Goal: Task Accomplishment & Management: Complete application form

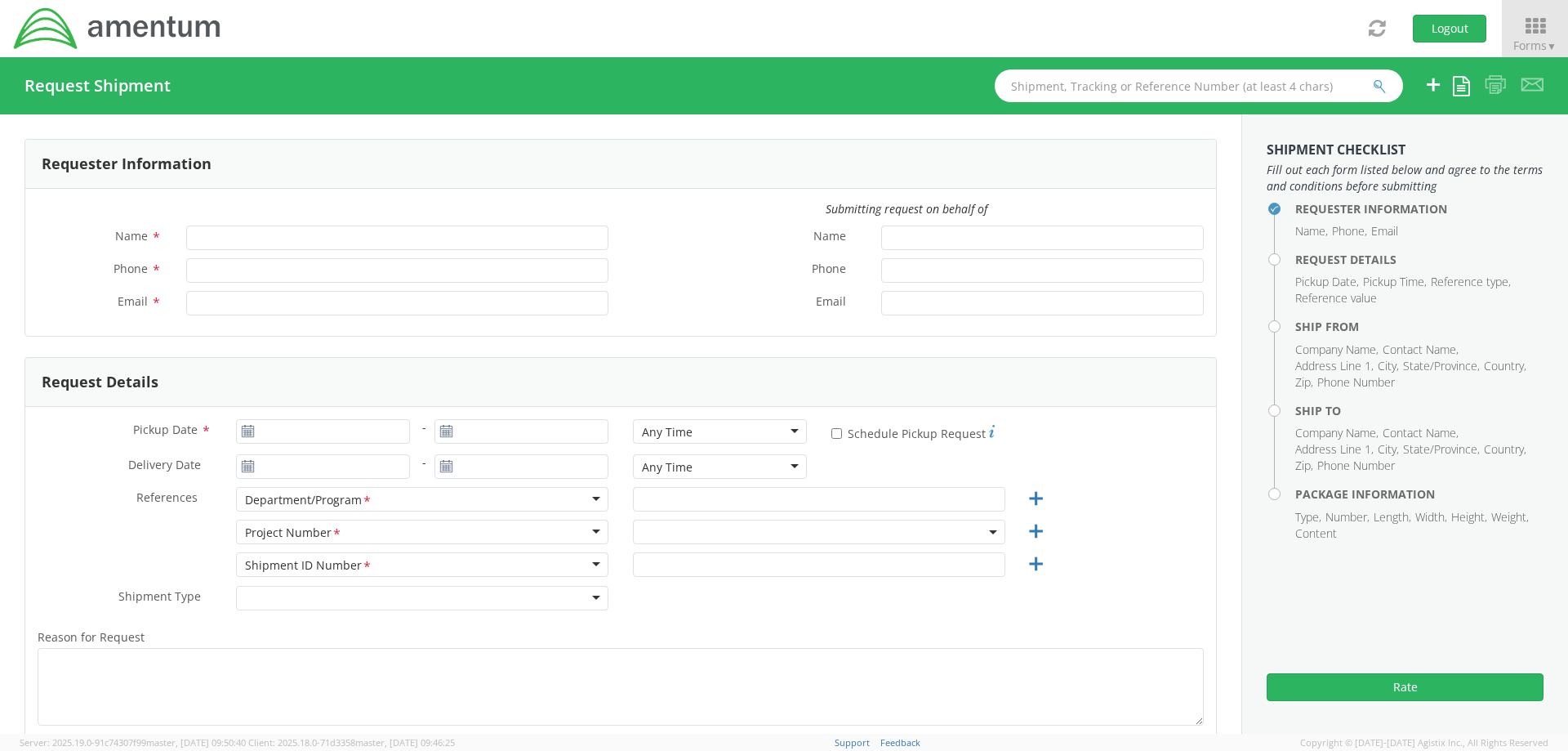
type input "Craig Mitchell"
type input "561-681-2693"
type input "craig.j.mitchell.ctr@us.navy.mil"
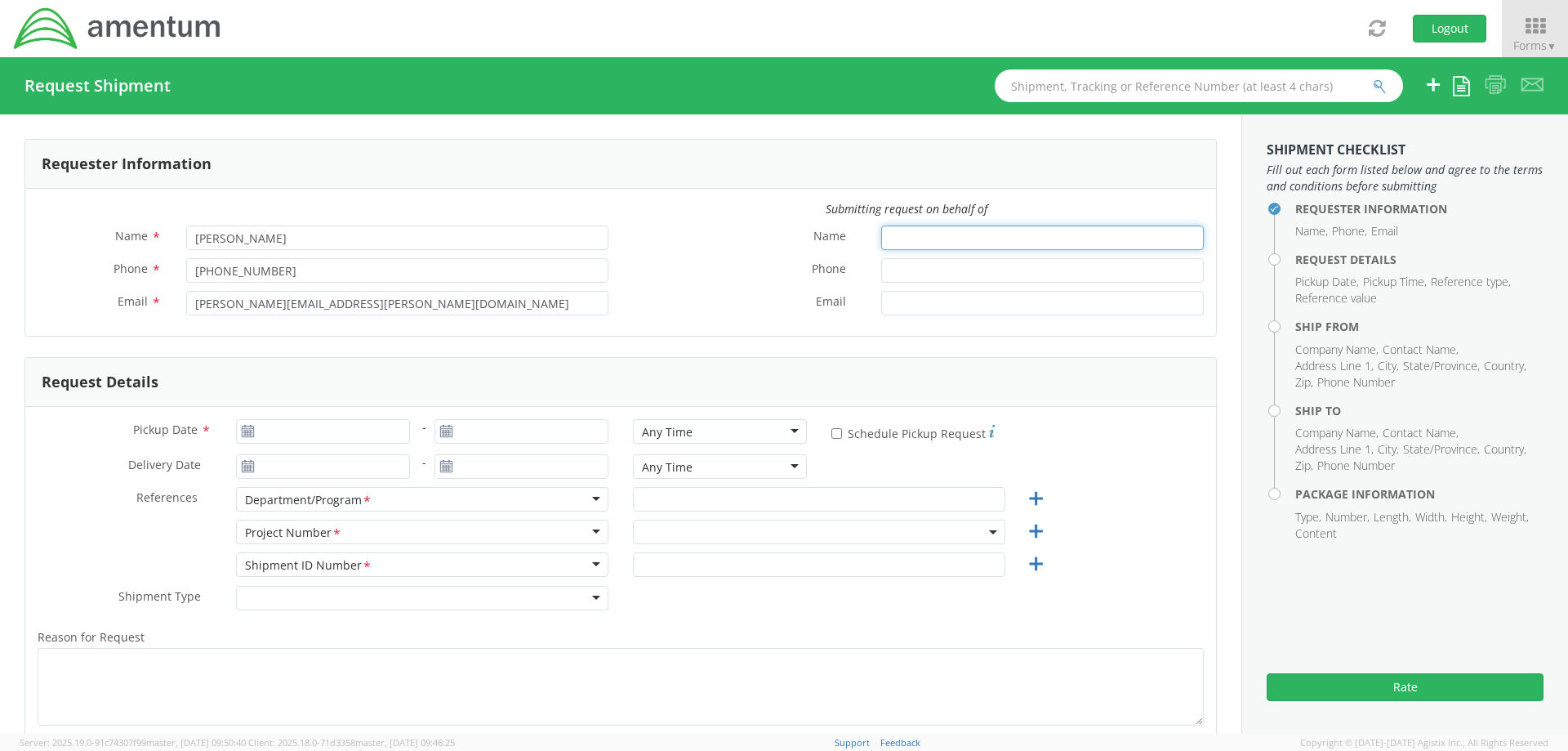
click at [886, 241] on input "Name *" at bounding box center [1043, 238] width 323 height 24
type input "[PERSON_NAME]"
click at [348, 428] on input "Pickup Date *" at bounding box center [323, 431] width 174 height 24
type input "09/16/2025"
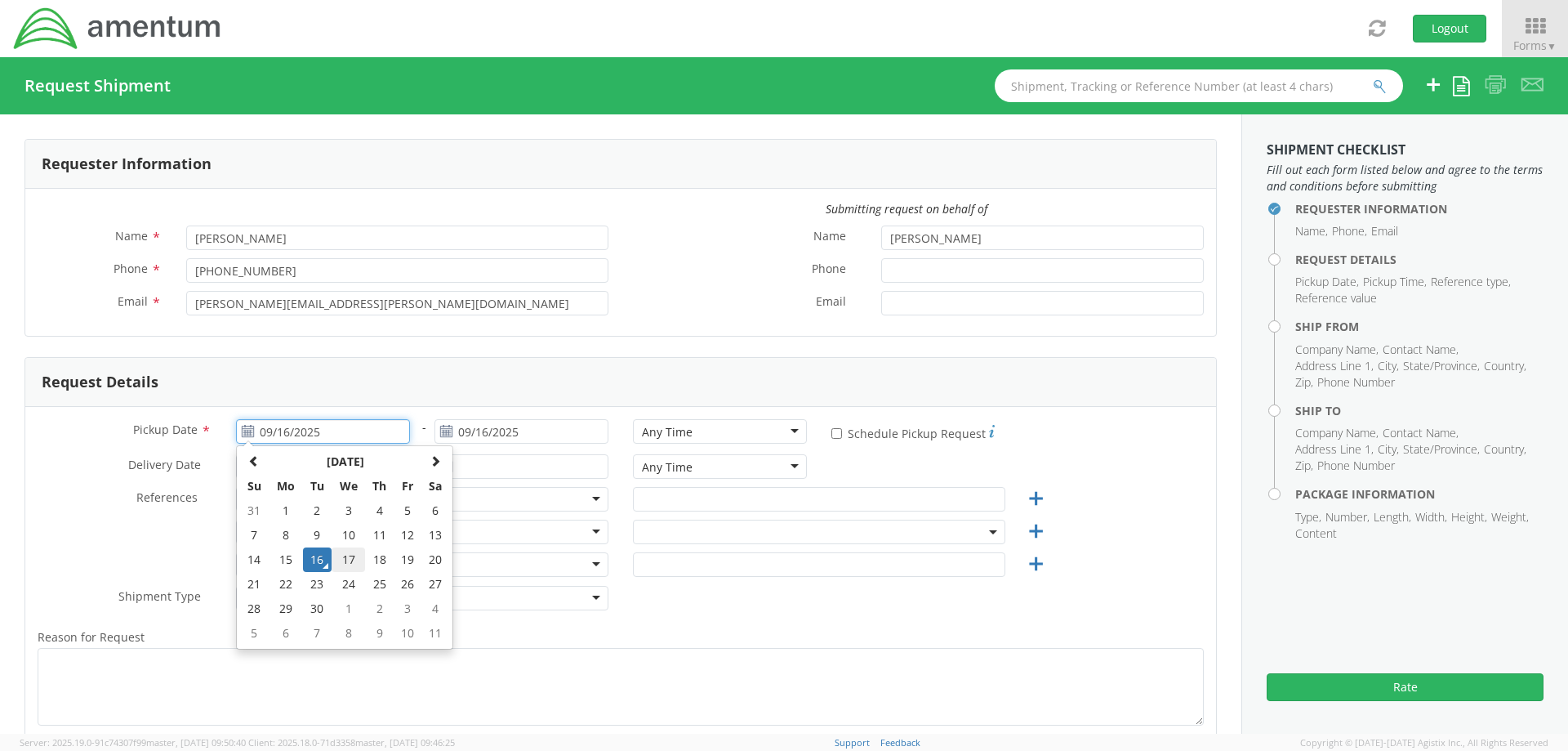
click at [352, 558] on td "17" at bounding box center [349, 559] width 35 height 24
type input "09/17/2025"
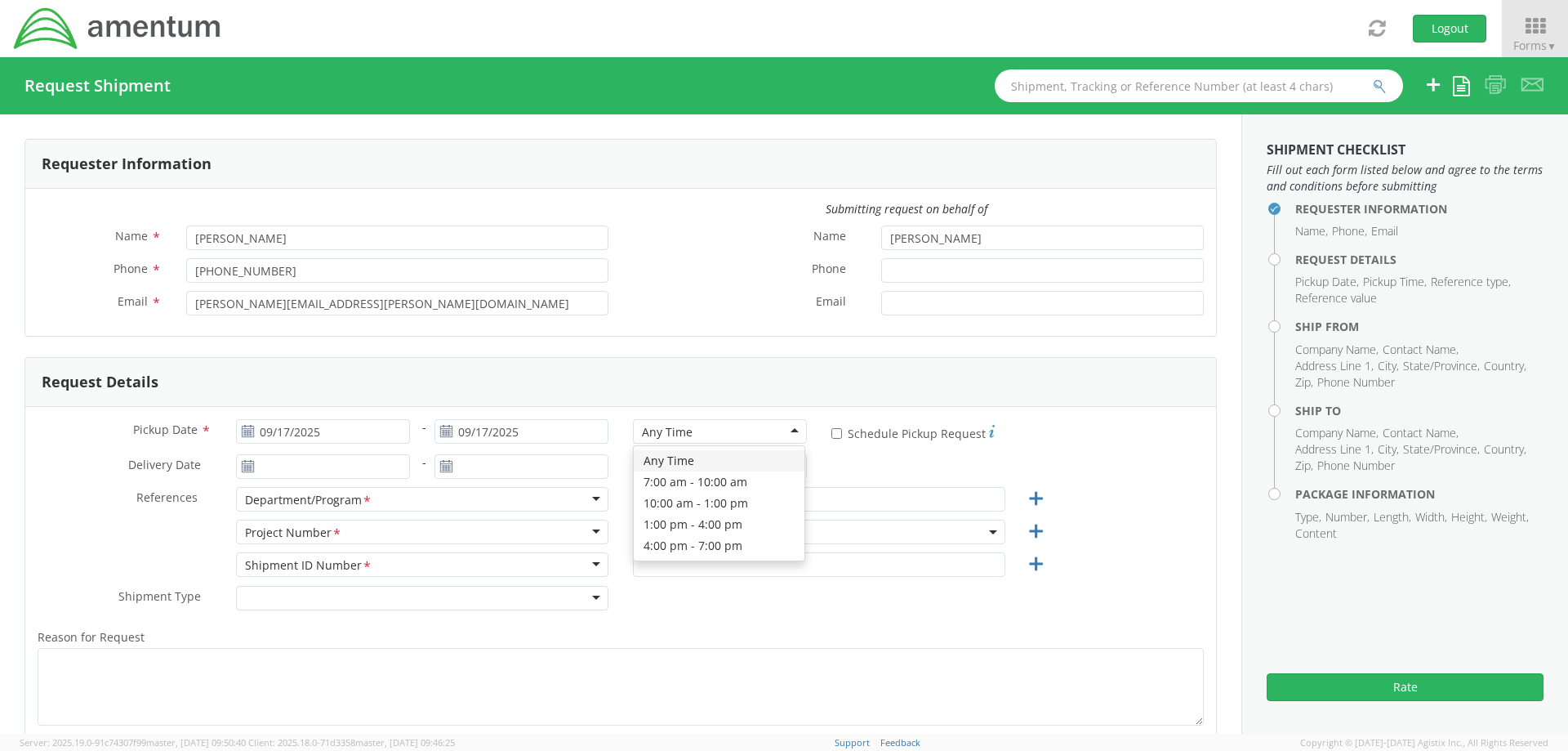
click at [734, 427] on div "Any Time" at bounding box center [720, 431] width 174 height 24
click at [65, 407] on div "Pickup Date * 09/17/2025 - 09/17/2025 7:00 am - 10:00 am 7:00 am - 10:00 am Any…" at bounding box center [621, 622] width 1191 height 430
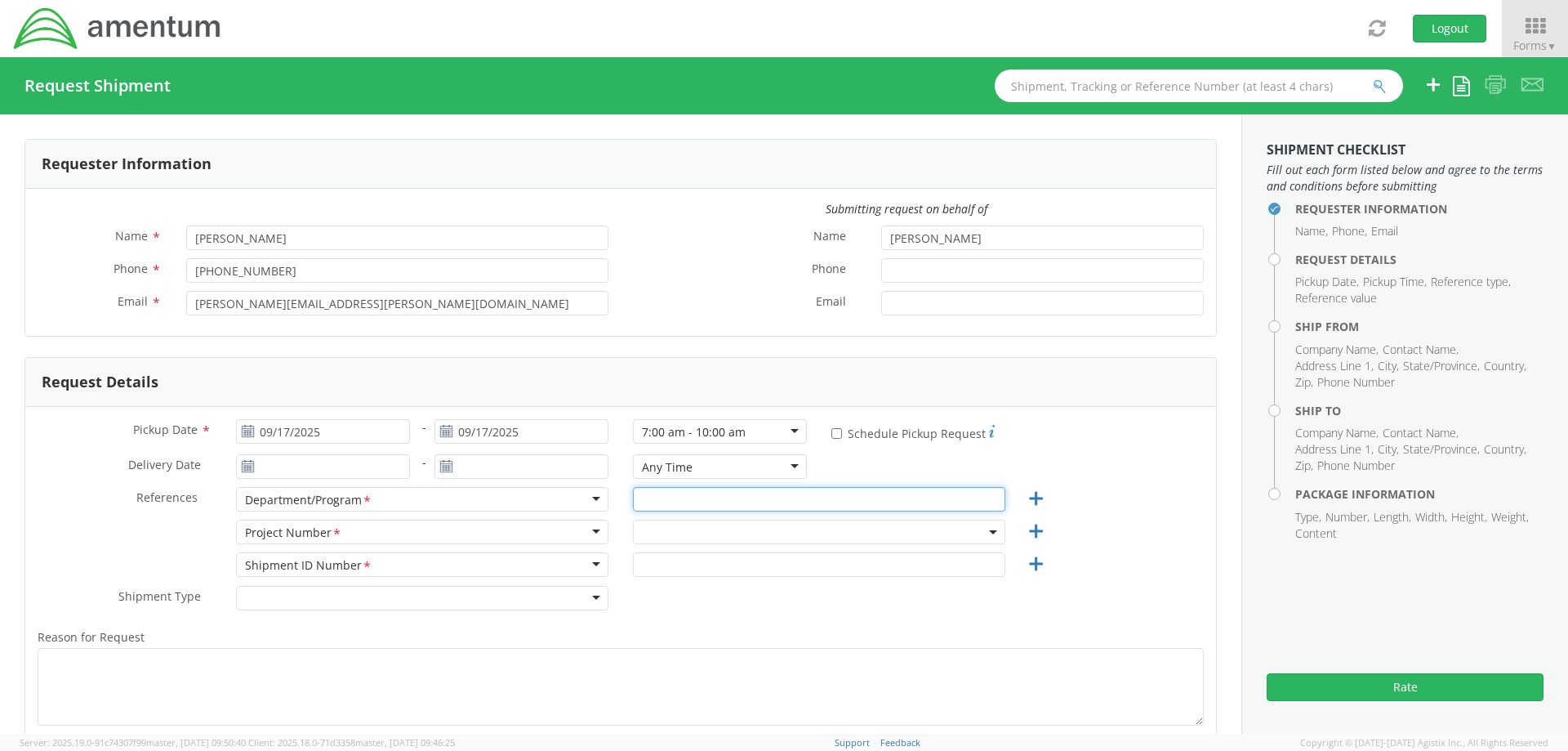
click at [657, 504] on input "text" at bounding box center [819, 499] width 372 height 24
type input "Autec"
click at [651, 526] on span at bounding box center [819, 532] width 372 height 24
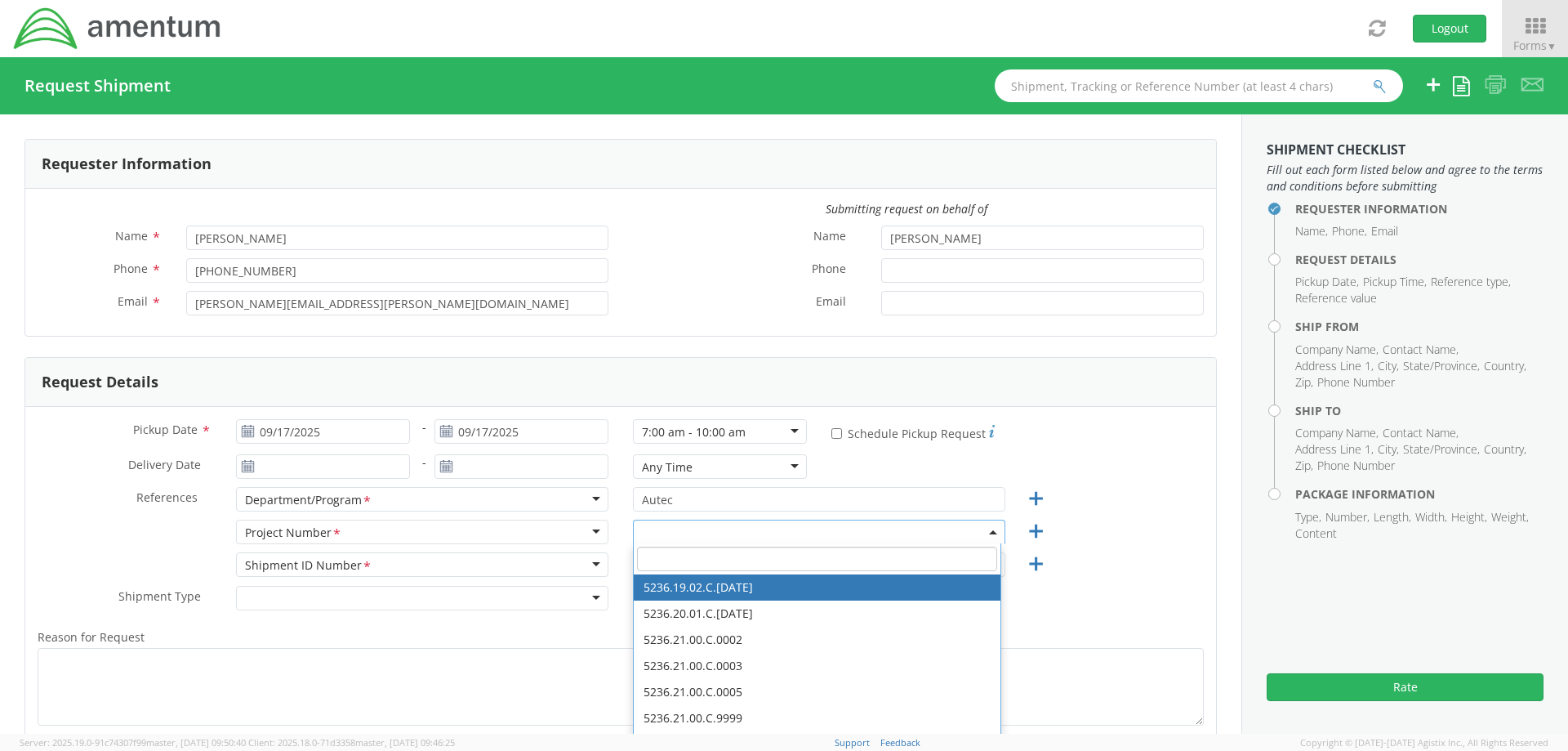
click at [663, 550] on input "search" at bounding box center [816, 558] width 360 height 24
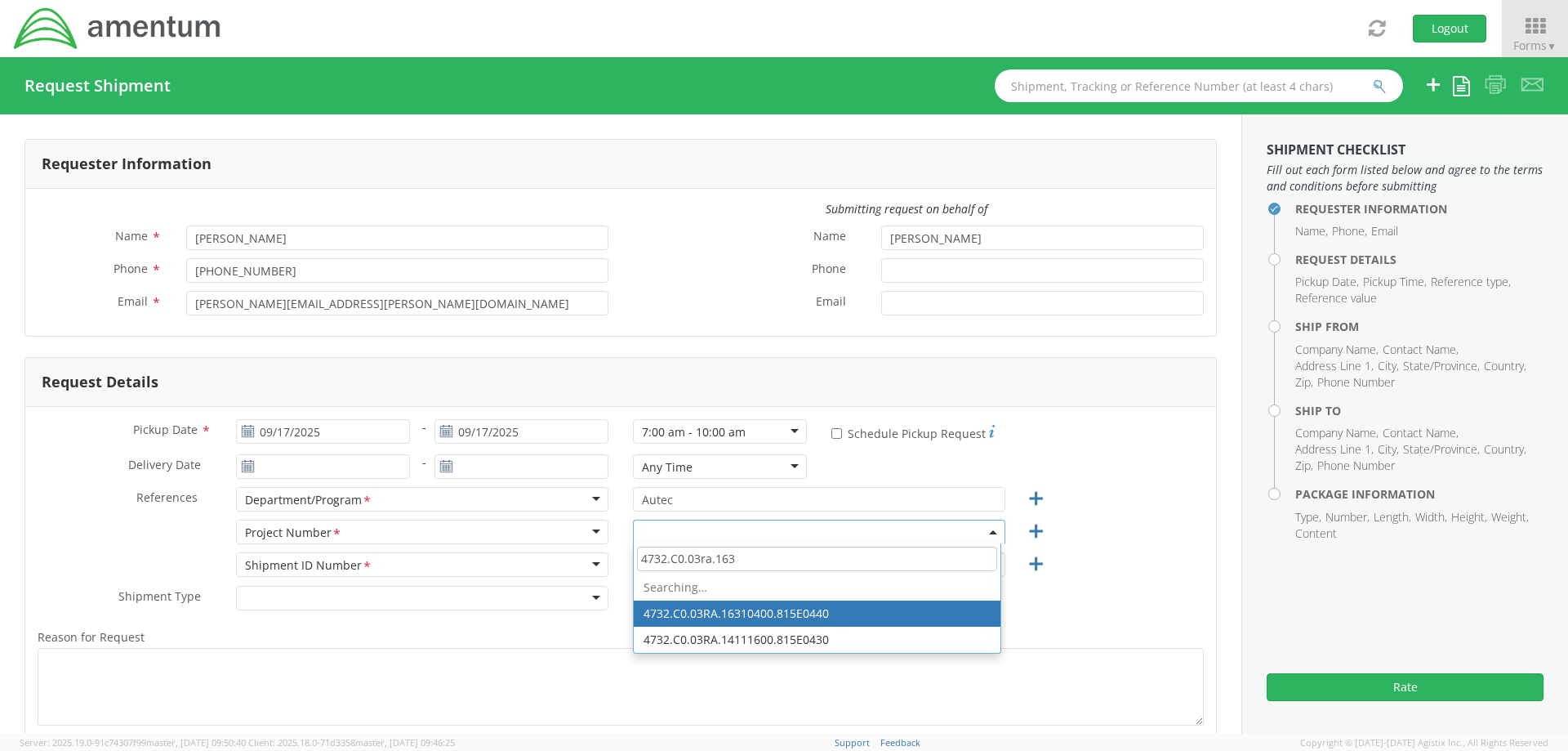
type input "4732.C0.03ra.1631"
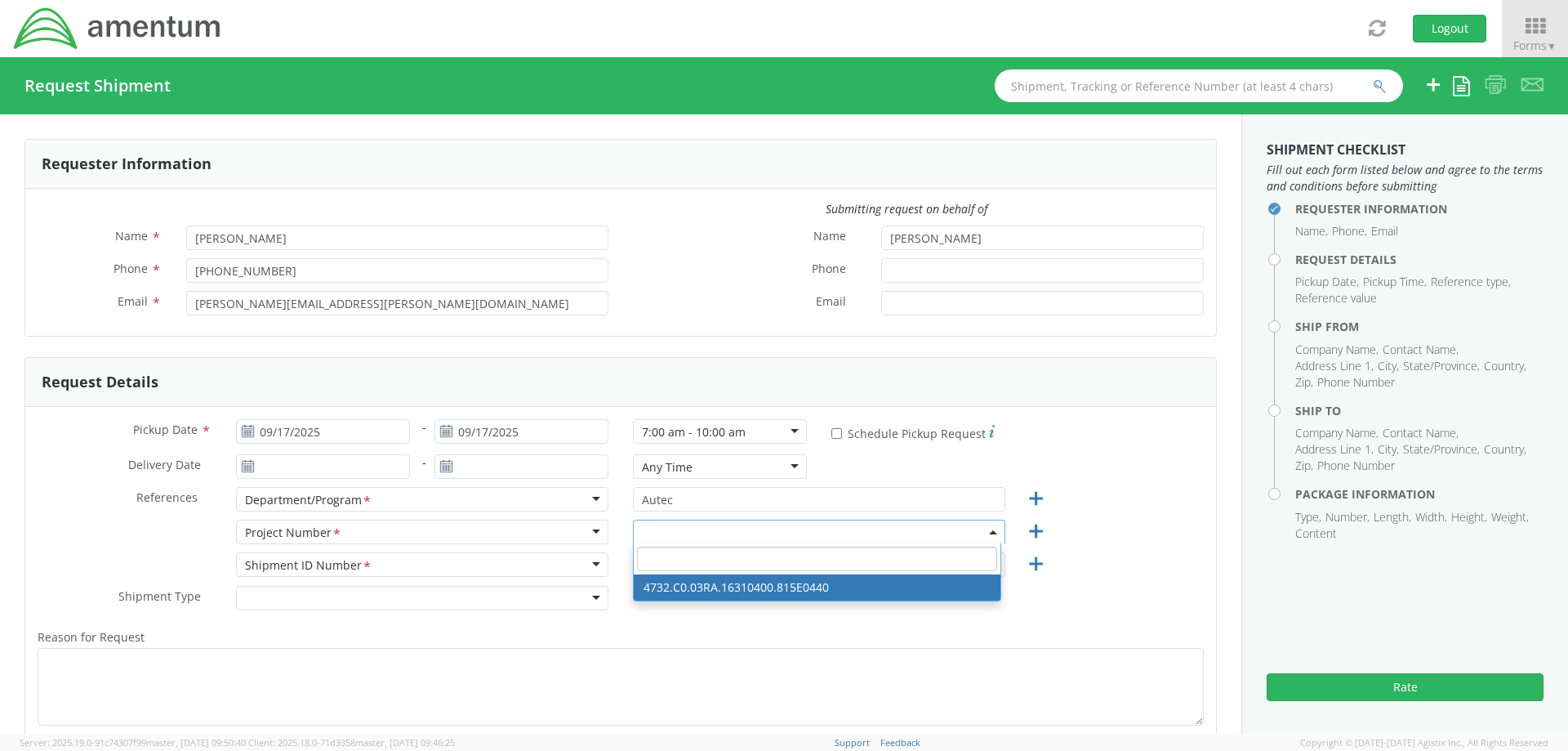
select select "4732.C0.03RA.16310400.815E0440"
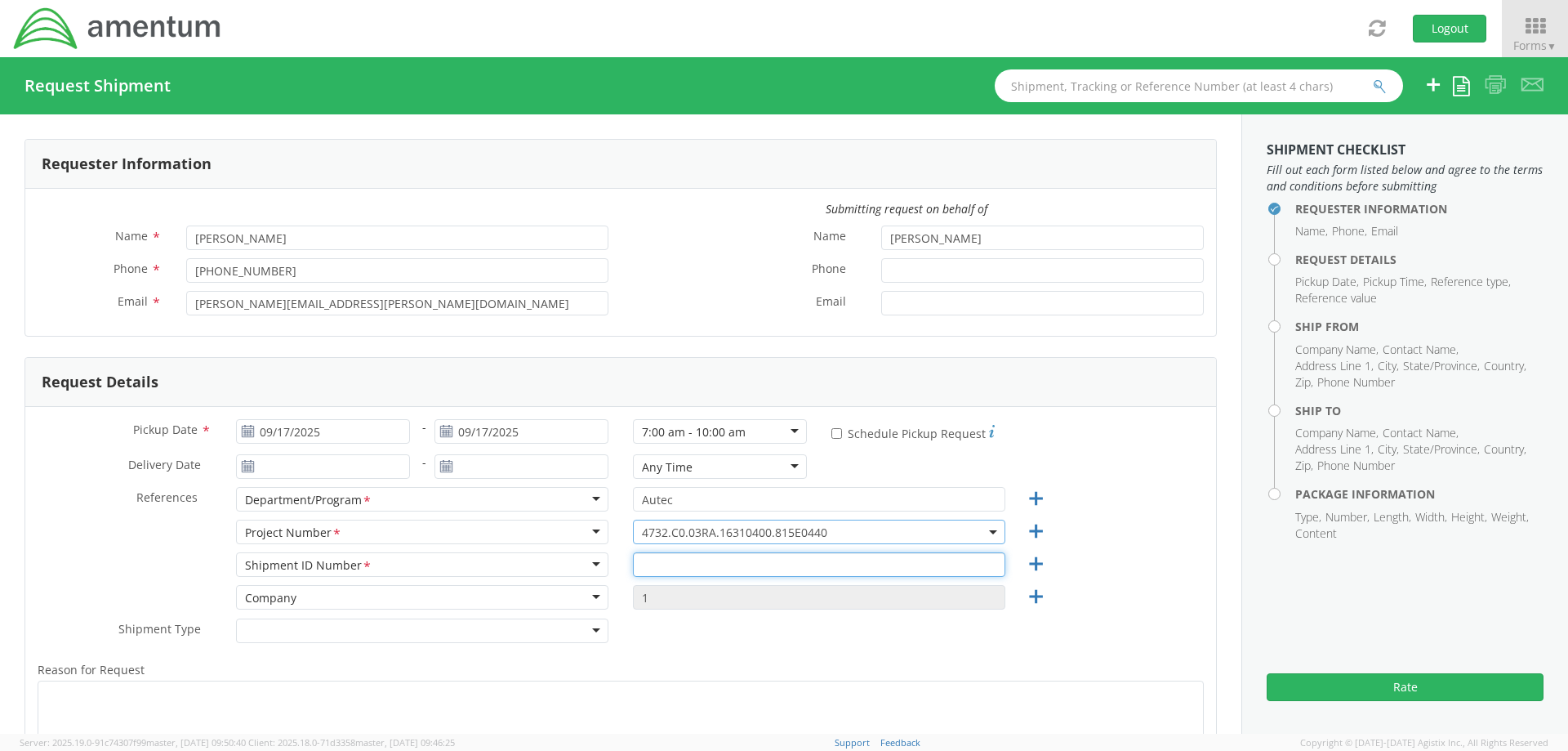
click at [645, 565] on input "text" at bounding box center [819, 565] width 372 height 24
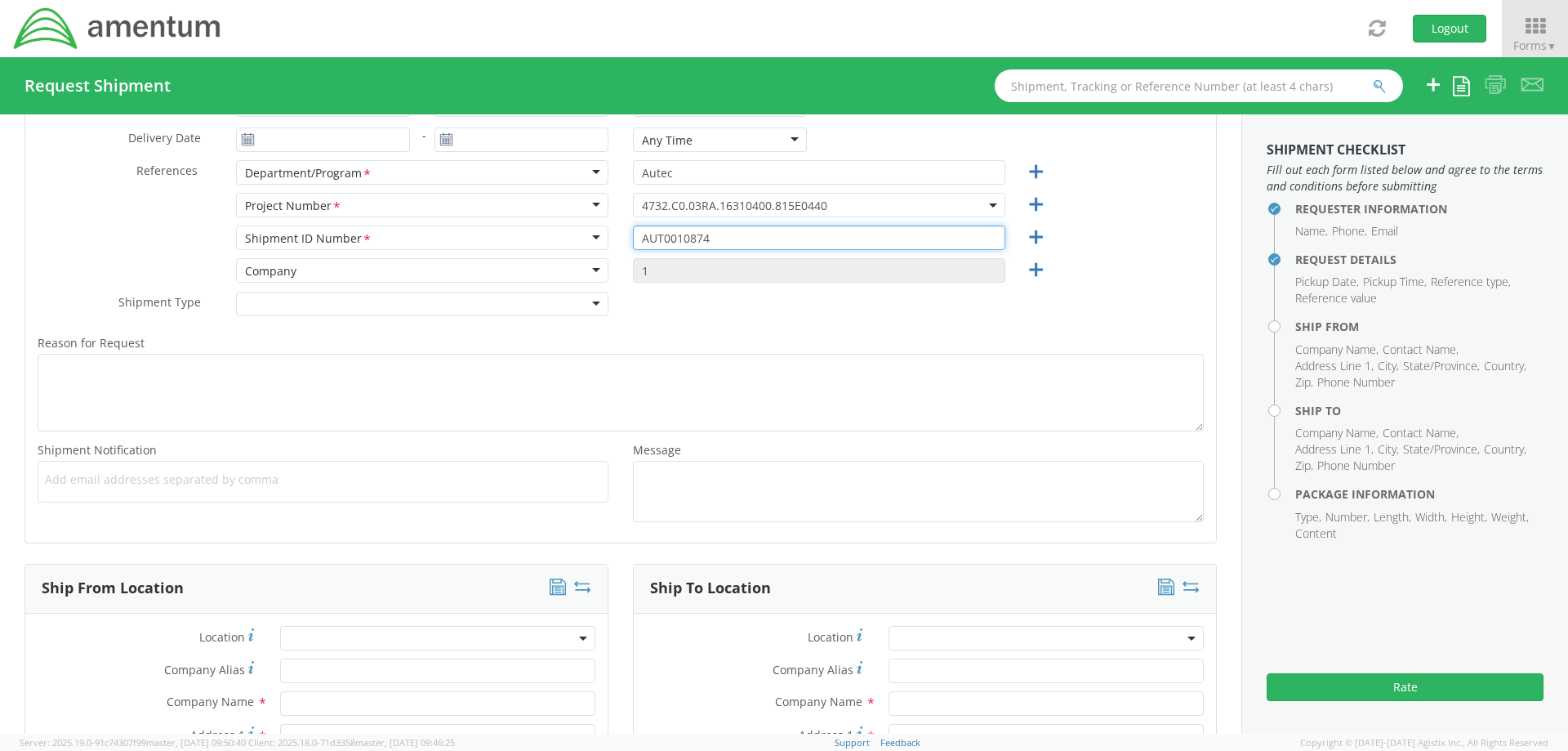
type input "AUT0010874"
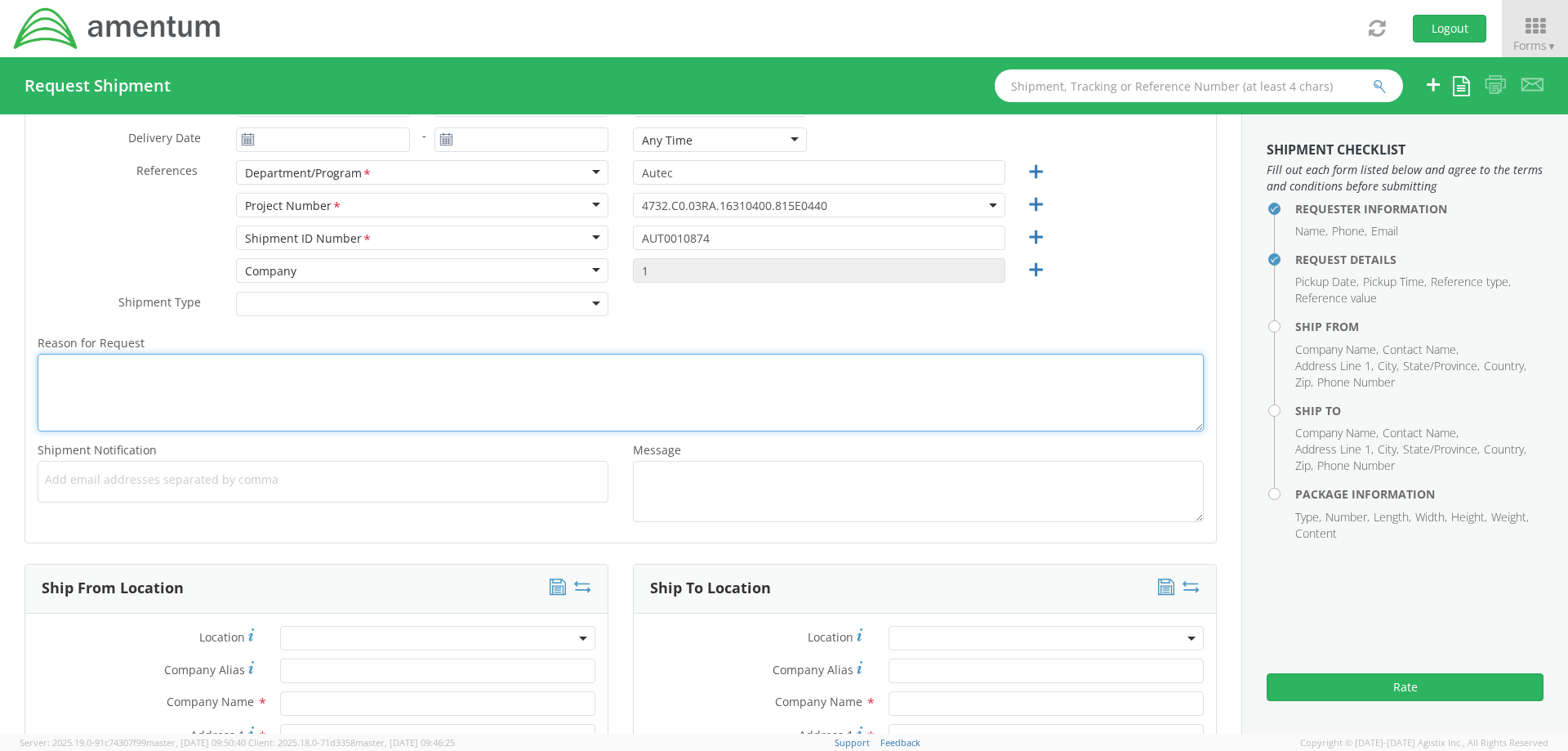
click at [74, 386] on textarea "Reason for Request *" at bounding box center [620, 392] width 1166 height 78
type textarea "I"
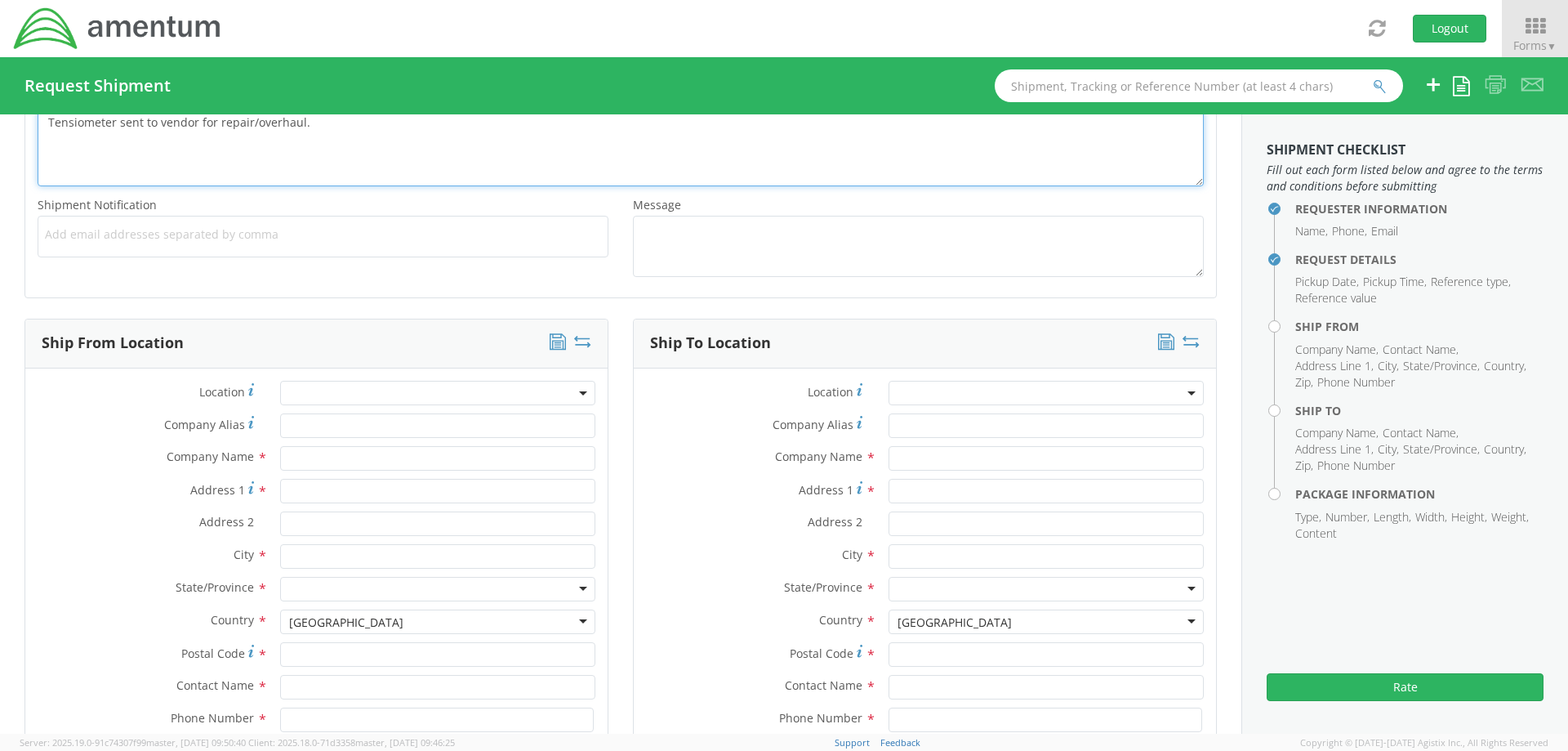
scroll to position [817, 0]
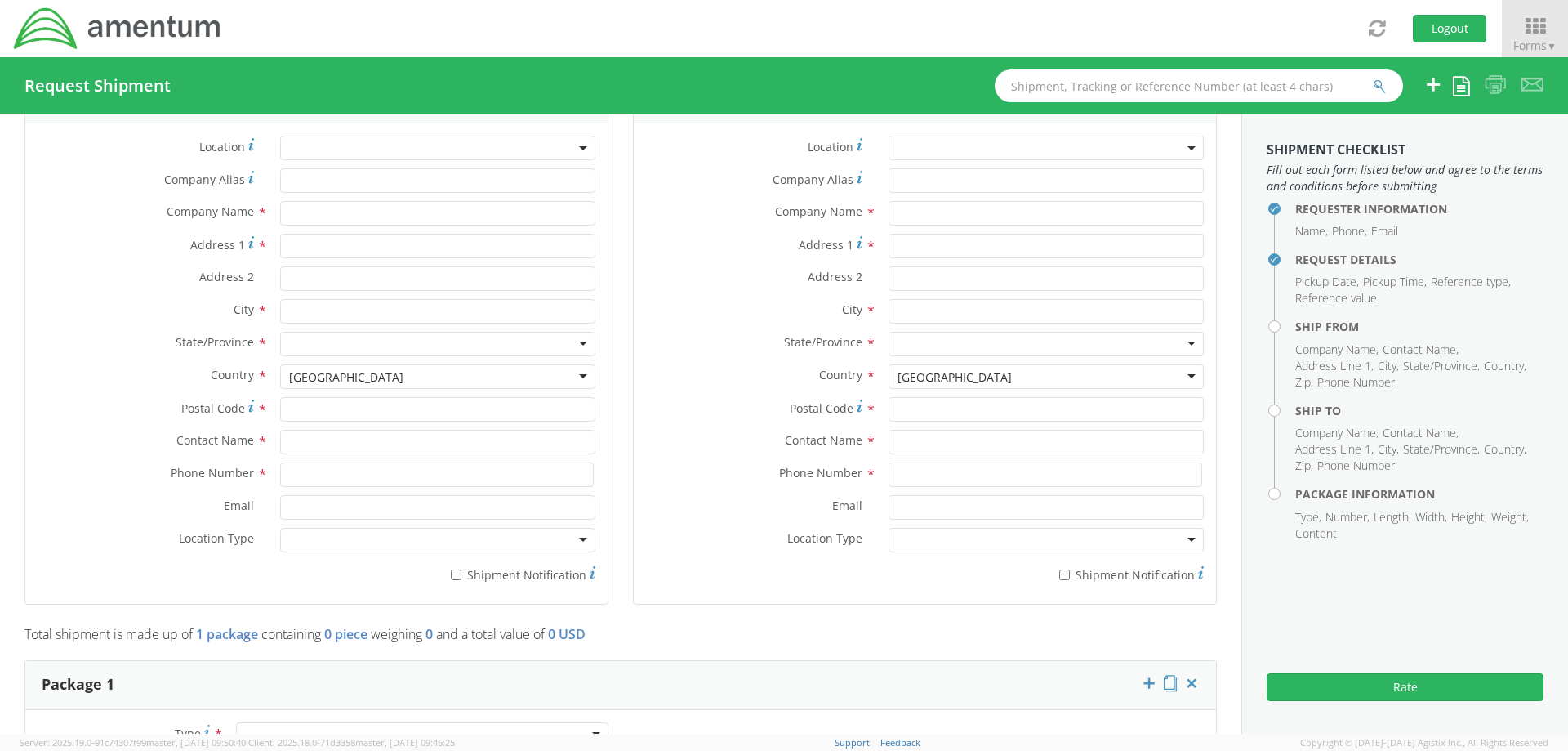
type textarea "Tensiometer sent to vendor for repair/overhaul."
click at [288, 440] on input "text" at bounding box center [438, 442] width 315 height 24
type input "[PERSON_NAME]"
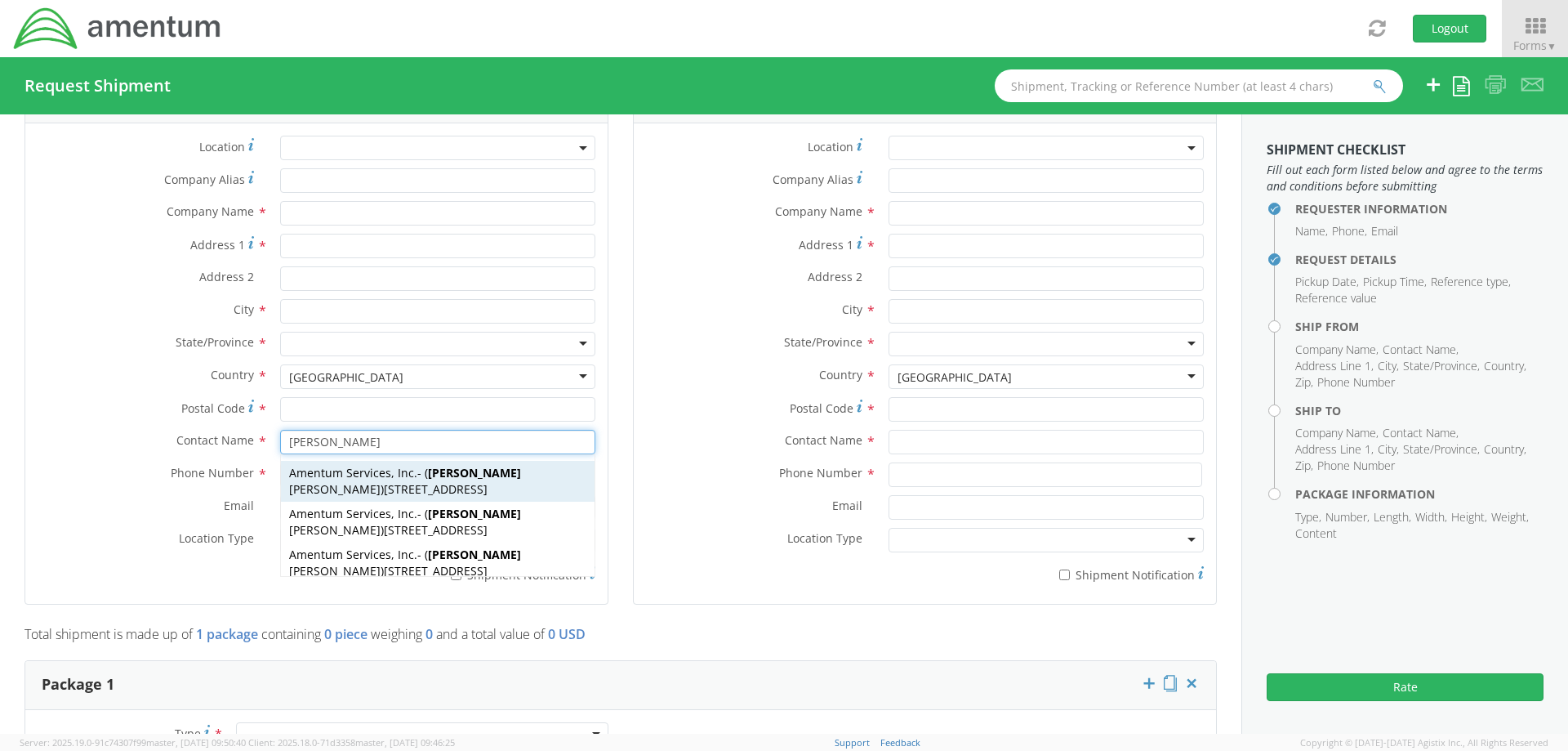
click at [384, 488] on span "[STREET_ADDRESS]" at bounding box center [436, 489] width 104 height 16
type input "Amentum Services, Inc."
type input "[STREET_ADDRESS]"
type input "[GEOGRAPHIC_DATA]"
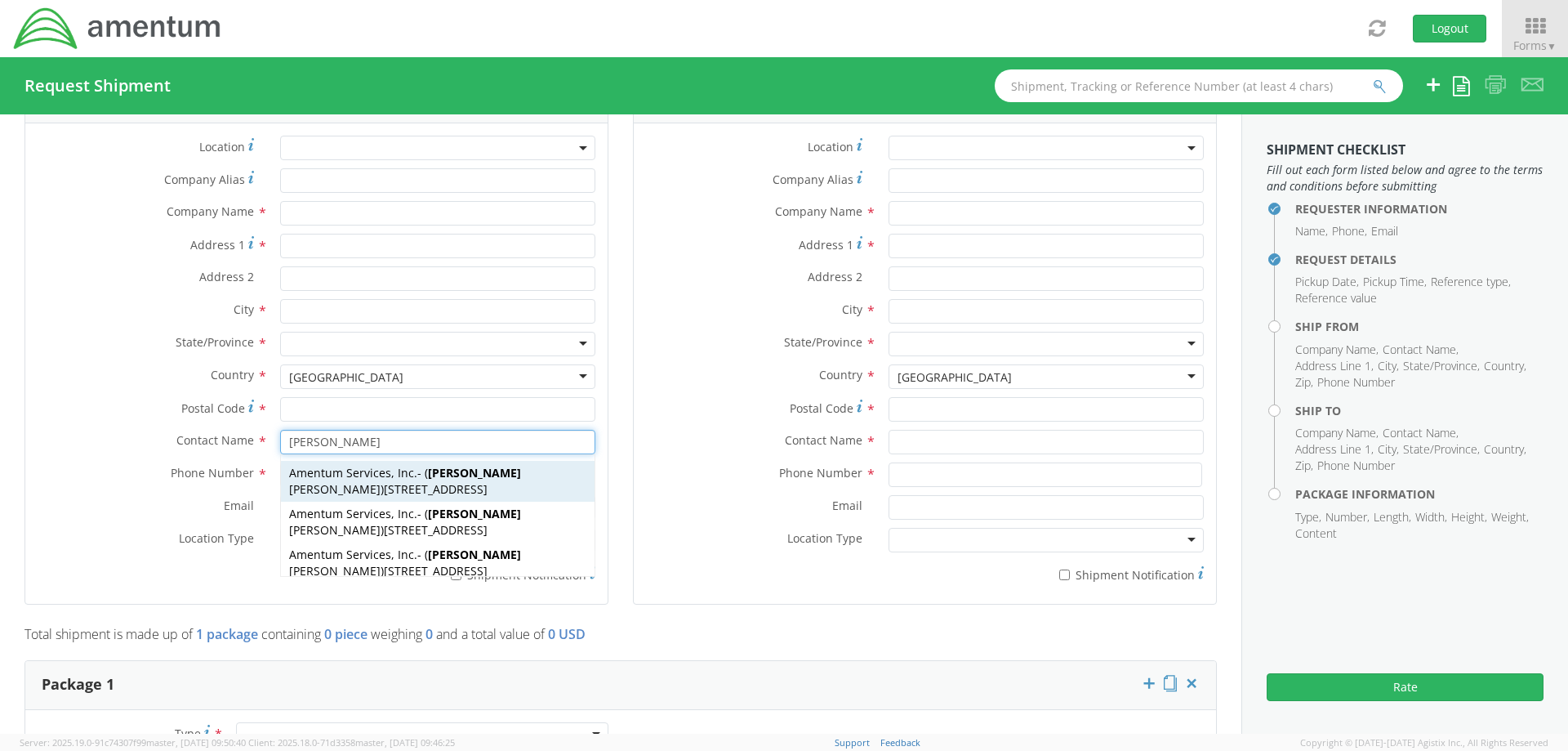
type input "33406"
type input "[PERSON_NAME]"
type input "[PHONE_NUMBER]"
type input "[PERSON_NAME][EMAIL_ADDRESS][PERSON_NAME][DOMAIN_NAME]"
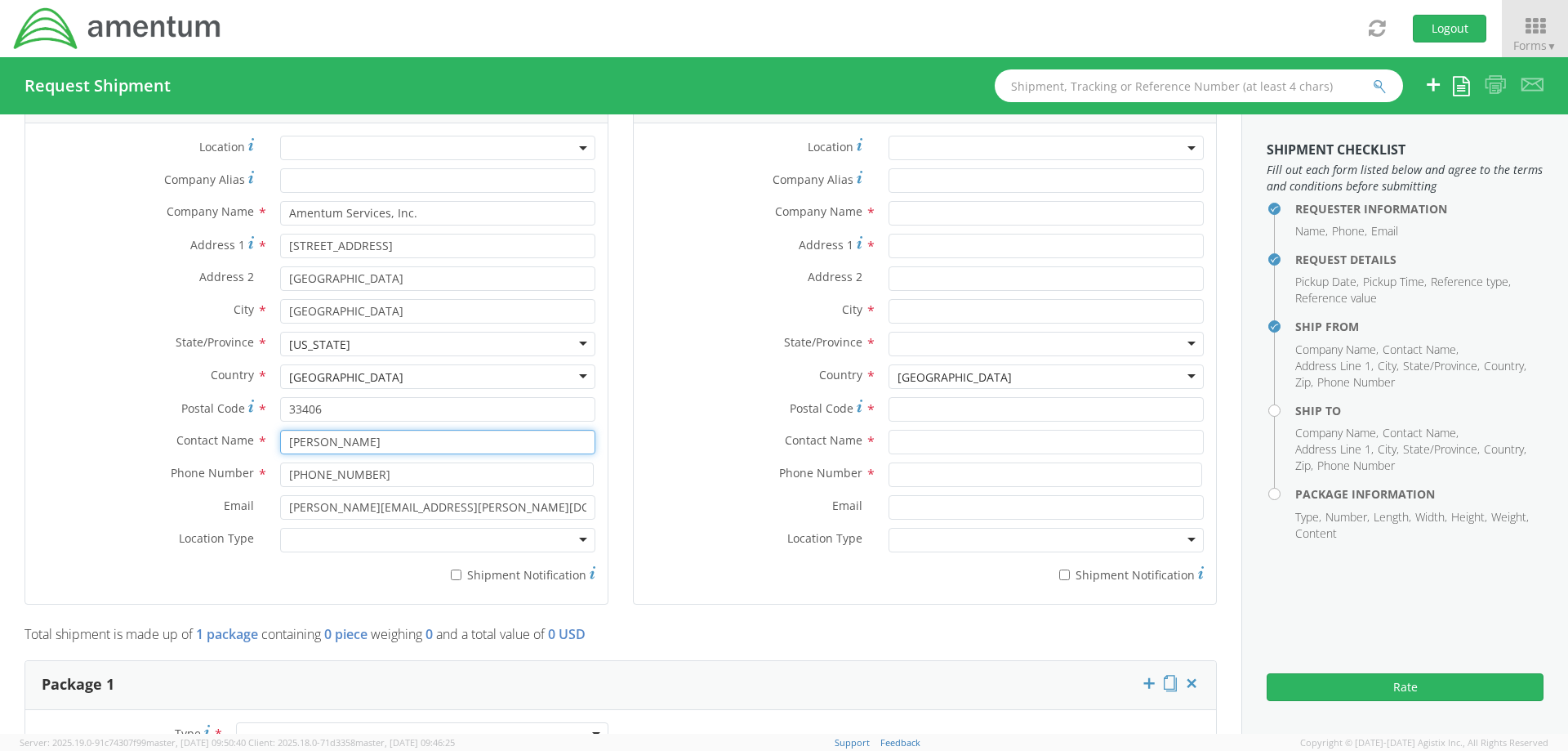
type input "[PERSON_NAME]"
click at [417, 540] on div at bounding box center [438, 540] width 315 height 24
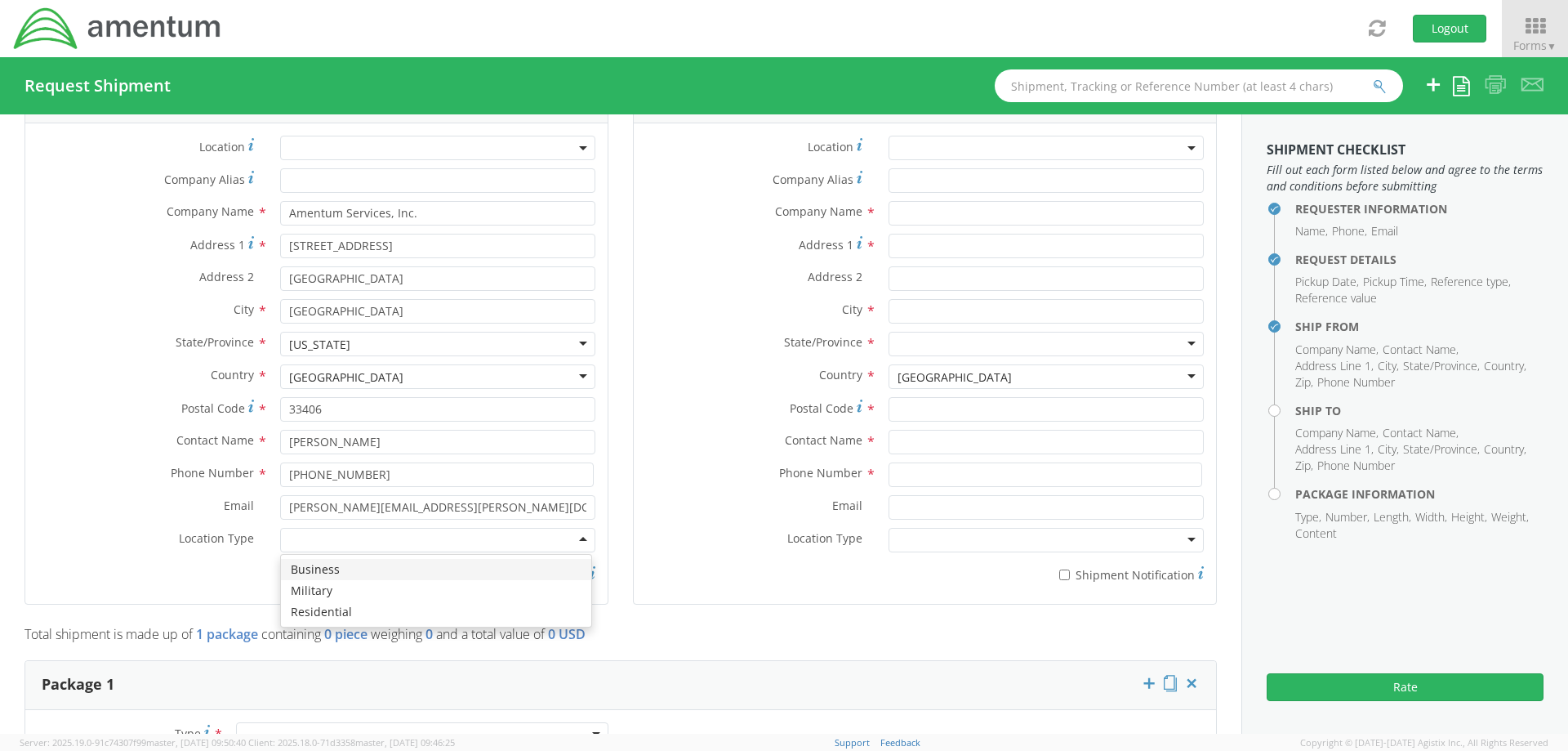
click at [75, 136] on div "Location * Company Alias * Company Name * Amentum Services, Inc. Address 1 * [G…" at bounding box center [316, 363] width 583 height 455
click at [454, 576] on input "* Shipment Notification" at bounding box center [455, 574] width 10 height 10
checkbox input "true"
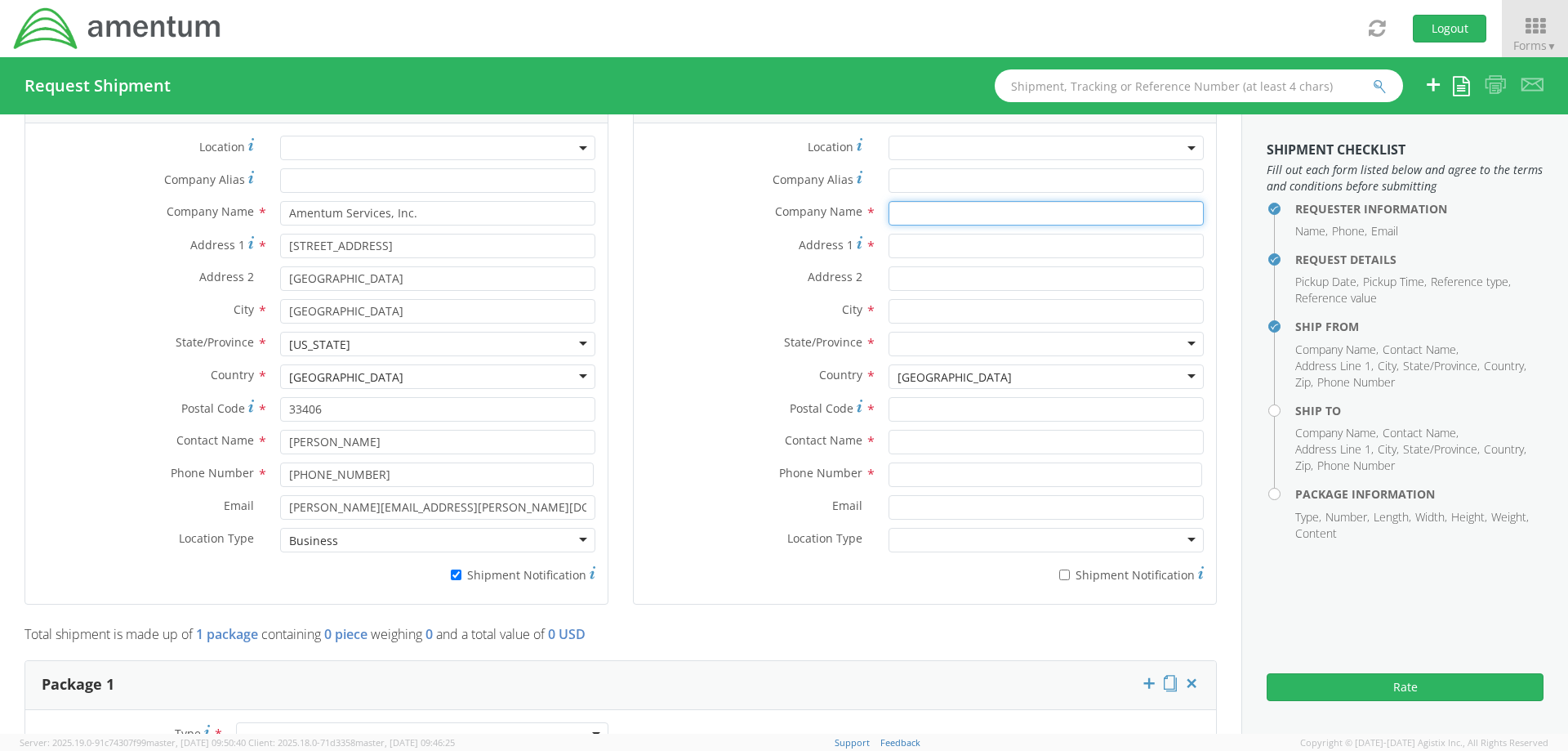
click at [906, 210] on input "text" at bounding box center [1045, 213] width 315 height 24
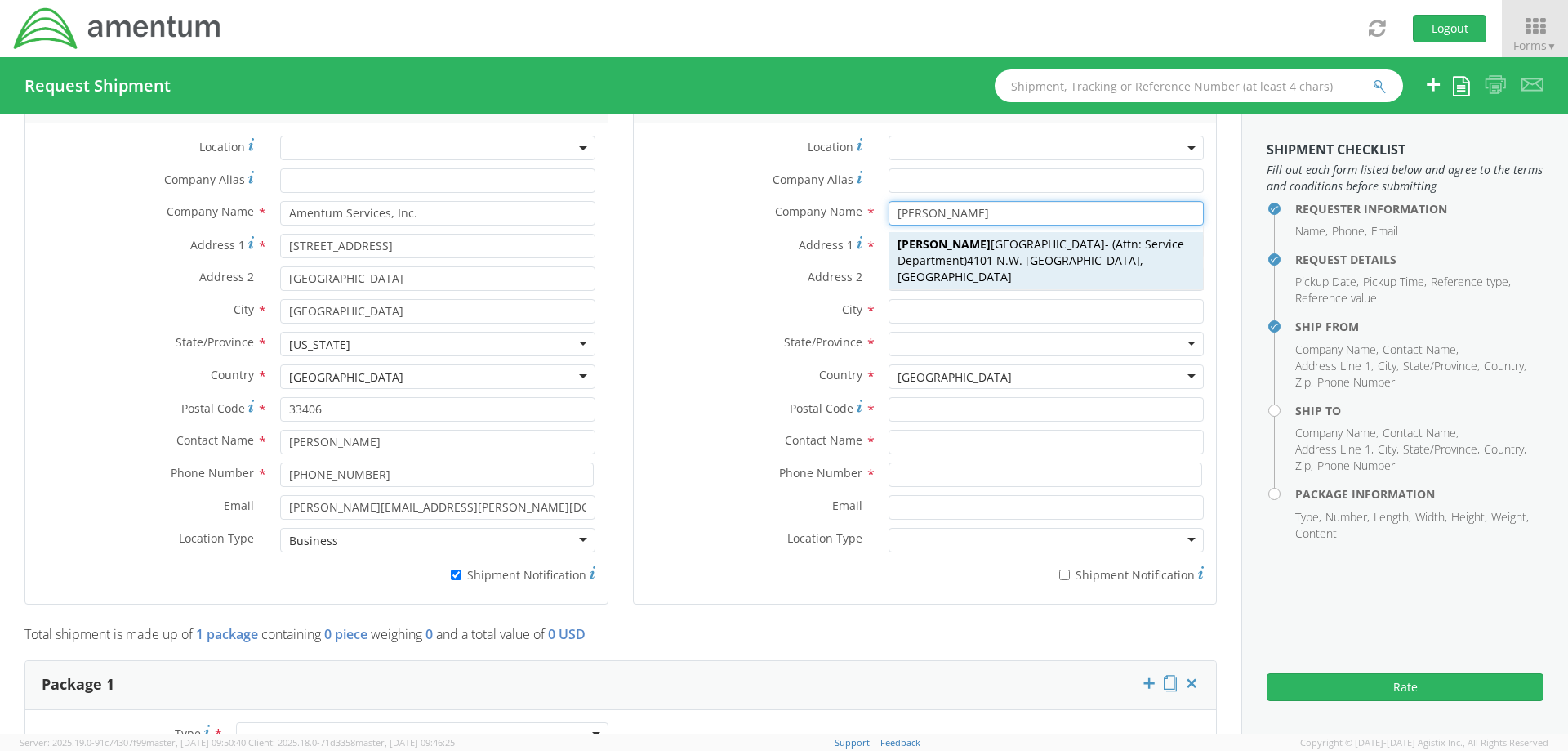
click at [992, 255] on span "4101 N.W. 29th Street, Miami, FL, 33142, US" at bounding box center [1020, 268] width 246 height 32
type input "Barfield Miami"
type input "4101 N.W. 29th Street"
type input "Miami"
type input "33142"
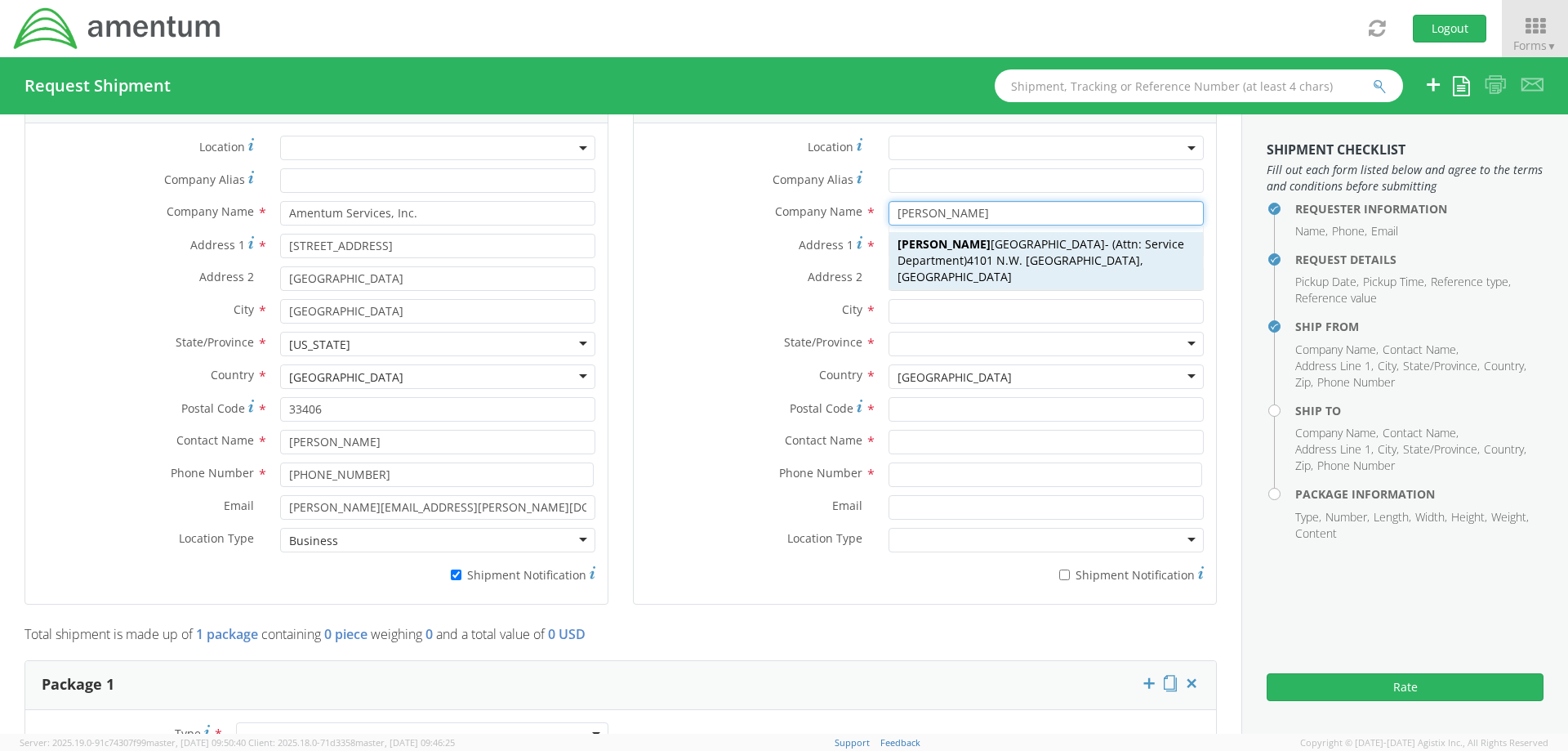
type input "Attn: Service Department"
type input "305-894-5527"
type input "[PERSON_NAME][EMAIL_ADDRESS][PERSON_NAME][DOMAIN_NAME]"
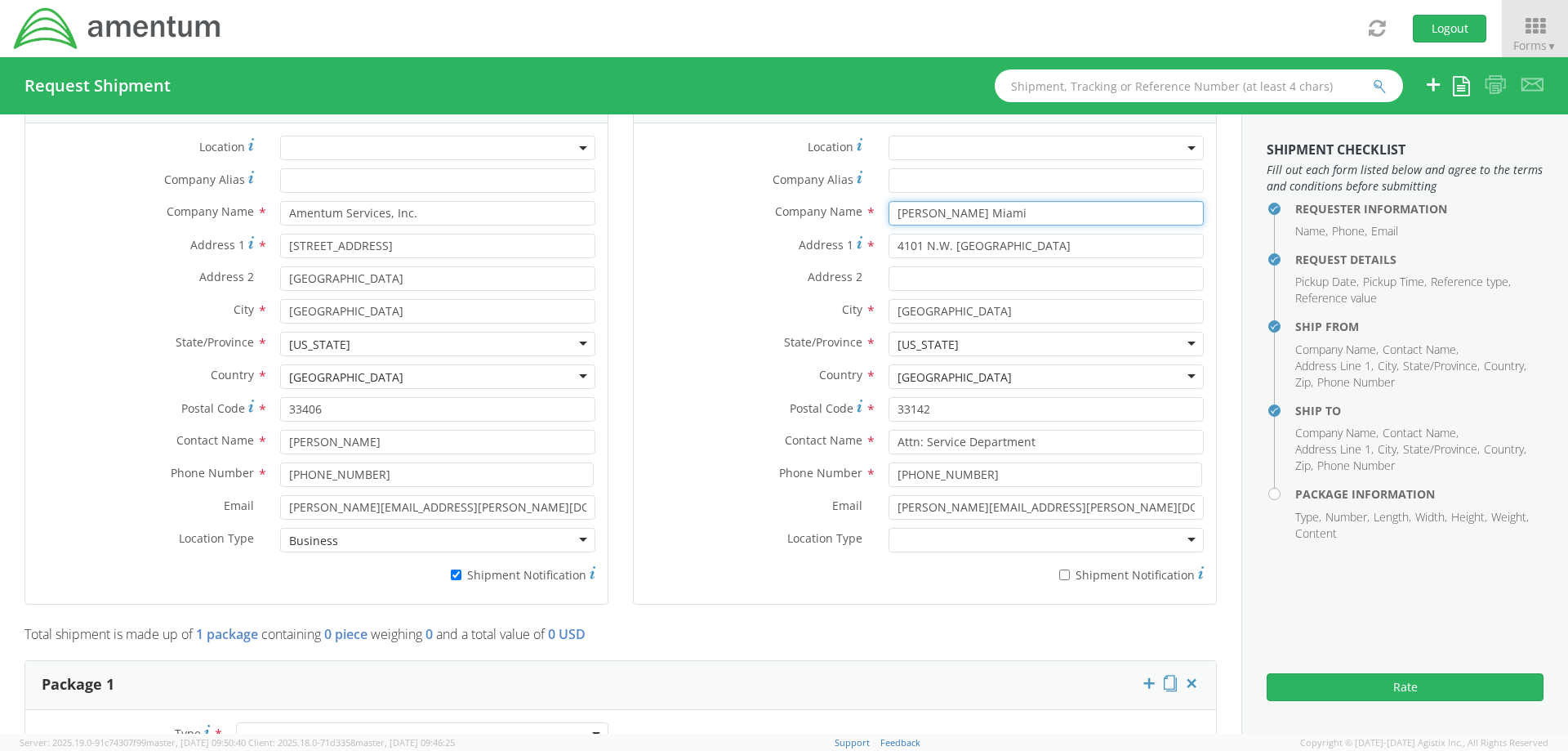
type input "Barfield Miami"
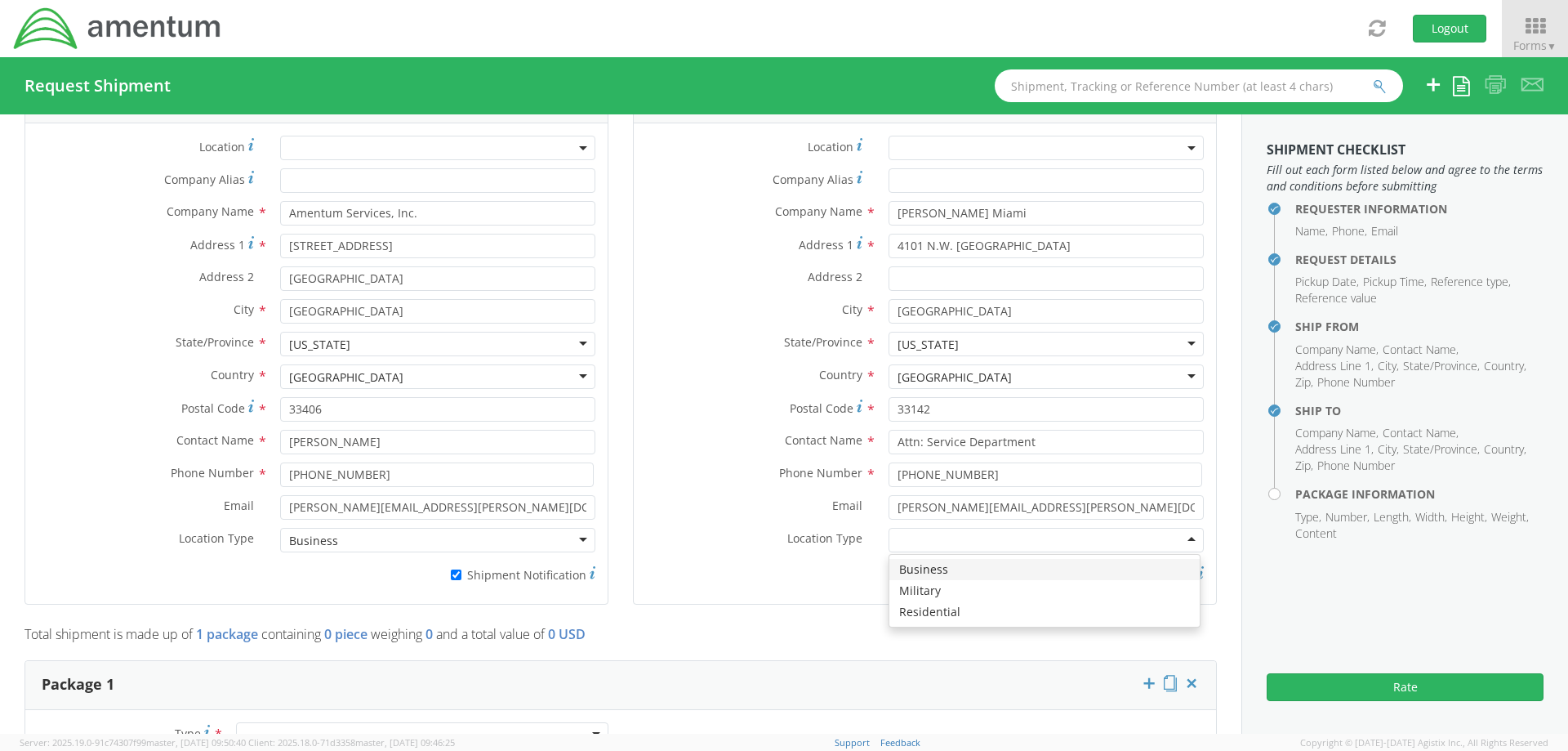
click at [915, 546] on div at bounding box center [1045, 540] width 315 height 24
click at [634, 136] on div "Location * Company Alias * Company Name * Barfield Miami barfield Barfield Miam…" at bounding box center [925, 363] width 583 height 455
click at [1059, 574] on input "* Shipment Notification" at bounding box center [1064, 574] width 10 height 10
checkbox input "true"
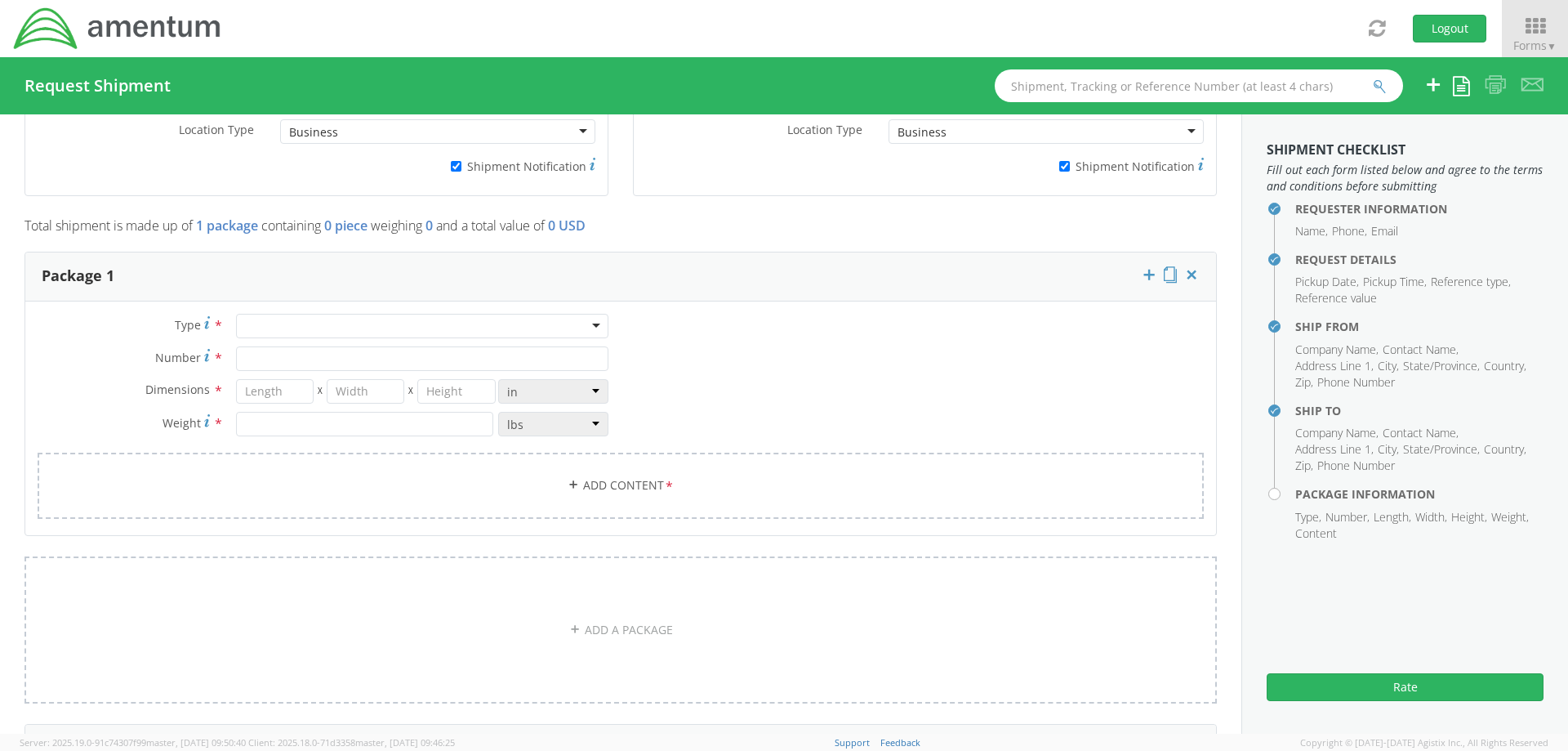
click at [267, 326] on div at bounding box center [422, 325] width 372 height 24
click at [25, 313] on div "Type * Your Packaging Your Packaging Crate(s) Envelope Pallet(s) Oversized (Not…" at bounding box center [621, 426] width 1191 height 225
click at [261, 359] on input "Number *" at bounding box center [422, 358] width 372 height 24
type input "1"
type input "10"
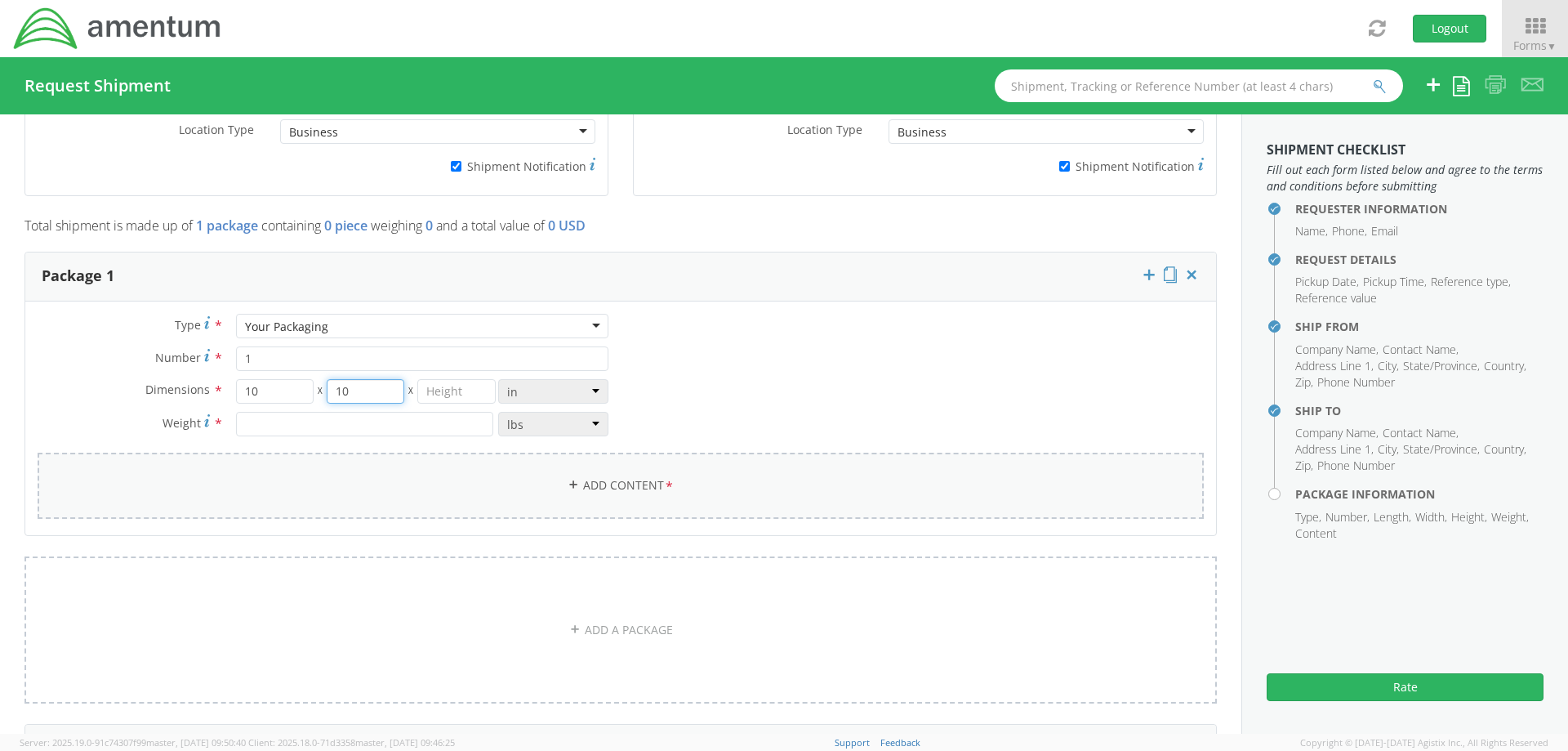
type input "10"
type input "3"
click at [466, 462] on link "Add Content *" at bounding box center [620, 485] width 1166 height 66
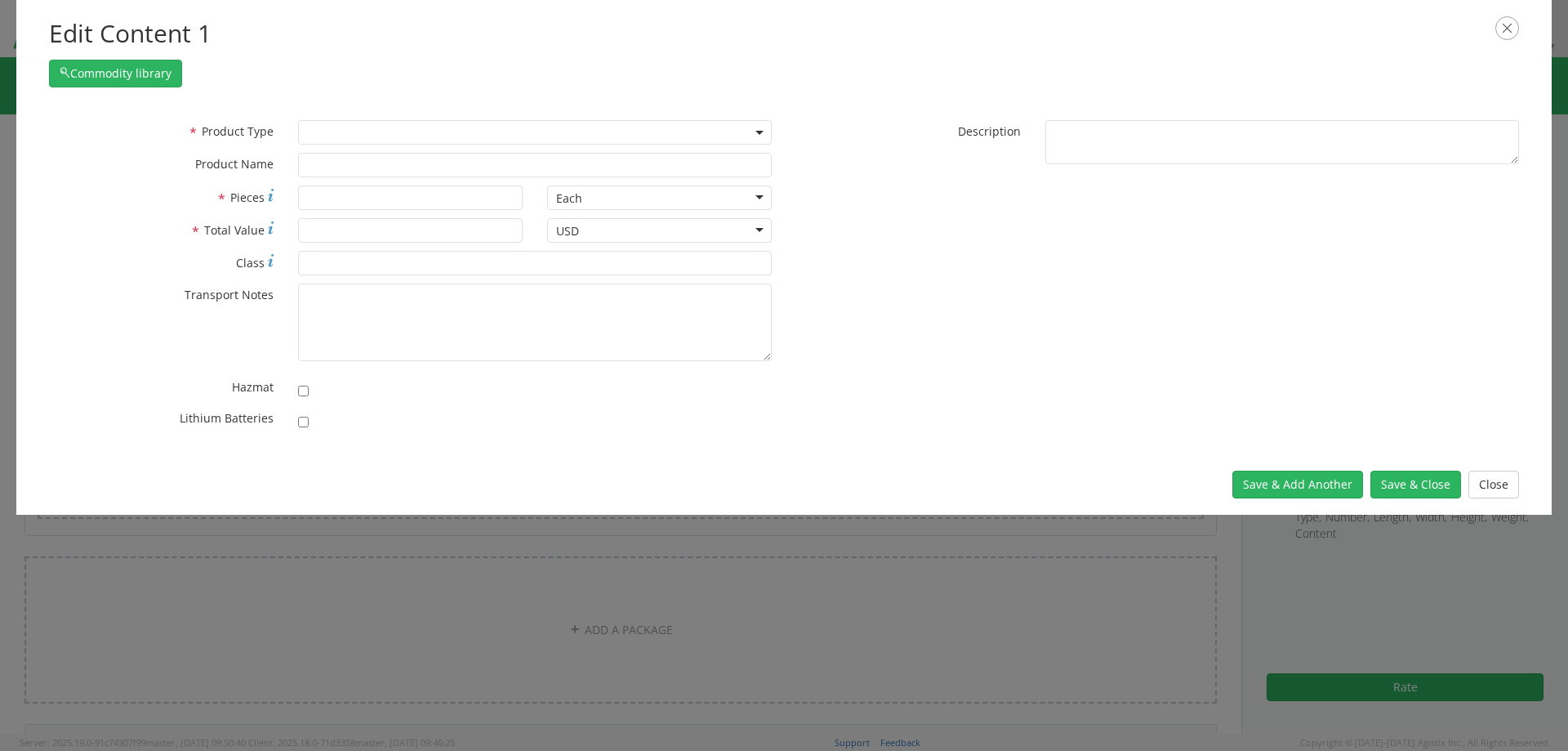
click at [457, 133] on span at bounding box center [535, 132] width 474 height 24
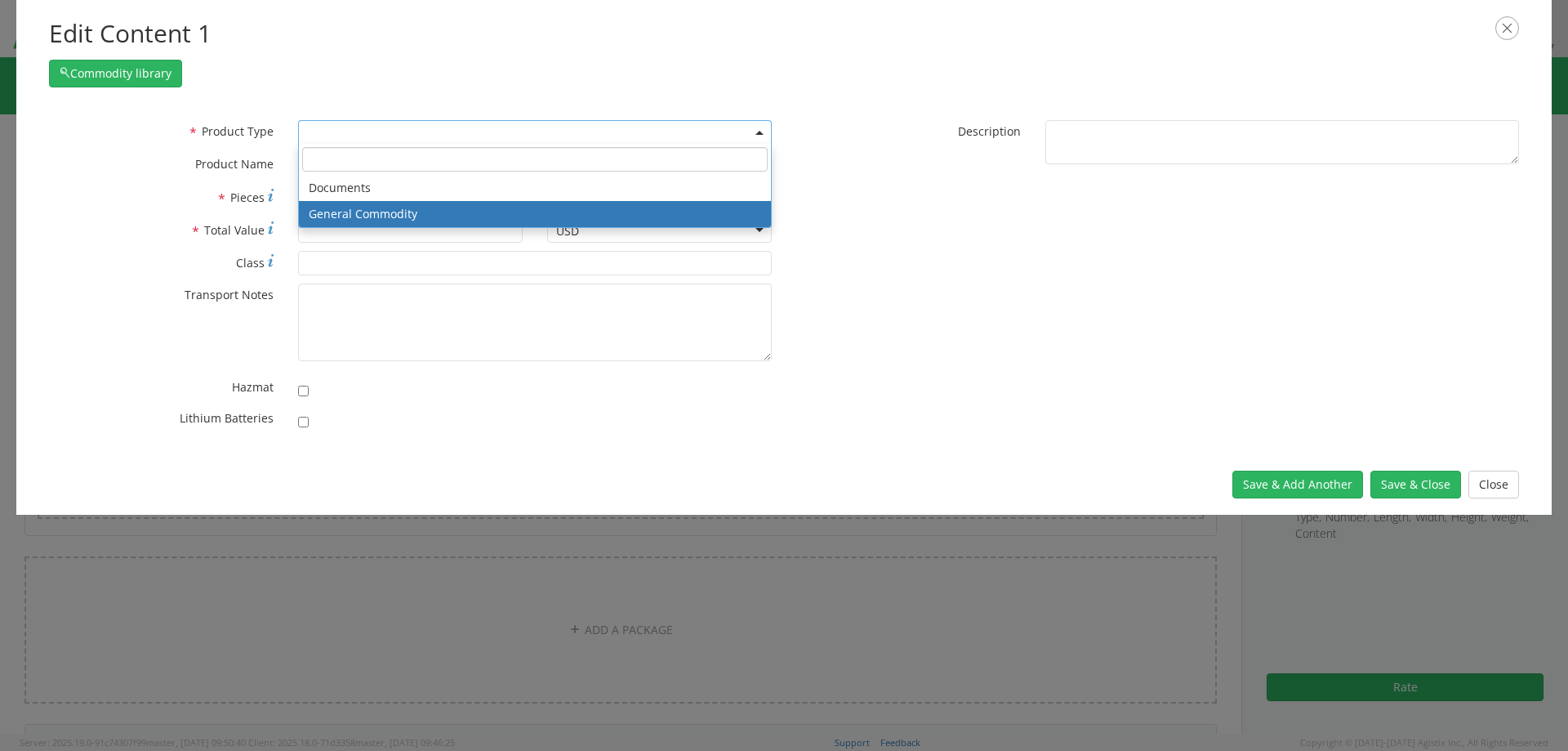
select select "COMMODITY"
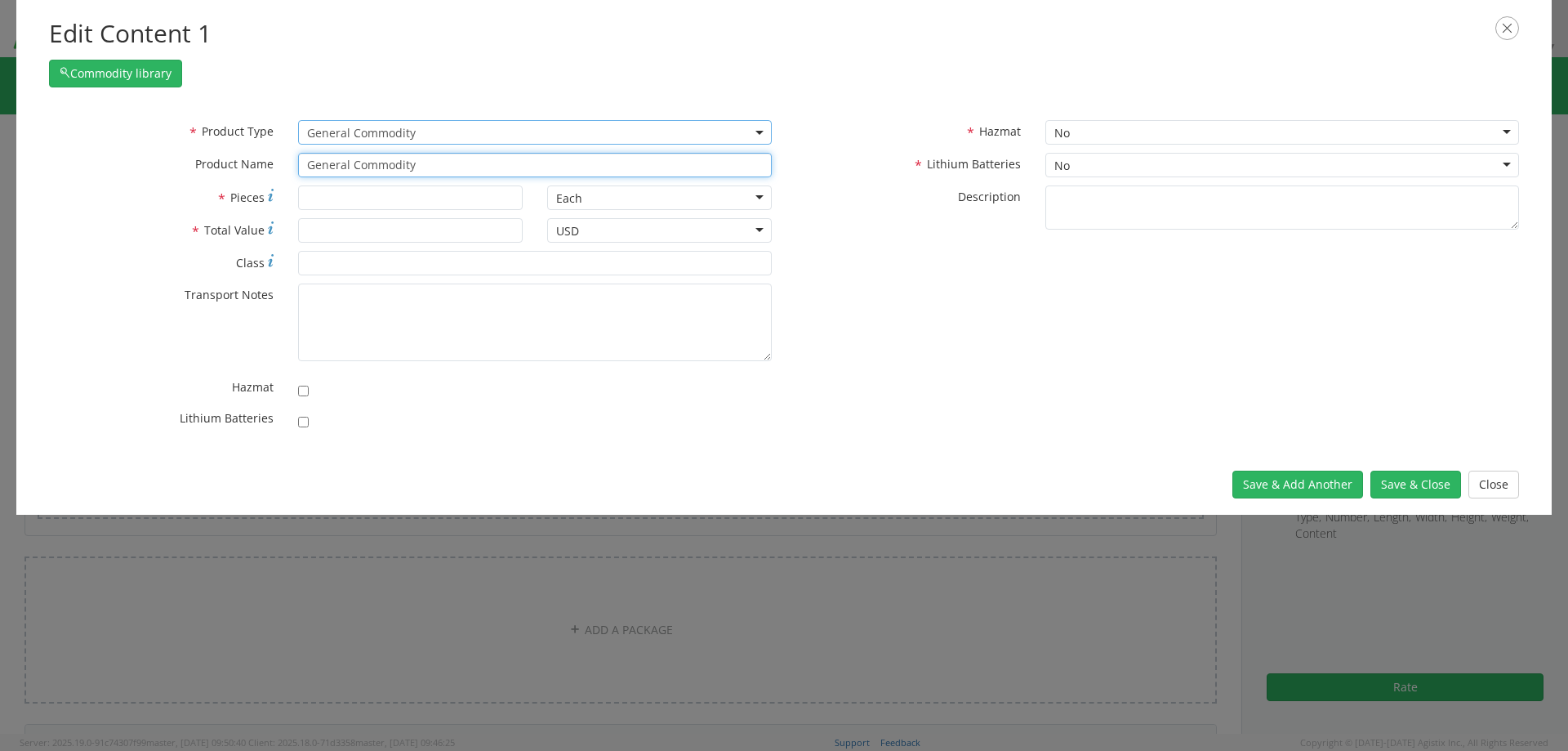
drag, startPoint x: 426, startPoint y: 165, endPoint x: 289, endPoint y: 164, distance: 137.0
click at [274, 164] on div "* Product Name General Commodity" at bounding box center [410, 165] width 747 height 24
type input "Tensiometer"
type input "Tensiometer,DIAL INDICATING"
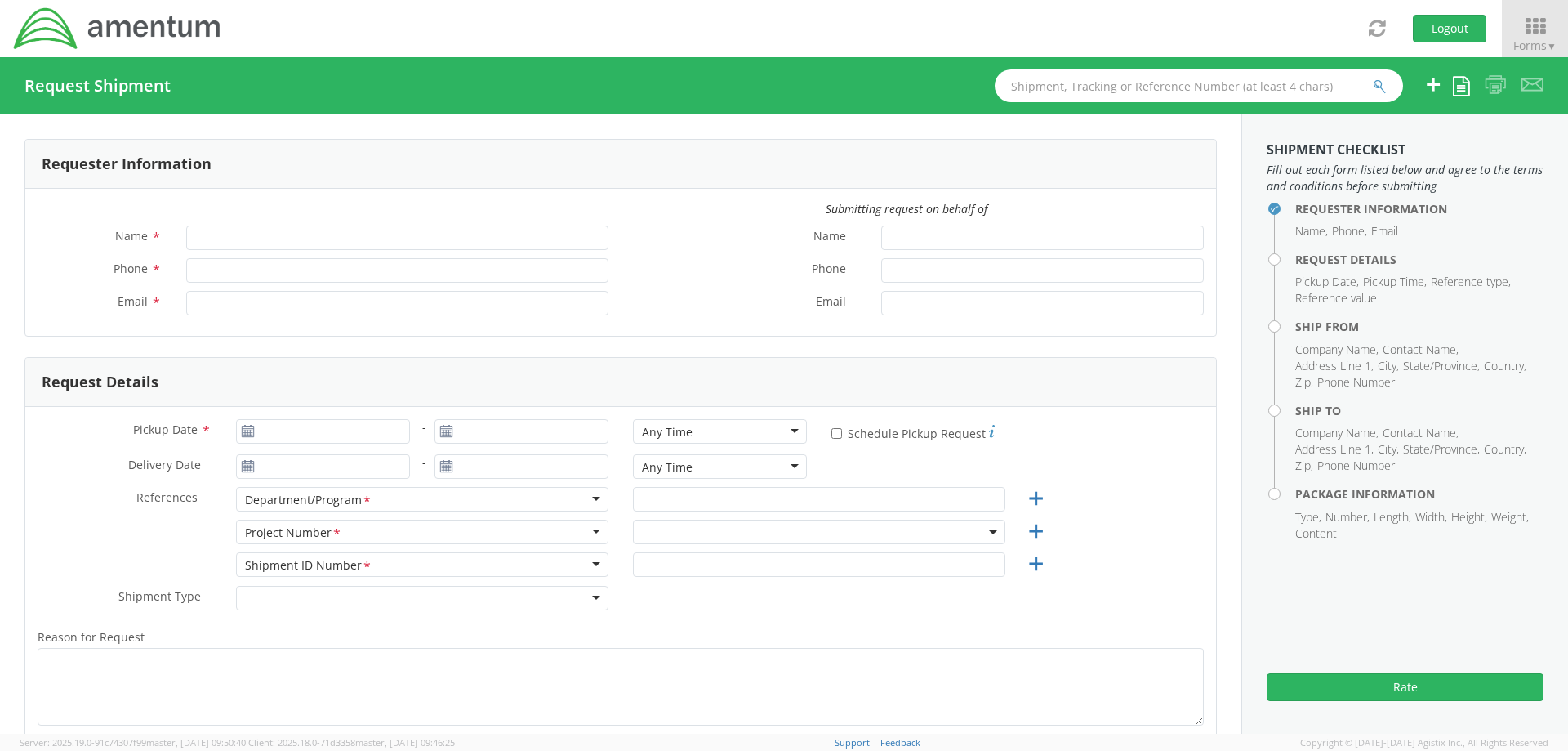
type input "[PERSON_NAME]"
type input "561-681-2693"
type input "craig.j.mitchell.ctr@us.navy.mil"
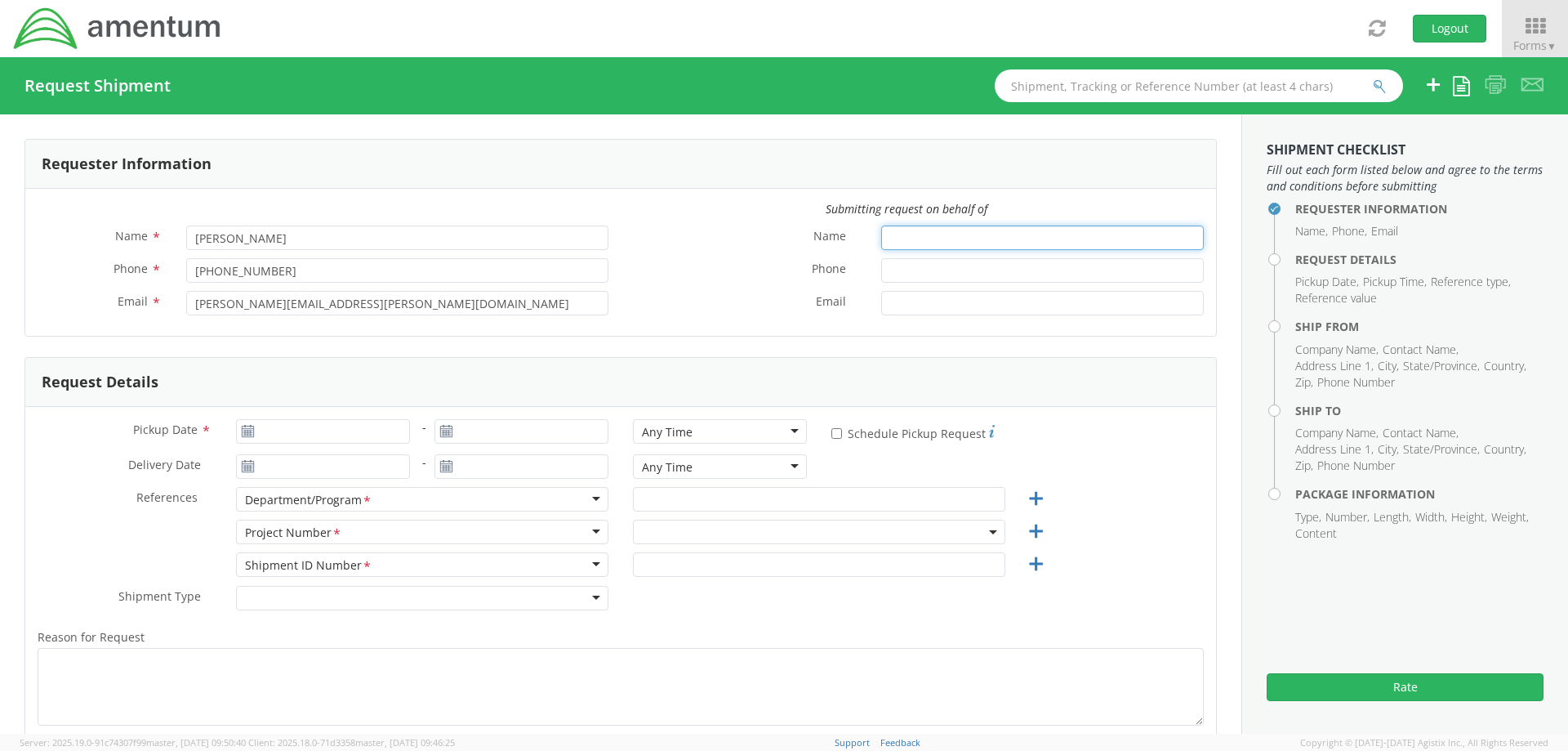
click at [913, 236] on input "Name *" at bounding box center [1043, 238] width 323 height 24
type input "[PERSON_NAME]"
type input "09/16/2025"
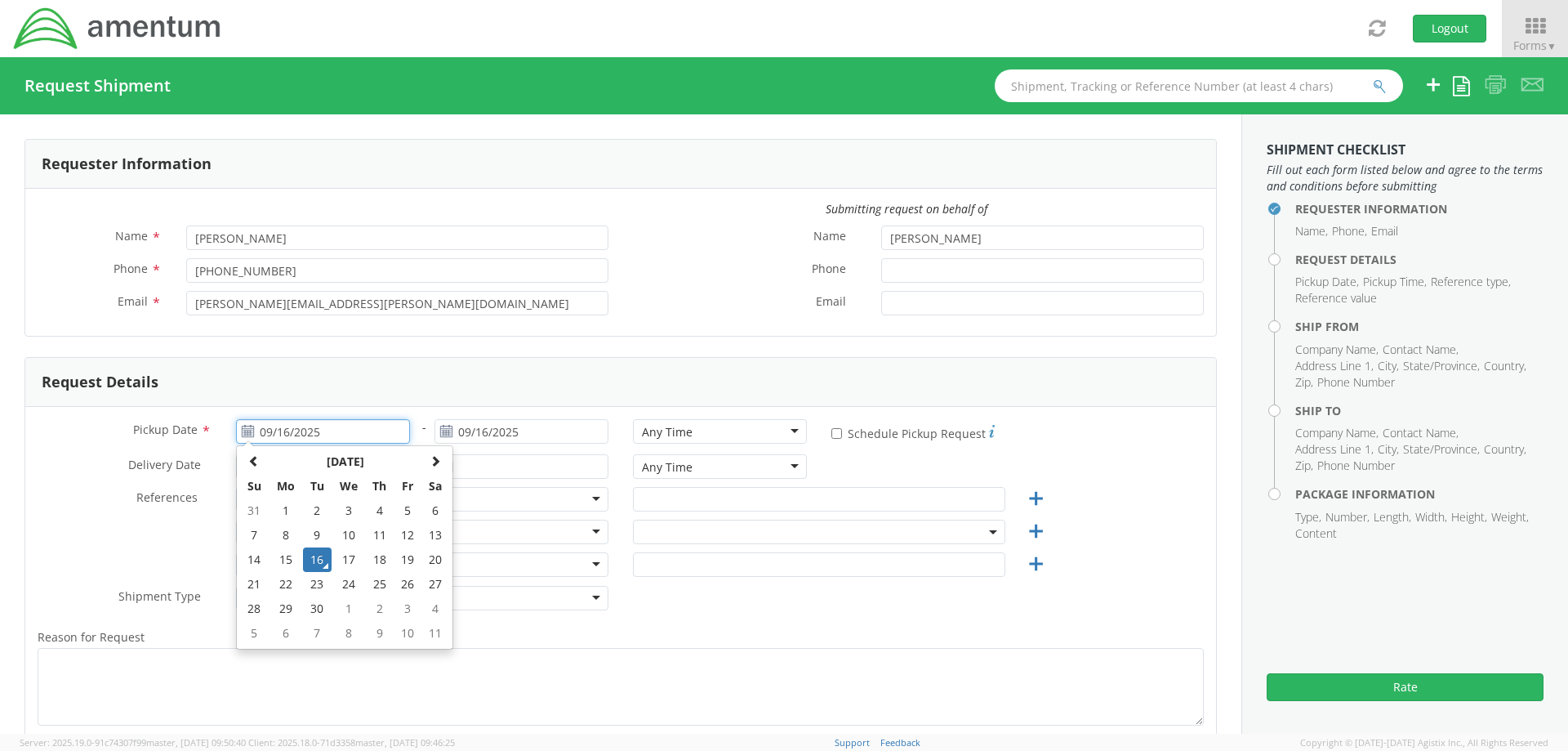
click at [326, 437] on input "09/16/2025" at bounding box center [323, 431] width 174 height 24
click at [349, 559] on td "17" at bounding box center [349, 559] width 35 height 24
type input "09/17/2025"
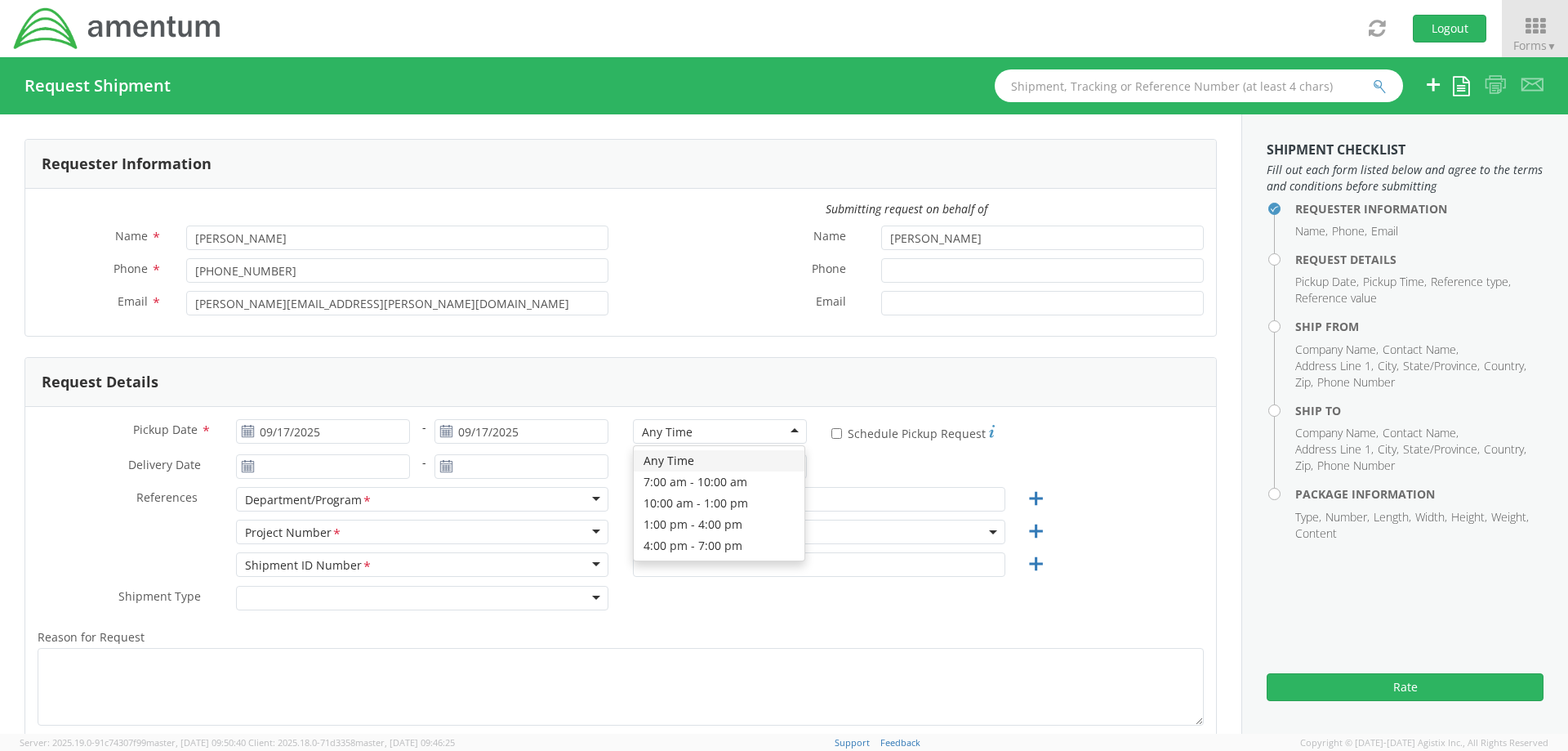
click at [676, 437] on div "Any Time" at bounding box center [668, 431] width 50 height 16
drag, startPoint x: 680, startPoint y: 487, endPoint x: 52, endPoint y: 15, distance: 785.6
click at [52, 407] on div "Pickup Date * [DATE] - [DATE] Any Time Any Time Any Time 7:00 am - 10:00 am 10:…" at bounding box center [621, 622] width 1191 height 430
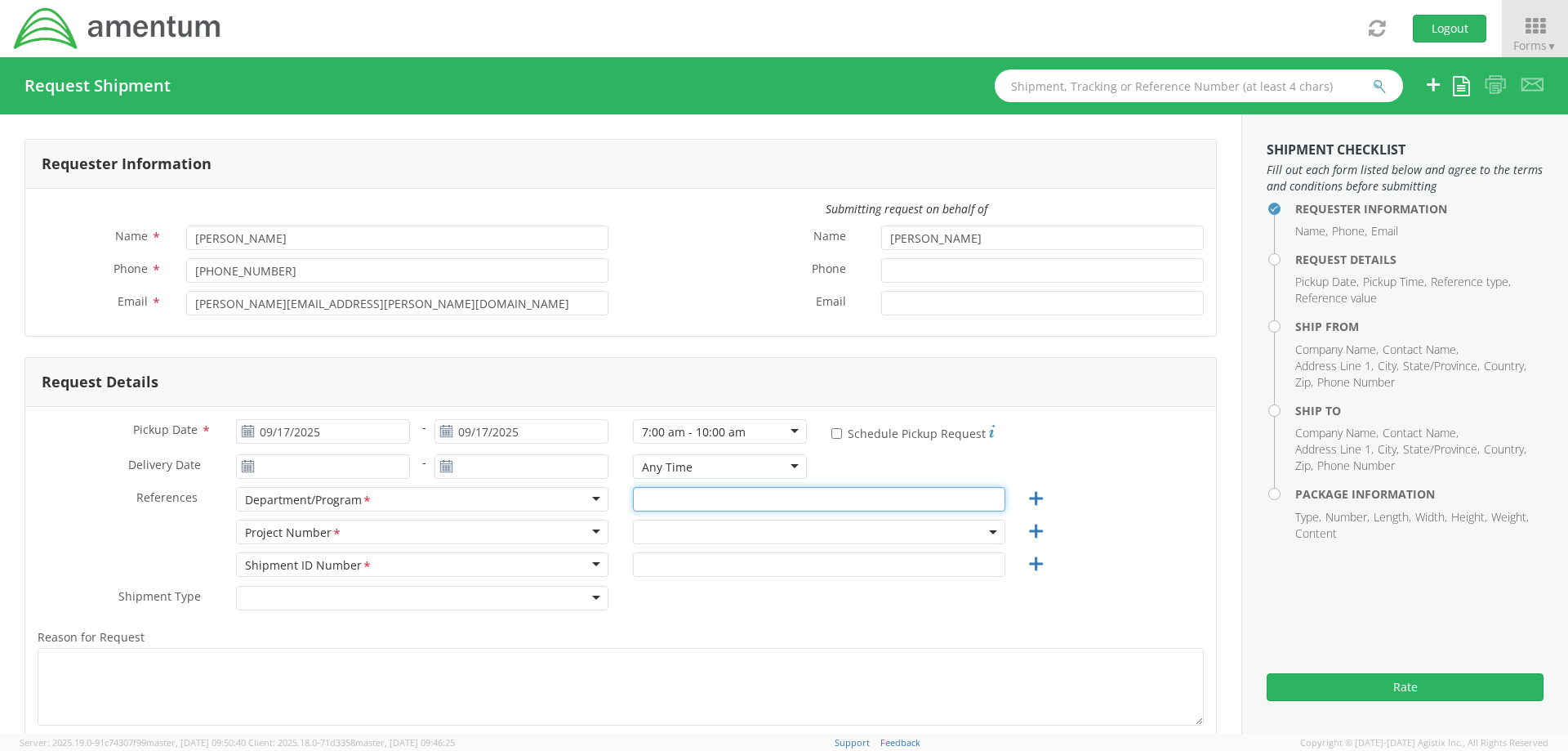
click at [655, 498] on input "text" at bounding box center [819, 499] width 372 height 24
type input "Autec"
click at [655, 533] on span at bounding box center [819, 532] width 372 height 24
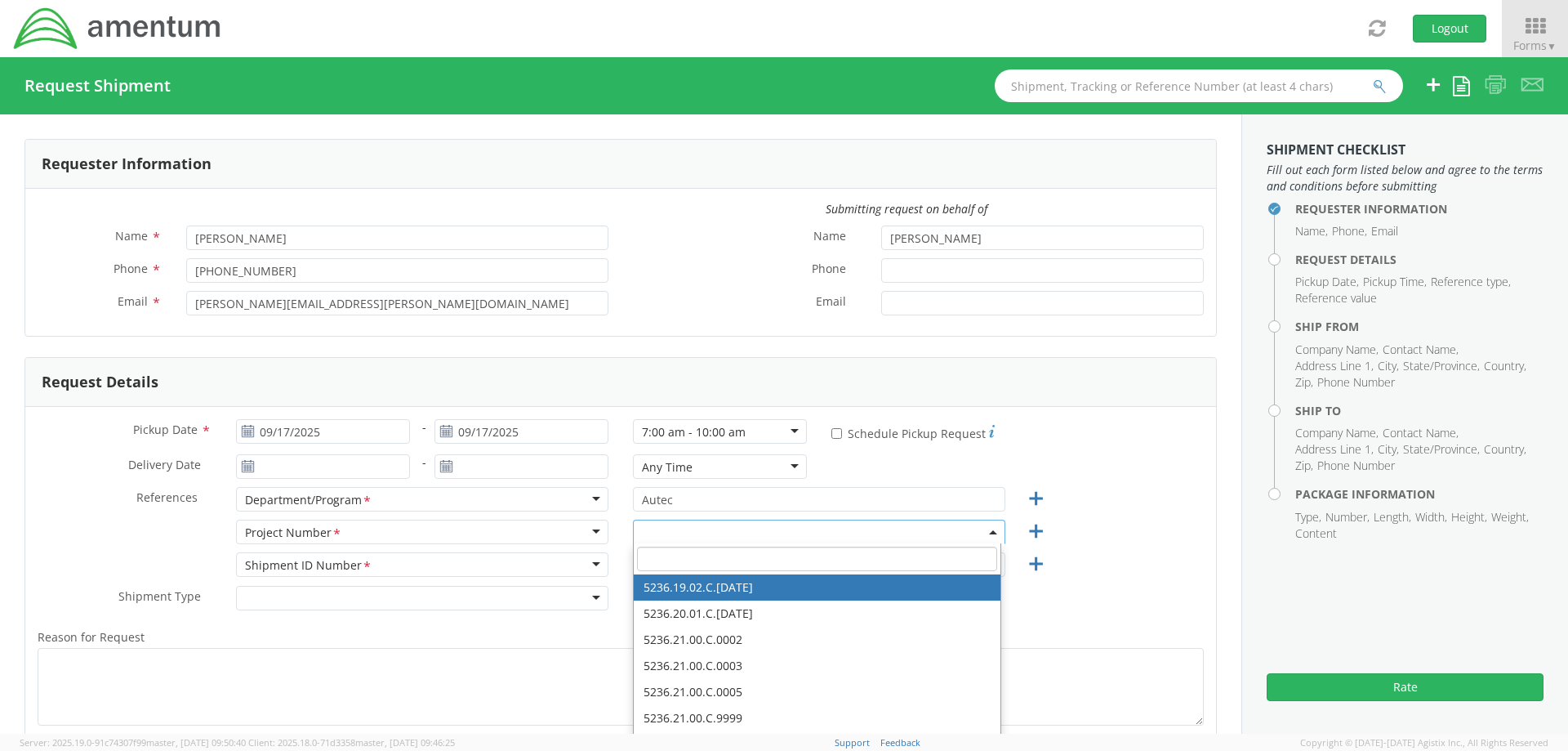
click at [655, 564] on input "search" at bounding box center [816, 558] width 360 height 24
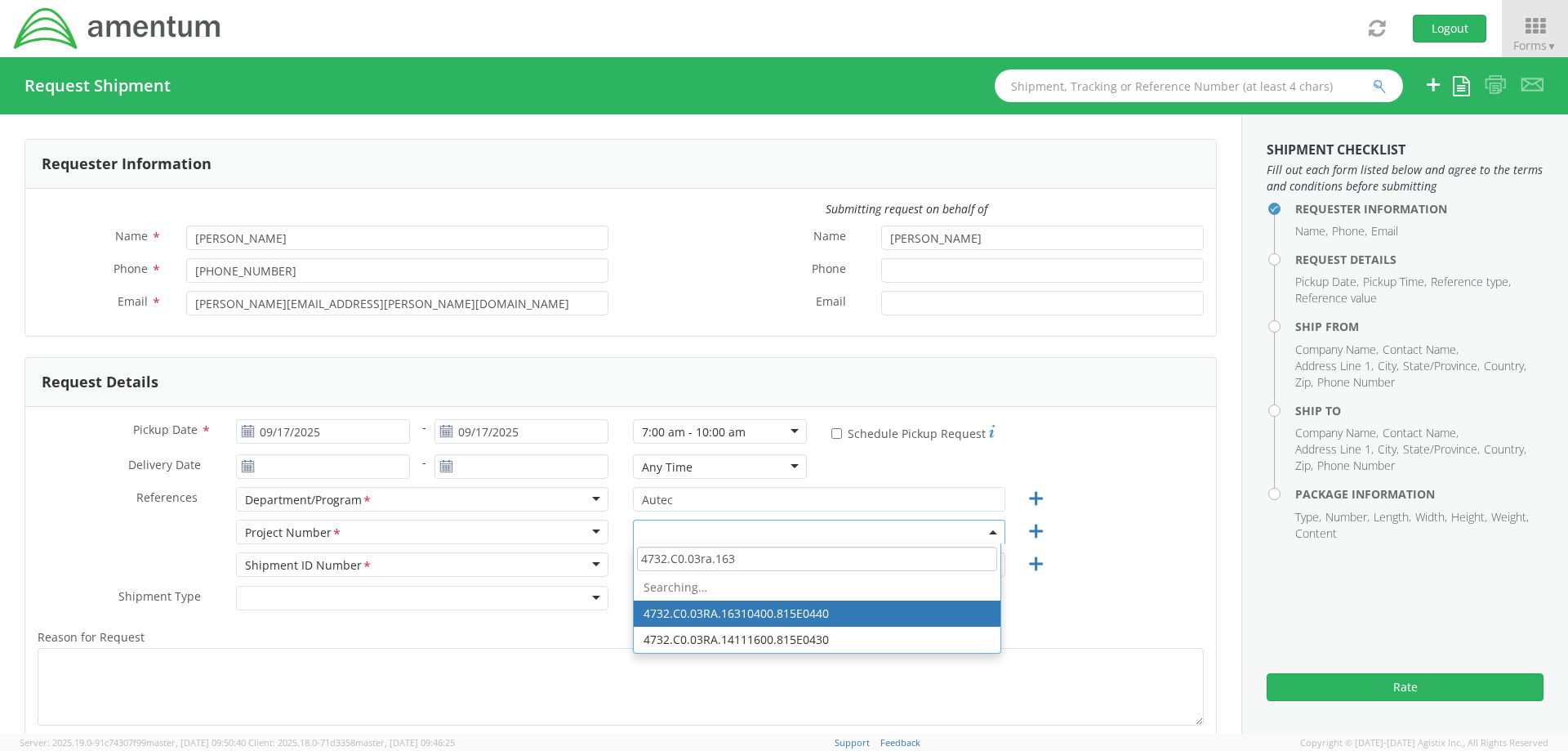
type input "4732.C0.03ra.1631"
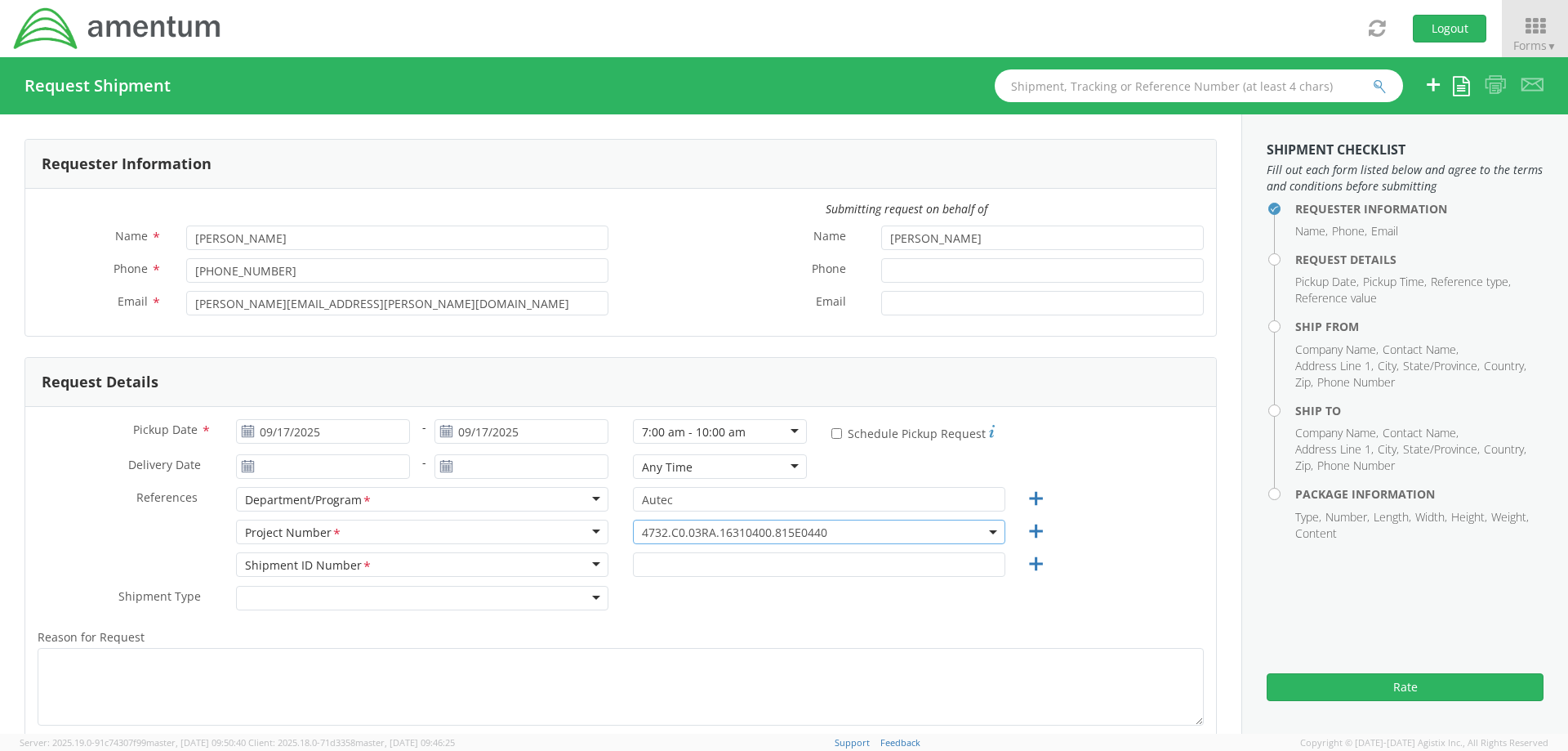
select select "4732.C0.03RA.16310400.815E0440"
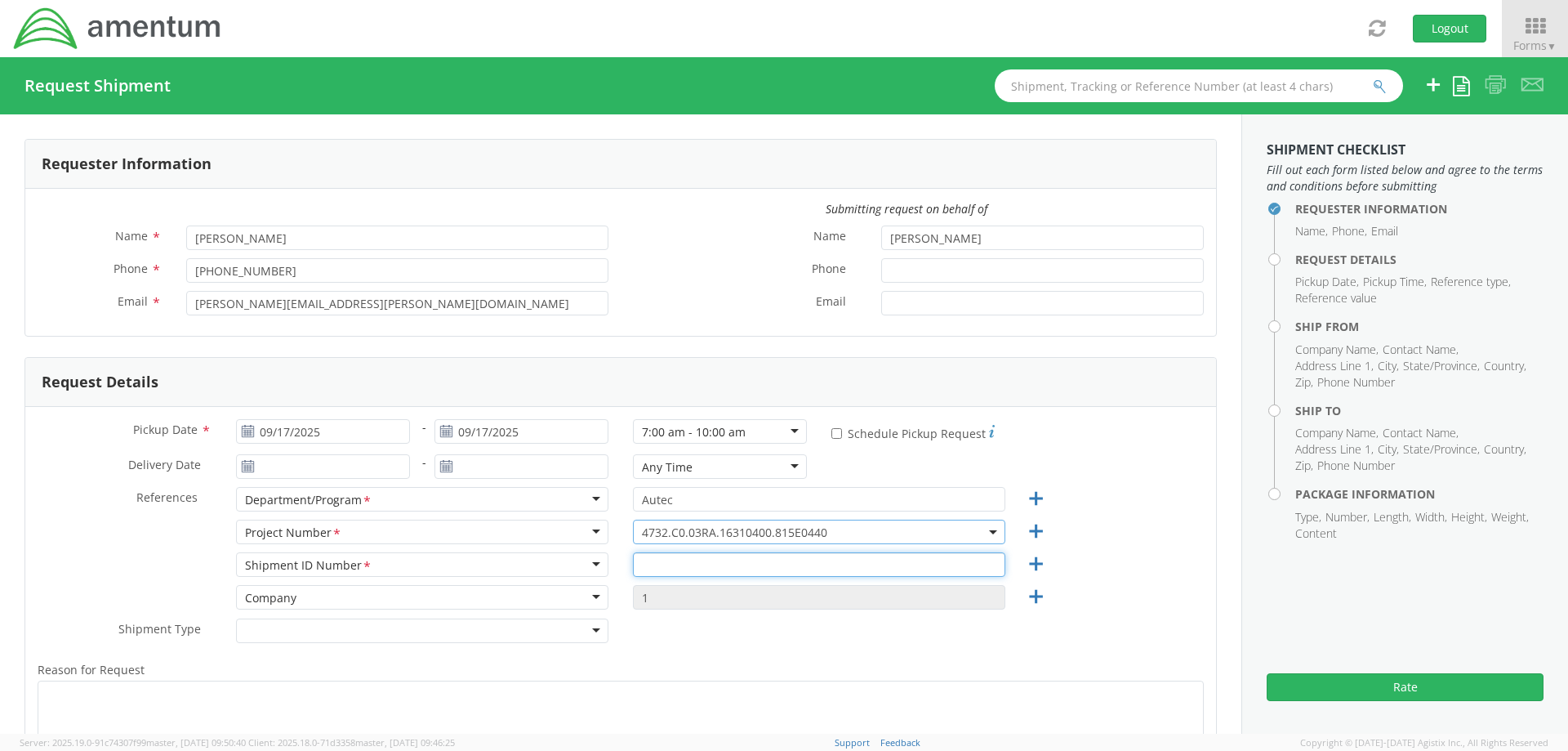
click at [663, 562] on input "text" at bounding box center [819, 565] width 372 height 24
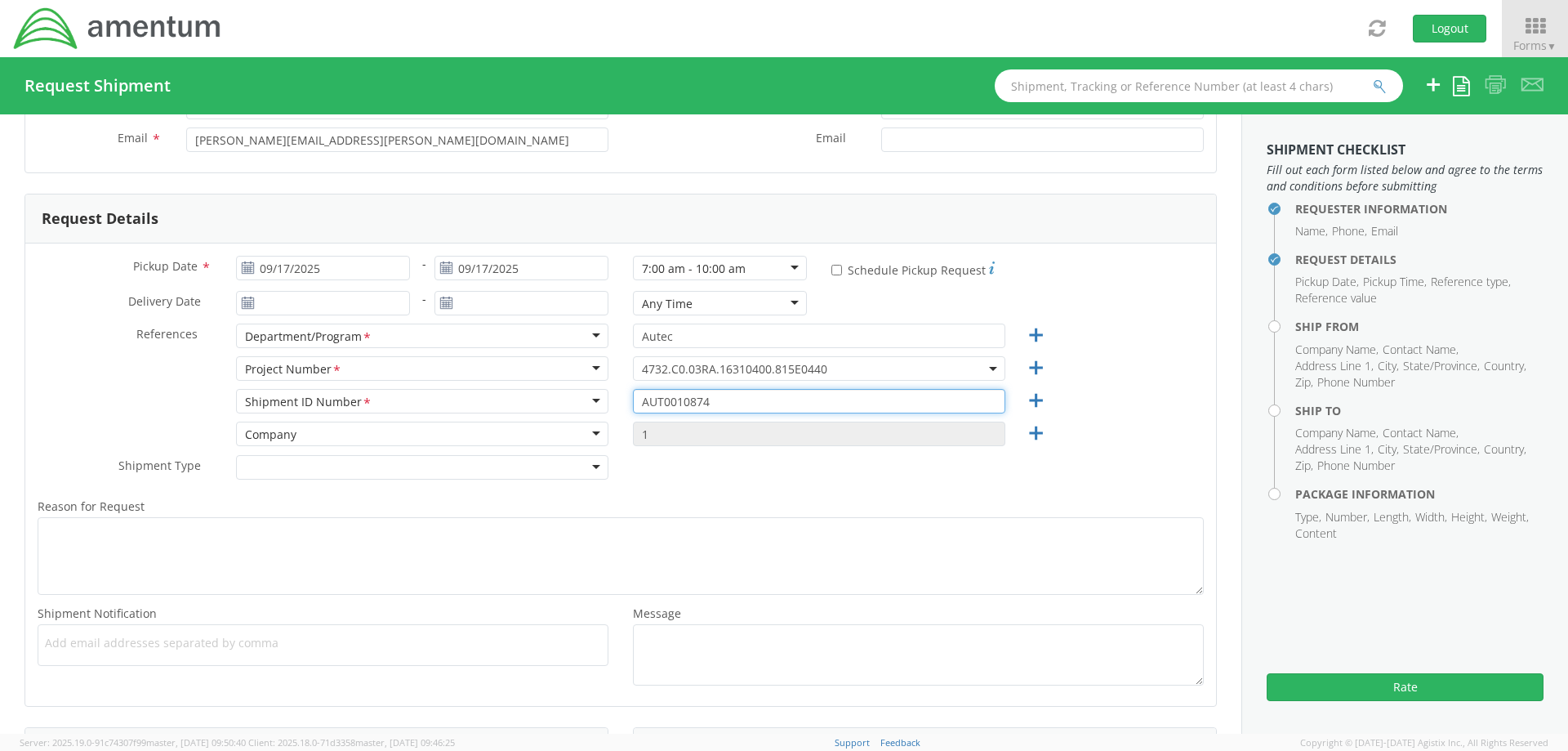
scroll to position [326, 0]
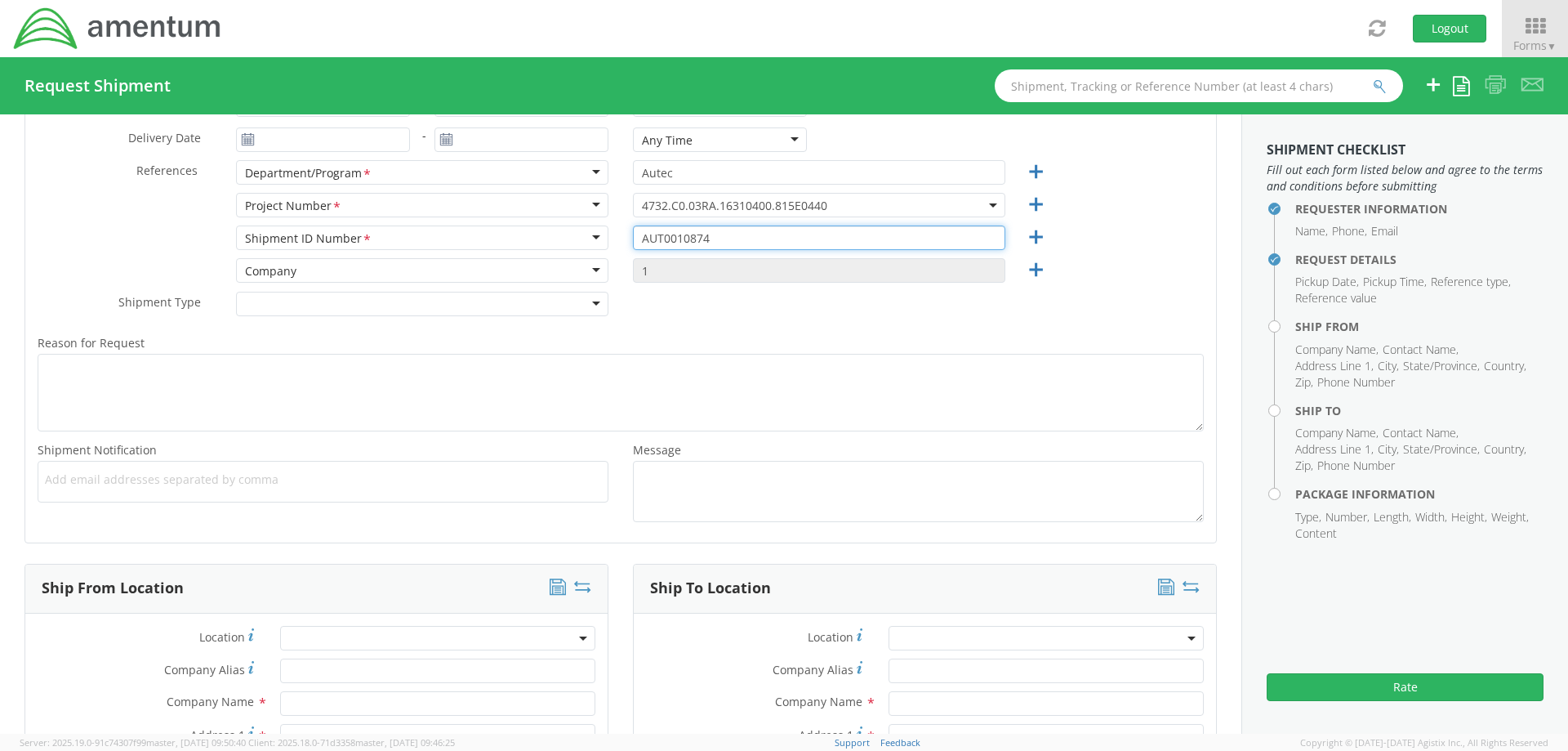
type input "AUT0010874"
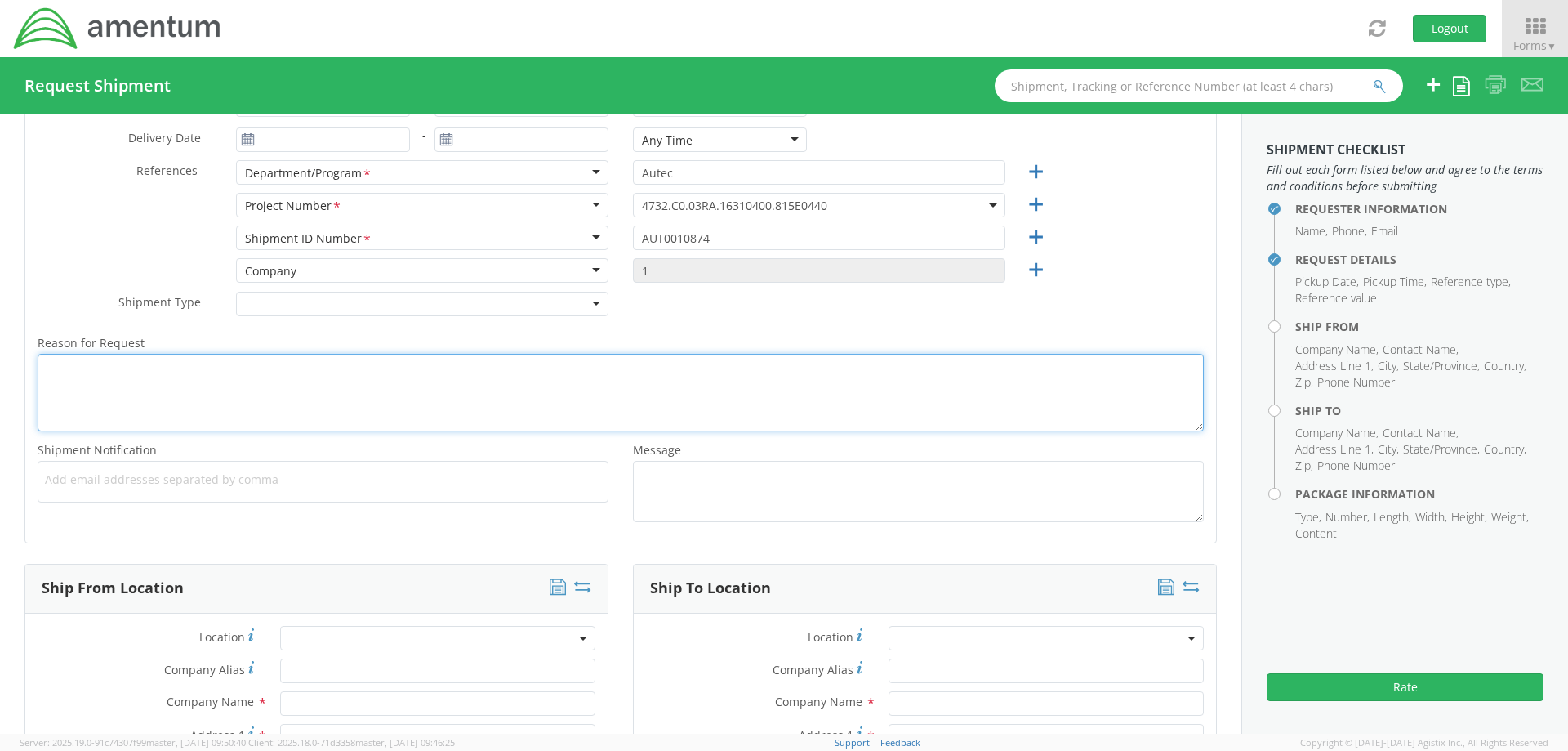
click at [167, 383] on textarea "Reason for Request *" at bounding box center [620, 392] width 1166 height 78
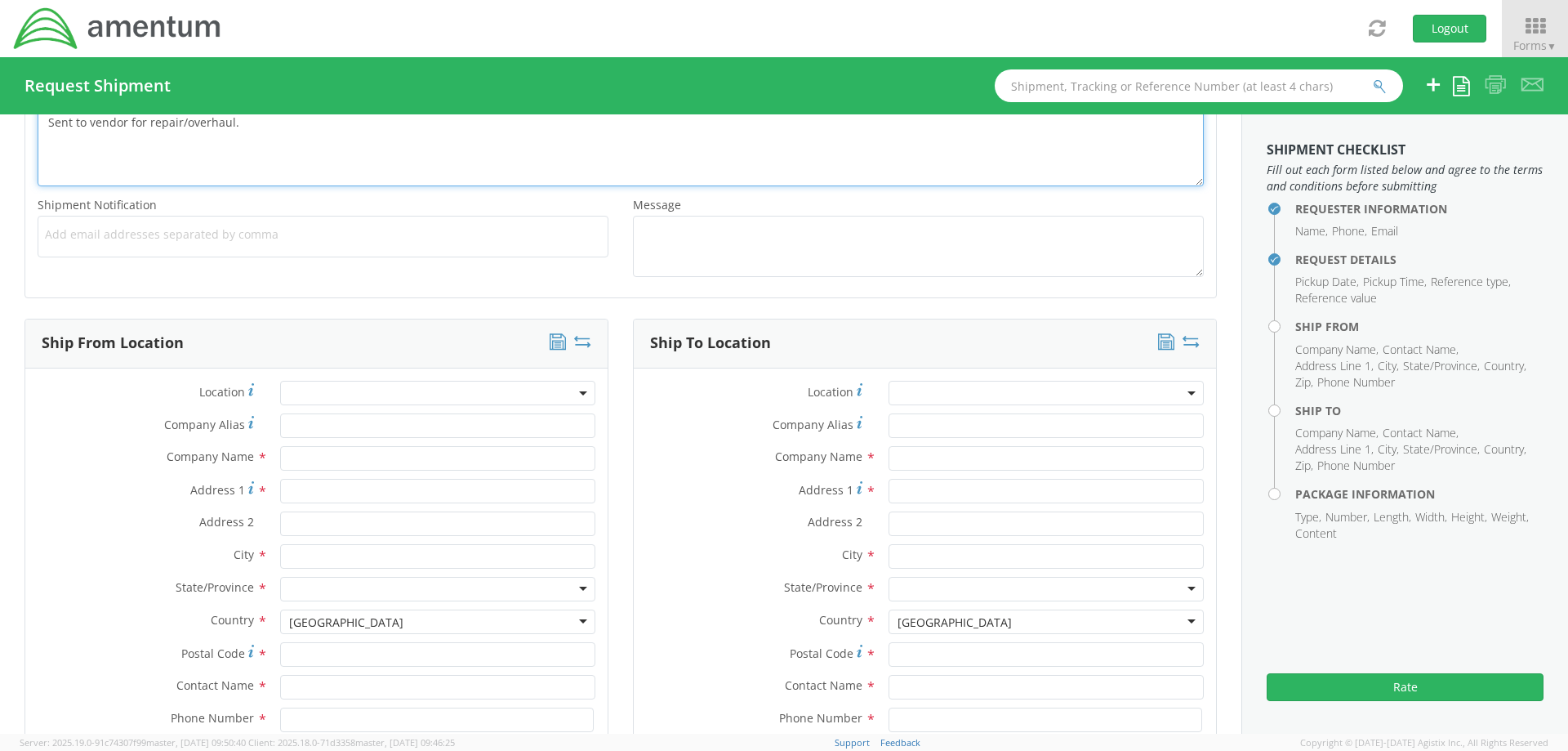
scroll to position [735, 0]
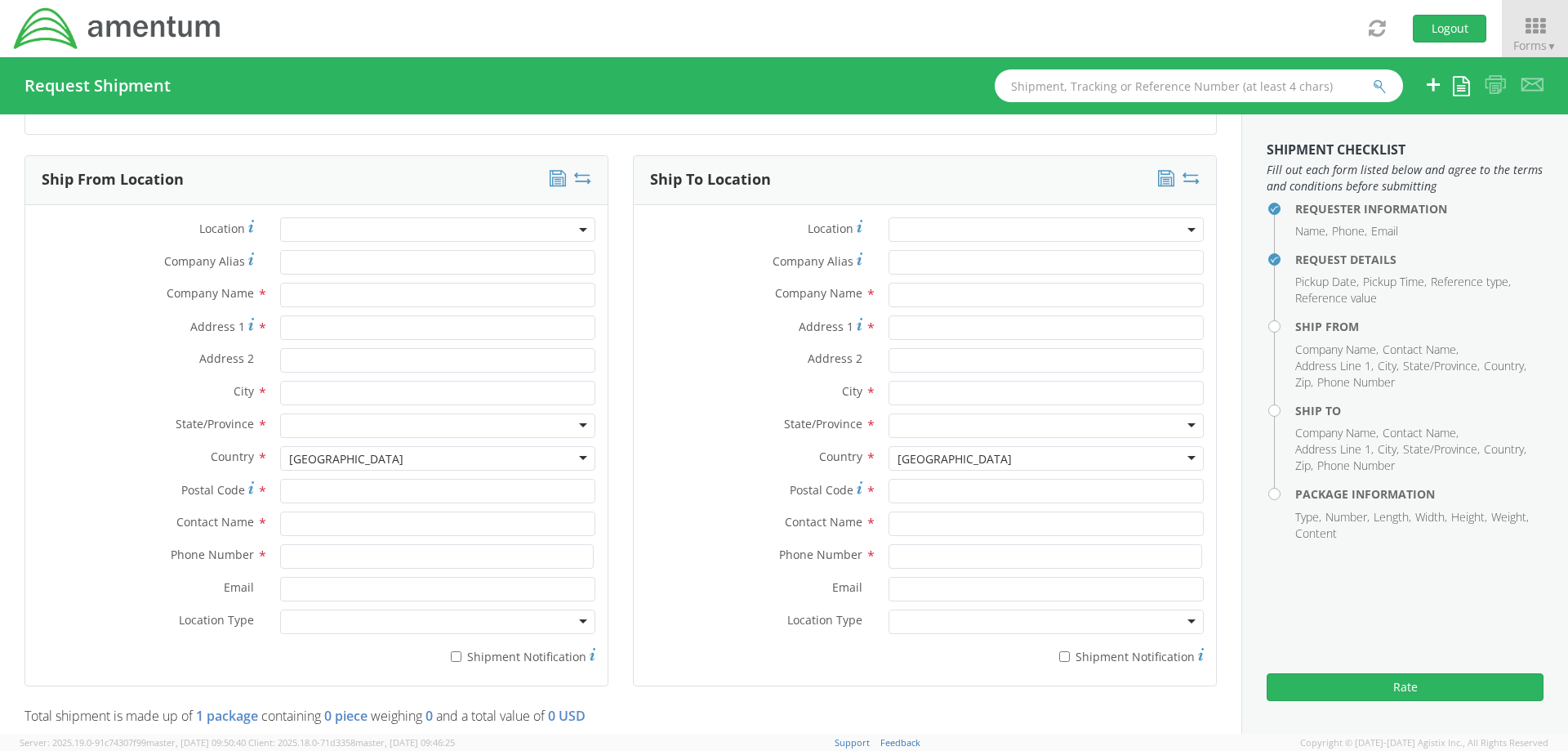
type textarea "Sent to vendor for repair/overhaul."
click at [299, 525] on input "text" at bounding box center [438, 524] width 315 height 24
type input "[PERSON_NAME]"
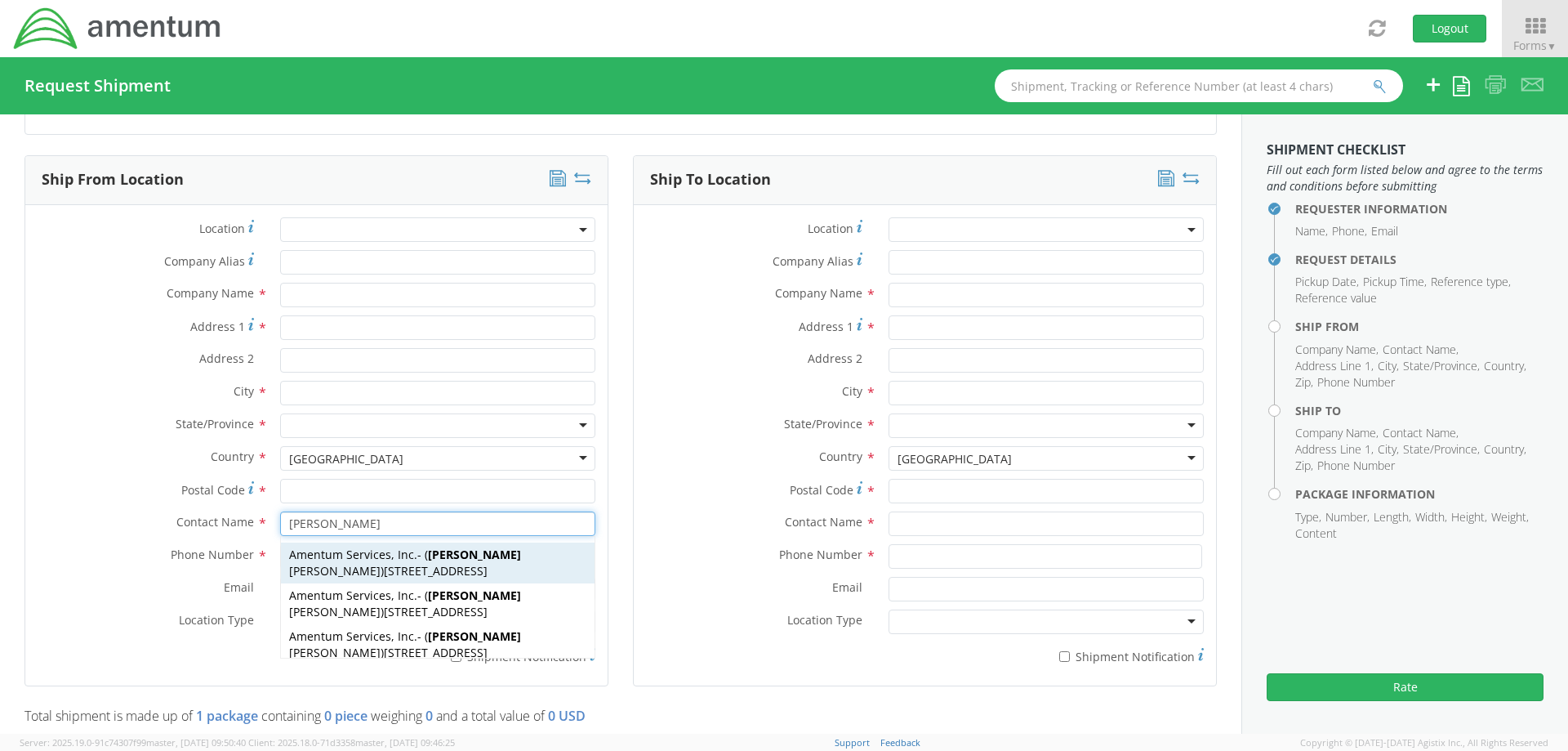
click at [384, 564] on span "[STREET_ADDRESS]" at bounding box center [436, 570] width 104 height 16
type input "Amentum Services, Inc."
type input "[STREET_ADDRESS]"
type input "[GEOGRAPHIC_DATA]"
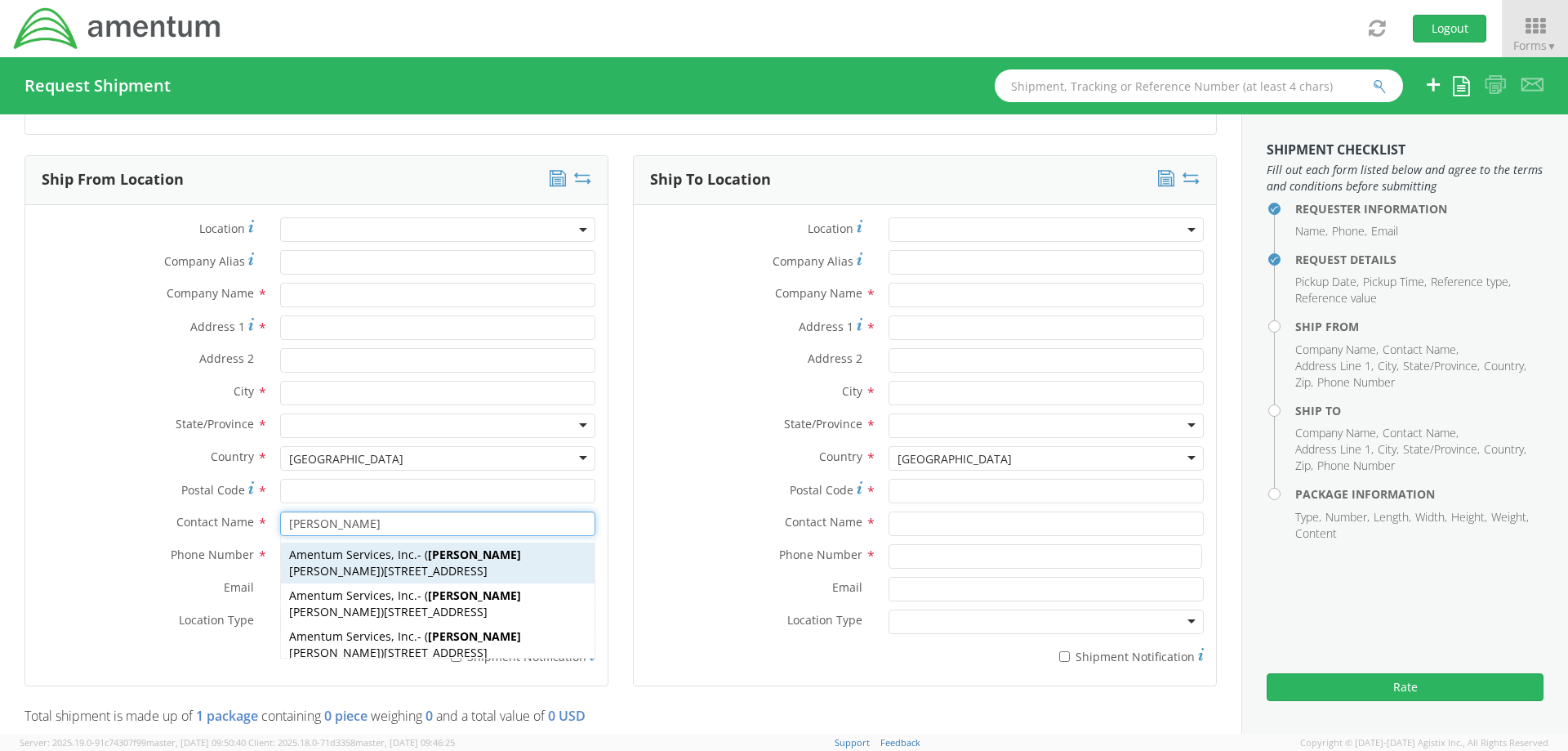
type input "33406"
type input "[PERSON_NAME]"
type input "[PHONE_NUMBER]"
type input "[PERSON_NAME][EMAIL_ADDRESS][PERSON_NAME][DOMAIN_NAME]"
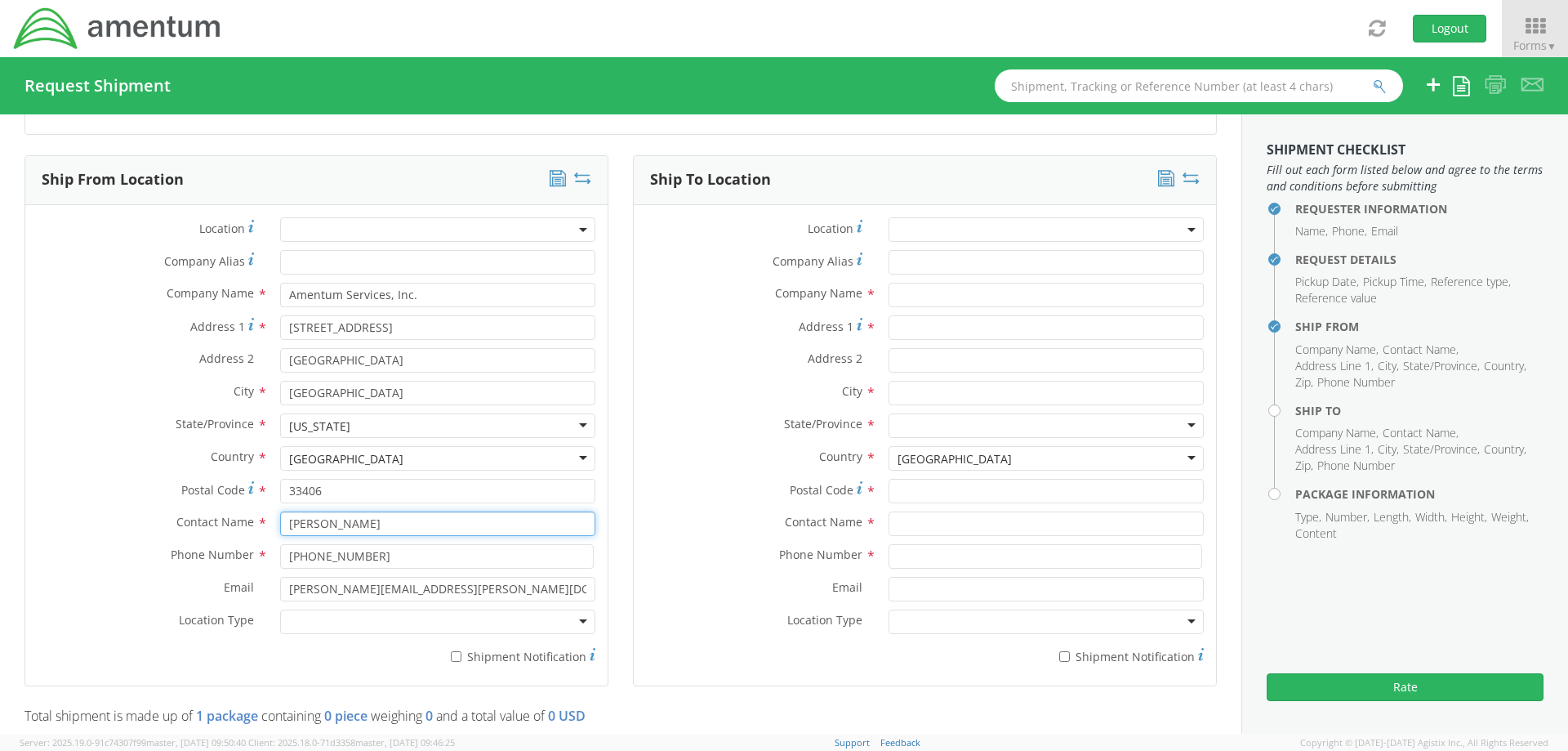
type input "[PERSON_NAME]"
click at [304, 623] on div at bounding box center [438, 622] width 315 height 24
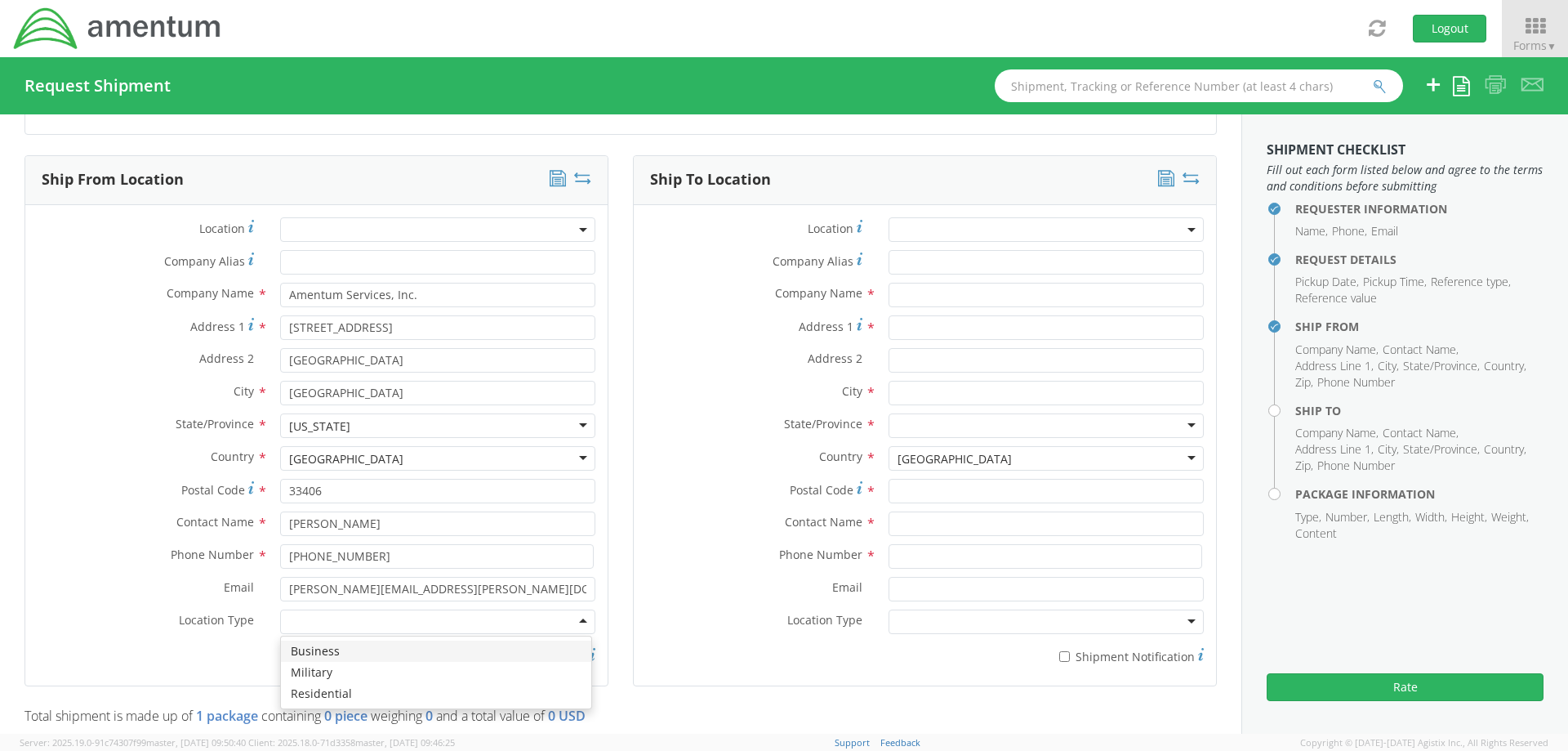
drag, startPoint x: 302, startPoint y: 654, endPoint x: 25, endPoint y: 11, distance: 700.1
click at [25, 217] on div "Location * Company Alias * Company Name * Amentum Services, Inc. Address 1 * [G…" at bounding box center [316, 444] width 583 height 455
click at [455, 656] on input "* Shipment Notification" at bounding box center [455, 656] width 10 height 10
checkbox input "true"
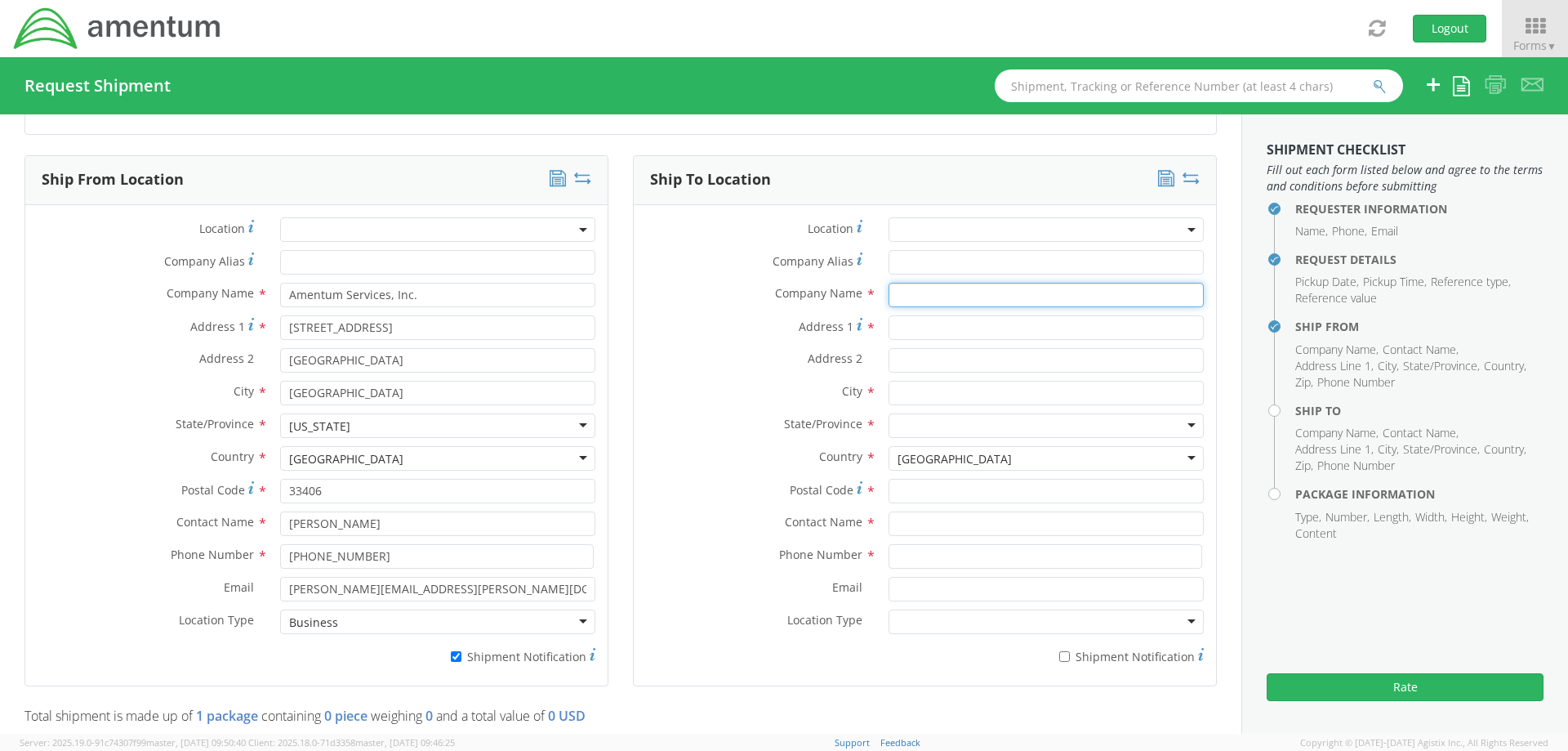
click at [904, 301] on input "text" at bounding box center [1045, 295] width 315 height 24
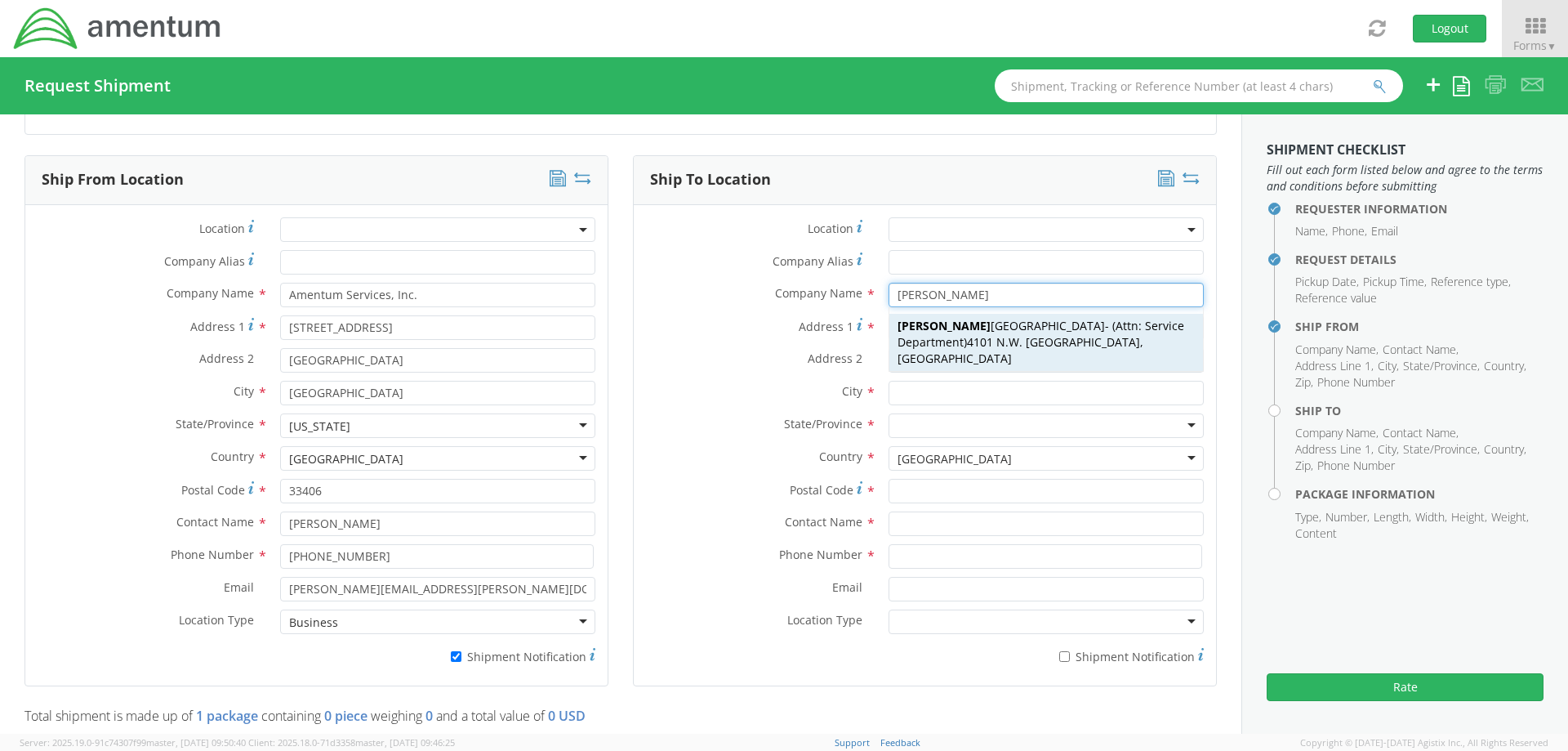
click at [1000, 341] on span "4101 N.W. 29th Street, Miami, FL, 33142, US" at bounding box center [1020, 350] width 246 height 32
type input "Barfield Miami"
type input "4101 N.W. 29th Street"
type input "Miami"
type input "33142"
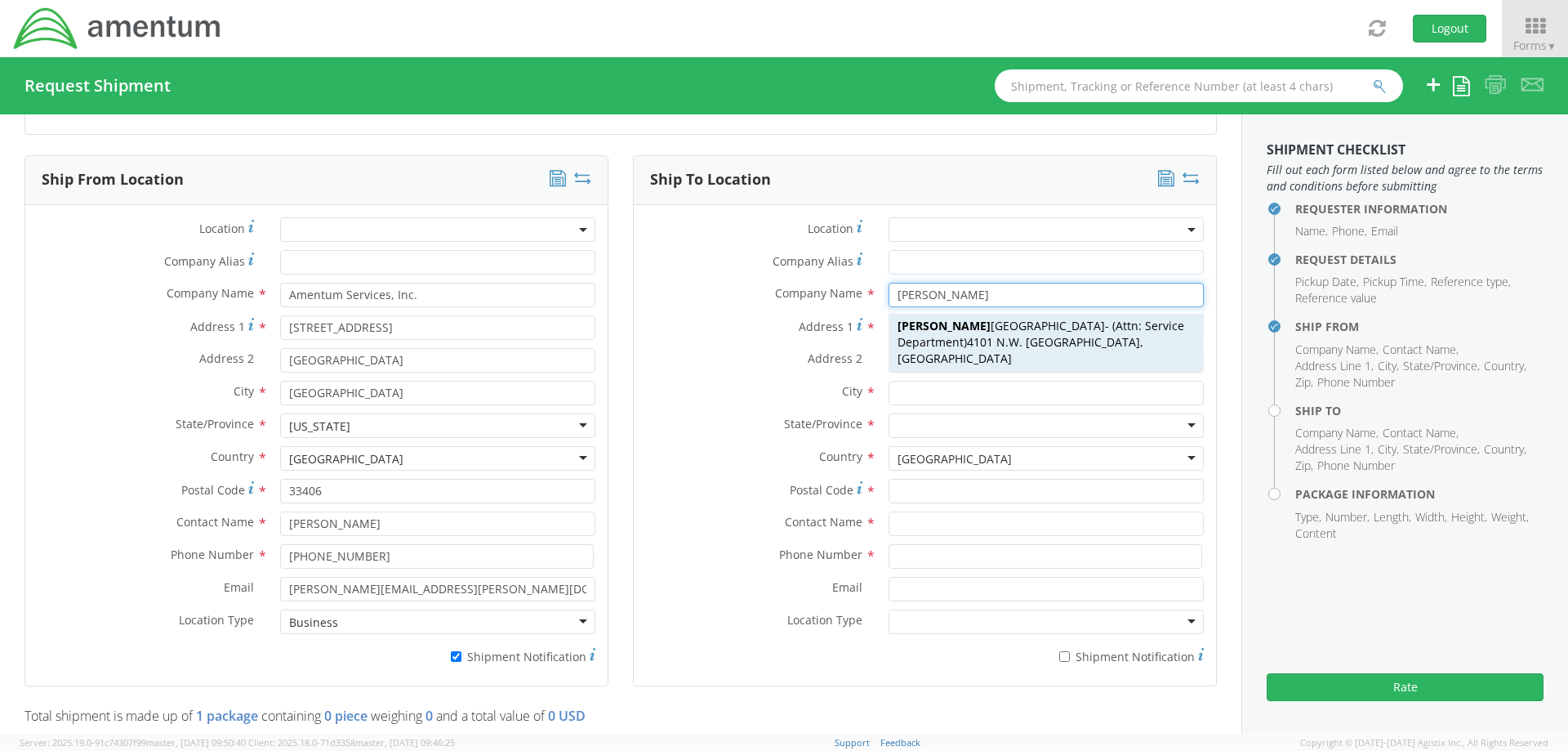
type input "Attn: Service Department"
type input "305-894-5527"
type input "[PERSON_NAME][EMAIL_ADDRESS][PERSON_NAME][DOMAIN_NAME]"
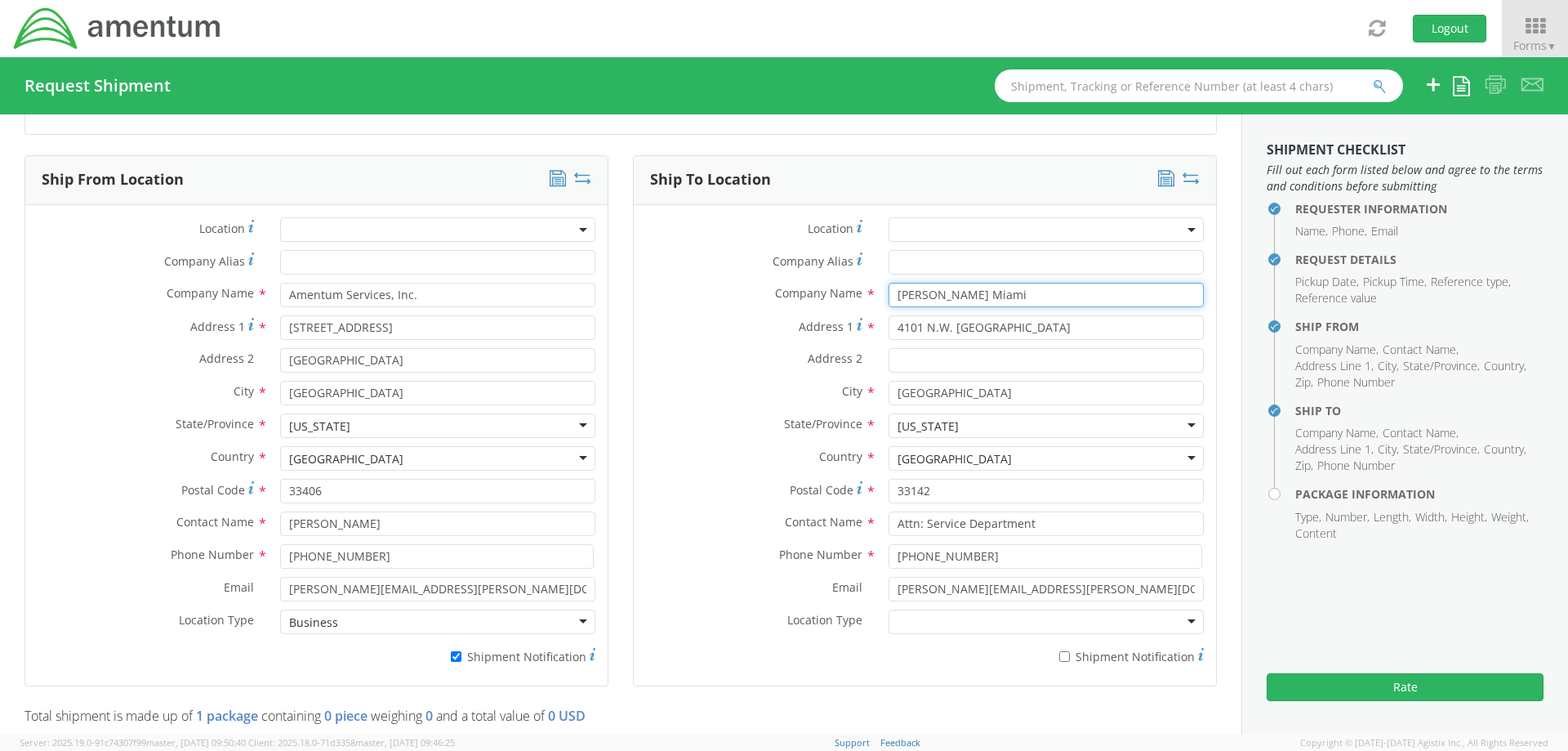
type input "Barfield Miami"
click at [931, 624] on div at bounding box center [1045, 622] width 315 height 24
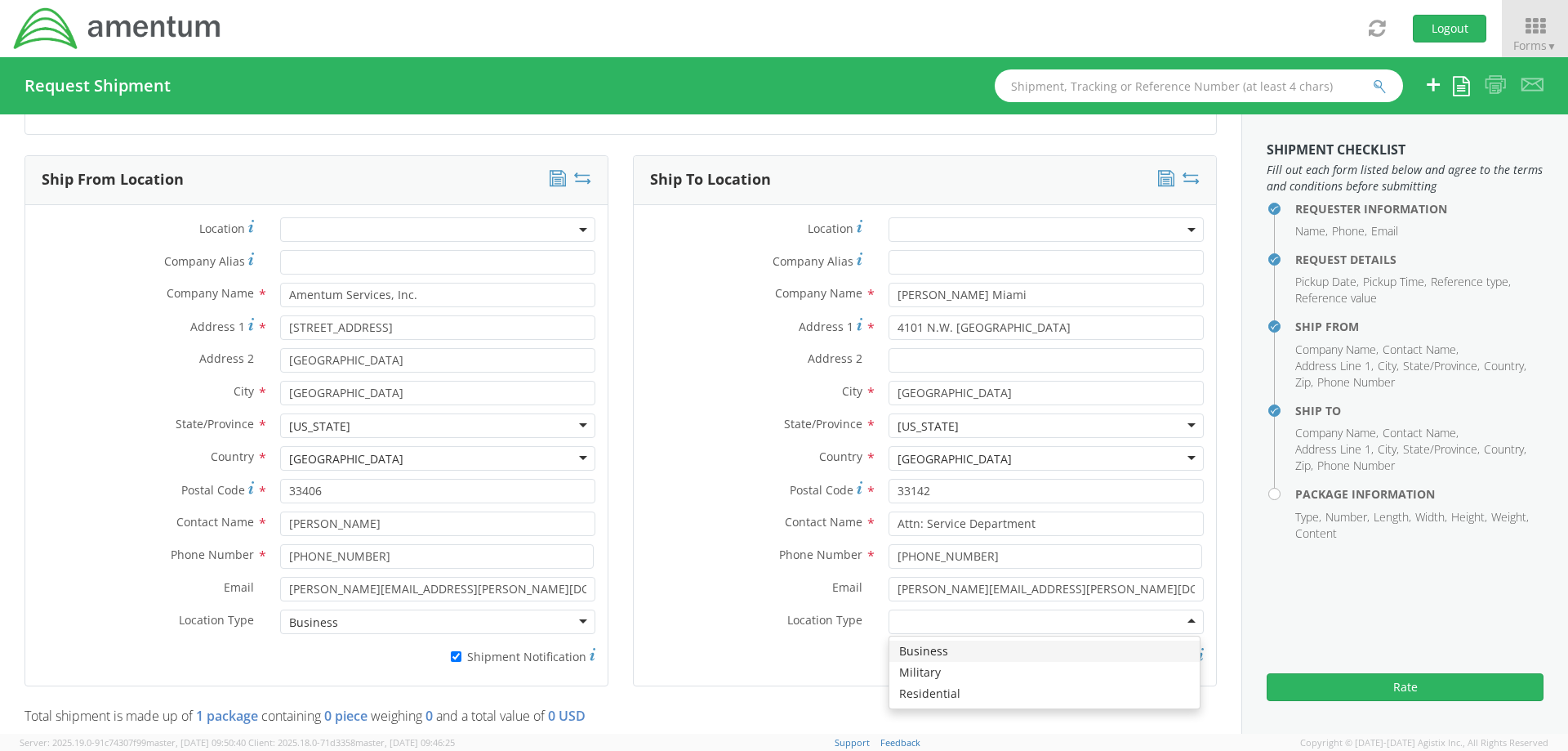
click at [634, 217] on div "Location * Company Alias * Company Name * Barfield Miami Barfield Barfield Miam…" at bounding box center [925, 444] width 583 height 455
click at [1059, 657] on input "* Shipment Notification" at bounding box center [1064, 656] width 10 height 10
checkbox input "true"
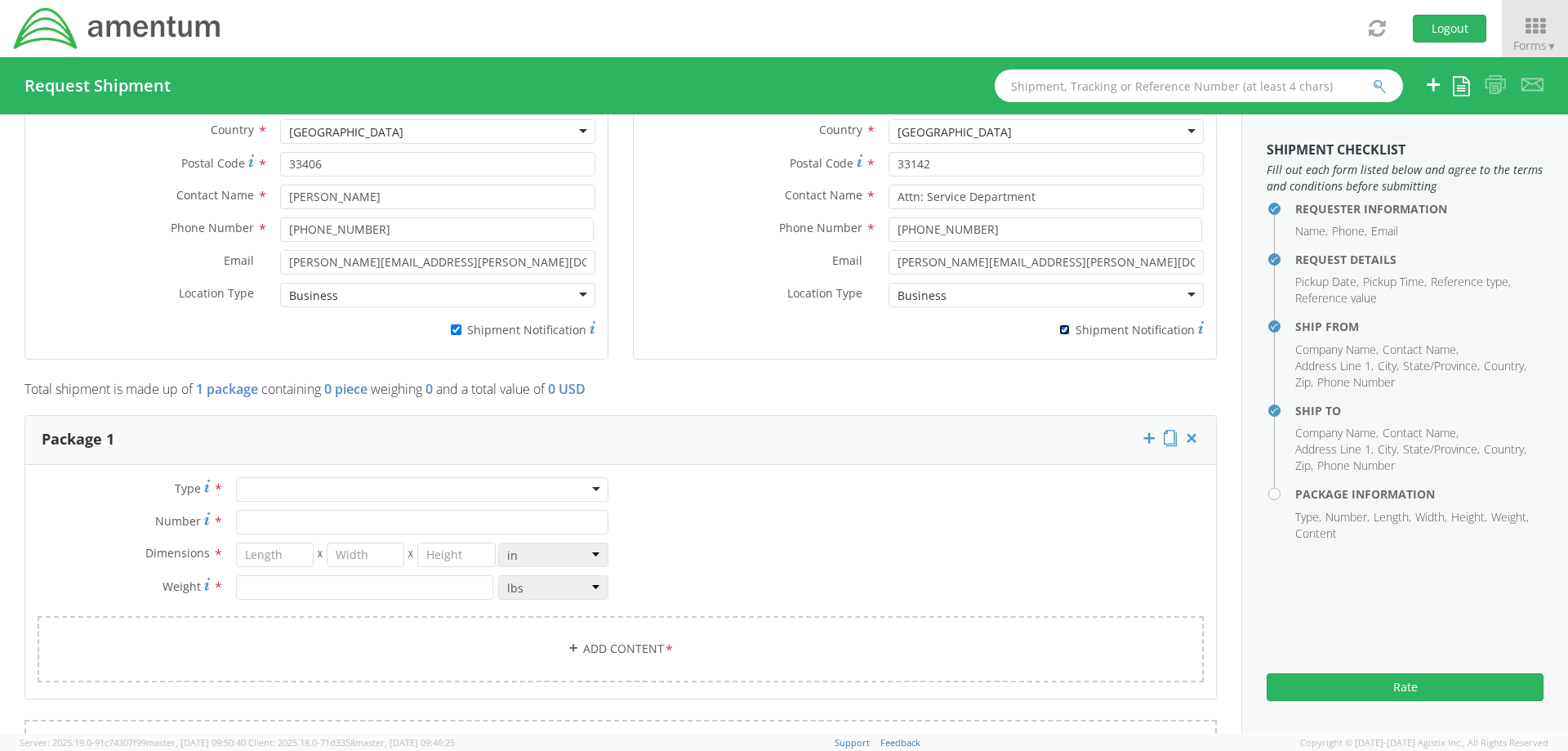
scroll to position [1144, 0]
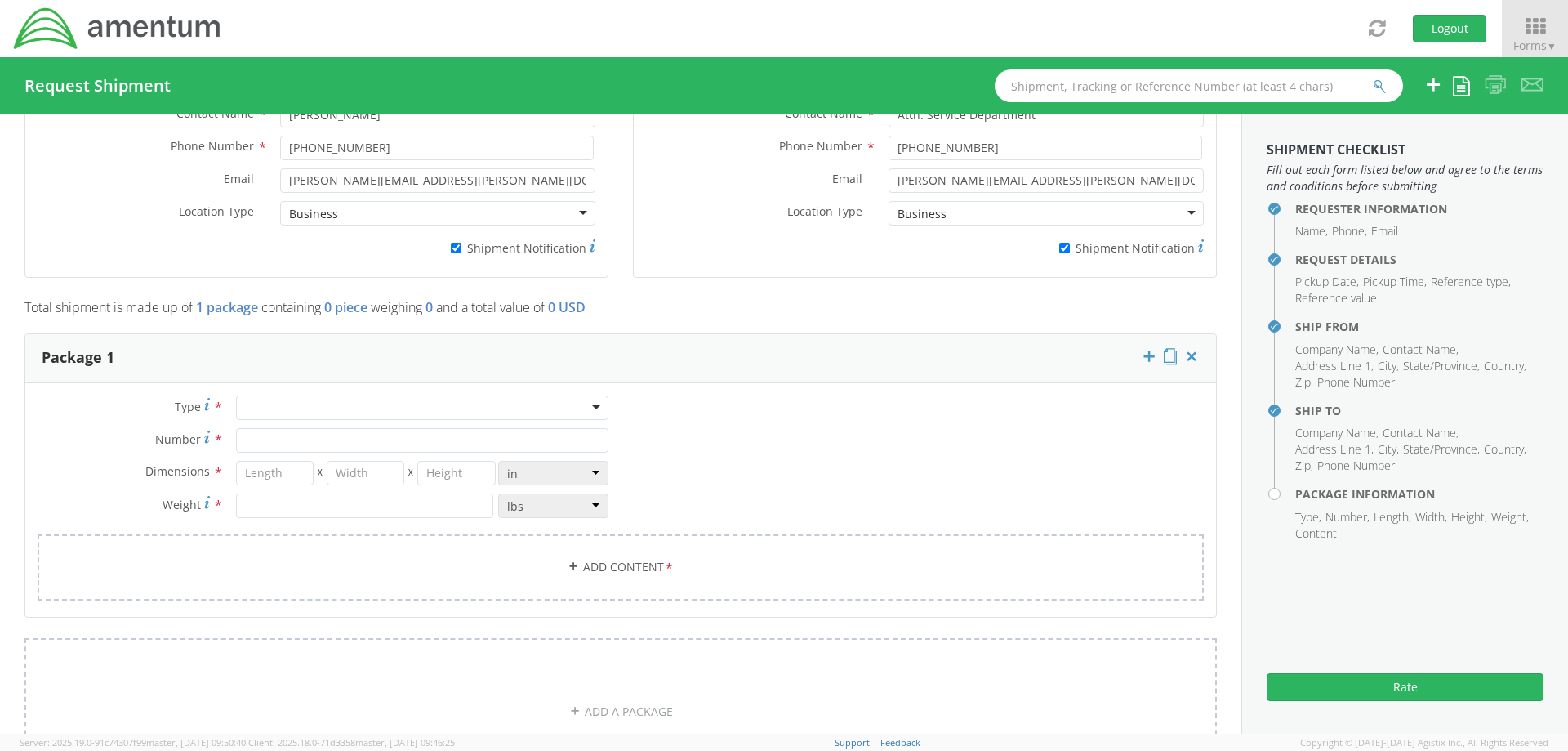
click at [312, 406] on div at bounding box center [422, 408] width 372 height 24
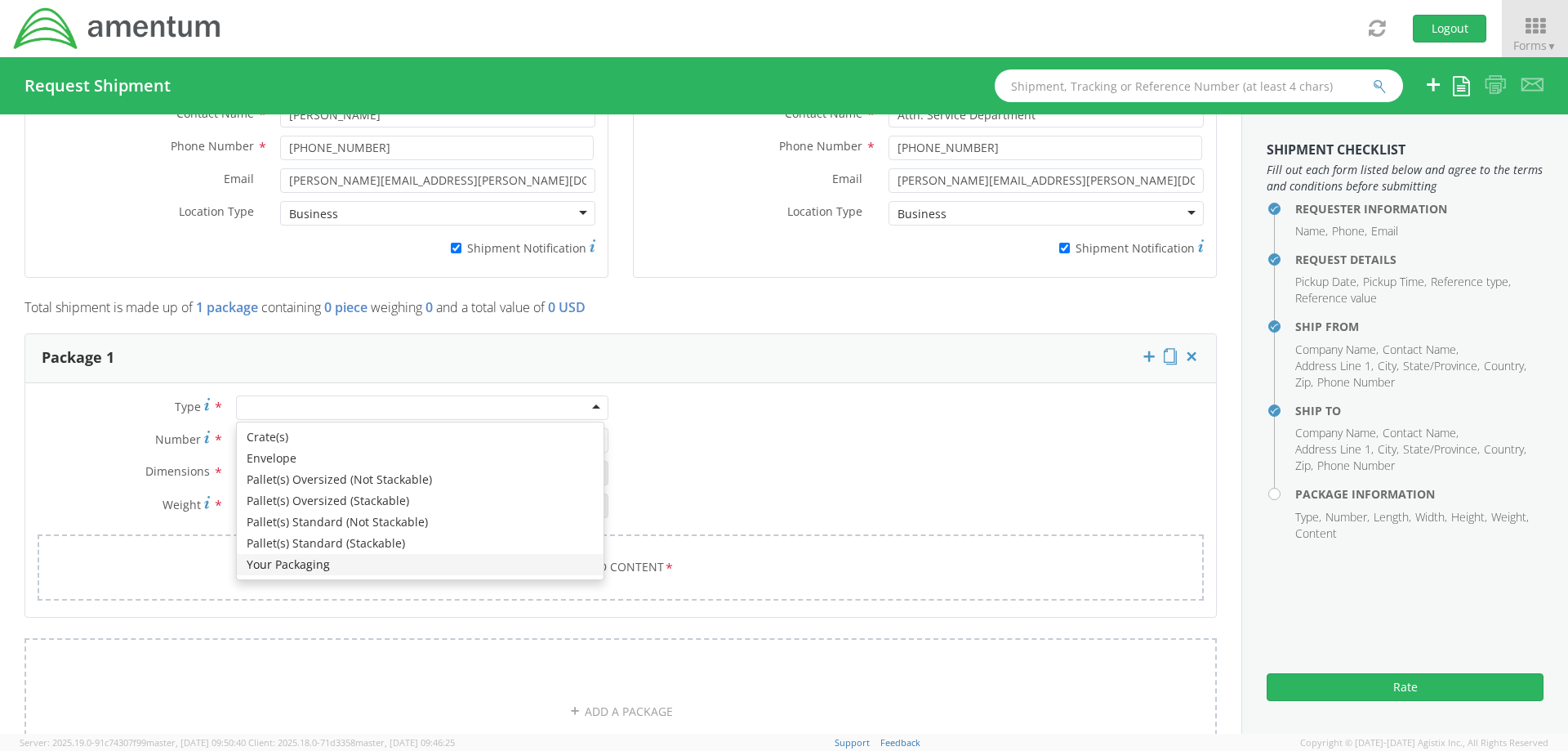
click at [62, 396] on div "Type * Crate(s) Envelope Pallet(s) Oversized (Not Stackable) Pallet(s) Oversize…" at bounding box center [621, 508] width 1191 height 225
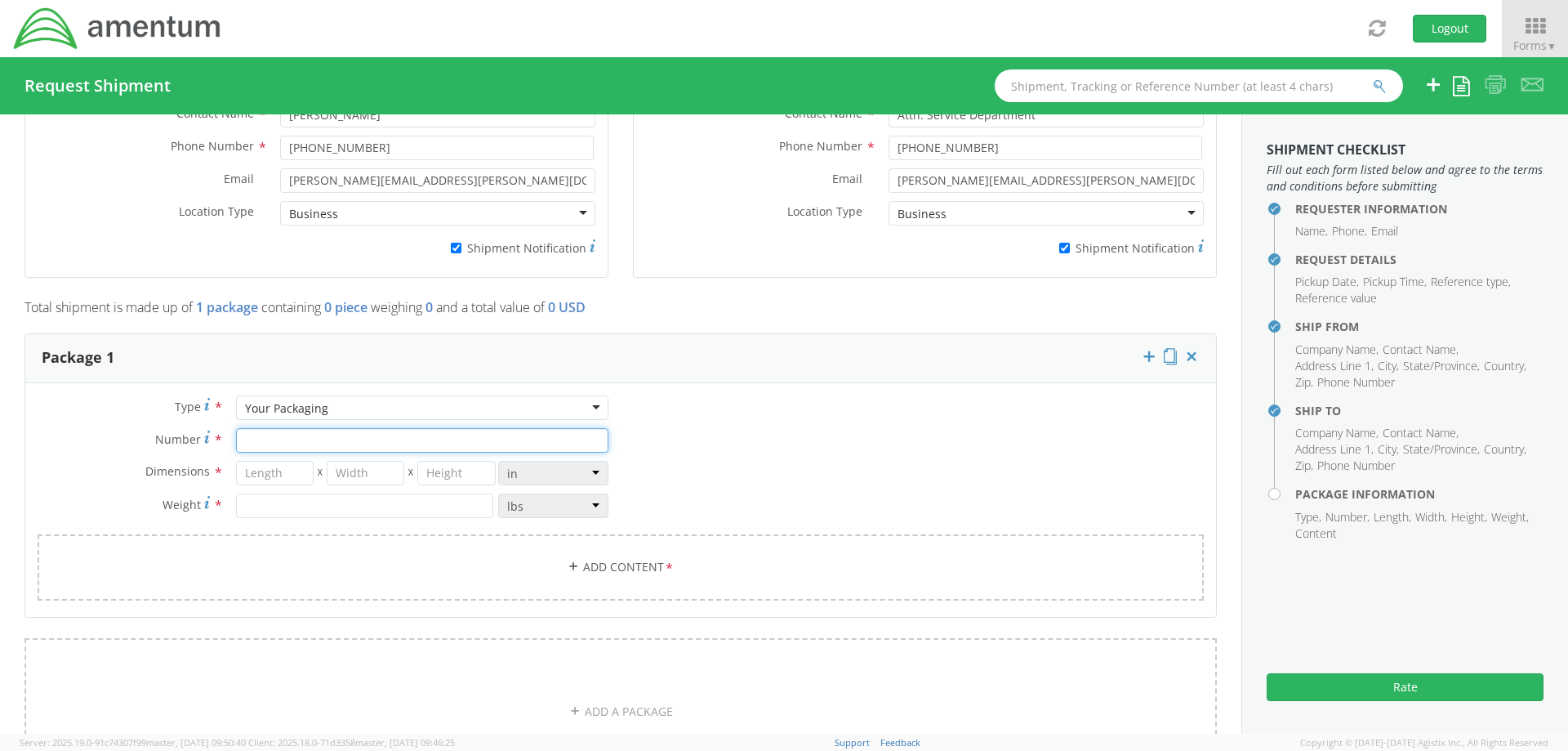
click at [259, 442] on input "Number *" at bounding box center [422, 440] width 372 height 24
type input "1"
type input "10"
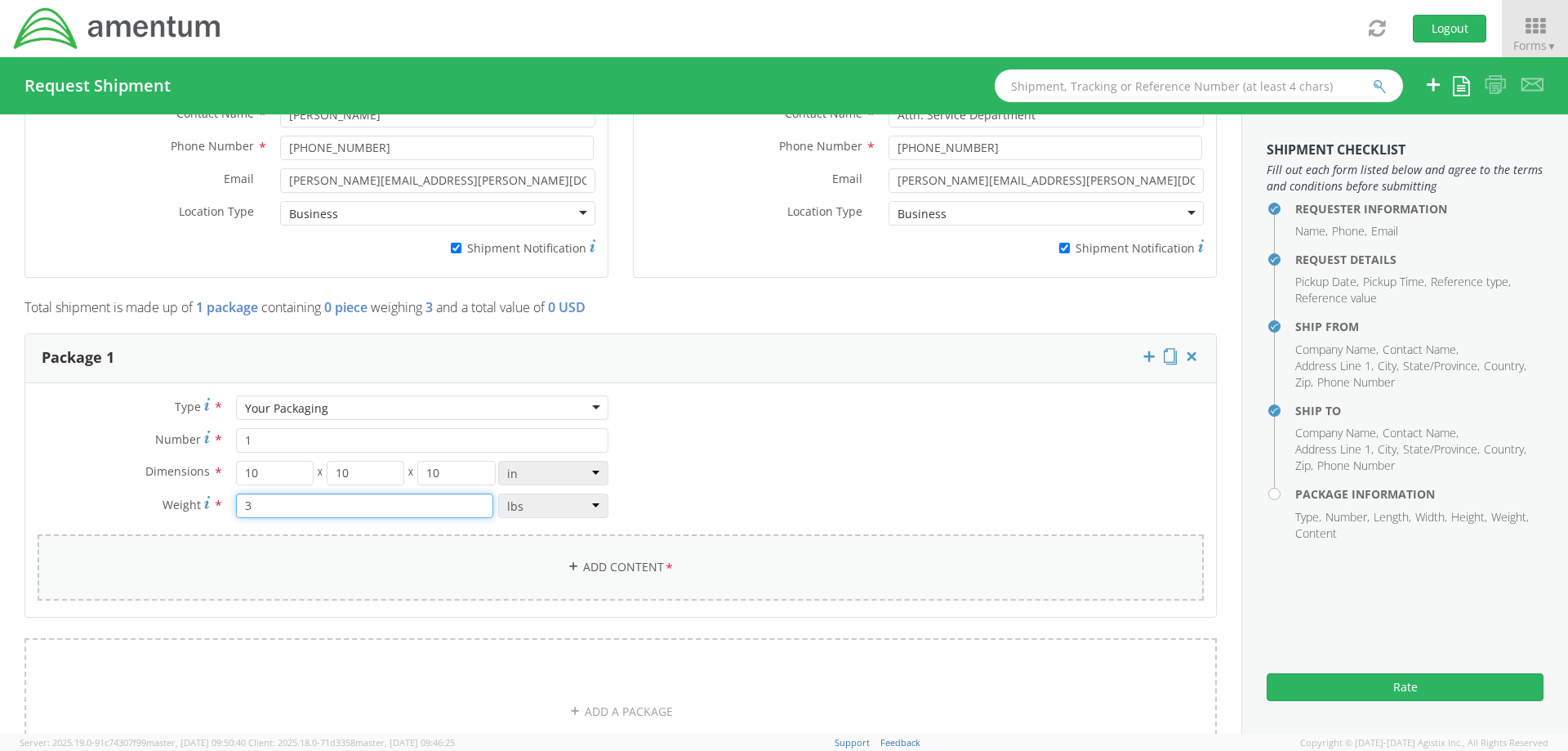
type input "3"
click at [714, 570] on link "Add Content *" at bounding box center [620, 567] width 1166 height 66
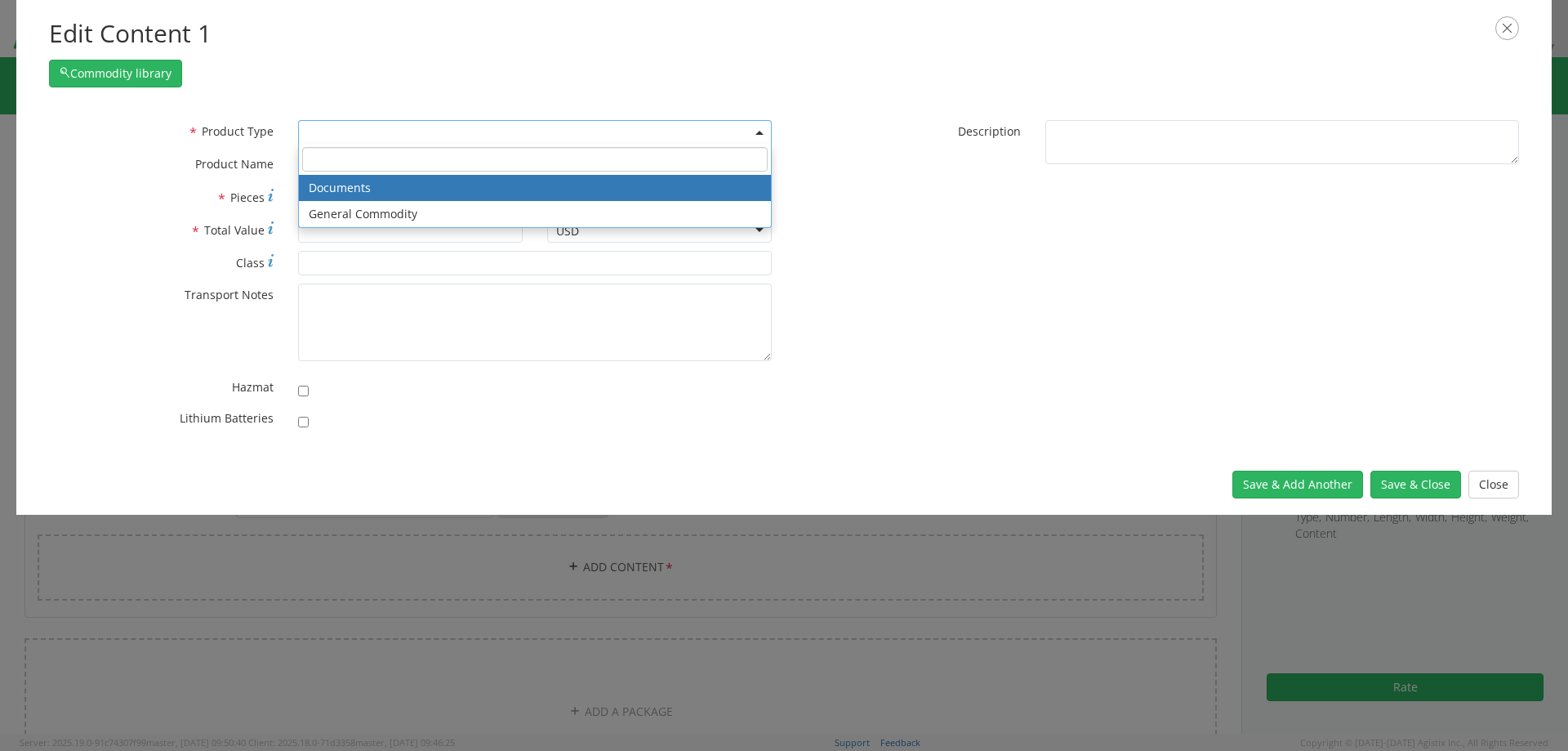
click at [346, 133] on span at bounding box center [535, 132] width 474 height 24
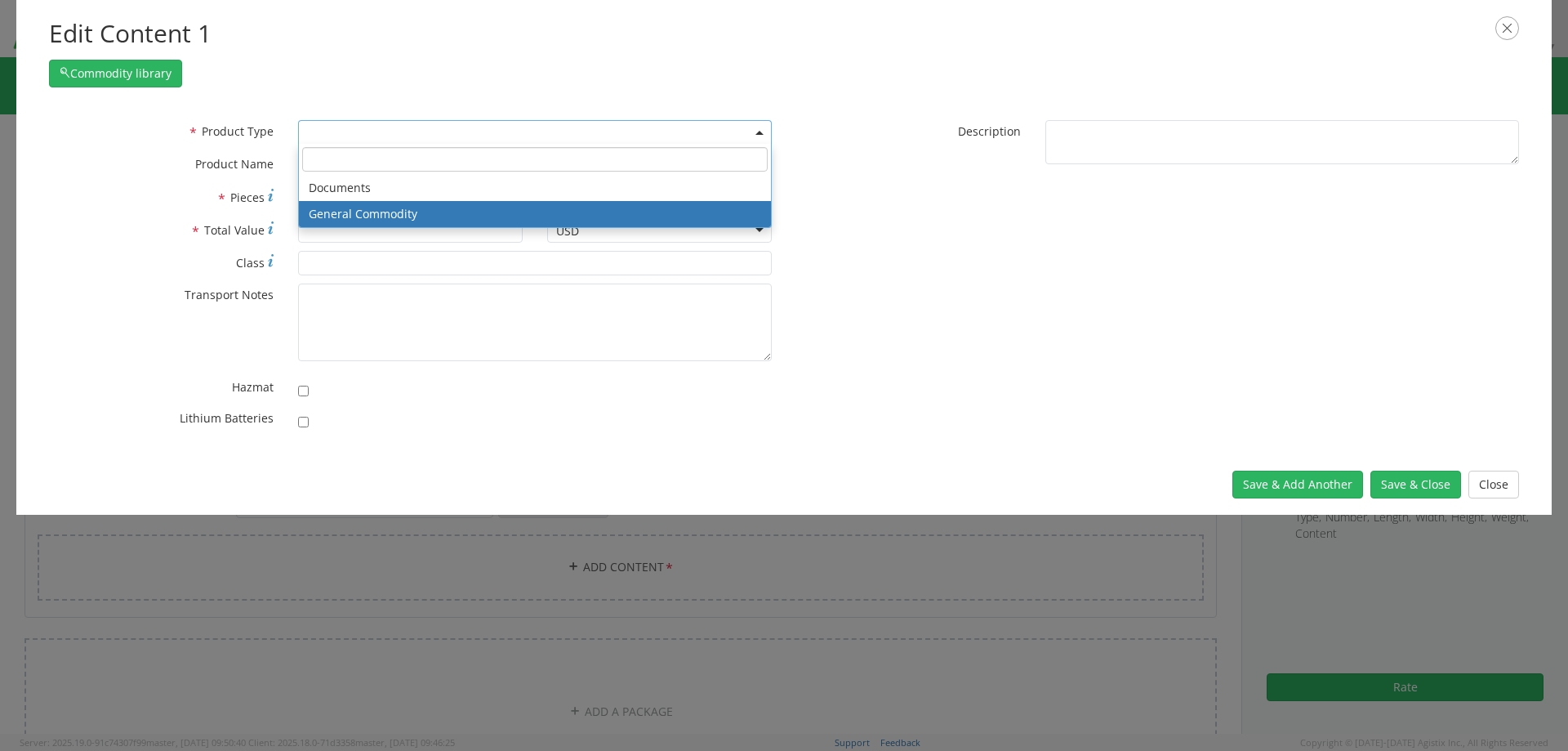
select select "COMMODITY"
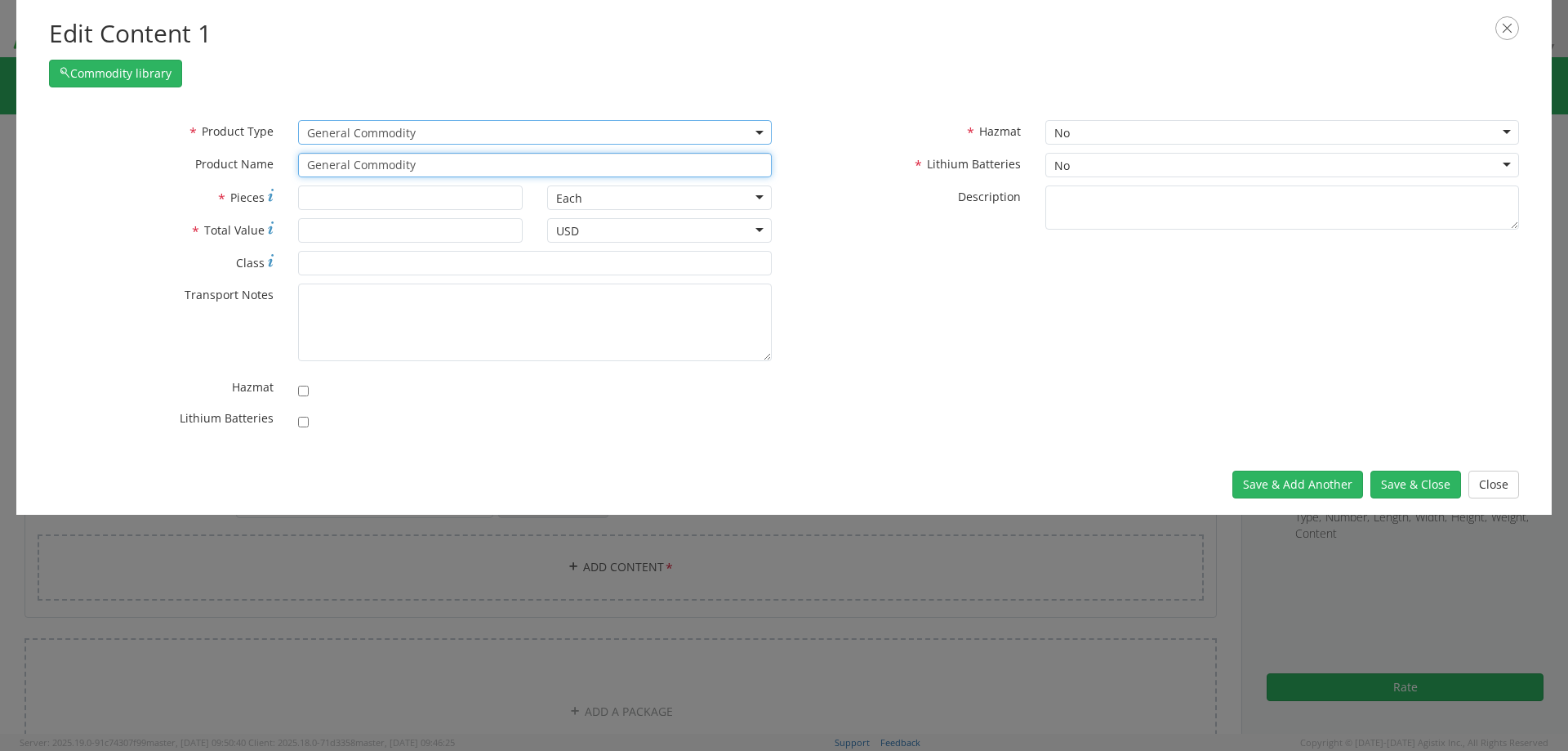
drag, startPoint x: 443, startPoint y: 168, endPoint x: 193, endPoint y: 171, distance: 250.0
click at [252, 171] on div "* Product Name General Commodity" at bounding box center [410, 165] width 747 height 24
type input "Tensiometer"
type input "1"
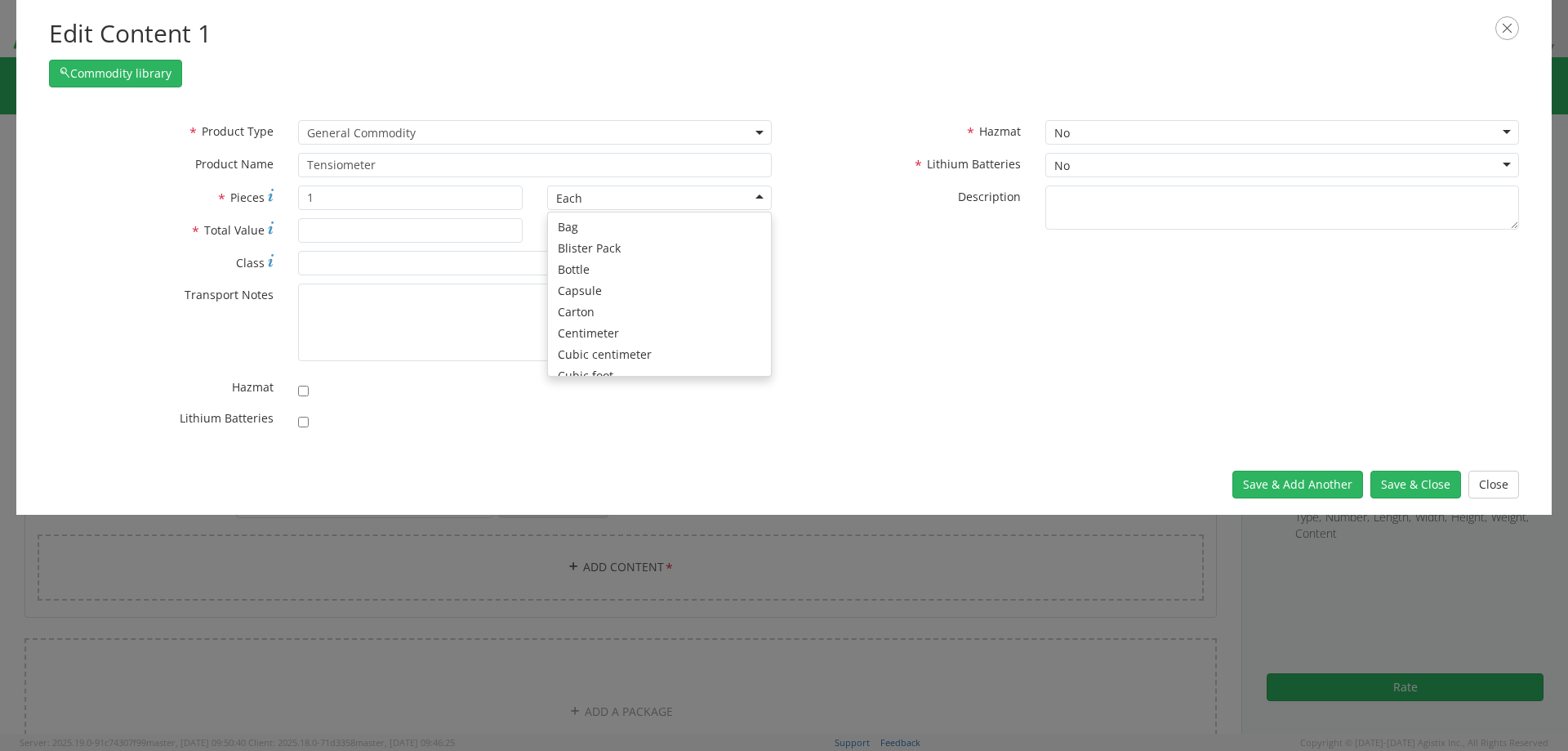
scroll to position [146, 0]
type input "500"
type input "Tensiometer,DIAL INDICATING"
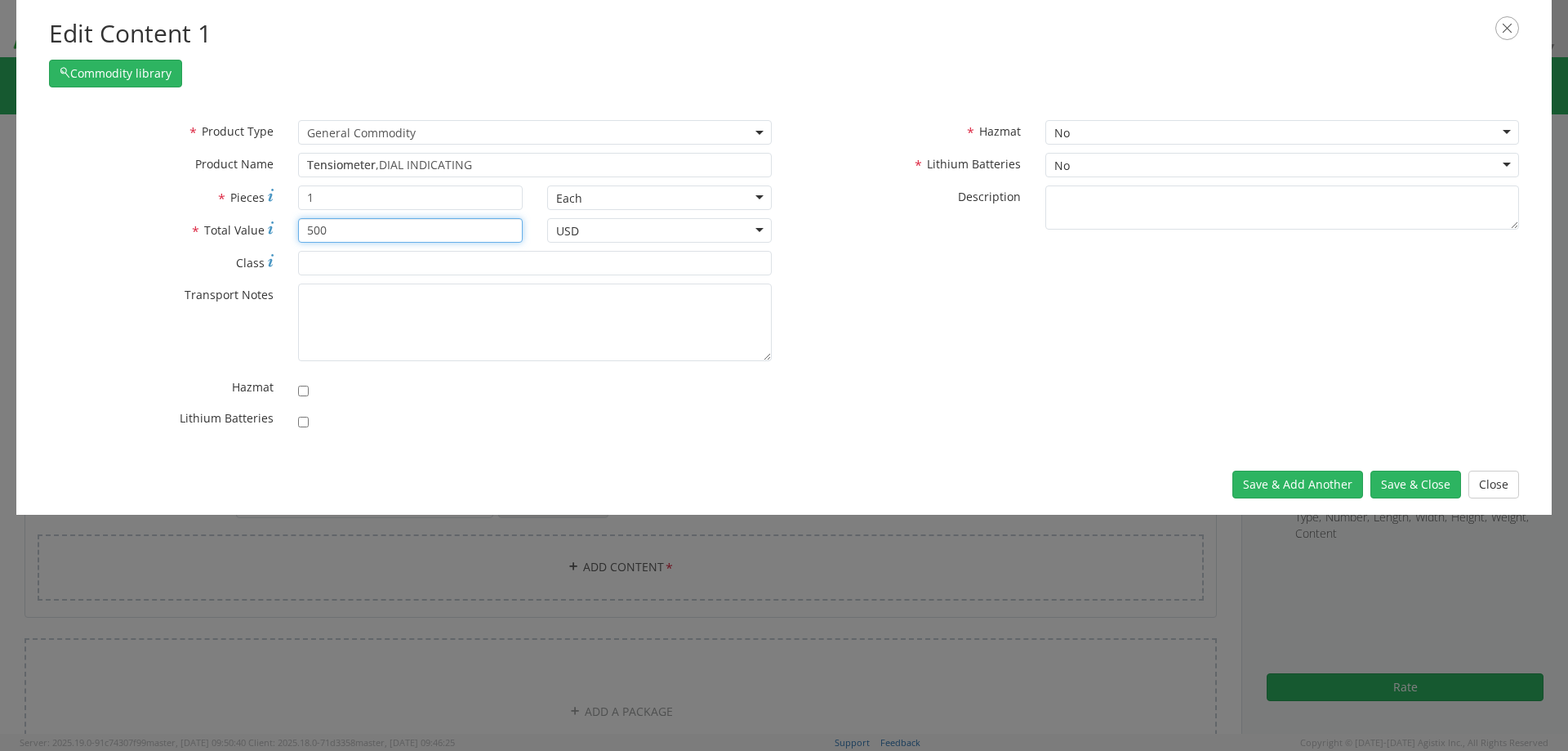
type input "500"
click at [1413, 482] on button "Save & Close" at bounding box center [1416, 484] width 91 height 28
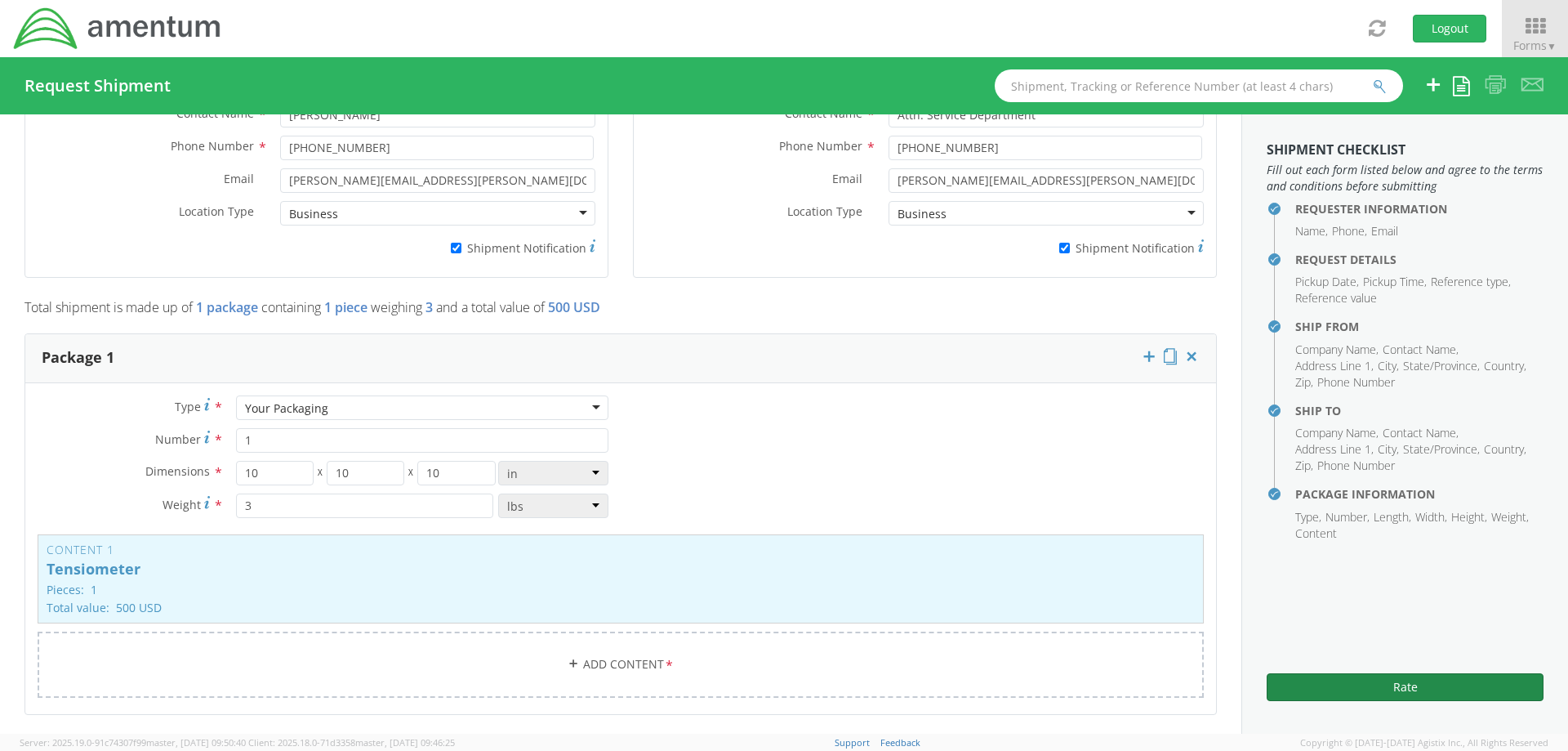
click at [1357, 685] on button "Rate" at bounding box center [1405, 687] width 277 height 28
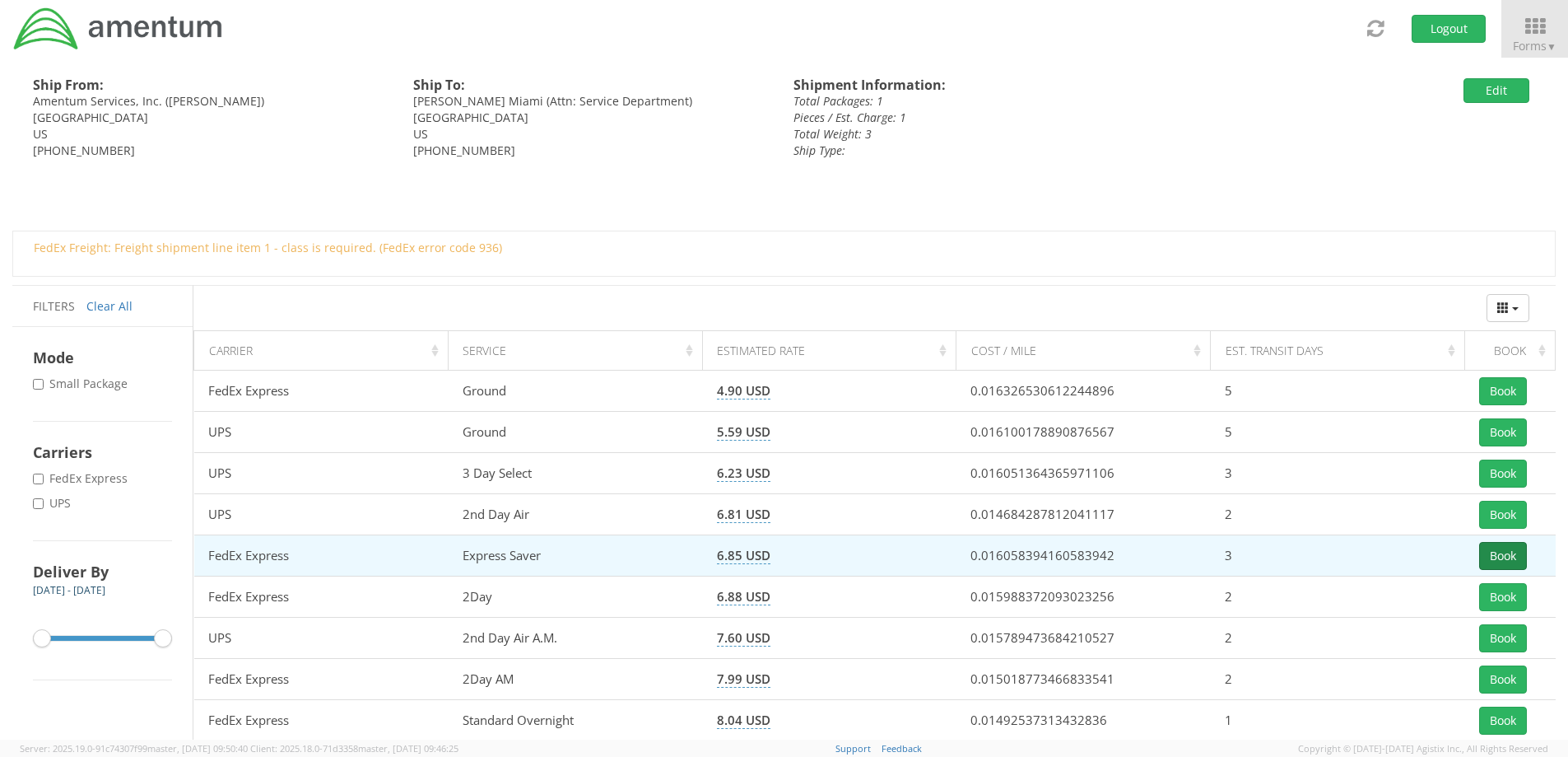
click at [1501, 562] on button "Book" at bounding box center [1503, 556] width 48 height 28
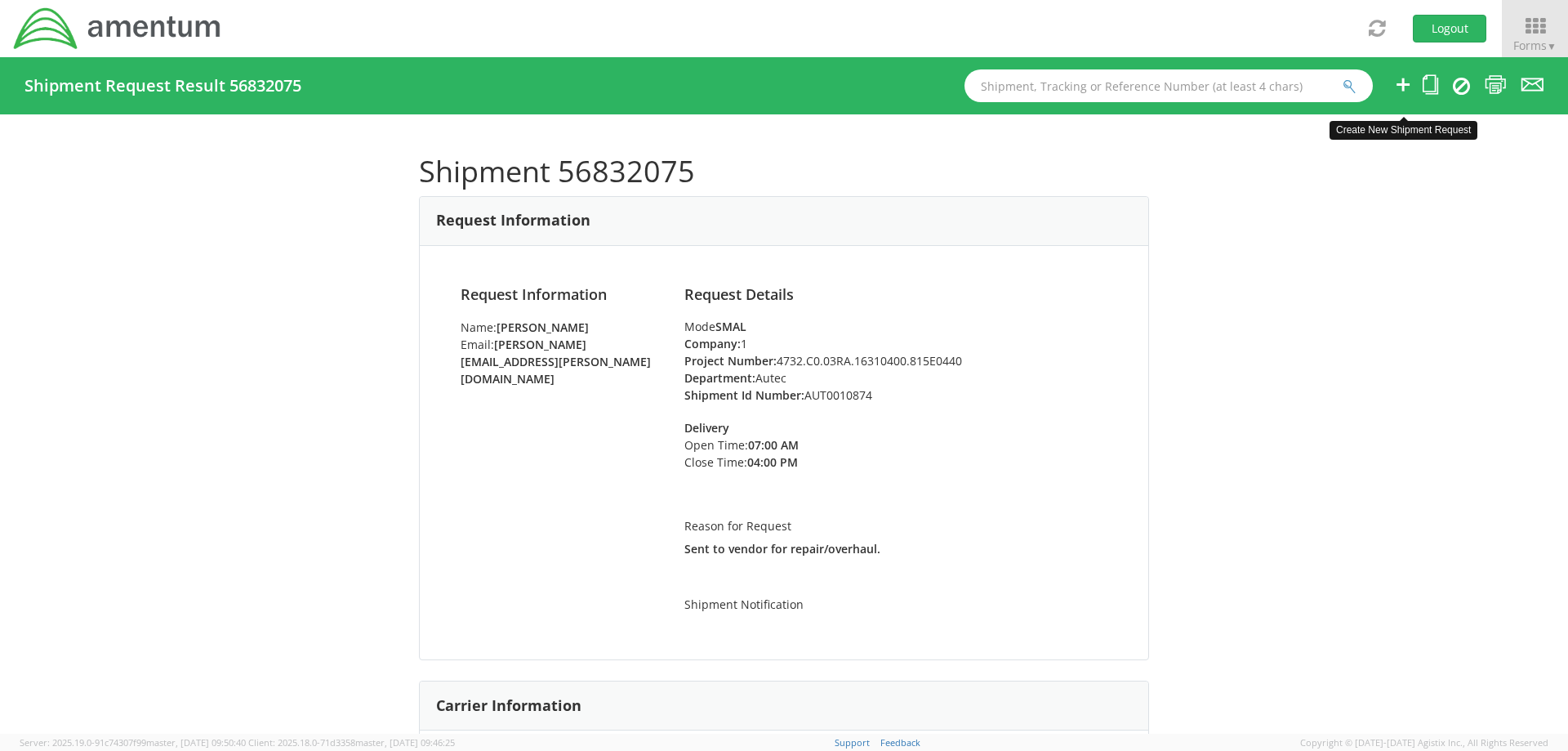
click at [1404, 85] on icon at bounding box center [1403, 84] width 20 height 21
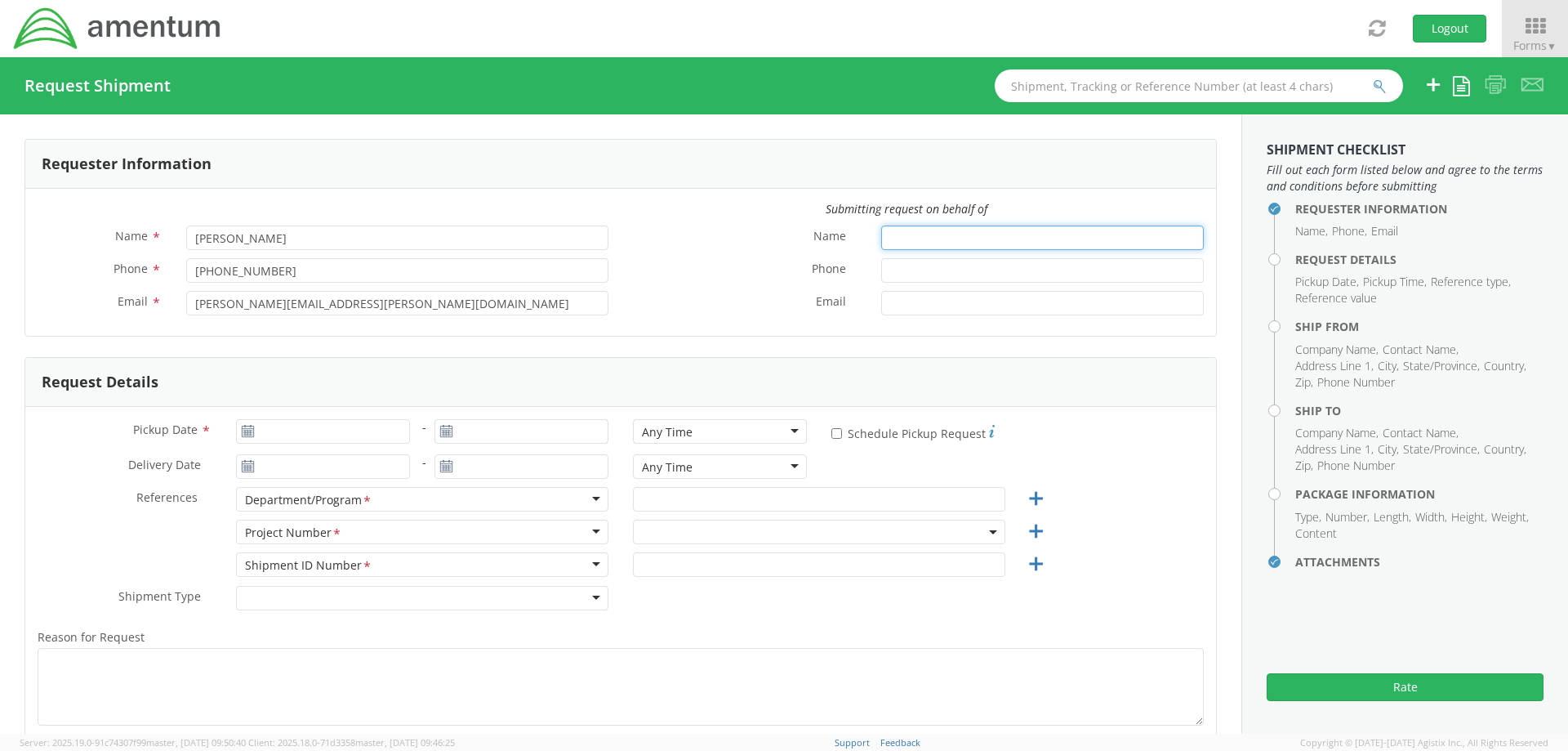
click at [918, 236] on input "Name *" at bounding box center [1043, 238] width 323 height 24
type input "[PERSON_NAME]"
click at [302, 431] on input "Pickup Date *" at bounding box center [323, 431] width 174 height 24
type input "09/16/2025"
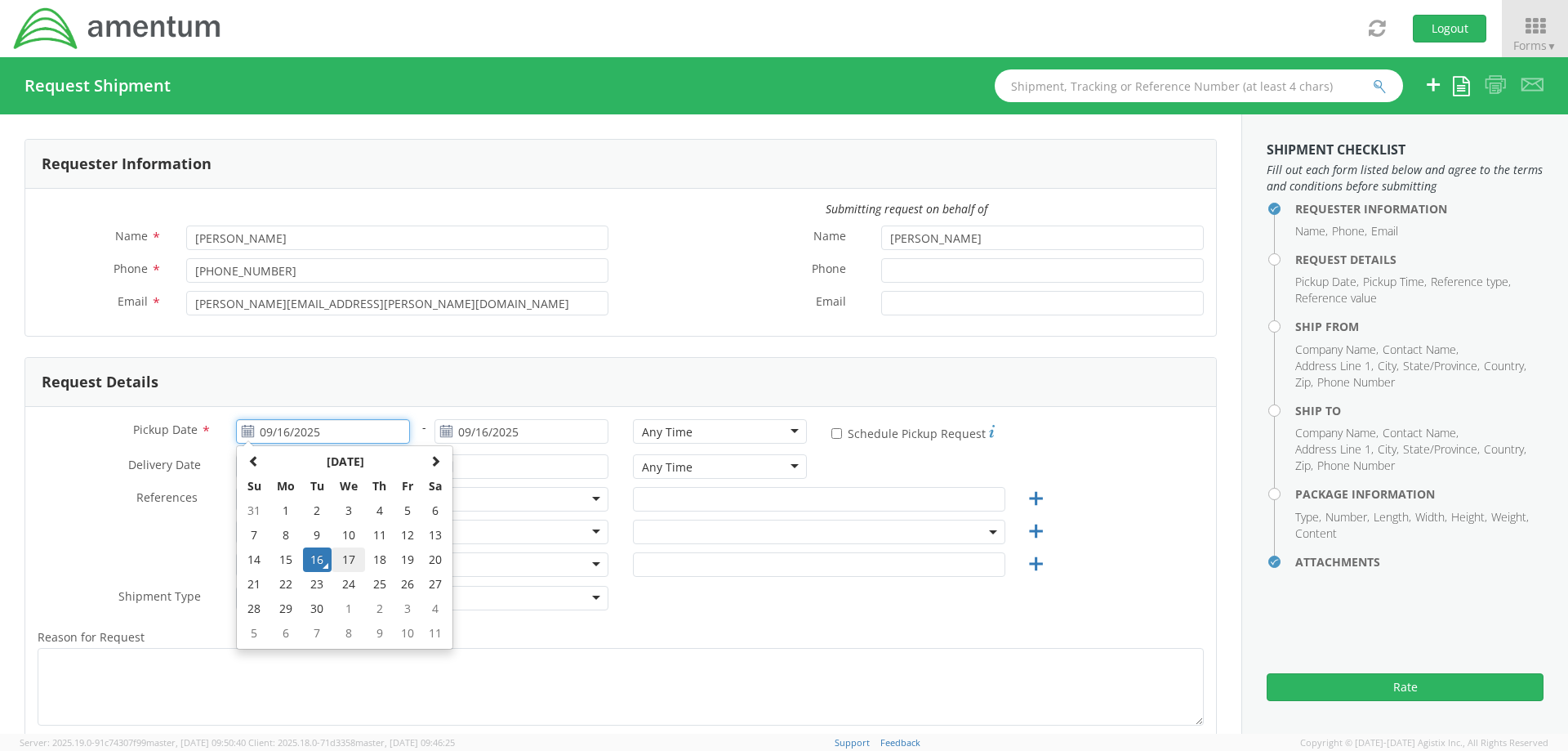
click at [346, 560] on td "17" at bounding box center [349, 559] width 35 height 24
type input "09/17/2025"
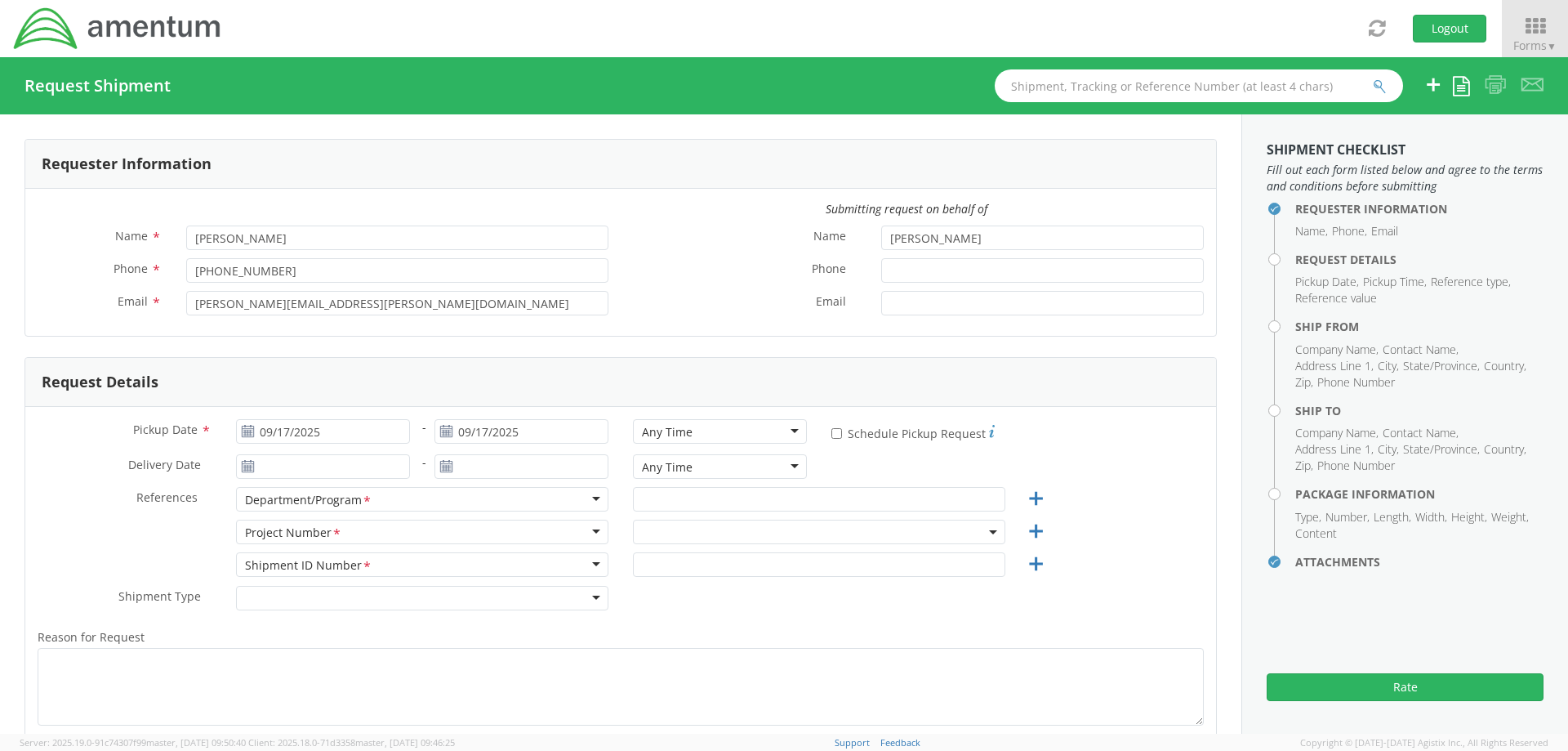
click at [675, 433] on div "Any Time" at bounding box center [668, 431] width 50 height 16
click at [59, 407] on div "Pickup Date * 09/17/2025 - 09/17/2025 7:00 am - 10:00 am 7:00 am - 10:00 am Any…" at bounding box center [621, 622] width 1191 height 430
click at [831, 436] on input "* Schedule Pickup Request" at bounding box center [836, 433] width 10 height 10
checkbox input "true"
click at [655, 506] on input "text" at bounding box center [819, 499] width 372 height 24
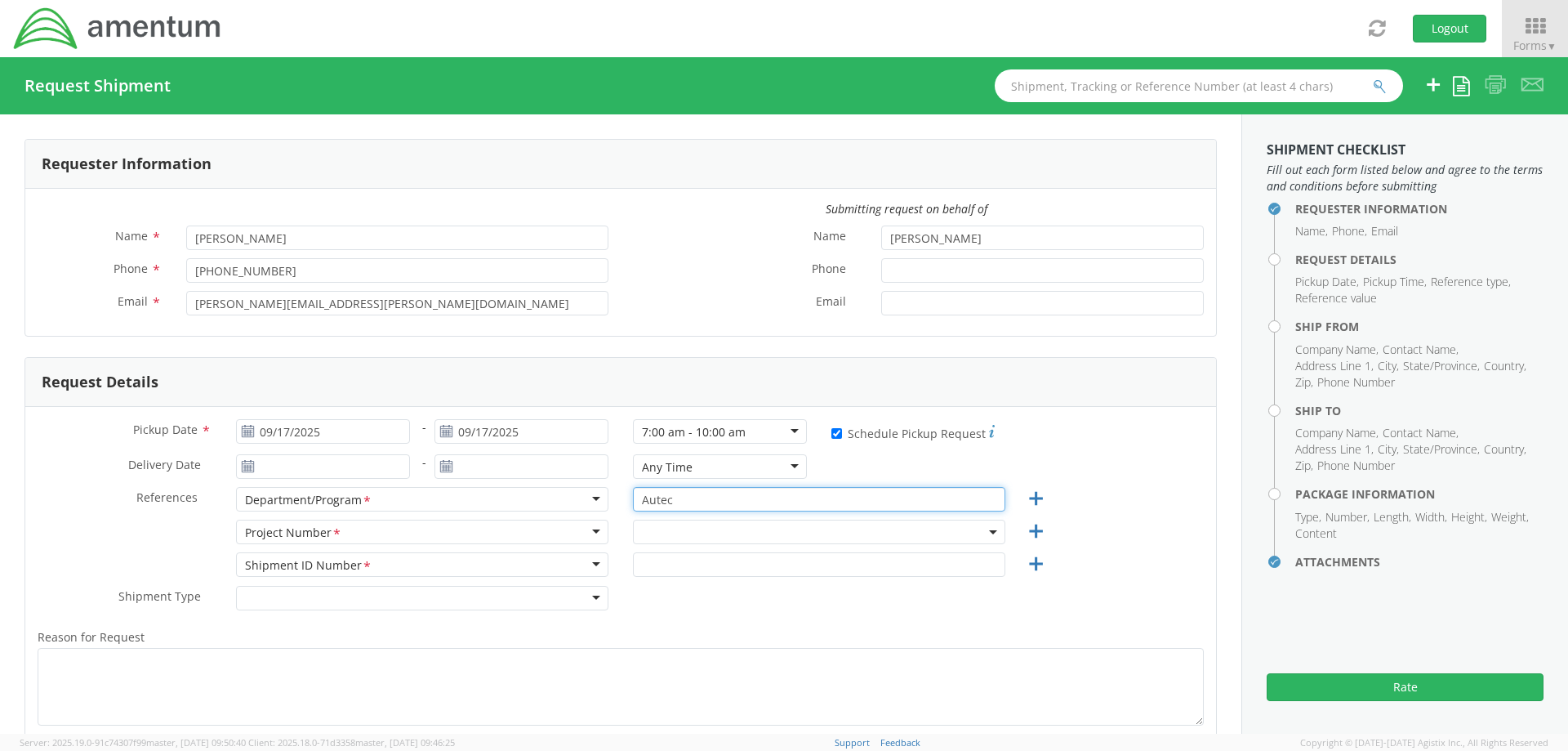
type input "Autec"
click at [652, 529] on span at bounding box center [819, 532] width 372 height 24
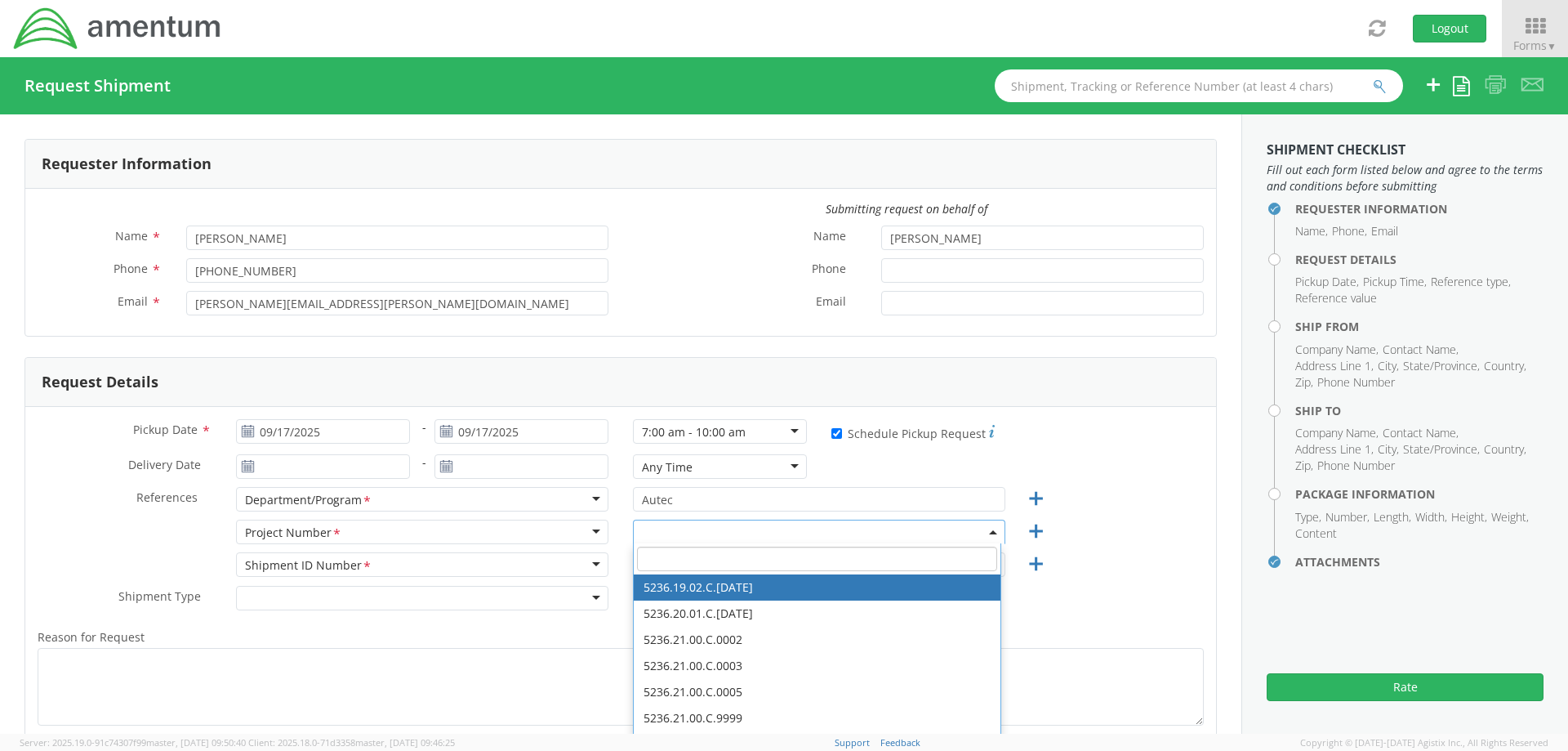
click at [666, 555] on input "search" at bounding box center [816, 558] width 360 height 24
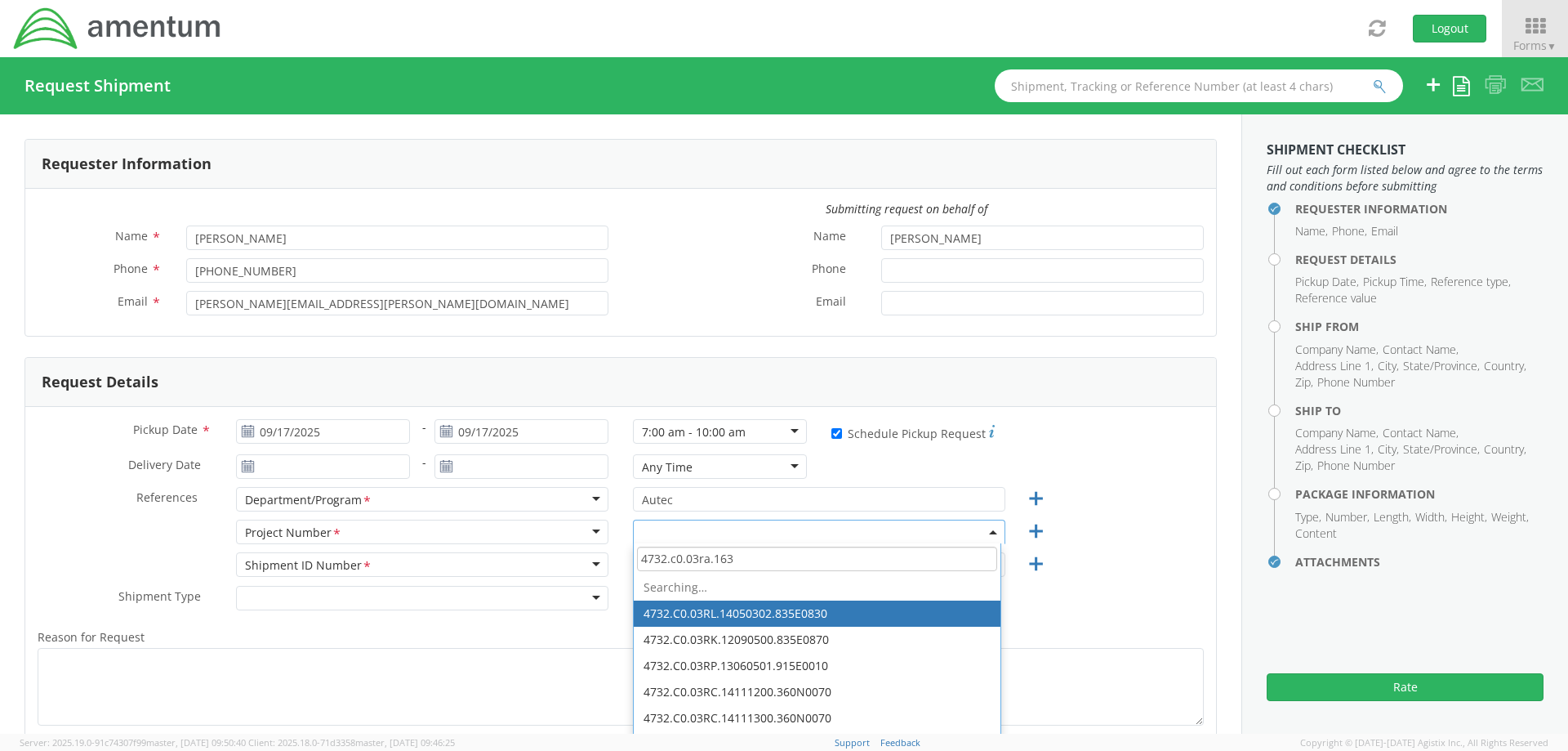
type input "4732.c0.03ra.1631"
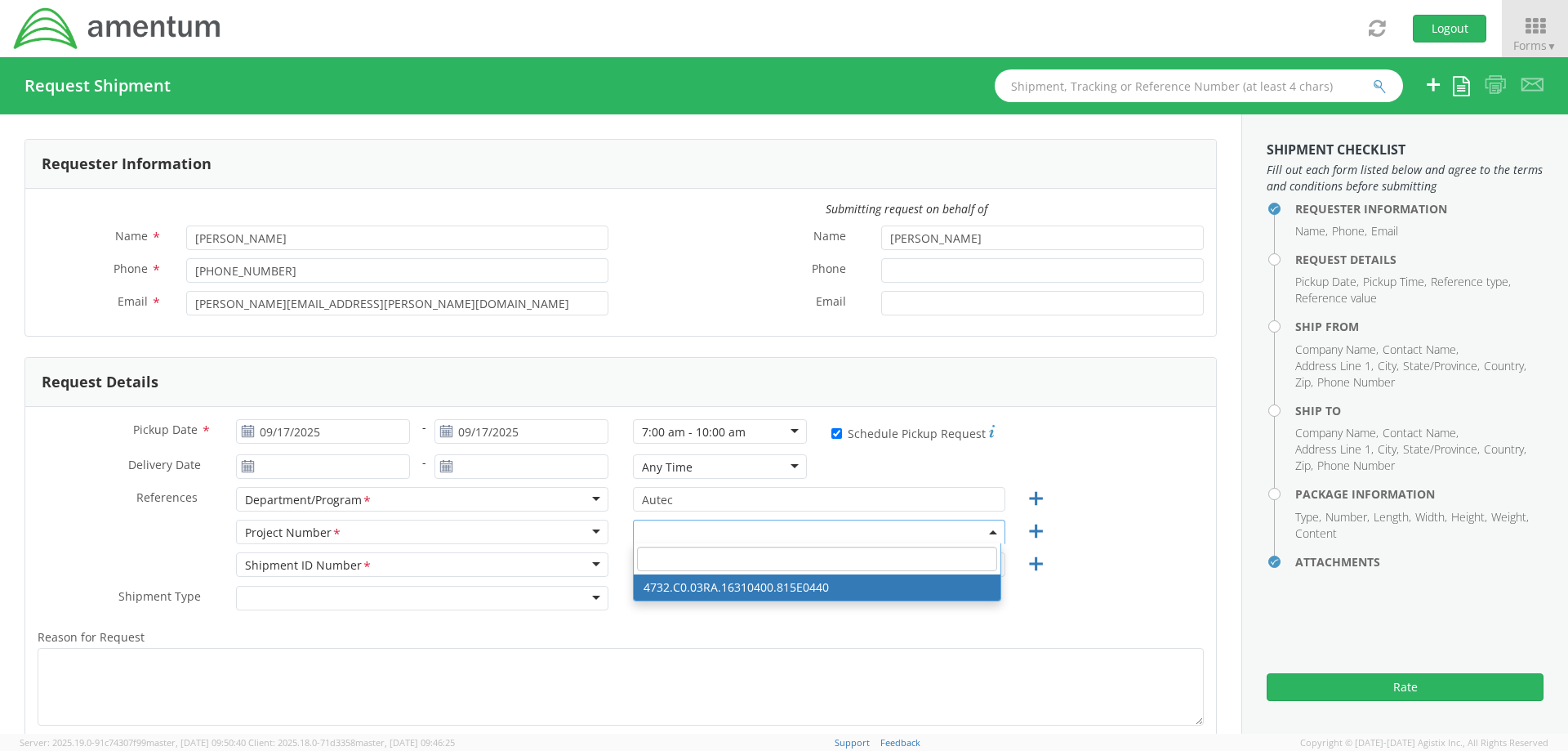
select select "4732.C0.03RA.16310400.815E0440"
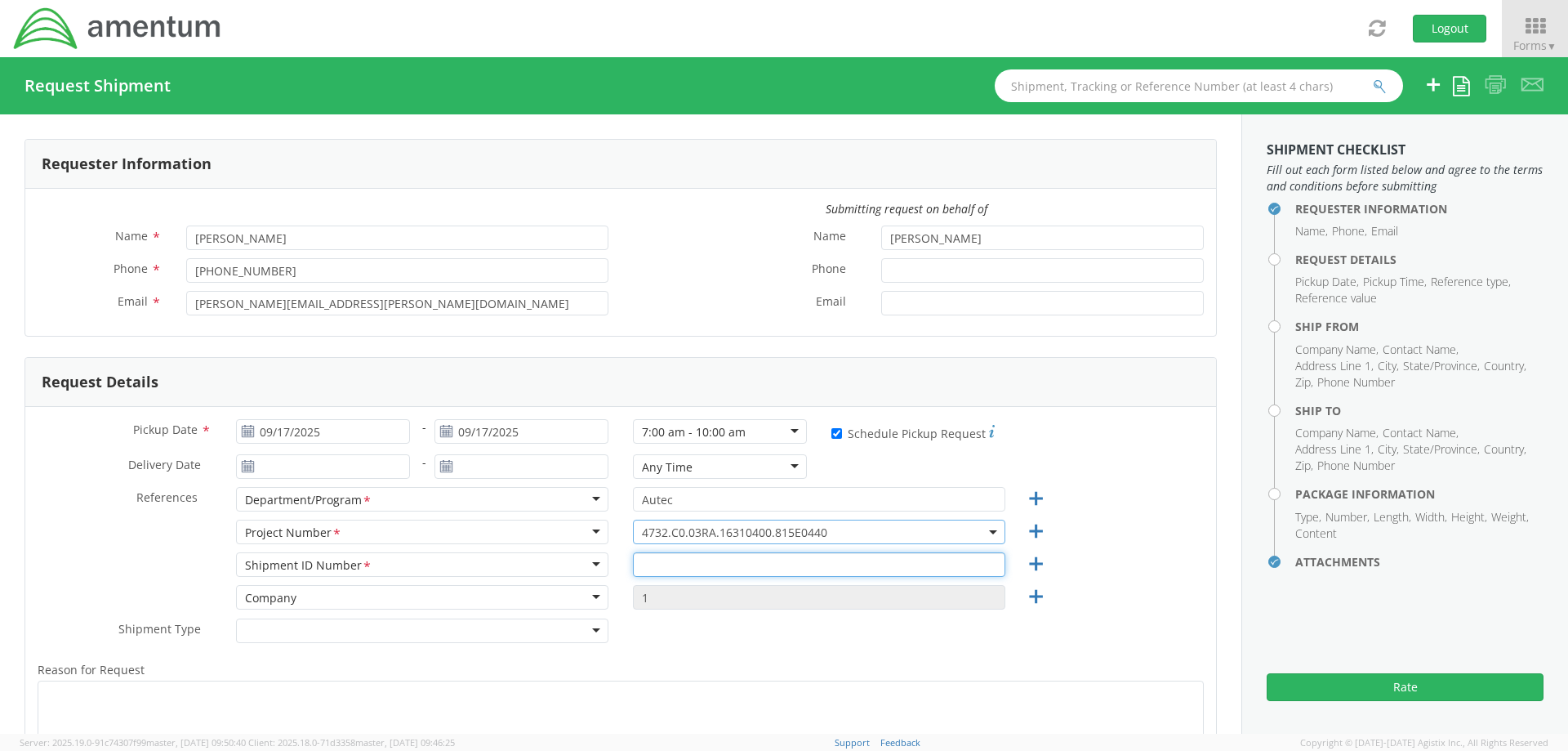
click at [702, 566] on input "text" at bounding box center [819, 565] width 372 height 24
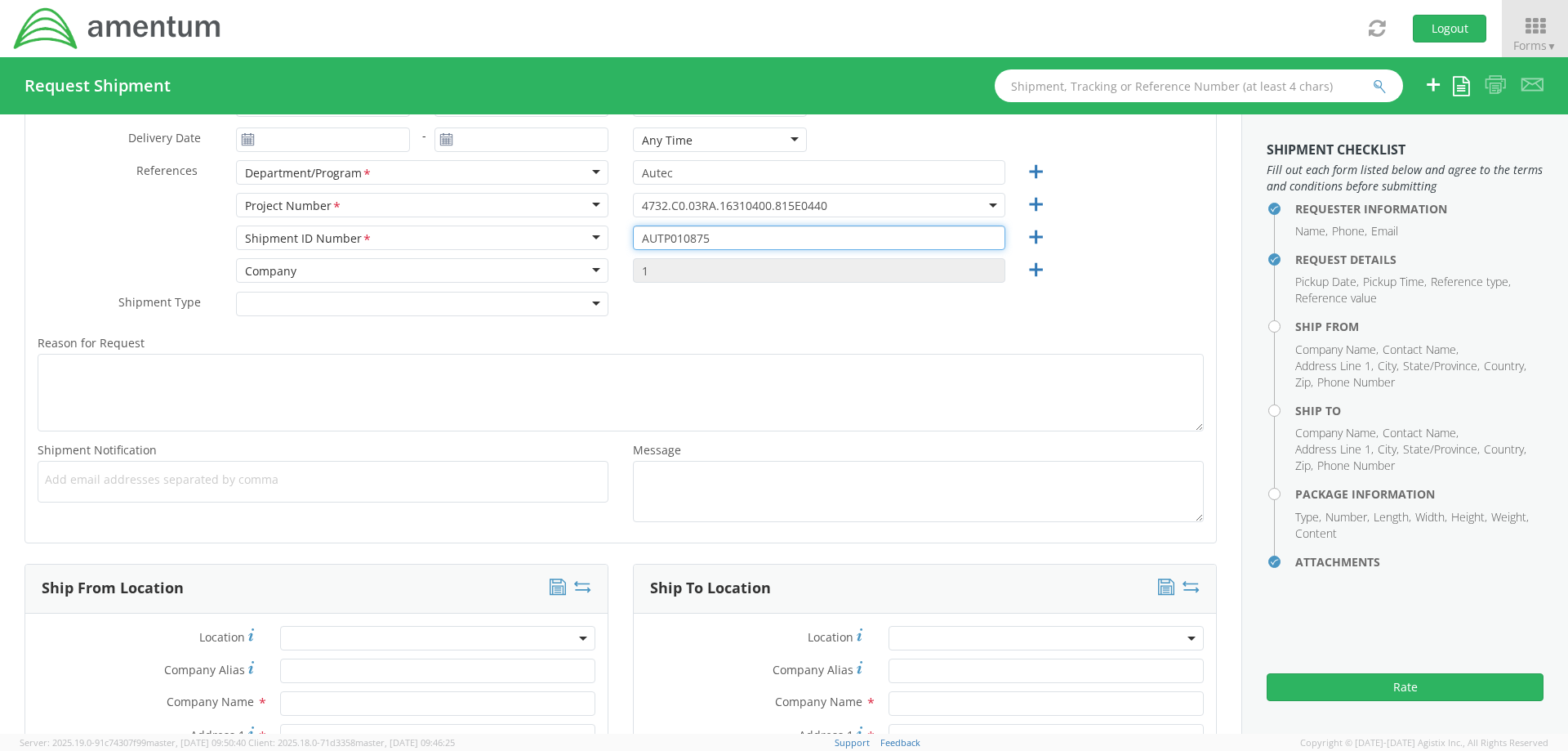
type input "AUTP010875"
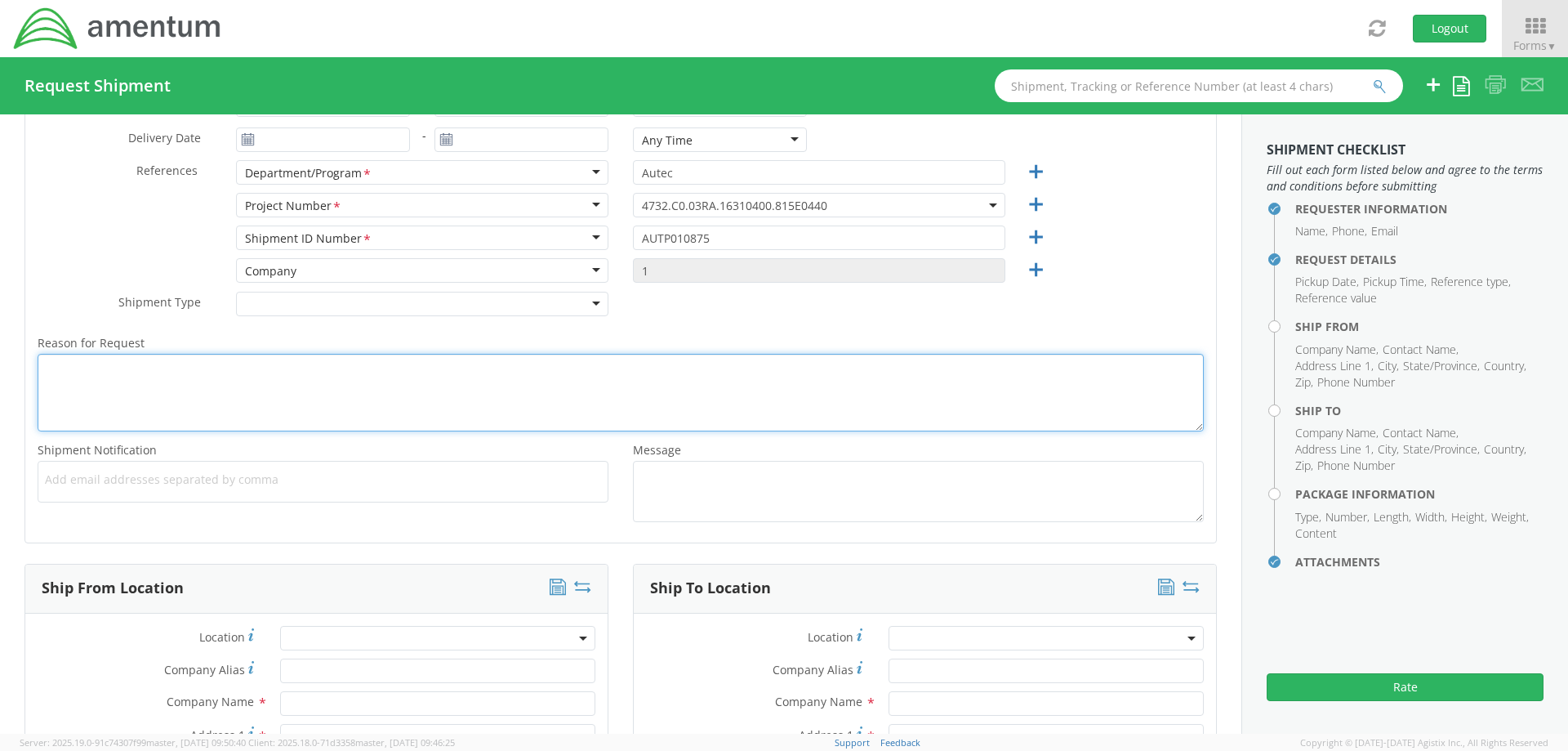
click at [93, 384] on textarea "Reason for Request *" at bounding box center [620, 392] width 1166 height 78
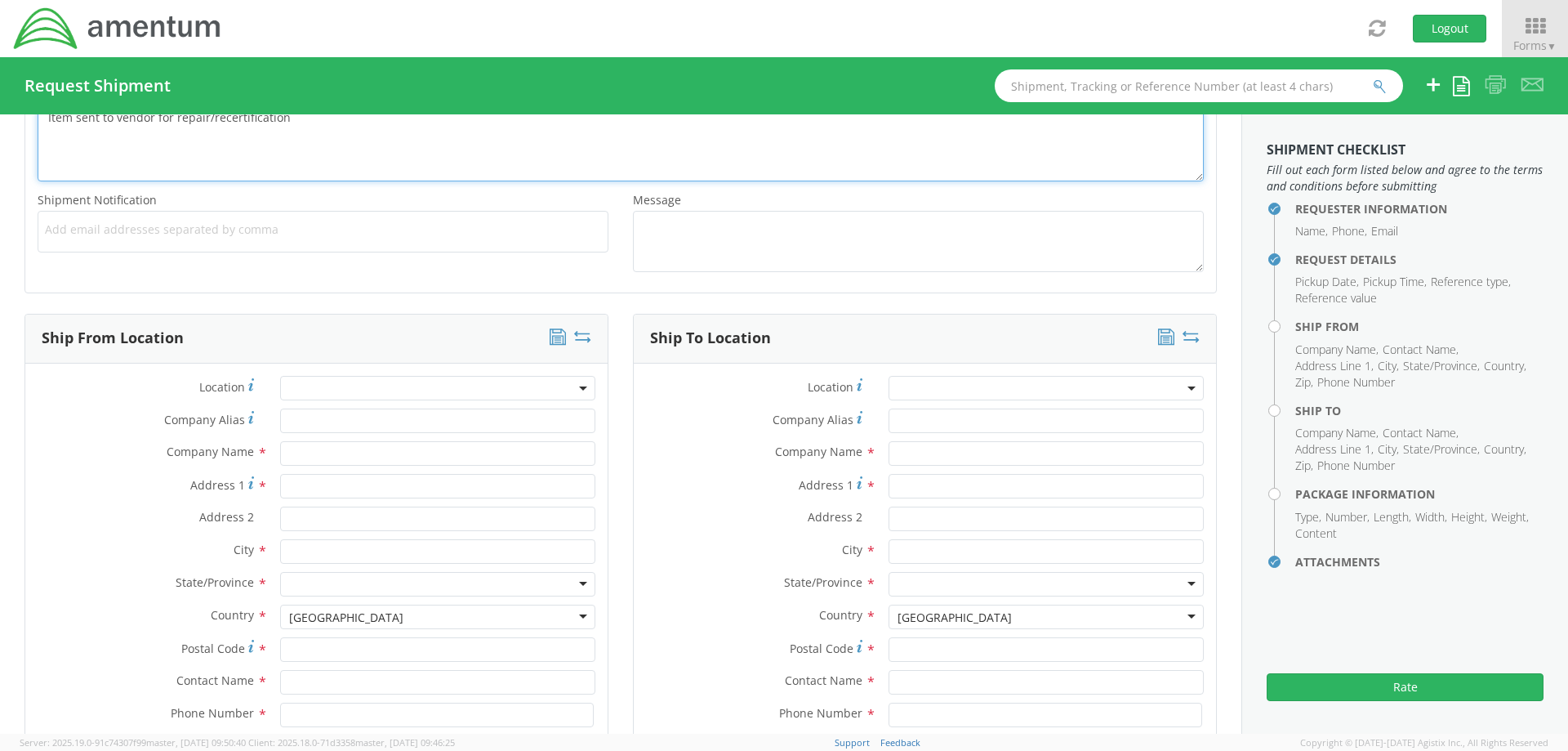
scroll to position [735, 0]
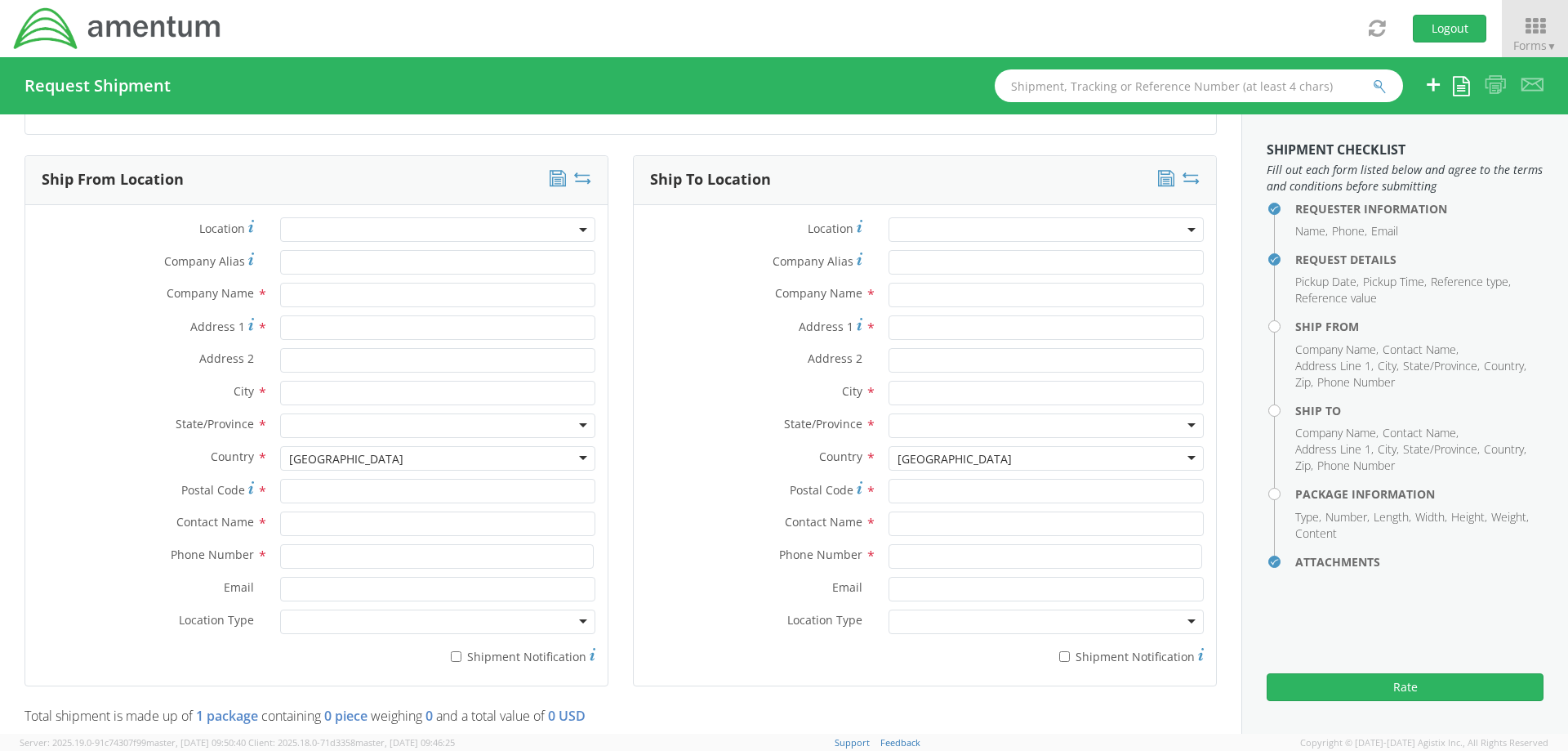
type textarea "Item sent to vendor for repair/recertification"
click at [299, 524] on input "text" at bounding box center [438, 524] width 315 height 24
type input "[PERSON_NAME]"
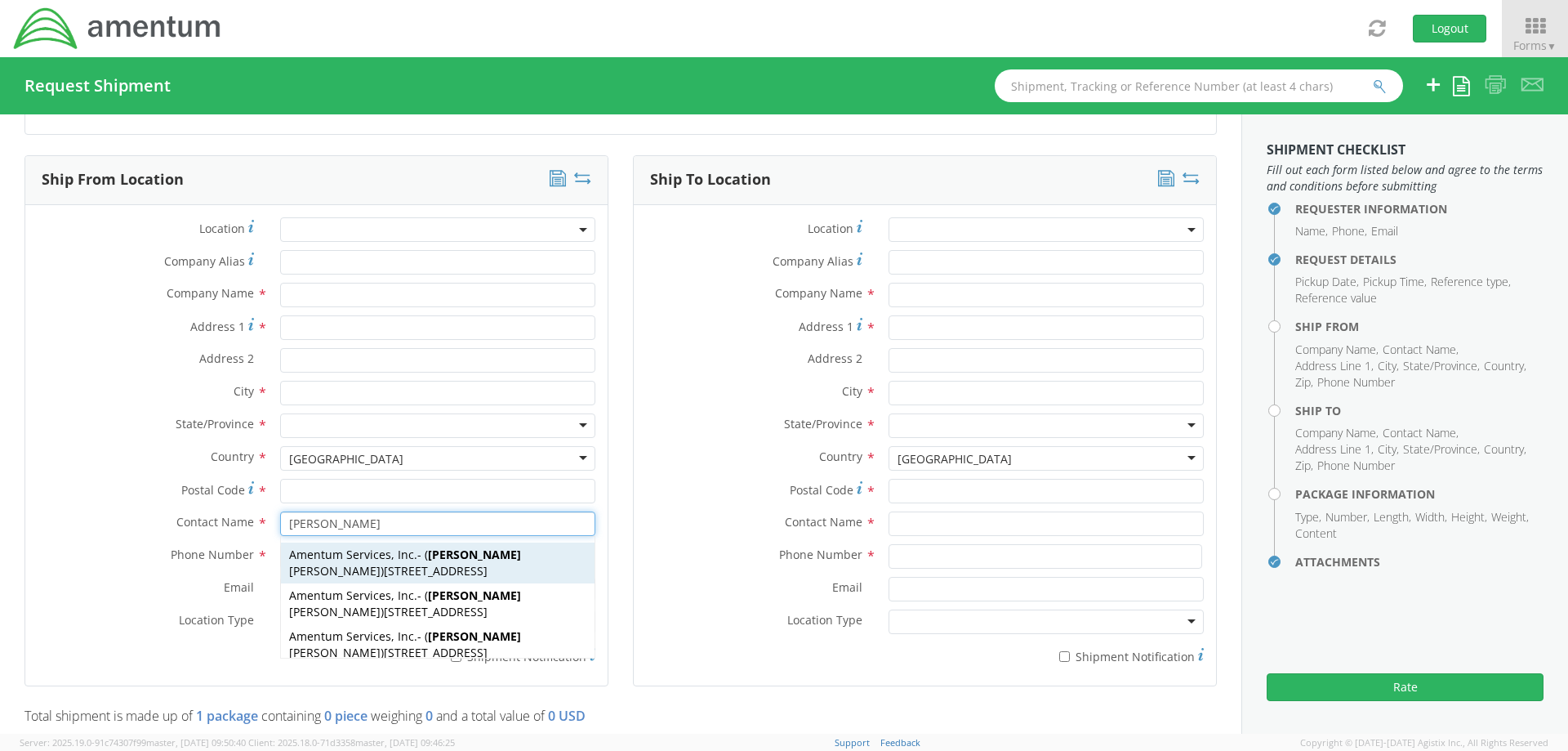
click at [453, 570] on span "[STREET_ADDRESS]" at bounding box center [436, 570] width 104 height 16
type input "Amentum Services, Inc."
type input "[STREET_ADDRESS]"
type input "[GEOGRAPHIC_DATA]"
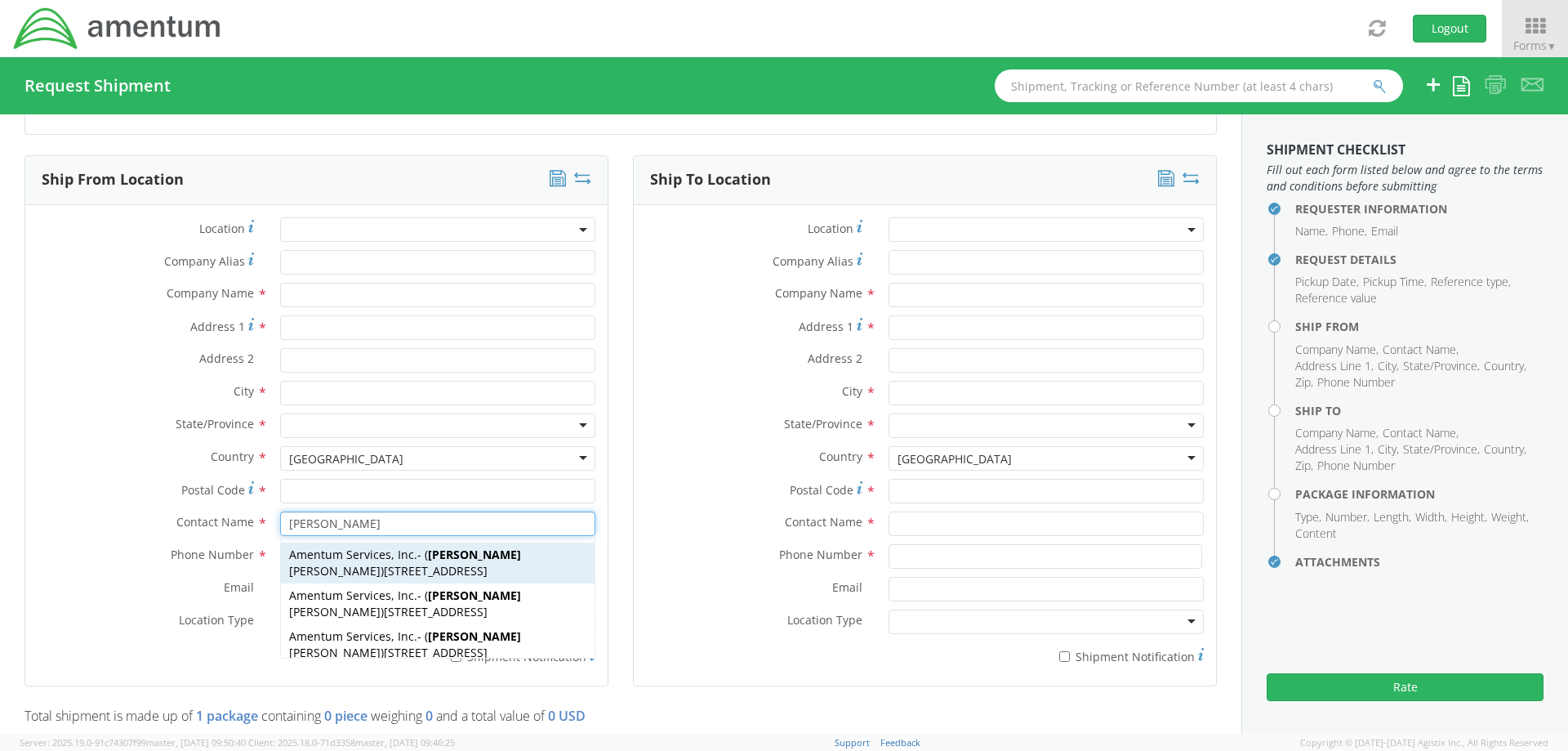
type input "33406"
type input "[PERSON_NAME]"
type input "[PHONE_NUMBER]"
type input "[PERSON_NAME][EMAIL_ADDRESS][PERSON_NAME][DOMAIN_NAME]"
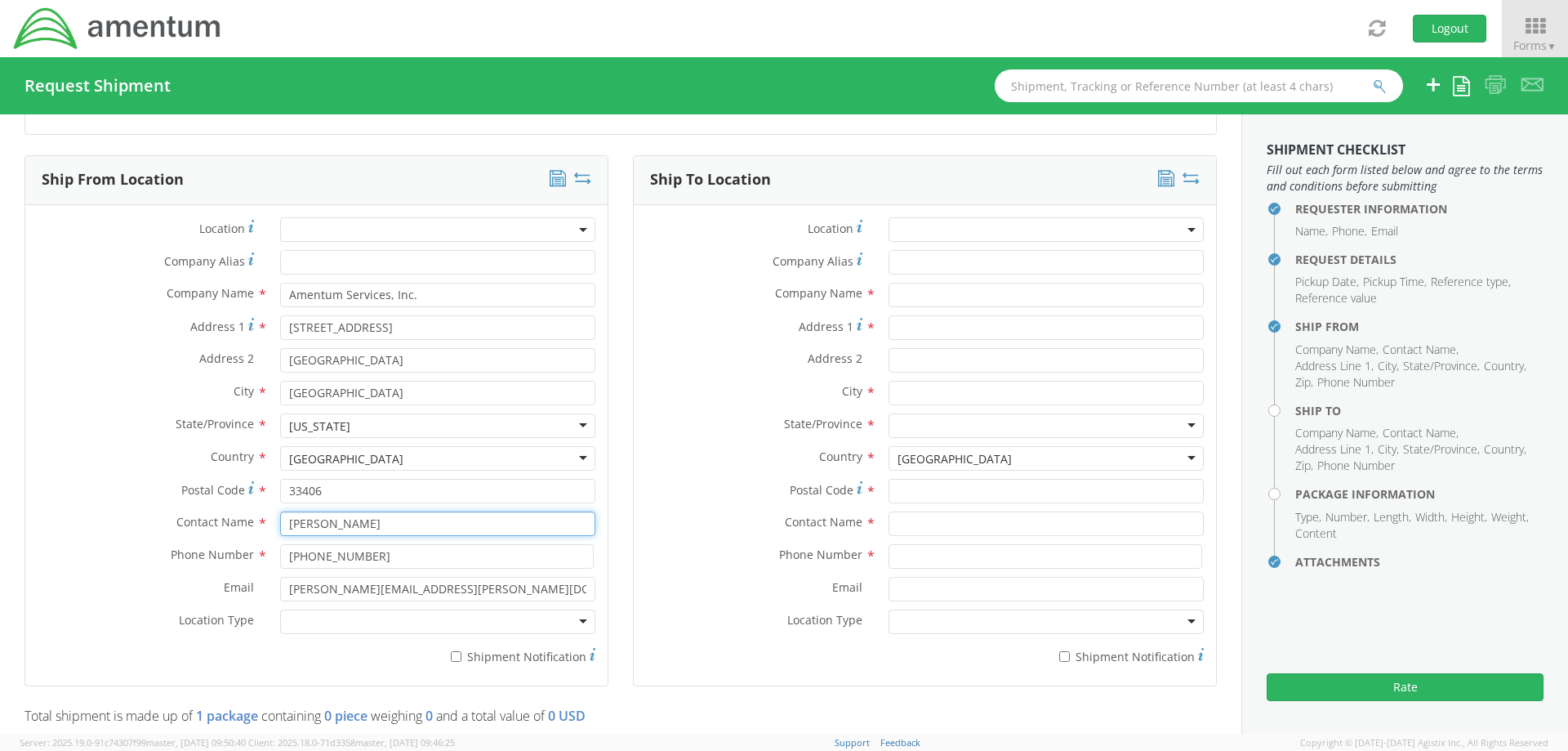
type input "[PERSON_NAME]"
click at [368, 625] on div at bounding box center [438, 622] width 315 height 24
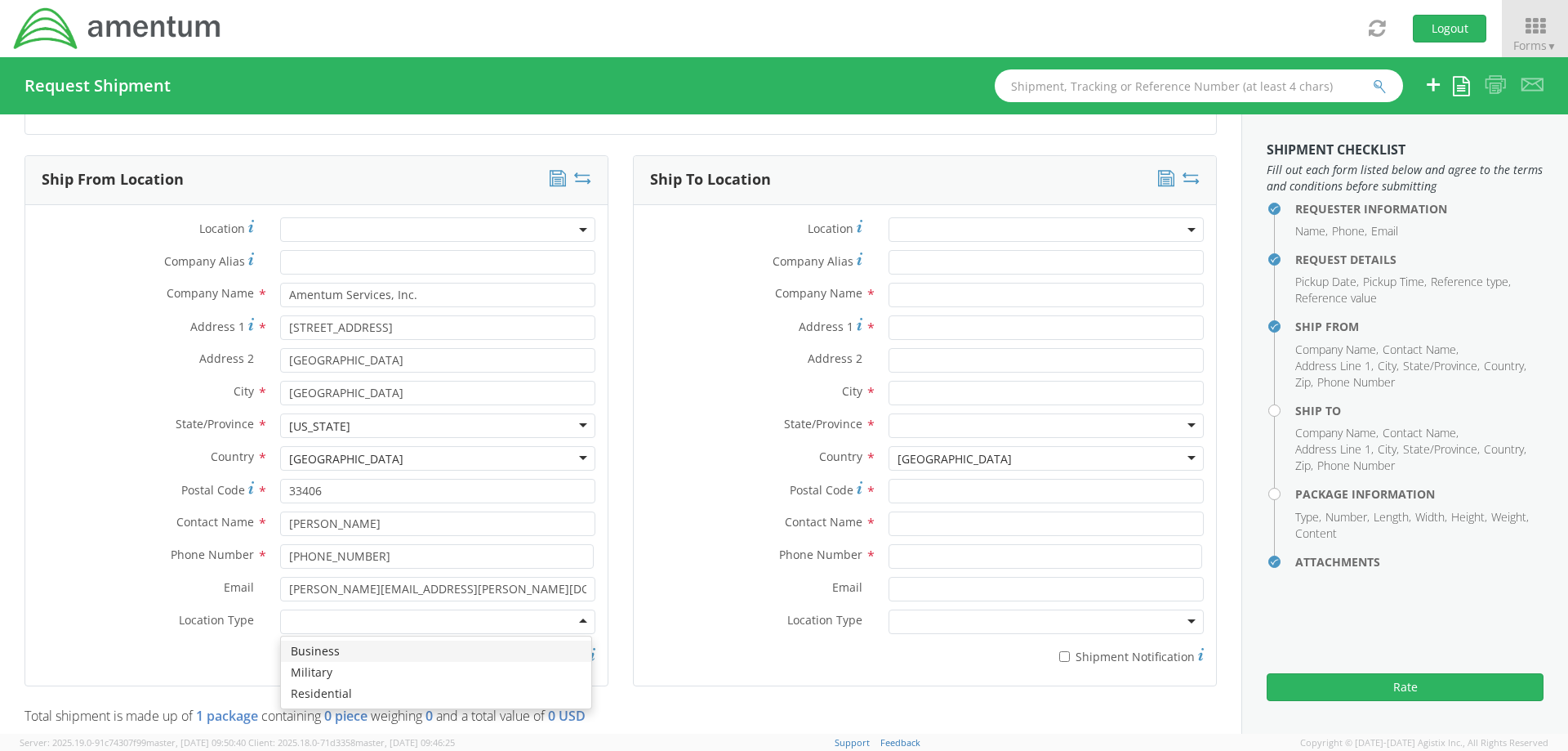
click at [65, 217] on div "Location * Company Alias * Company Name * Amentum Services, Inc. Address 1 * [G…" at bounding box center [316, 444] width 583 height 455
click at [453, 655] on input "* Shipment Notification" at bounding box center [455, 656] width 10 height 10
checkbox input "true"
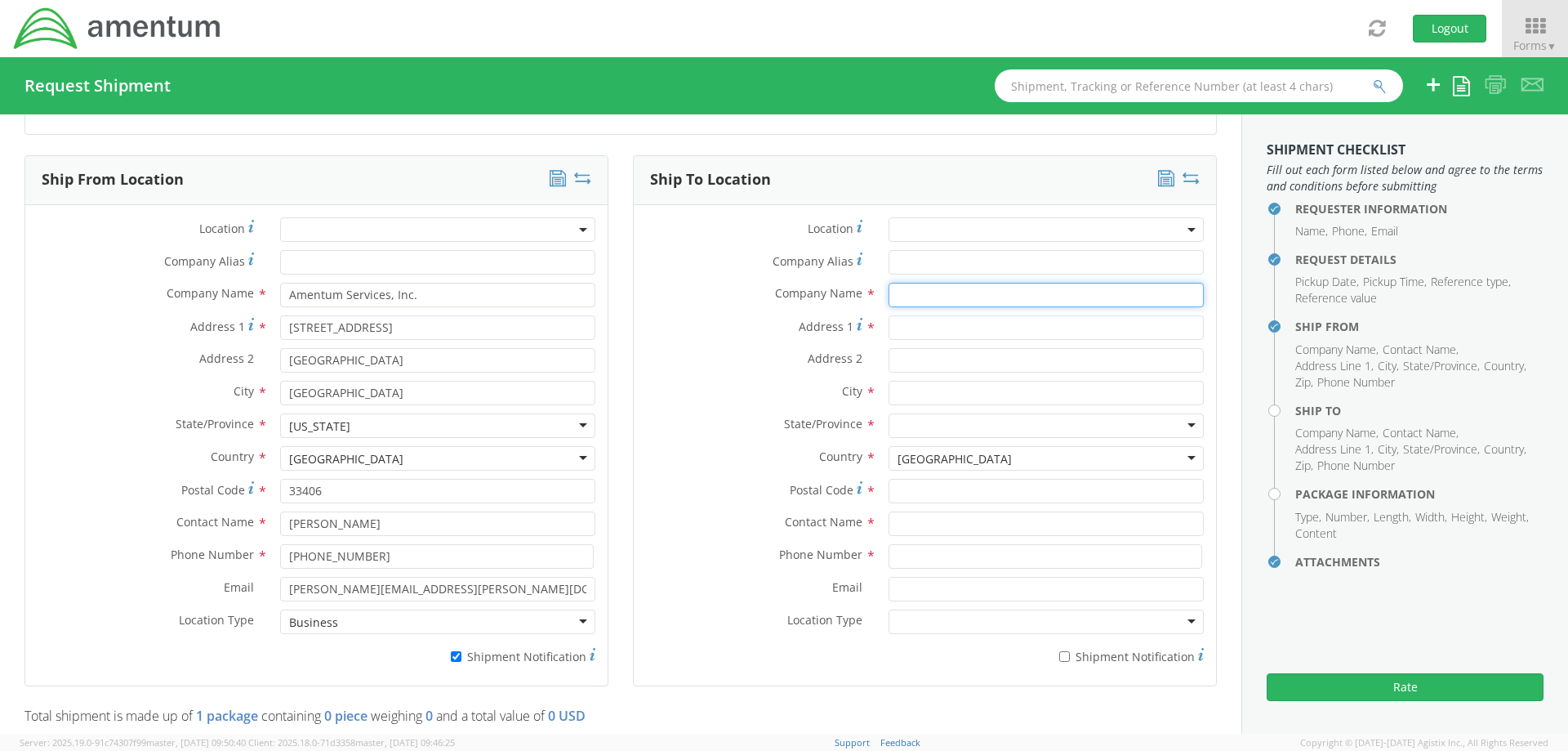
click at [902, 300] on input "text" at bounding box center [1045, 295] width 315 height 24
click at [972, 330] on span "Switlik Survival Products" at bounding box center [964, 325] width 133 height 16
type input "Switlik Survival Products"
type input "[STREET_ADDRESS]"
type input "[GEOGRAPHIC_DATA]"
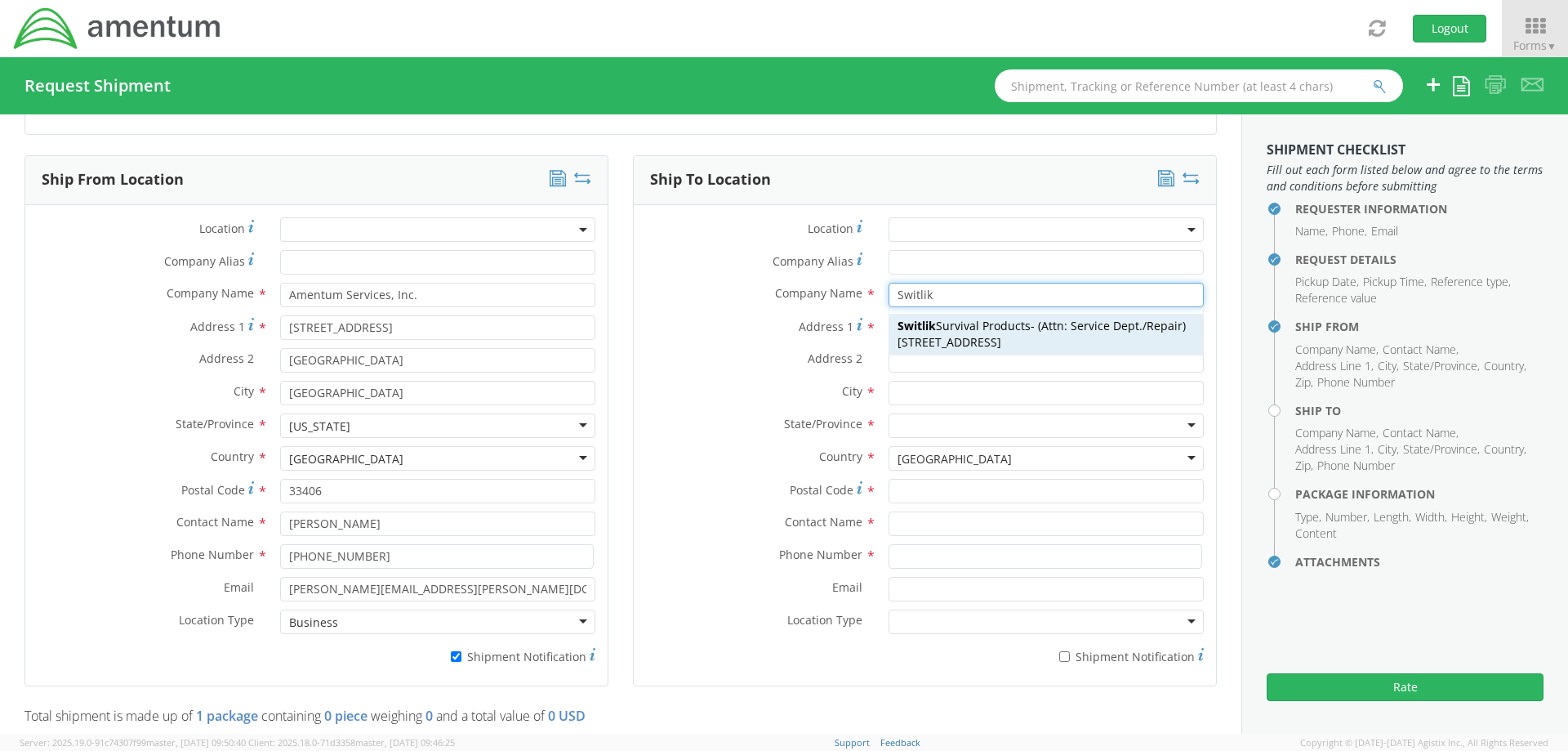
type input "08609-1328"
type input "Attn: Service Dept./Repair"
type input "[PHONE_NUMBER]"
type input "[PERSON_NAME][EMAIL_ADDRESS][PERSON_NAME][DOMAIN_NAME]"
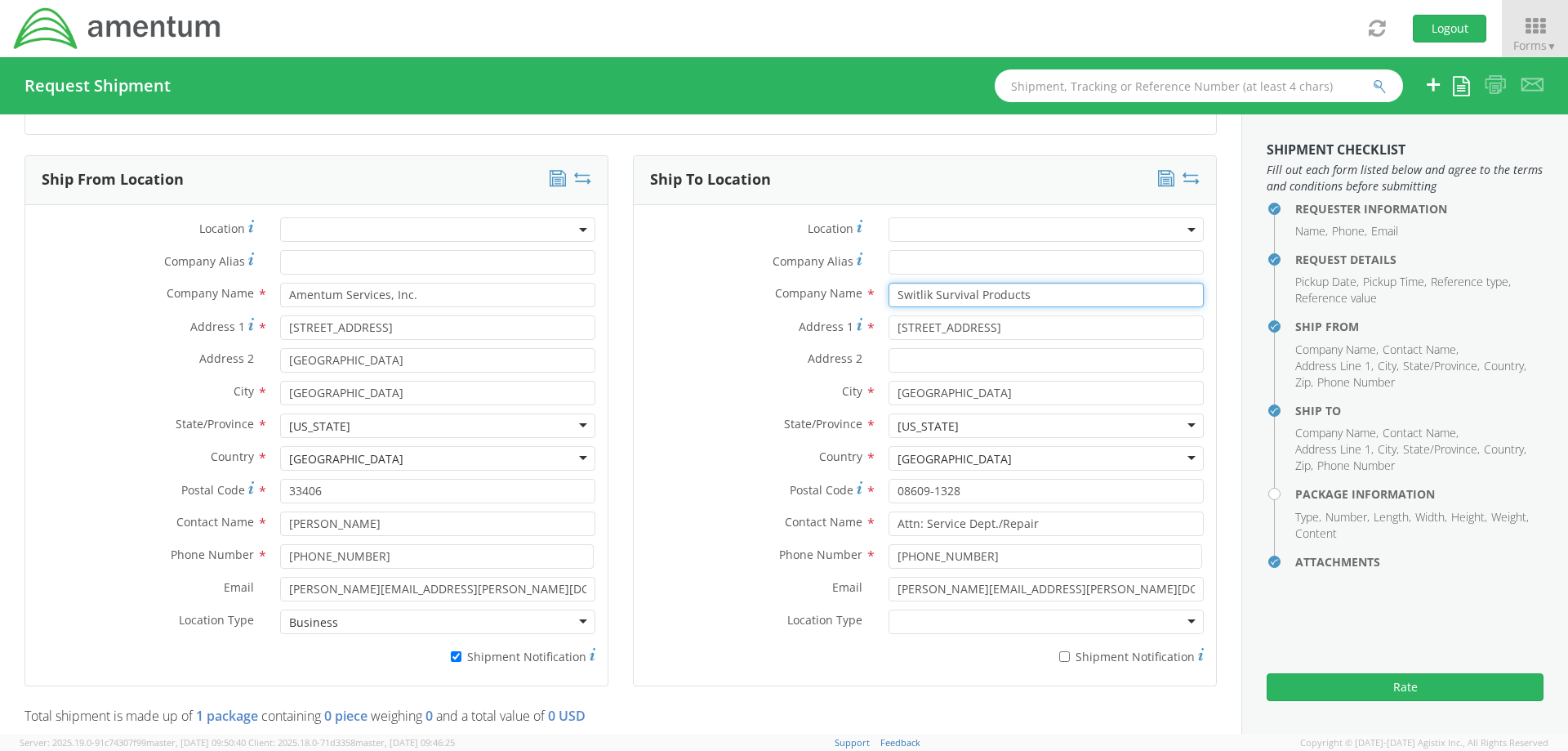
type input "Switlik Survival Products"
click at [911, 623] on div at bounding box center [1045, 622] width 315 height 24
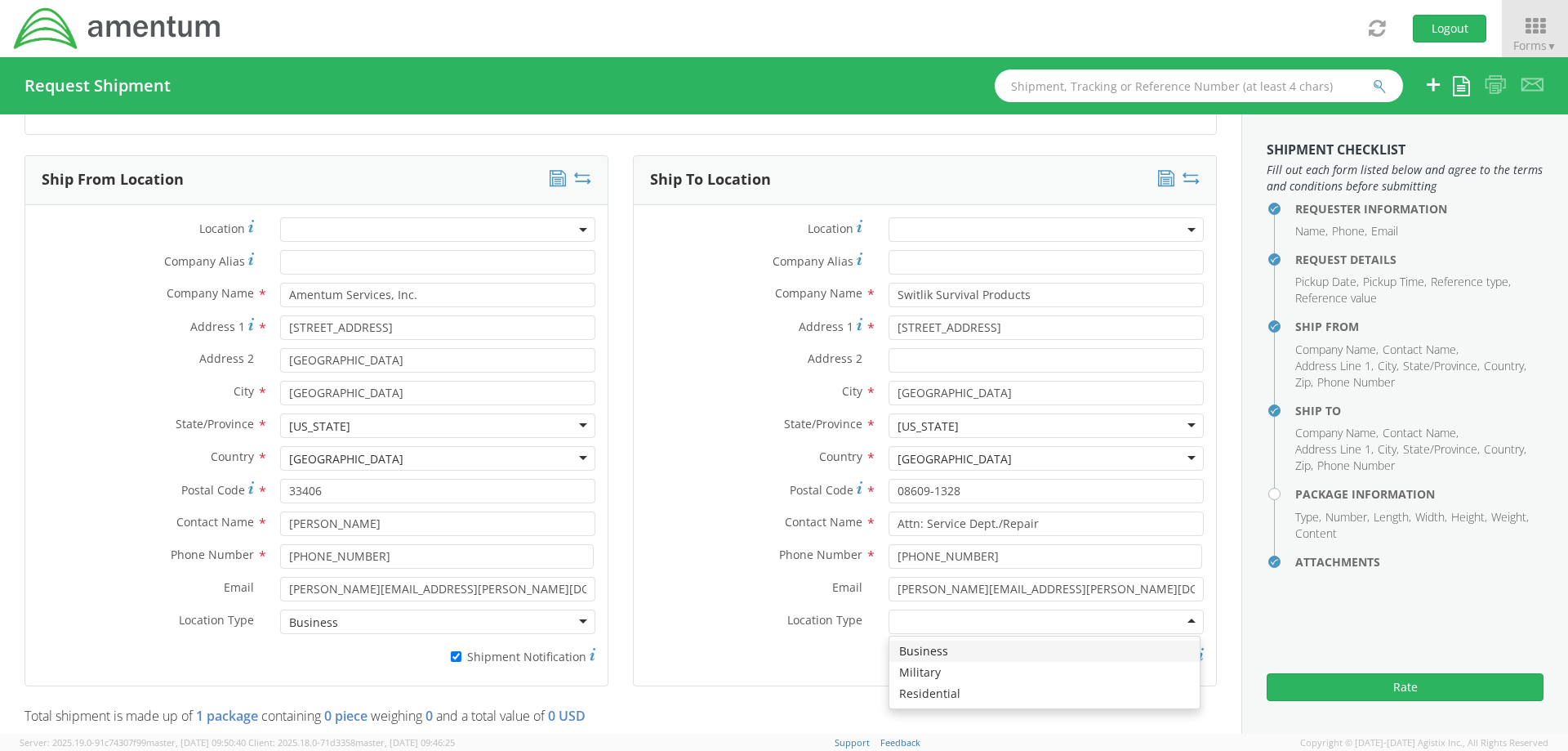
click at [634, 217] on div "Location * Company Alias * Company Name * Switlik Survival Products Switlik Swi…" at bounding box center [925, 444] width 583 height 455
click at [1059, 655] on input "* Shipment Notification" at bounding box center [1064, 656] width 10 height 10
checkbox input "true"
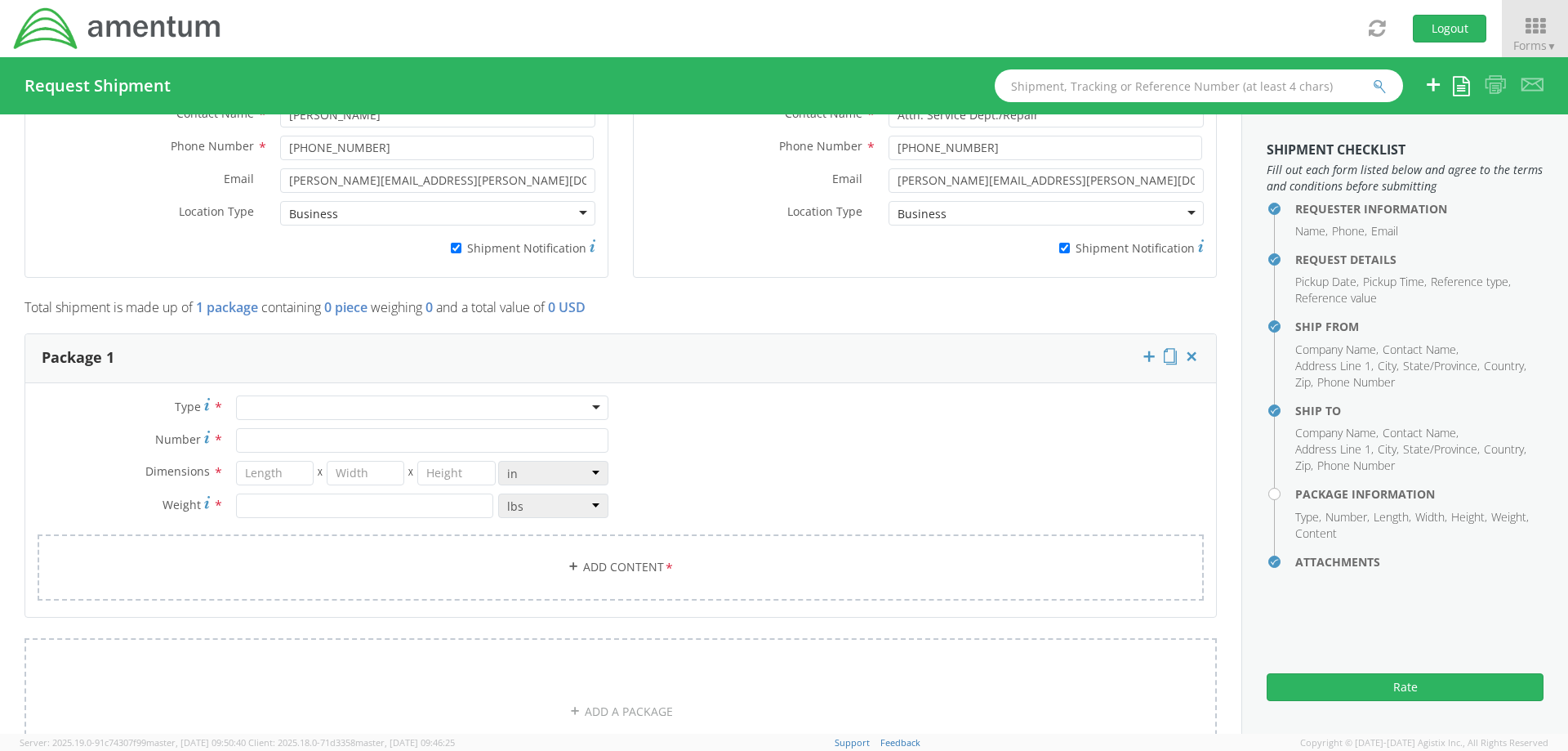
click at [430, 409] on div at bounding box center [422, 408] width 372 height 24
drag, startPoint x: 337, startPoint y: 565, endPoint x: 105, endPoint y: 11, distance: 600.6
click at [105, 396] on div "Type * Your Packaging Your Packaging Crate(s) Envelope Pallet(s) Oversized (Not…" at bounding box center [621, 508] width 1191 height 225
click at [276, 438] on input "Number *" at bounding box center [422, 440] width 372 height 24
type input "1"
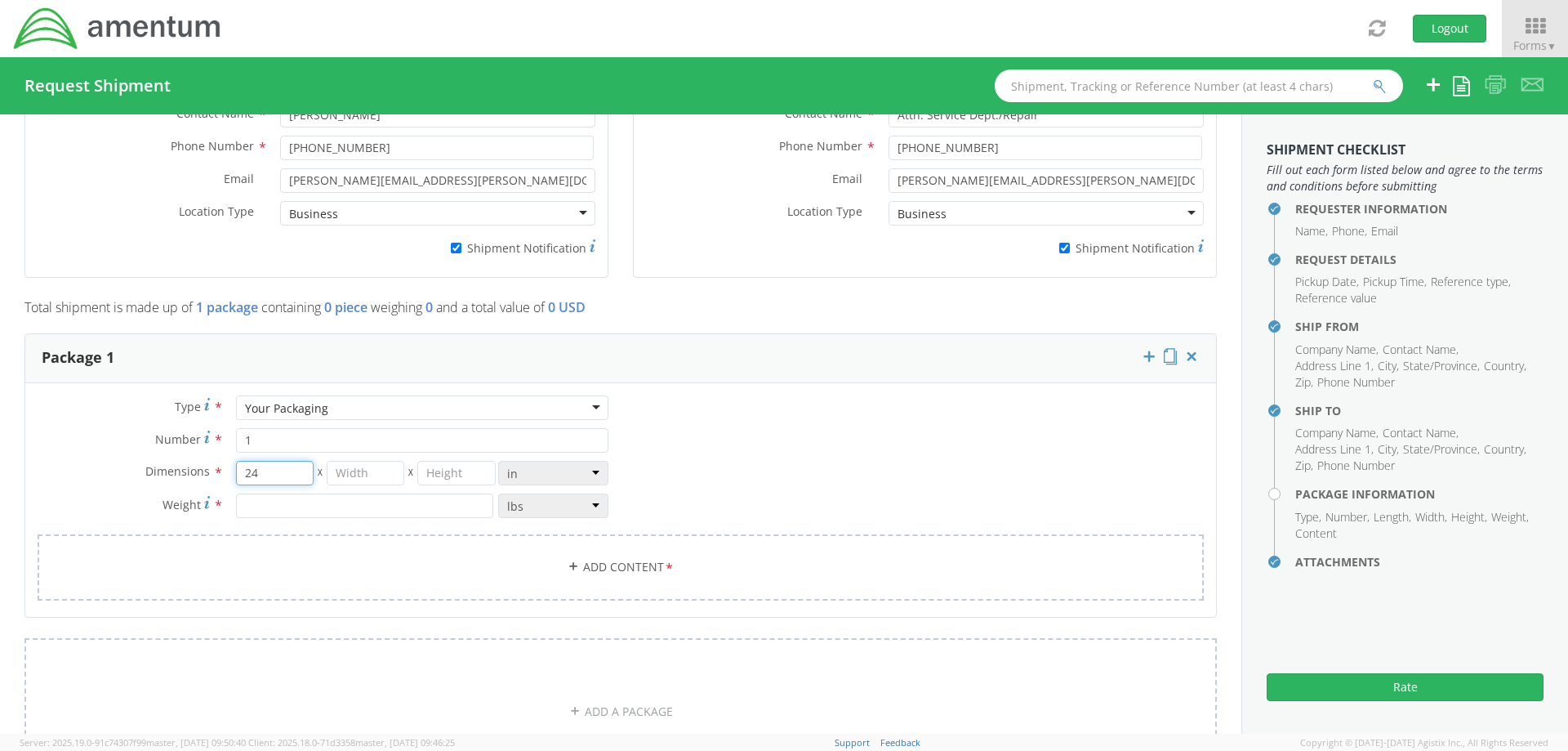
type input "24"
type input "12"
type input "8"
type input "4"
click at [585, 567] on link "Add Content *" at bounding box center [620, 567] width 1166 height 66
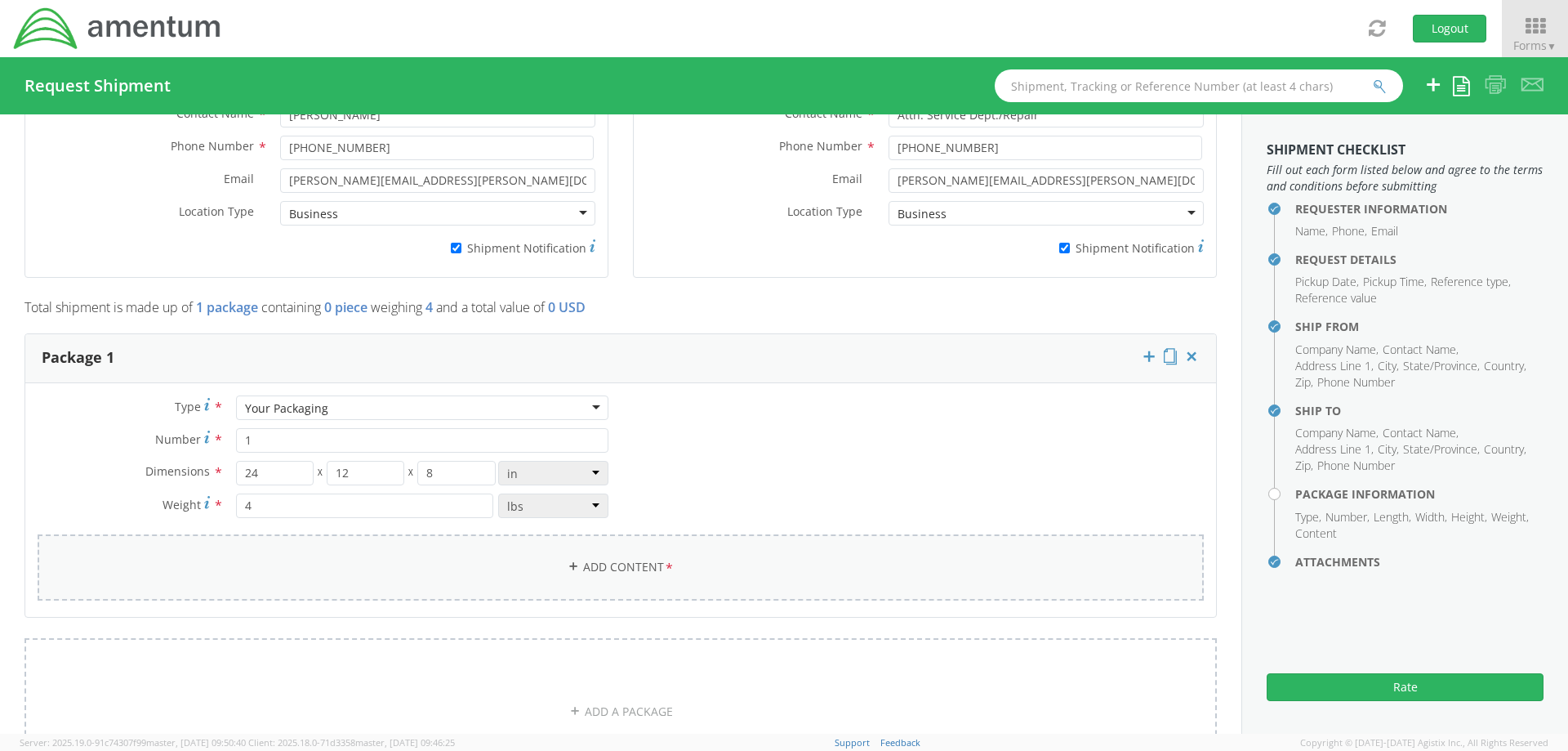
select select
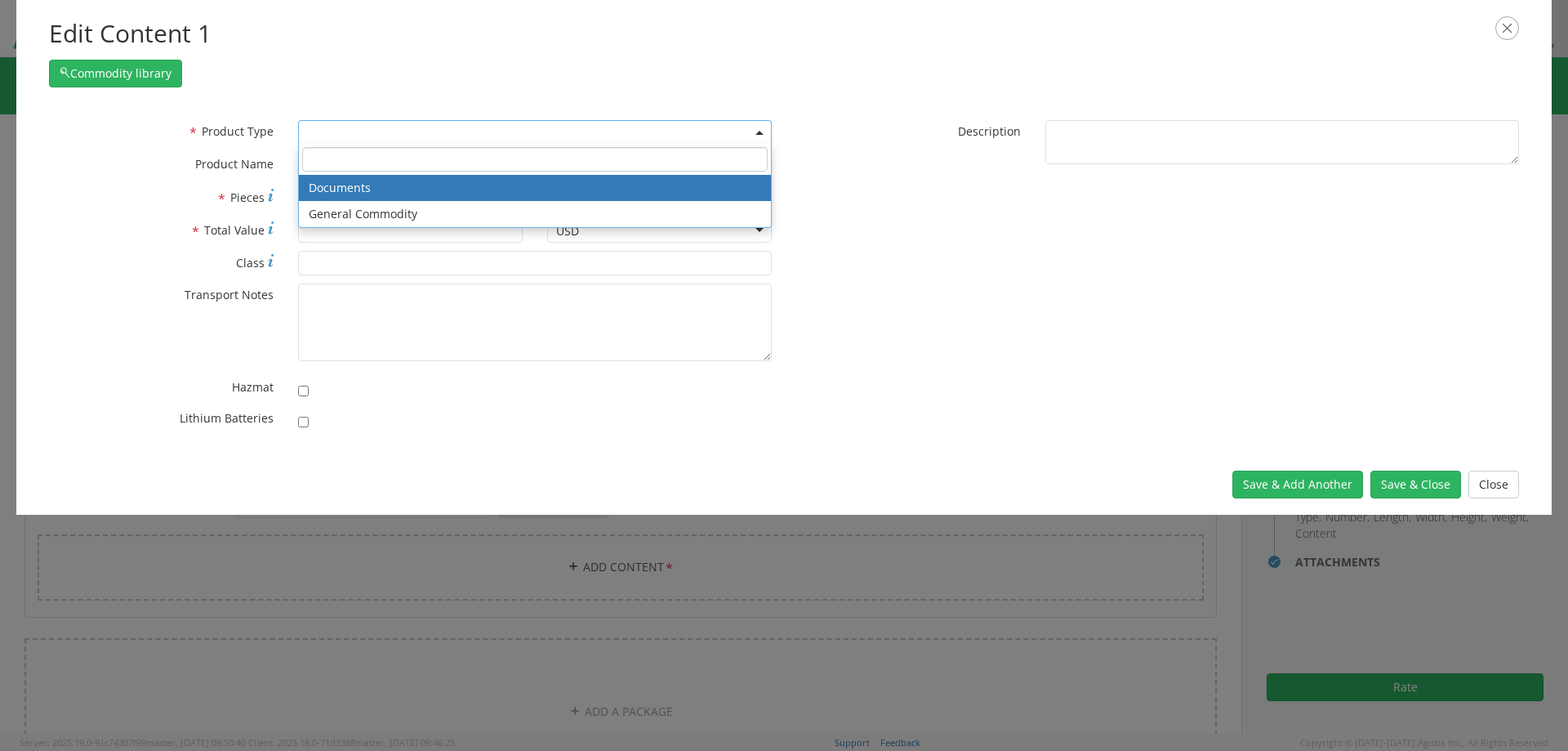
click at [346, 129] on span at bounding box center [535, 132] width 474 height 24
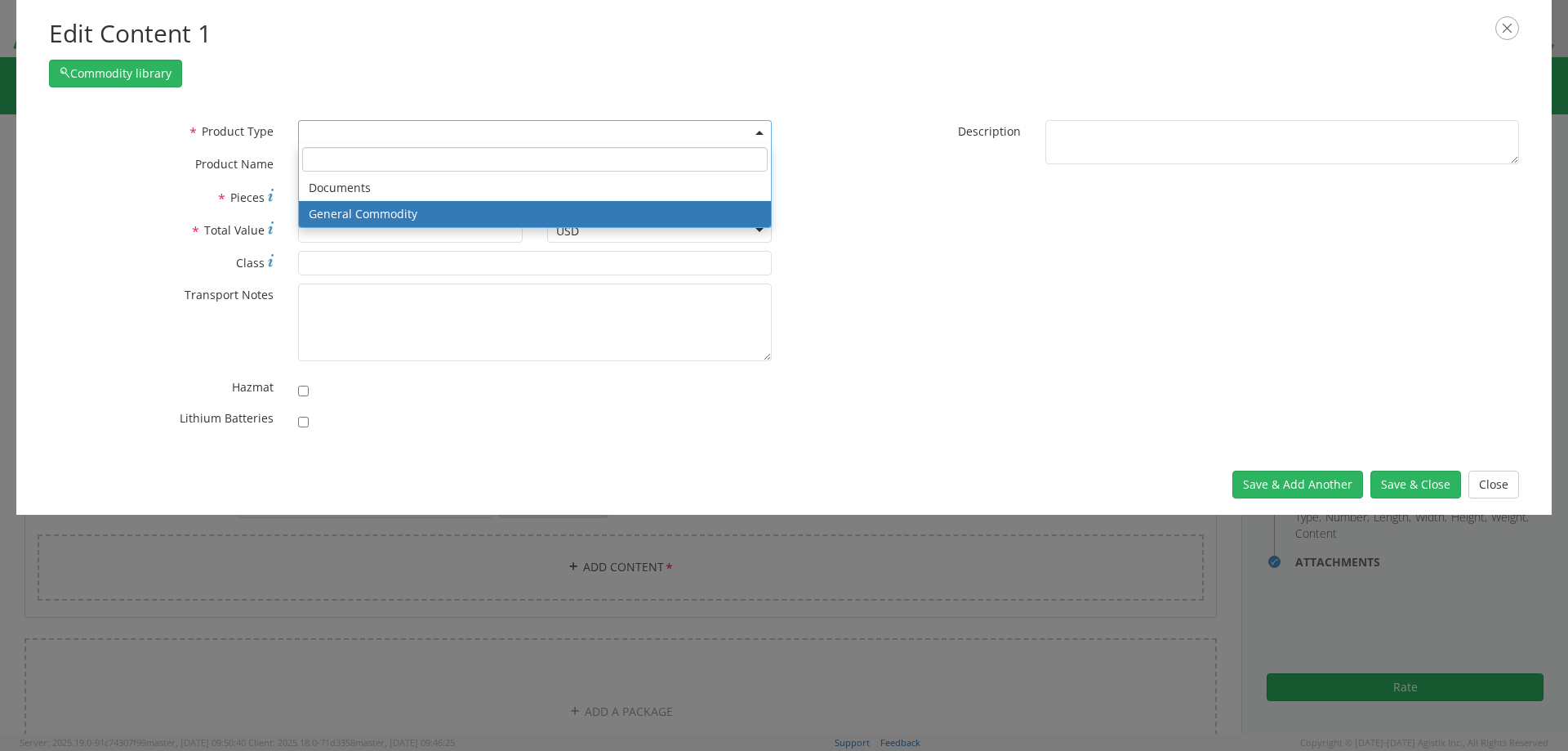
select select "COMMODITY"
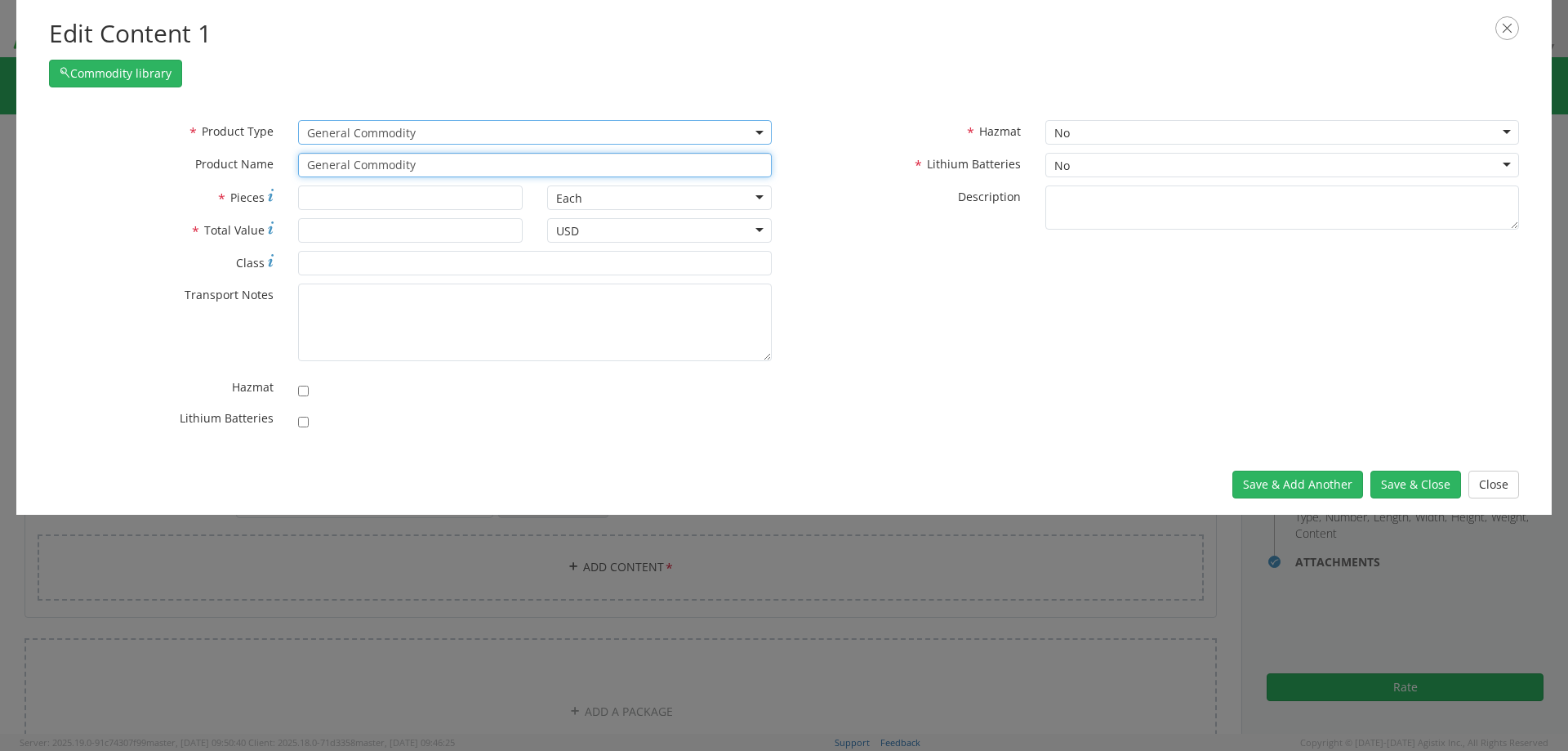
drag, startPoint x: 439, startPoint y: 168, endPoint x: 103, endPoint y: 173, distance: 336.0
click at [86, 176] on div "* Product Name General Commodity Tensiometer TENSIOMETER ,DIAL INDICATING TENSI…" at bounding box center [410, 165] width 747 height 24
type input "Crew"
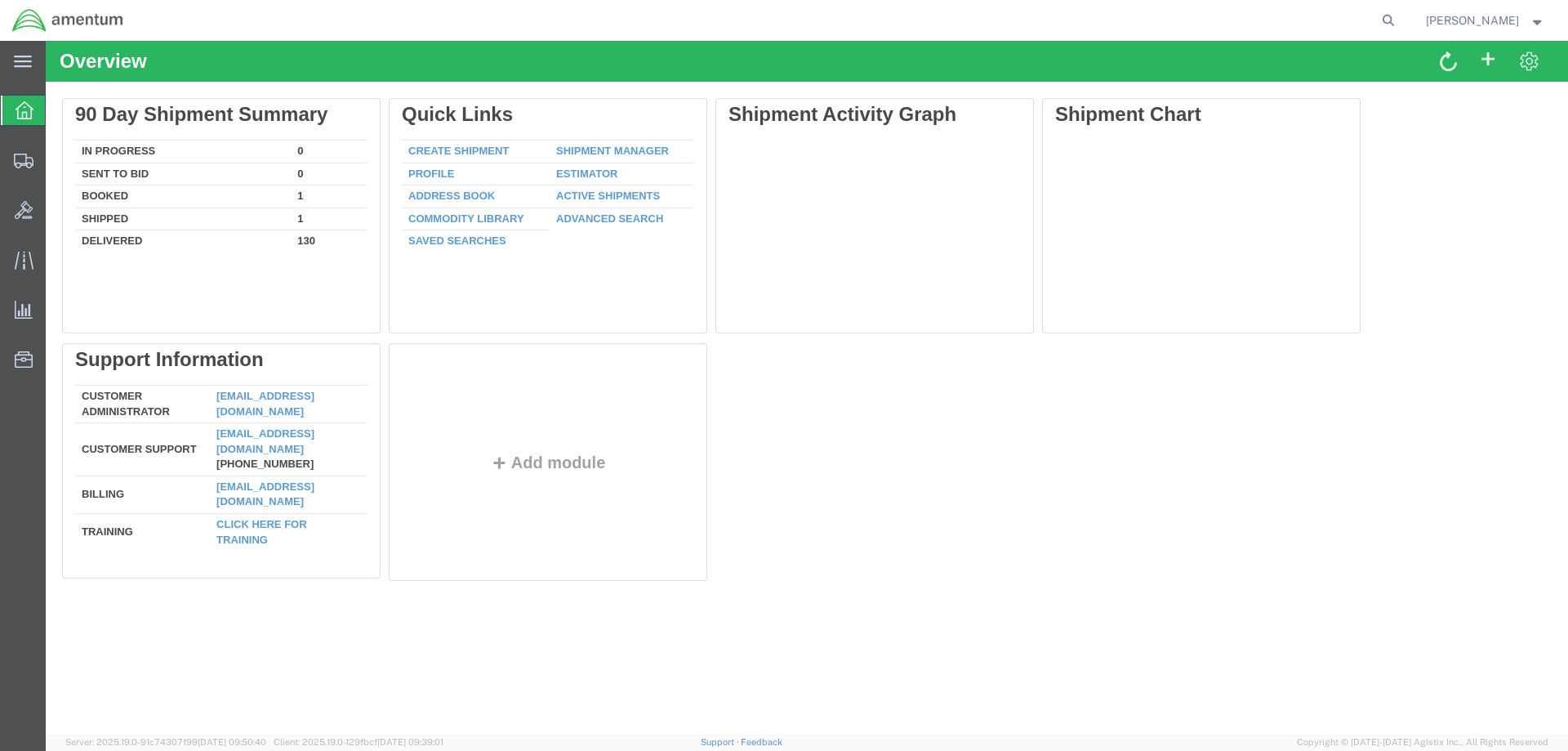
click at [1536, 17] on strong "button" at bounding box center [1538, 20] width 15 height 6
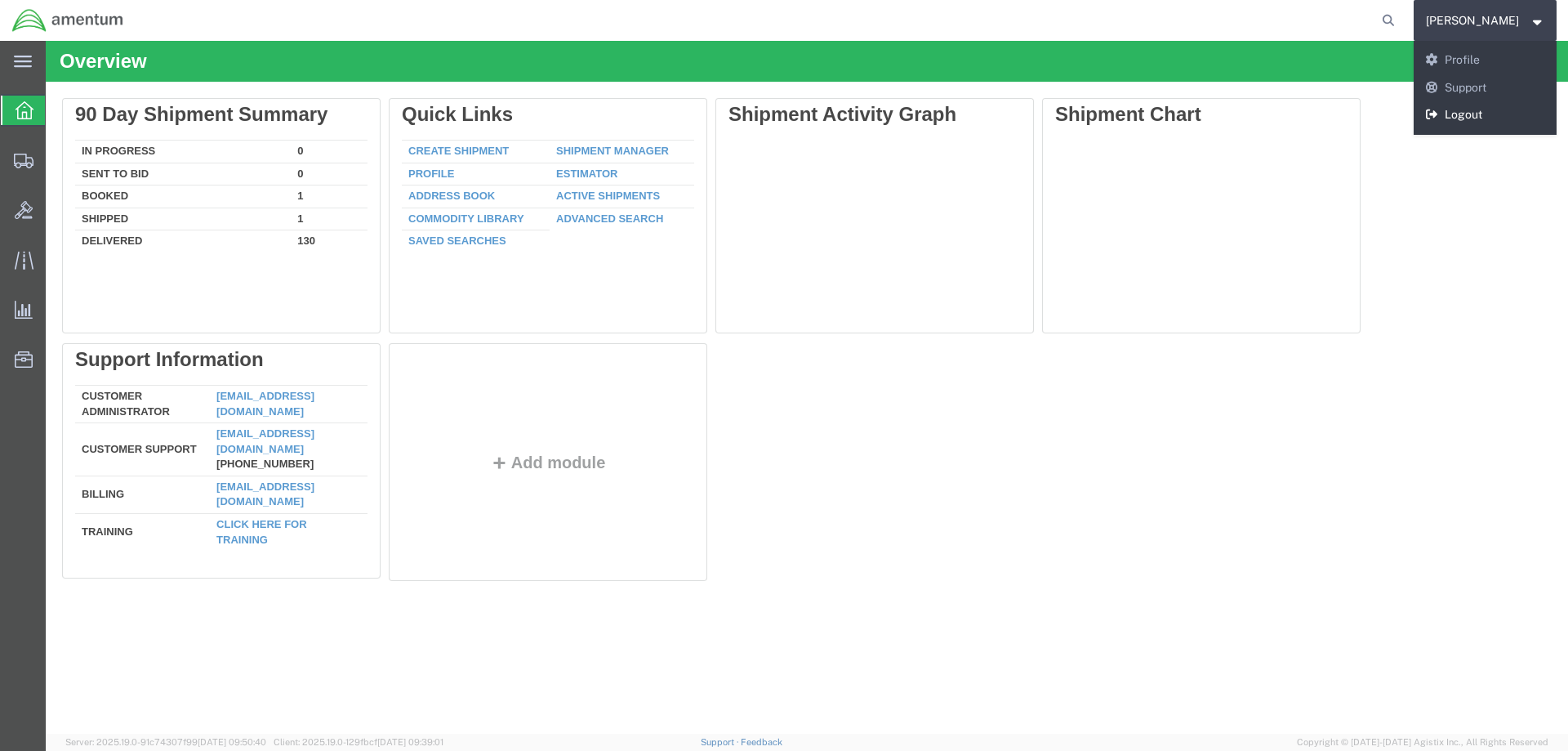
click at [1489, 111] on link "Logout" at bounding box center [1486, 115] width 144 height 28
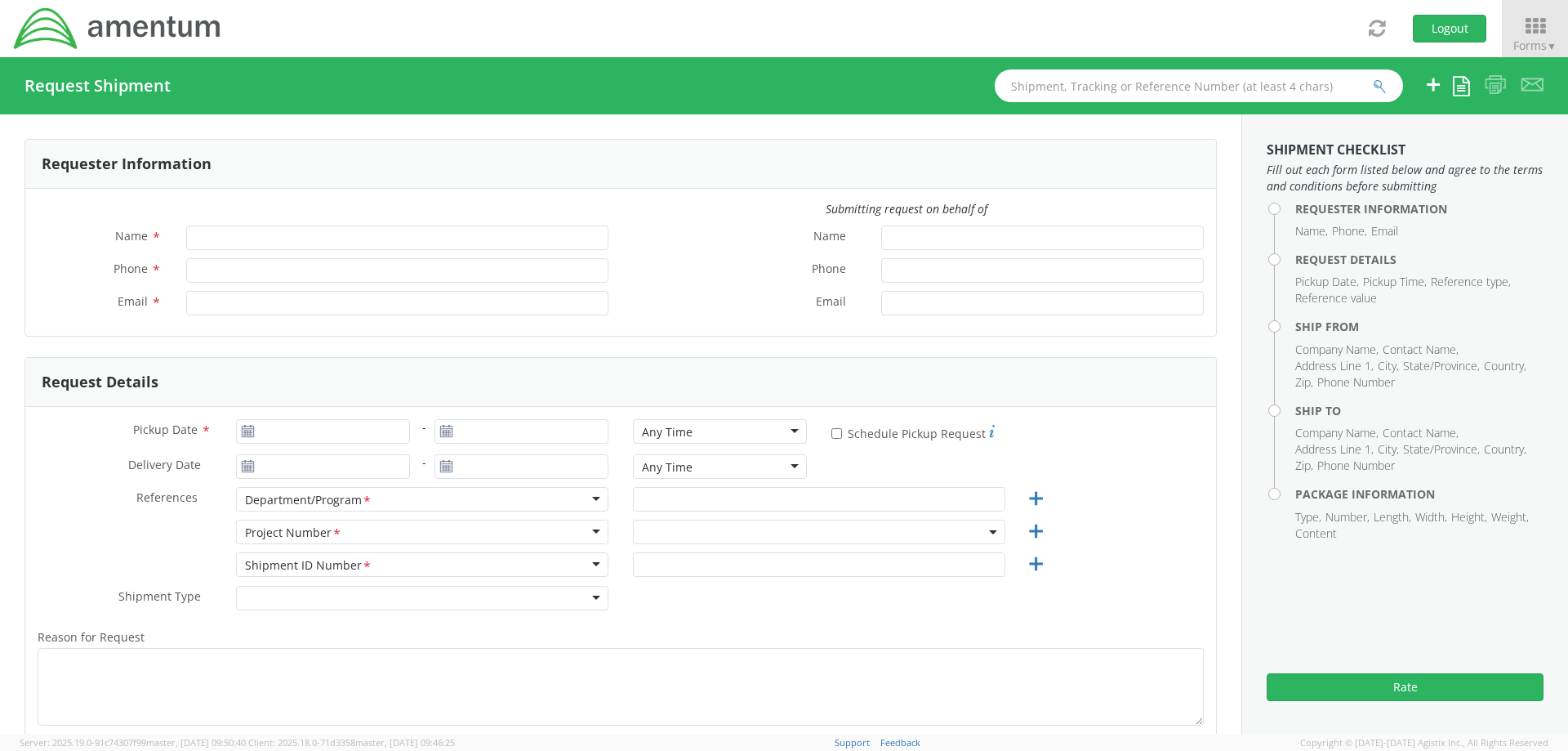
type input "[PERSON_NAME]"
type input "[PHONE_NUMBER]"
type input "[PERSON_NAME][EMAIL_ADDRESS][PERSON_NAME][DOMAIN_NAME]"
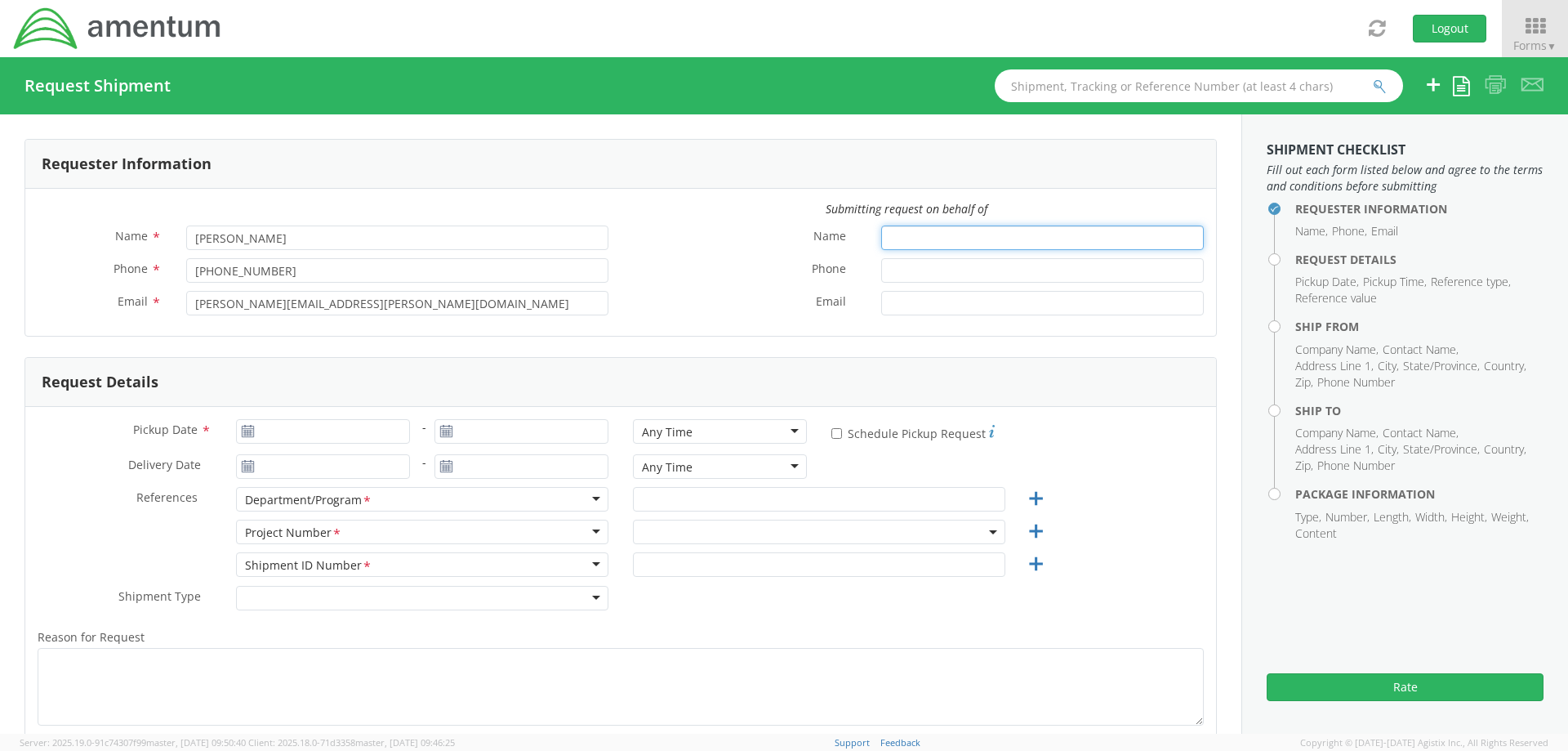
click at [898, 239] on input "Name *" at bounding box center [1043, 238] width 323 height 24
type input "c"
type input "[PERSON_NAME]"
type input "09/16/2025"
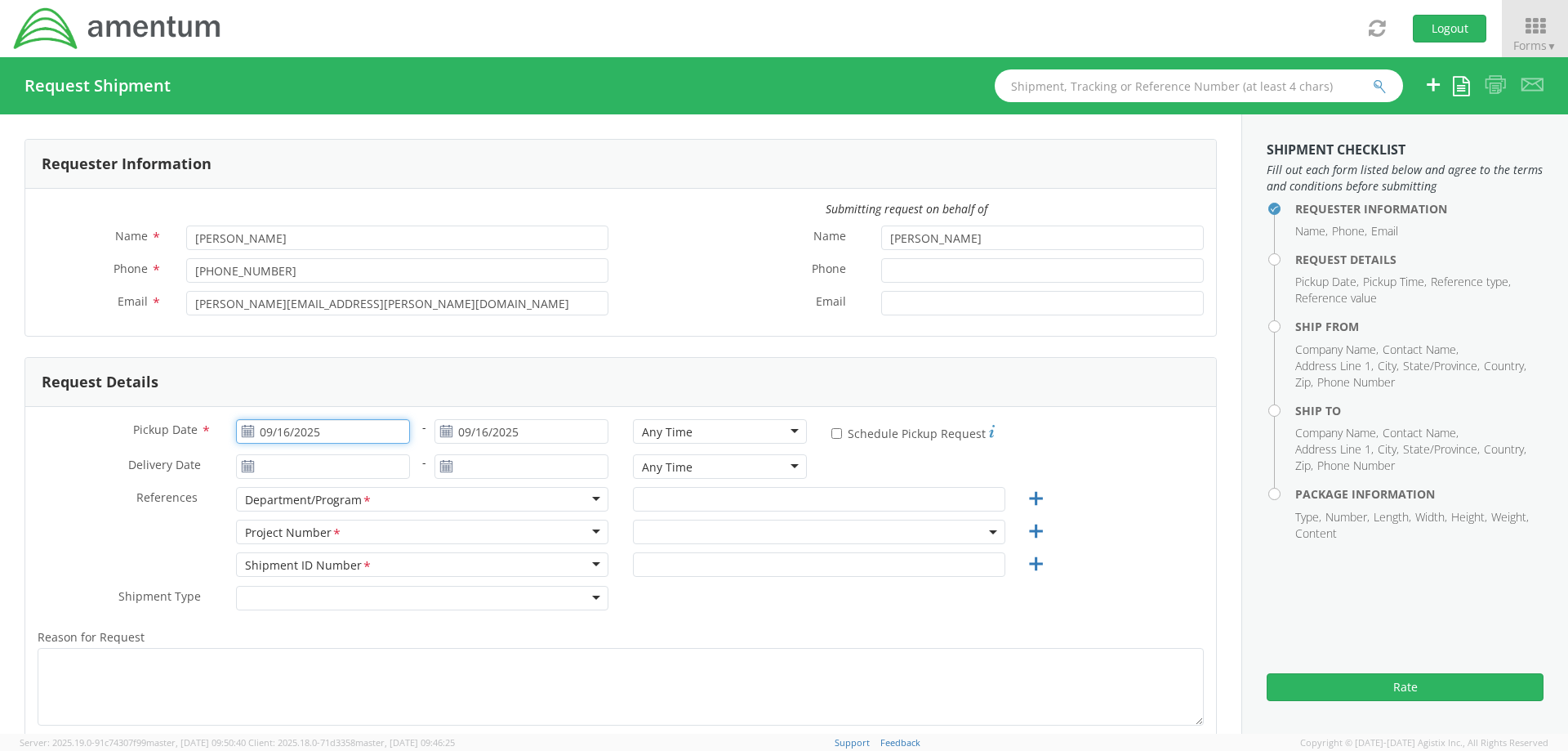
click at [328, 430] on input "09/16/2025" at bounding box center [323, 431] width 174 height 24
click at [352, 559] on td "17" at bounding box center [349, 559] width 35 height 24
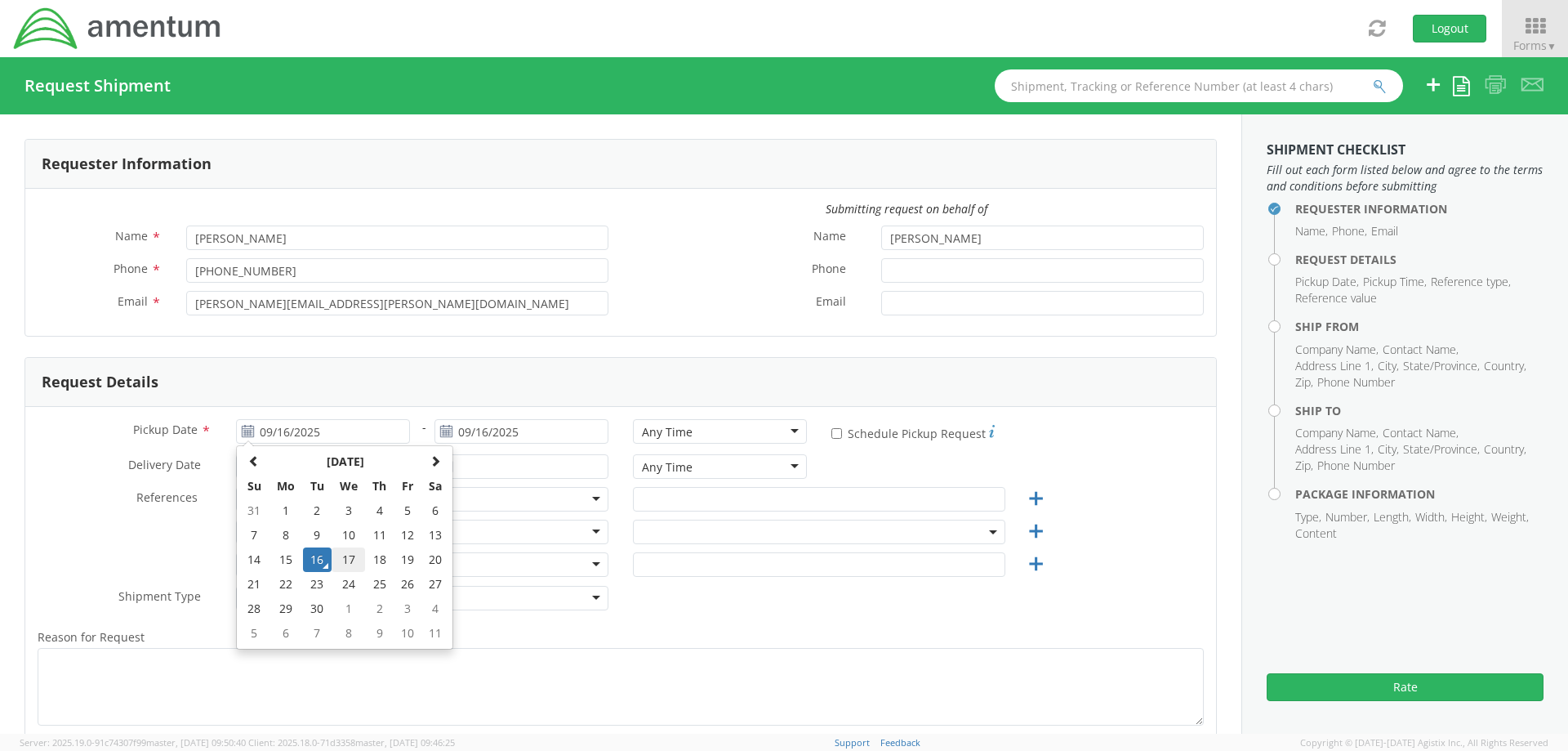
type input "09/17/2025"
click at [675, 432] on div "Any Time" at bounding box center [668, 431] width 50 height 16
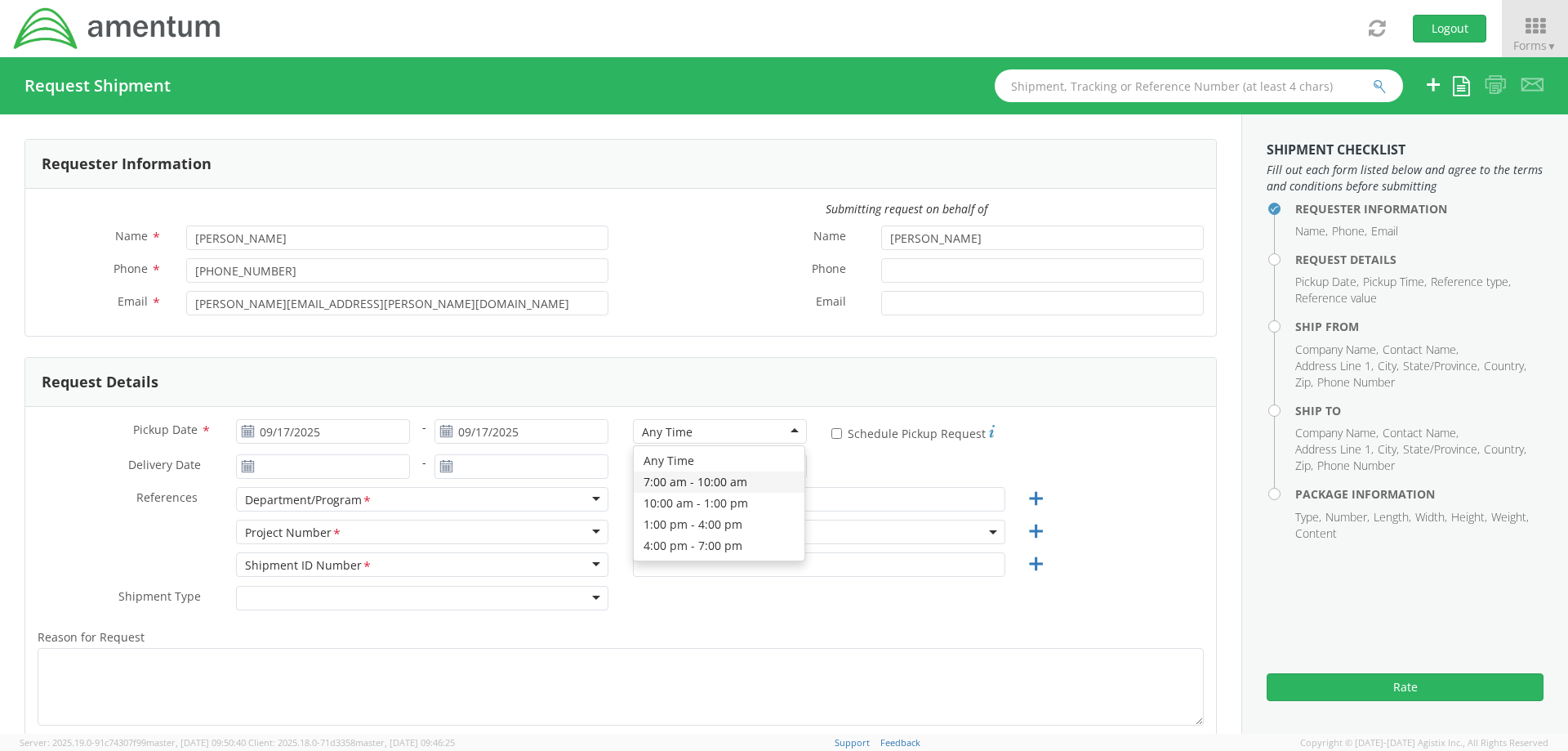
click at [54, 407] on div "Pickup Date * [DATE] - [DATE] Any Time Any Time Any Time 7:00 am - 10:00 am 10:…" at bounding box center [621, 622] width 1191 height 430
click at [831, 435] on input "* Schedule Pickup Request" at bounding box center [836, 433] width 10 height 10
checkbox input "true"
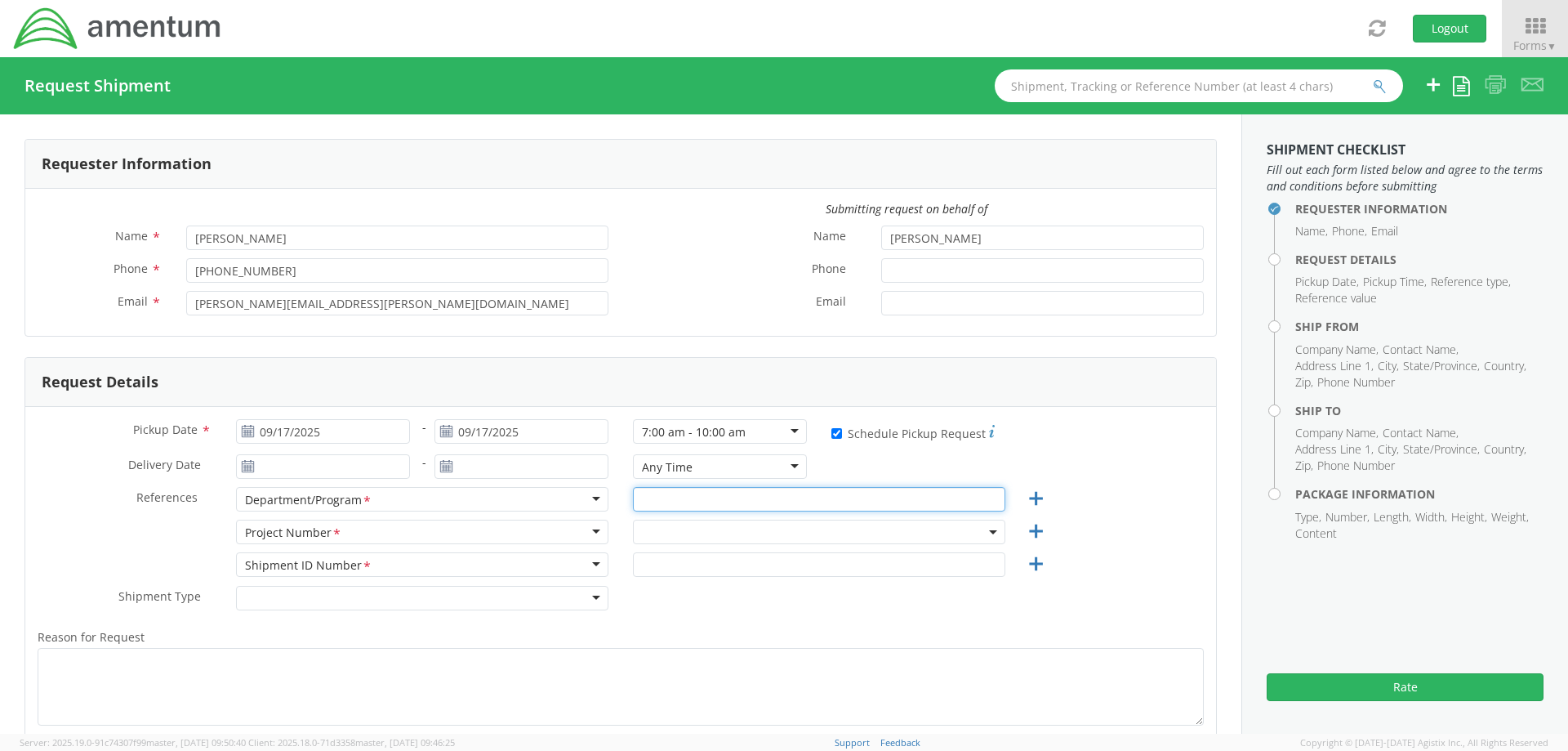
click at [648, 505] on input "text" at bounding box center [819, 499] width 372 height 24
type input "Autec"
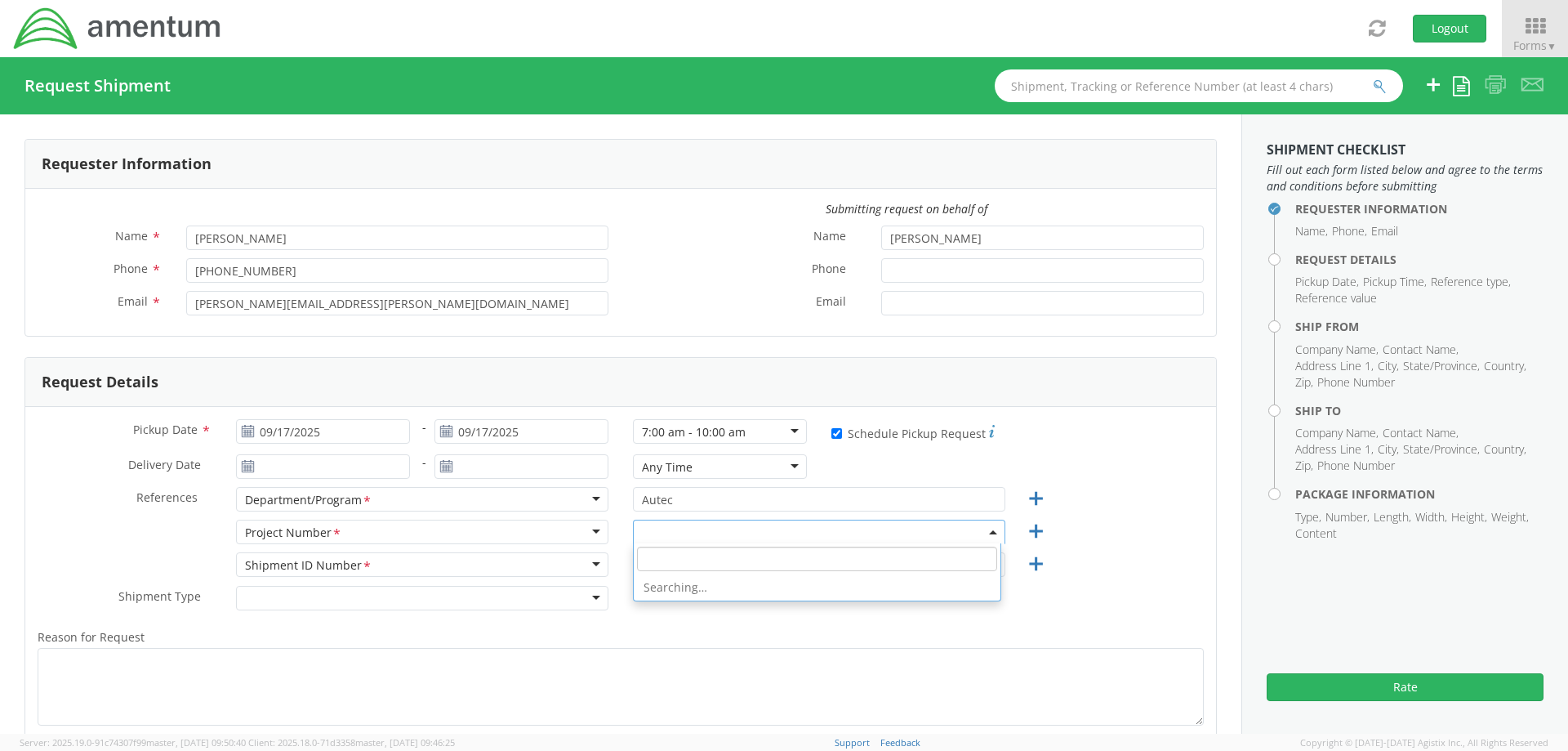
click at [664, 537] on span at bounding box center [819, 532] width 372 height 24
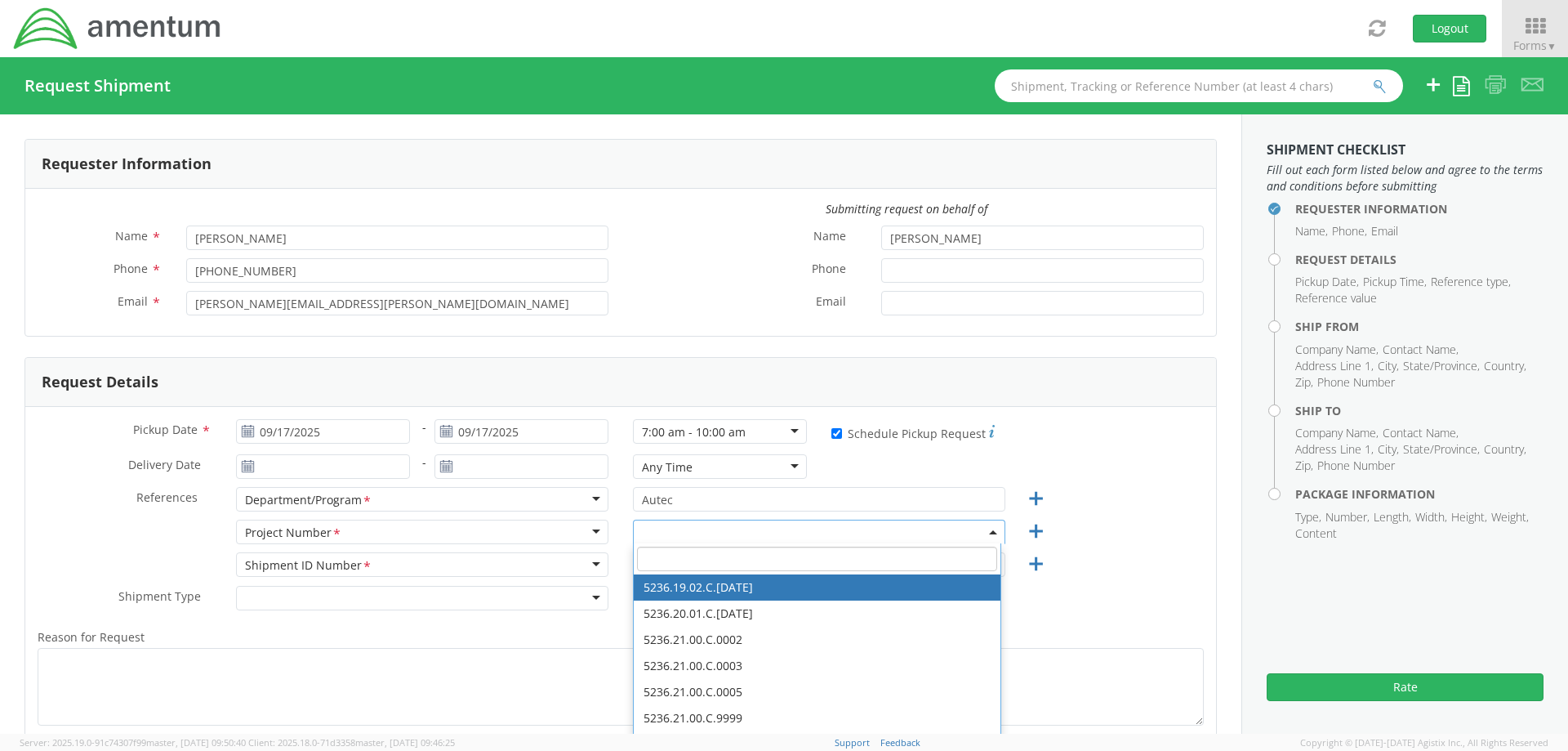
click at [672, 566] on input "search" at bounding box center [816, 558] width 360 height 24
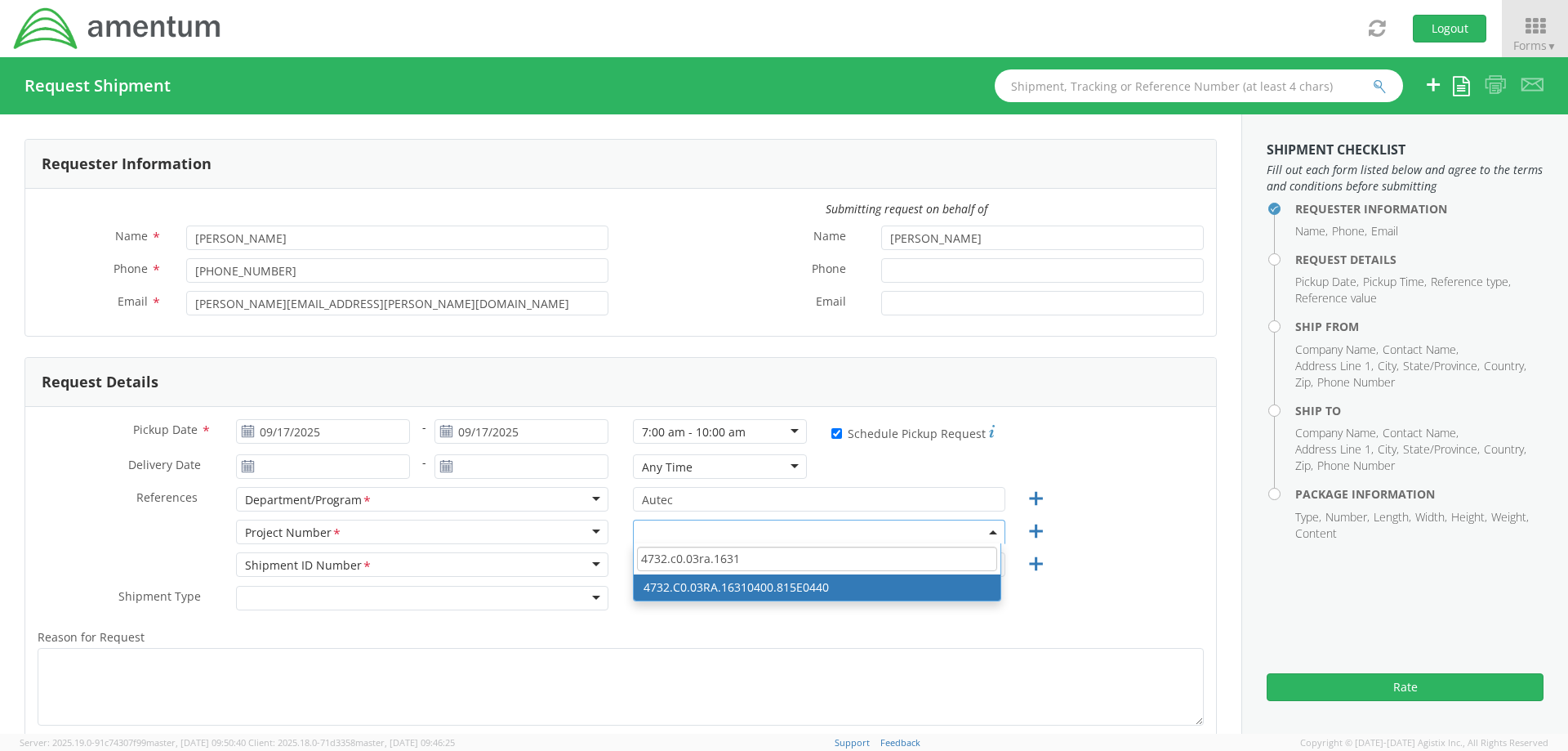
type input "4732.c0.03ra.1631"
select select "4732.C0.03RA.16310400.815E0440"
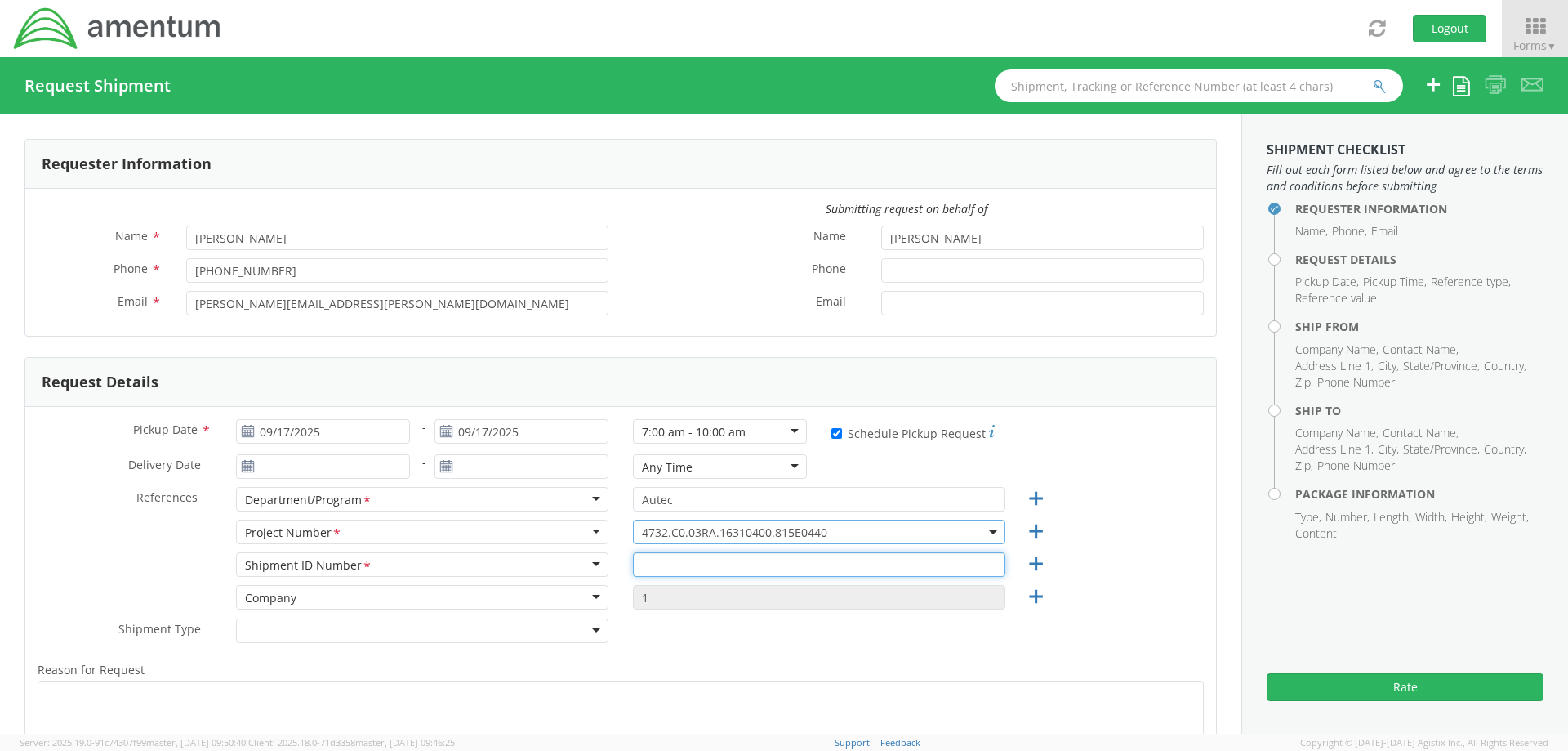
click at [644, 566] on input "text" at bounding box center [819, 565] width 372 height 24
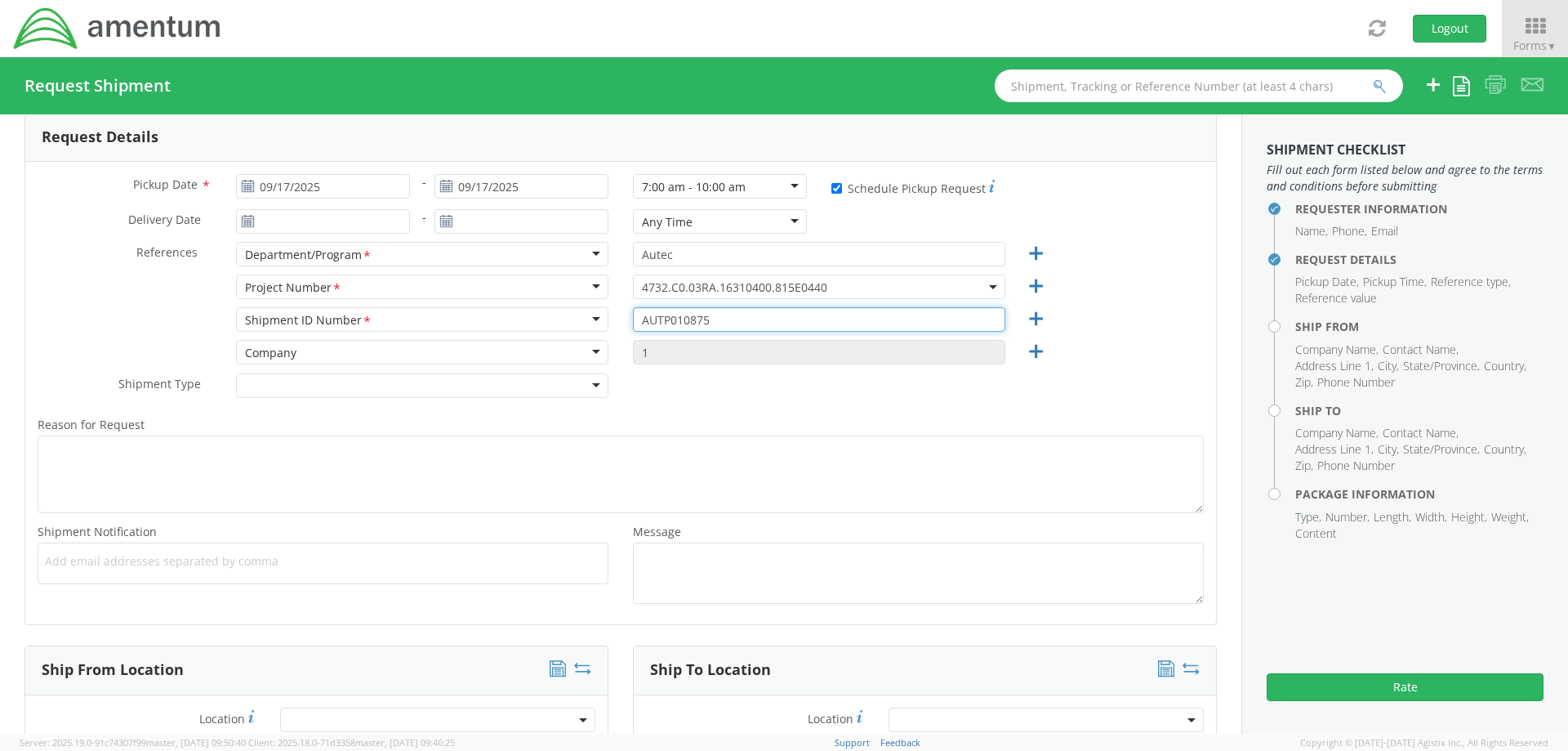
scroll to position [409, 0]
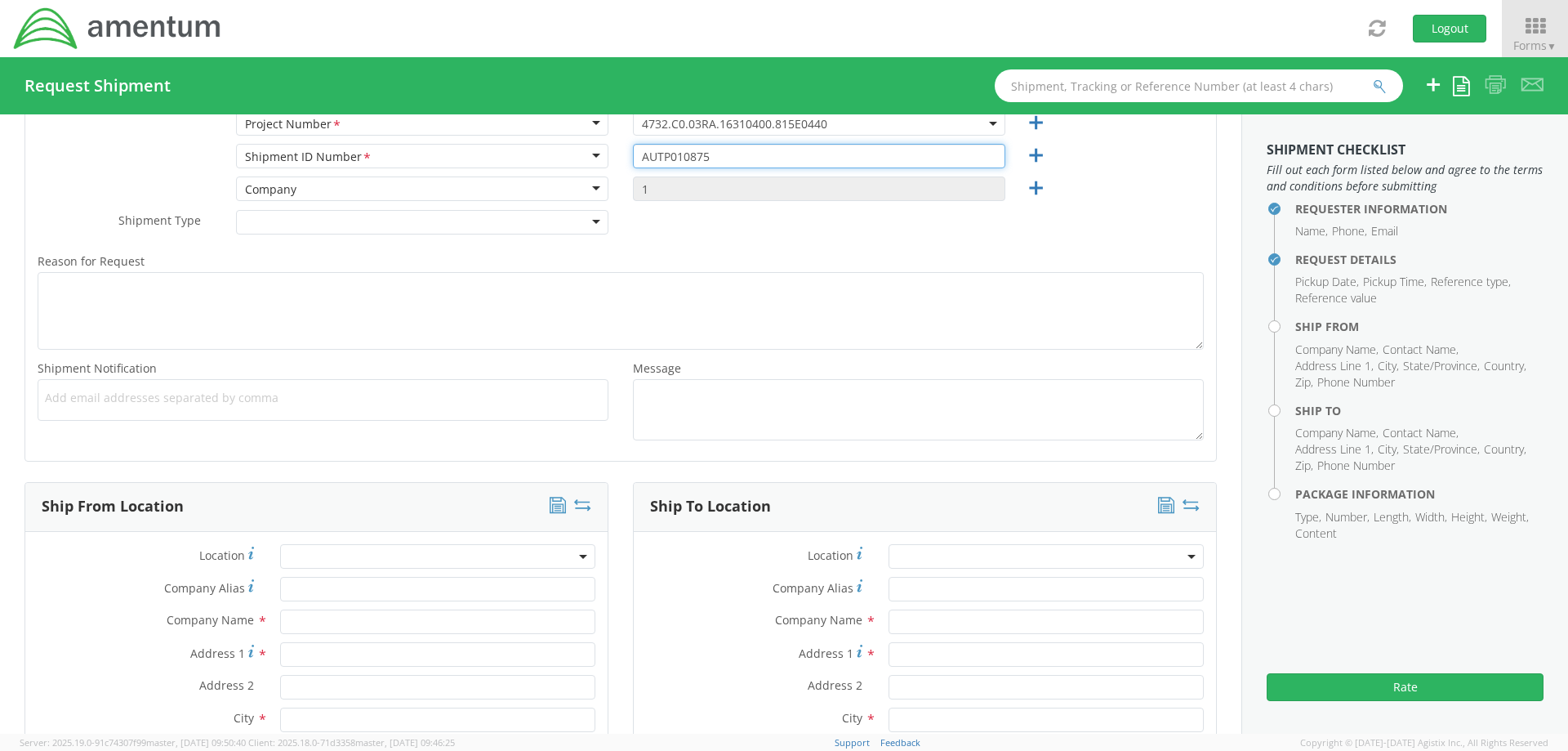
type input "AUTP010875"
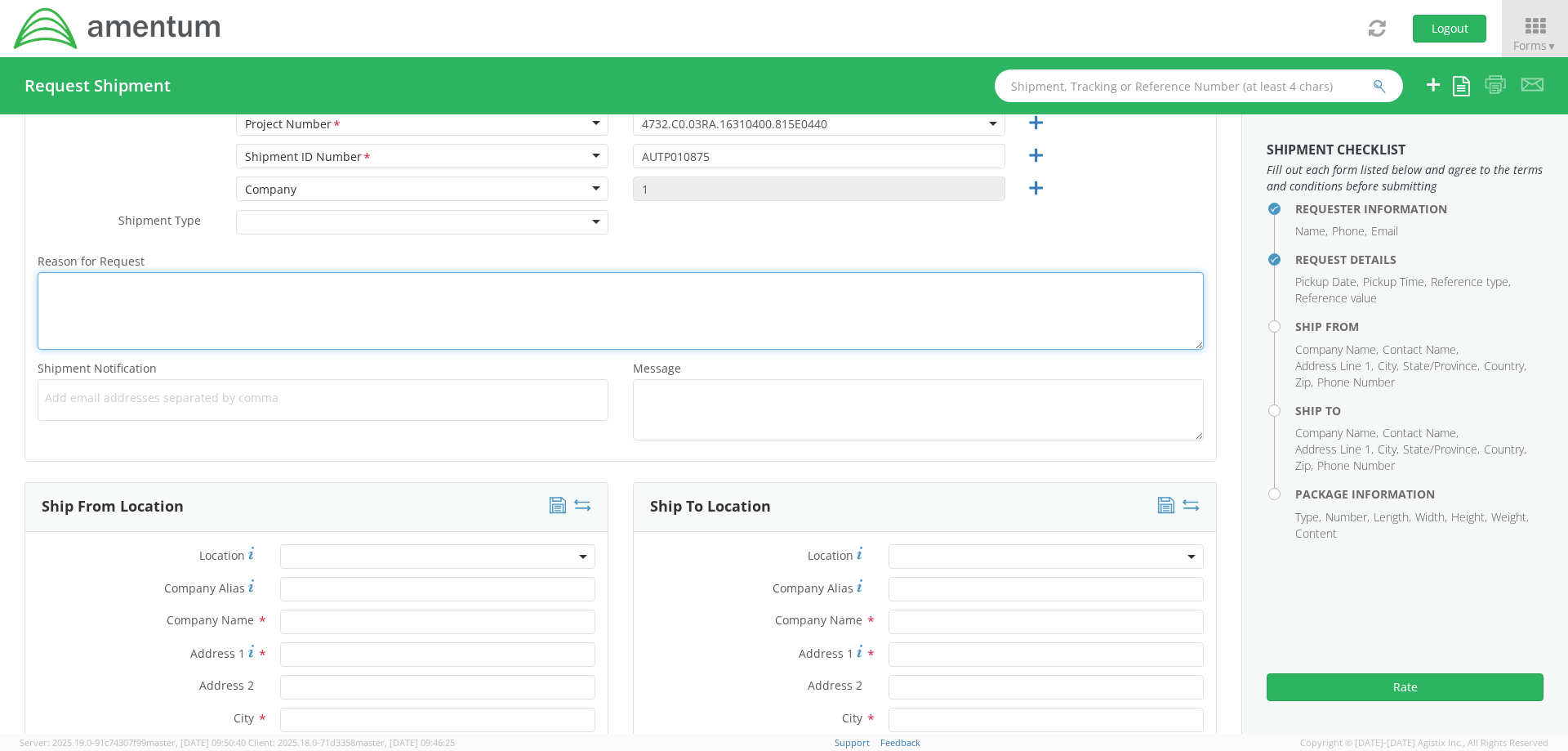
click at [94, 311] on textarea "Reason for Request *" at bounding box center [620, 311] width 1166 height 78
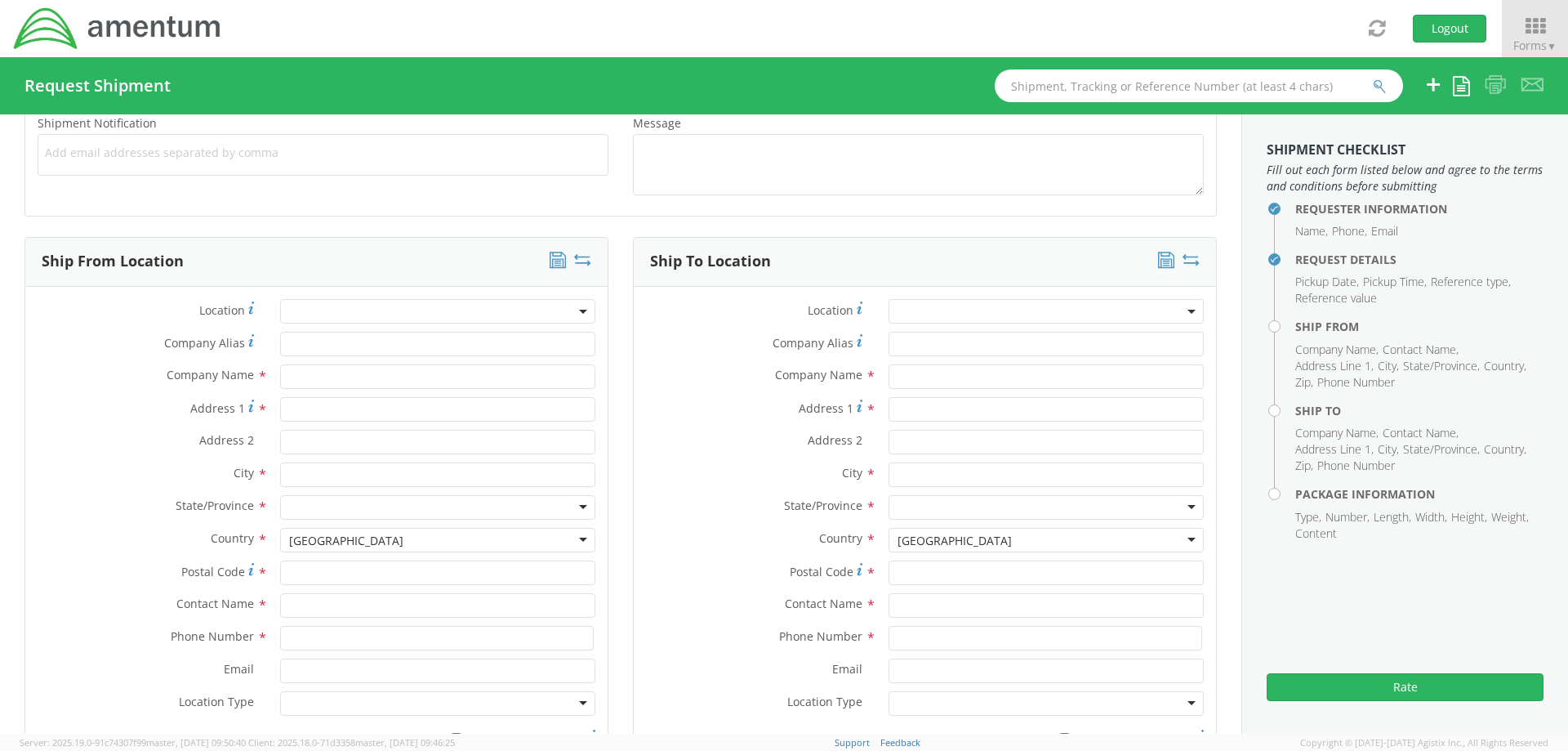
scroll to position [817, 0]
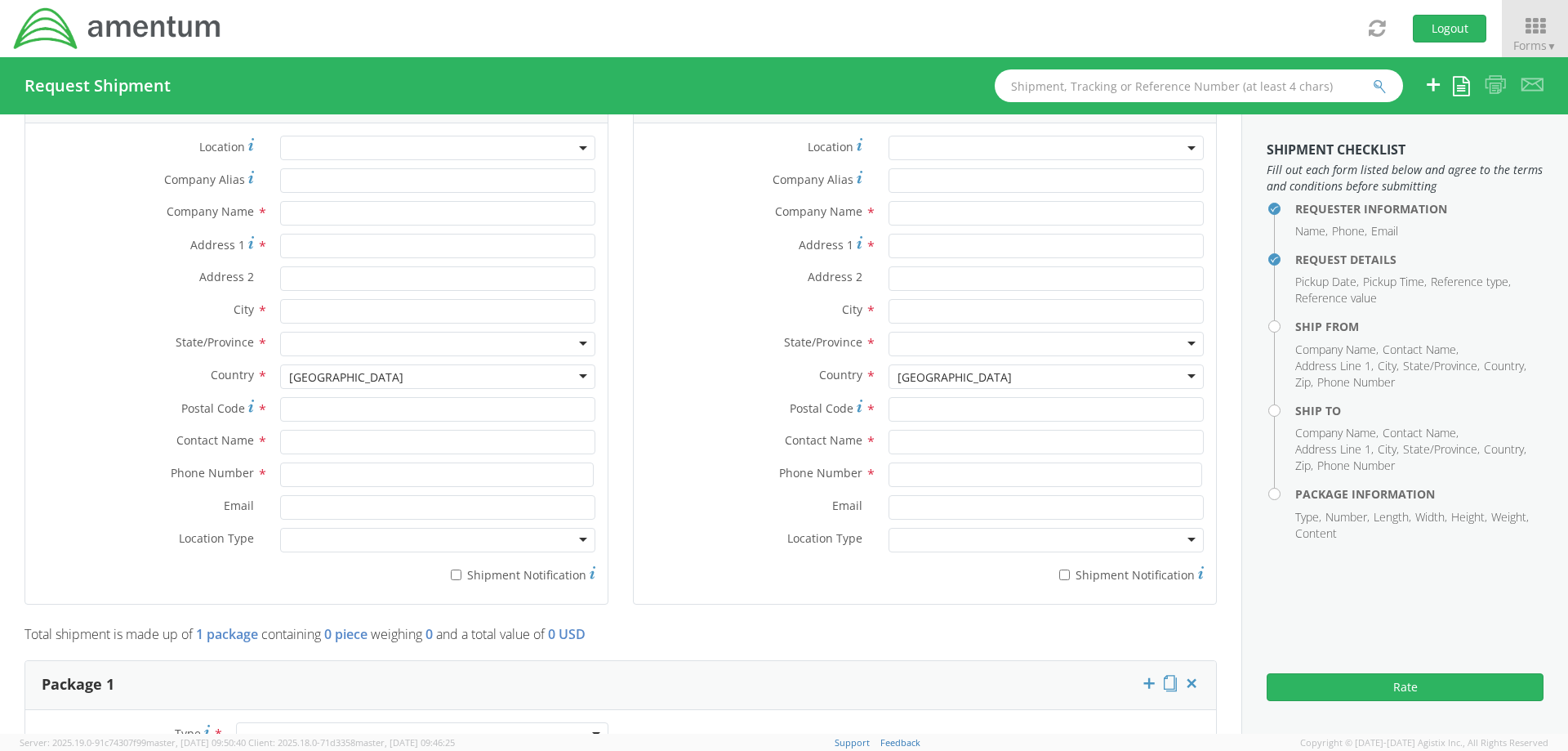
type textarea "Item sent to vendor for repair/recertification."
click at [295, 437] on input "text" at bounding box center [438, 442] width 315 height 24
type input "[PERSON_NAME]"
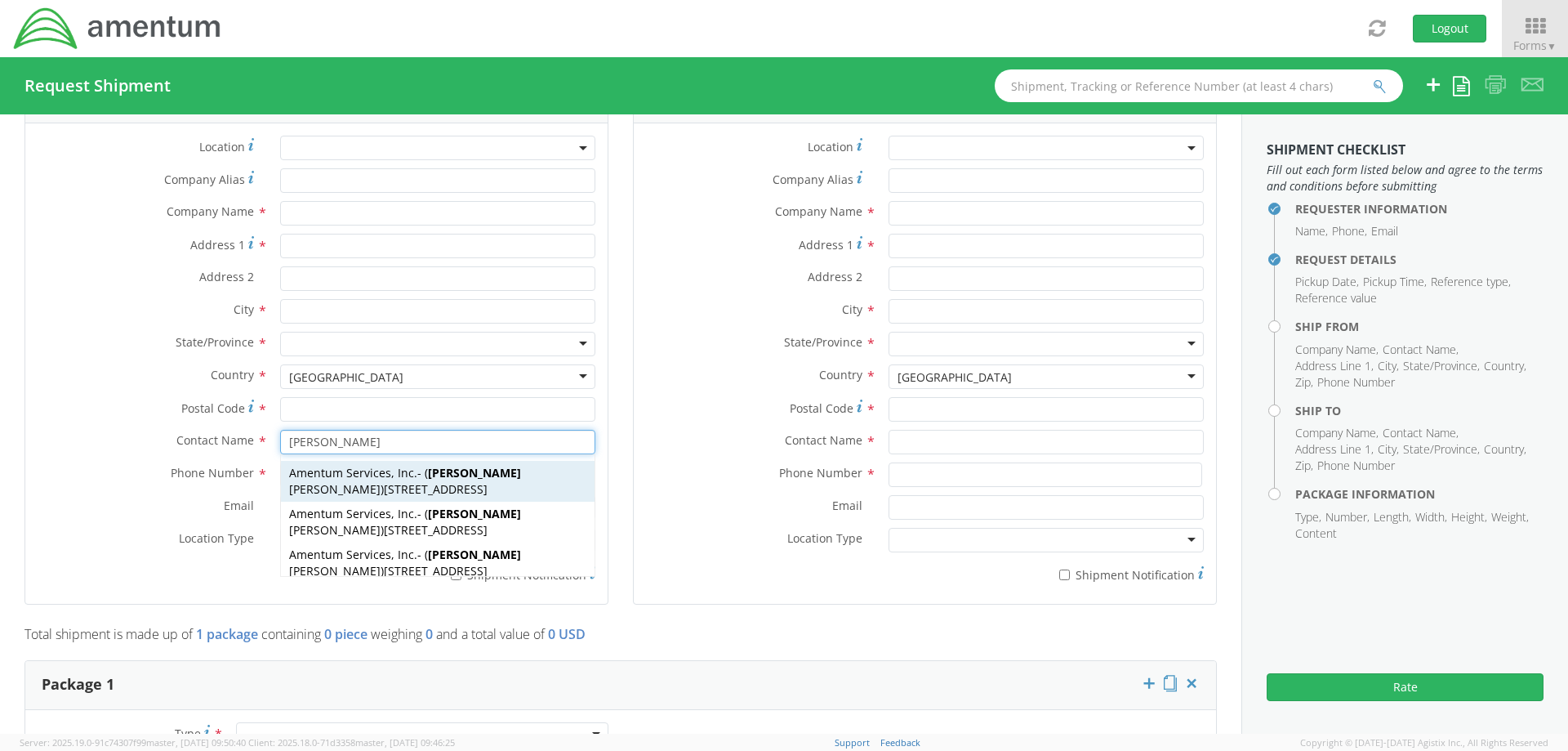
click at [333, 473] on span "Amentum Services, Inc." at bounding box center [352, 472] width 128 height 16
type input "Amentum Services, Inc."
type input "[STREET_ADDRESS]"
type input "[GEOGRAPHIC_DATA]"
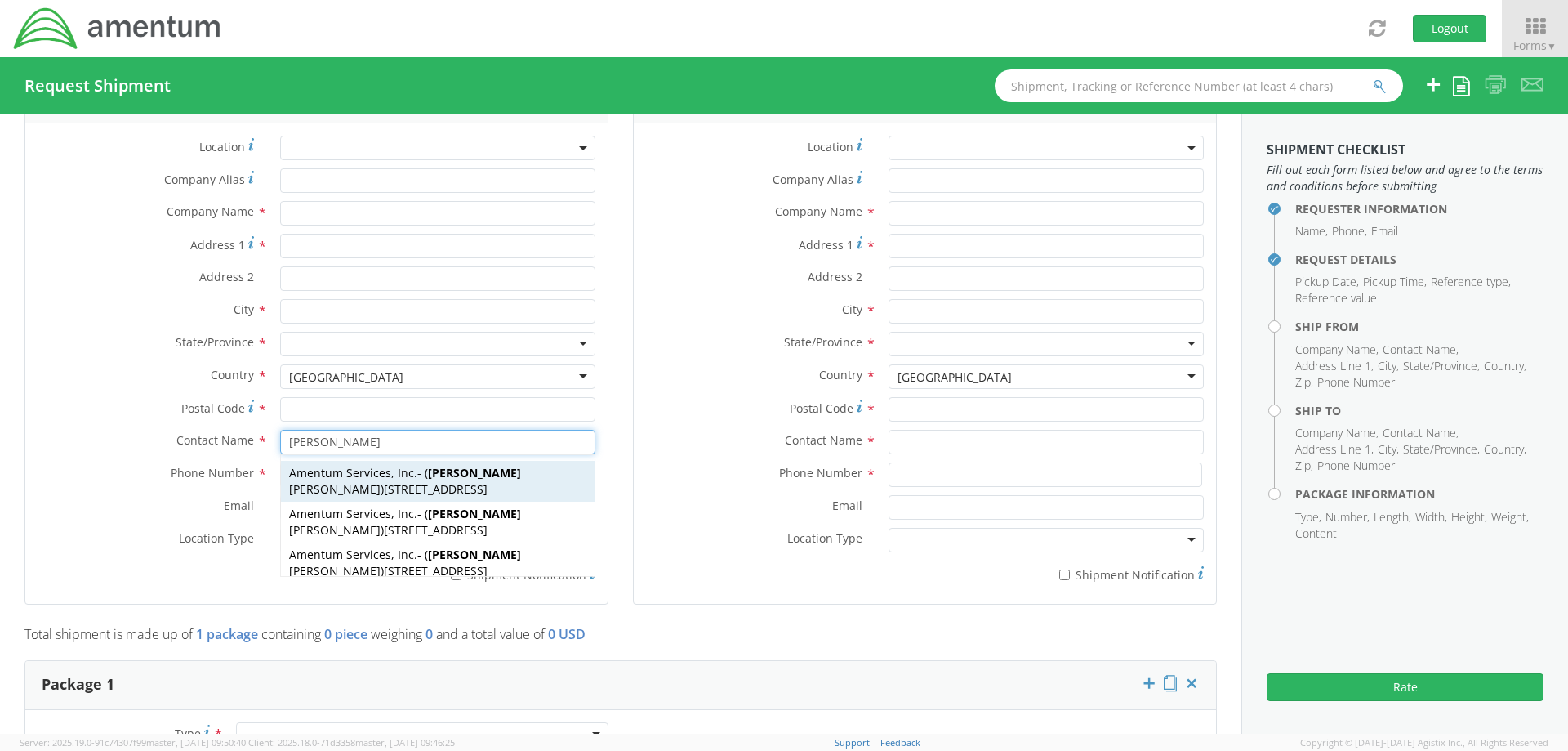
type input "33406"
type input "[PERSON_NAME]"
type input "[PHONE_NUMBER]"
type input "[PERSON_NAME][EMAIL_ADDRESS][PERSON_NAME][DOMAIN_NAME]"
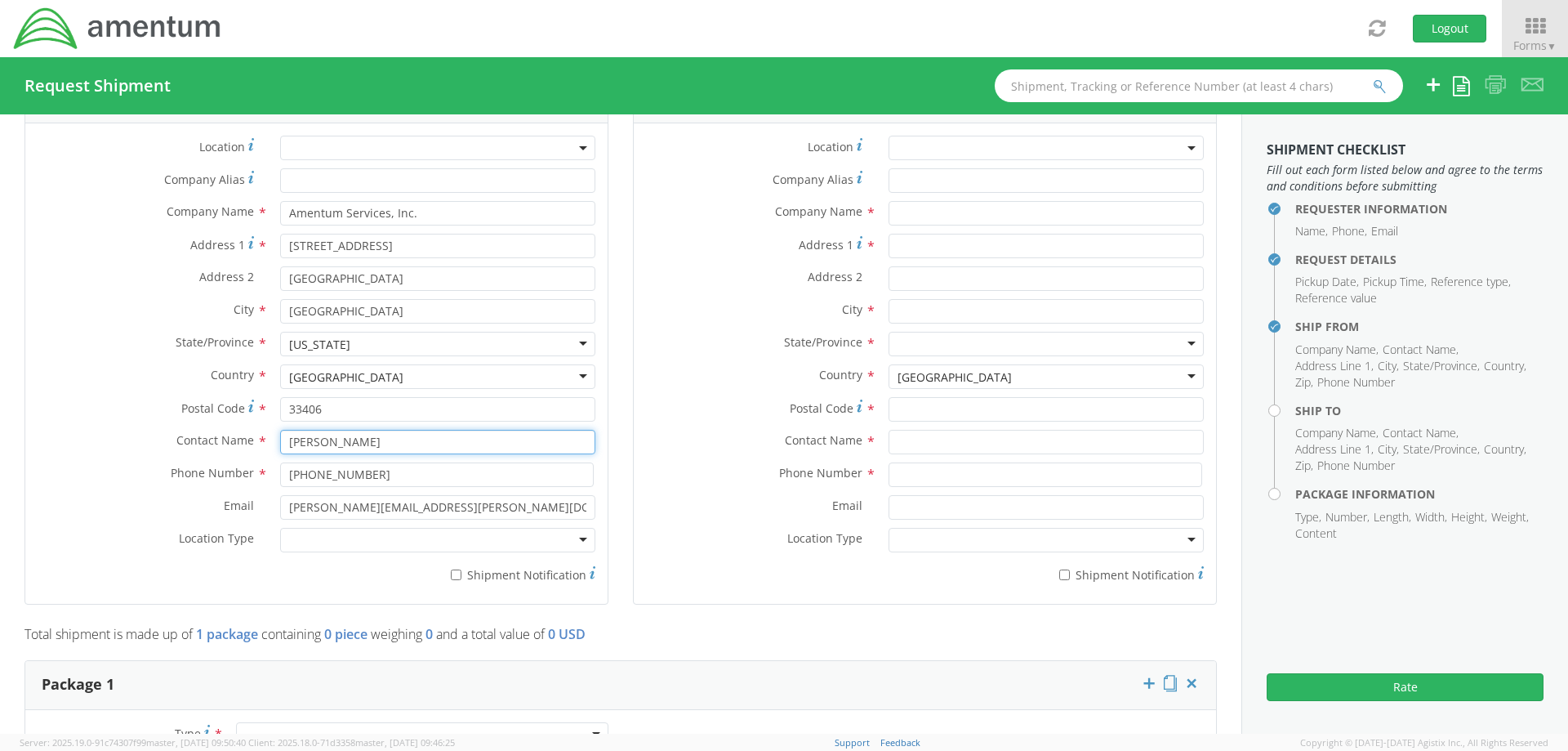
type input "[PERSON_NAME]"
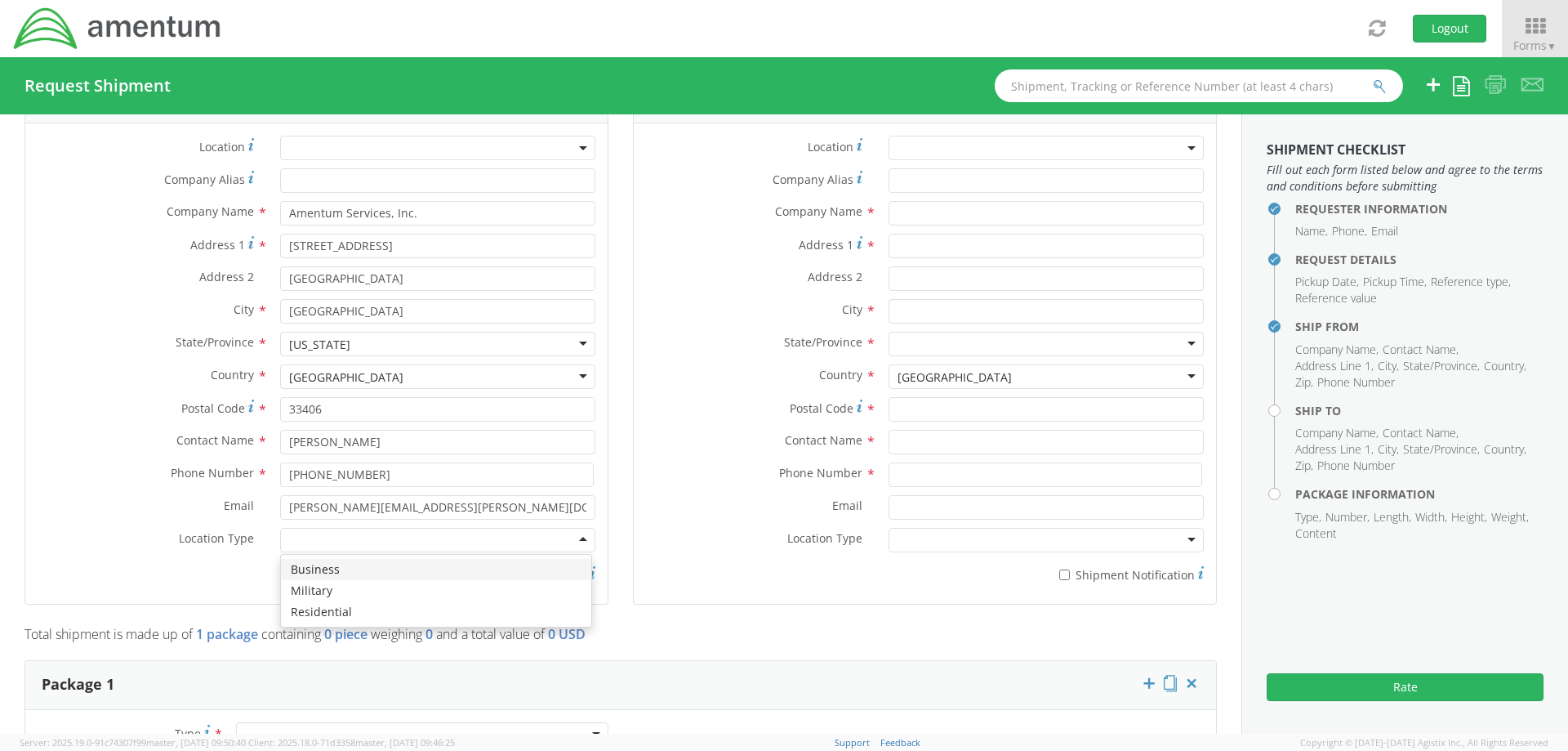
click at [311, 536] on div at bounding box center [438, 540] width 315 height 24
drag, startPoint x: 313, startPoint y: 570, endPoint x: 36, endPoint y: 11, distance: 623.9
click at [36, 136] on div "Location * Company Alias * Company Name * Amentum Services, Inc. Address 1 * [G…" at bounding box center [316, 363] width 583 height 455
click at [453, 576] on input "* Shipment Notification" at bounding box center [455, 574] width 10 height 10
checkbox input "true"
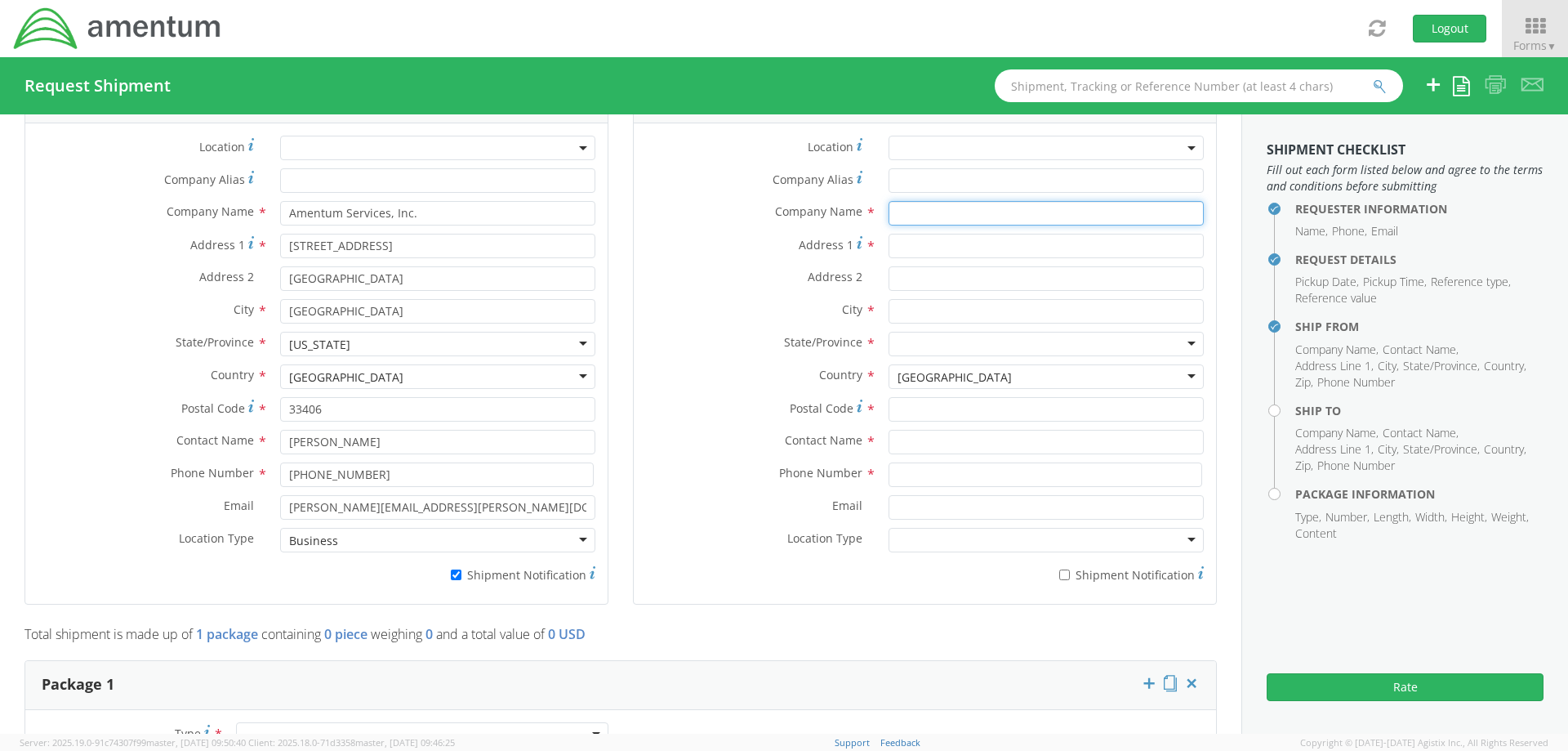
click at [888, 218] on input "text" at bounding box center [1045, 213] width 315 height 24
click at [942, 253] on span "[STREET_ADDRESS]" at bounding box center [949, 260] width 104 height 16
type input "Switlik Survival Products"
type input "[STREET_ADDRESS]"
type input "[GEOGRAPHIC_DATA]"
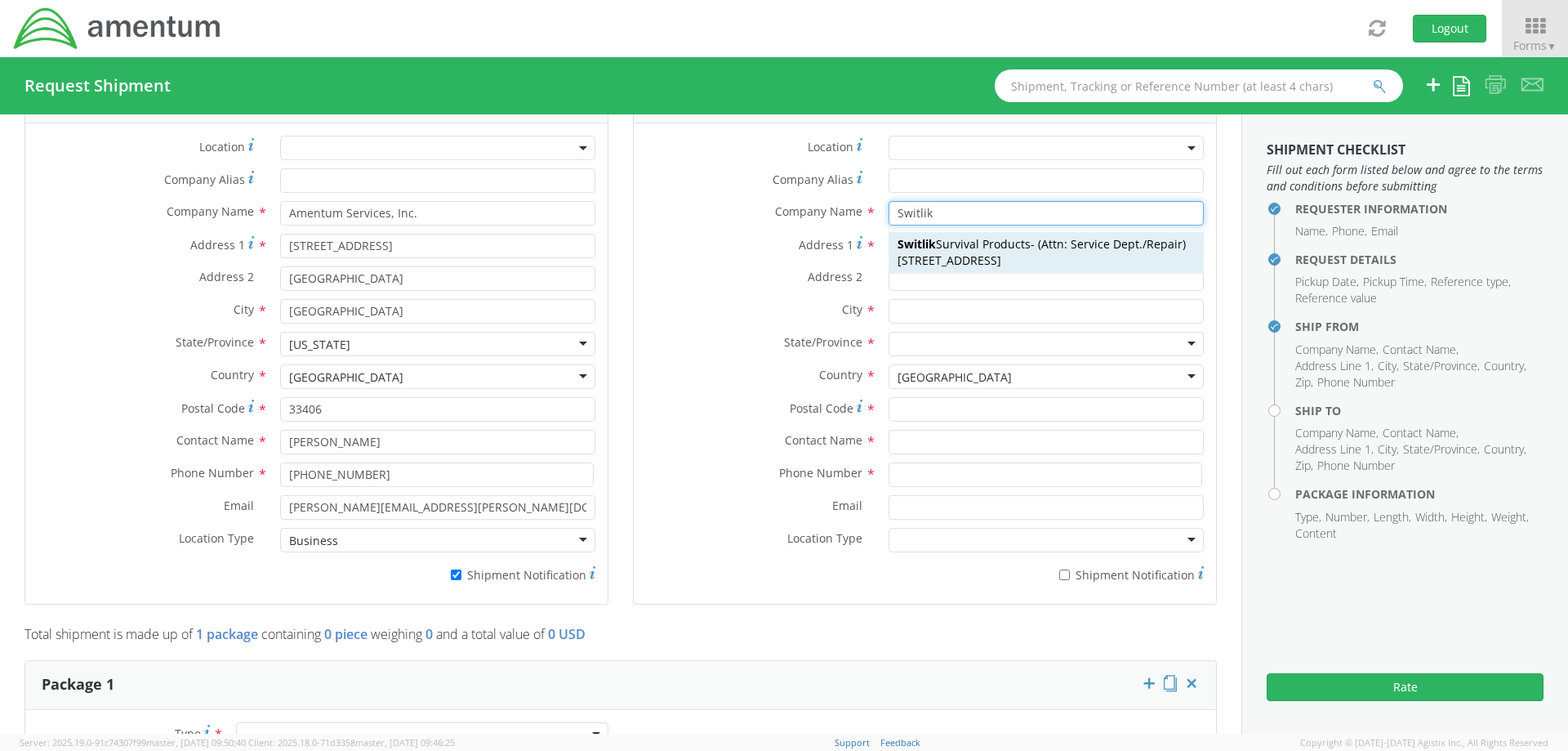
type input "08609-1328"
type input "Attn: Service Dept./Repair"
type input "[PHONE_NUMBER]"
type input "[PERSON_NAME][EMAIL_ADDRESS][PERSON_NAME][DOMAIN_NAME]"
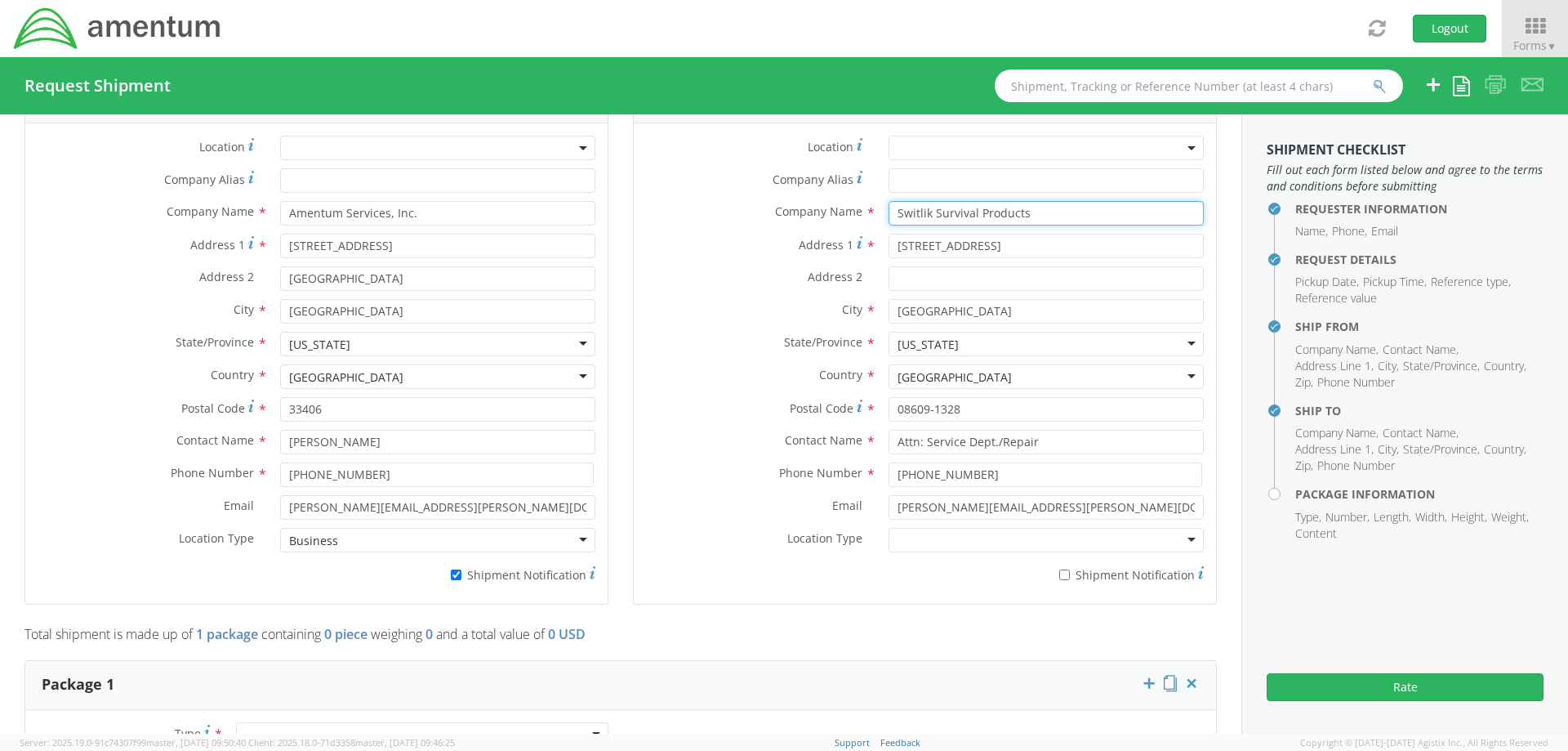
type input "Switlik Survival Products"
click at [916, 539] on div at bounding box center [1045, 540] width 315 height 24
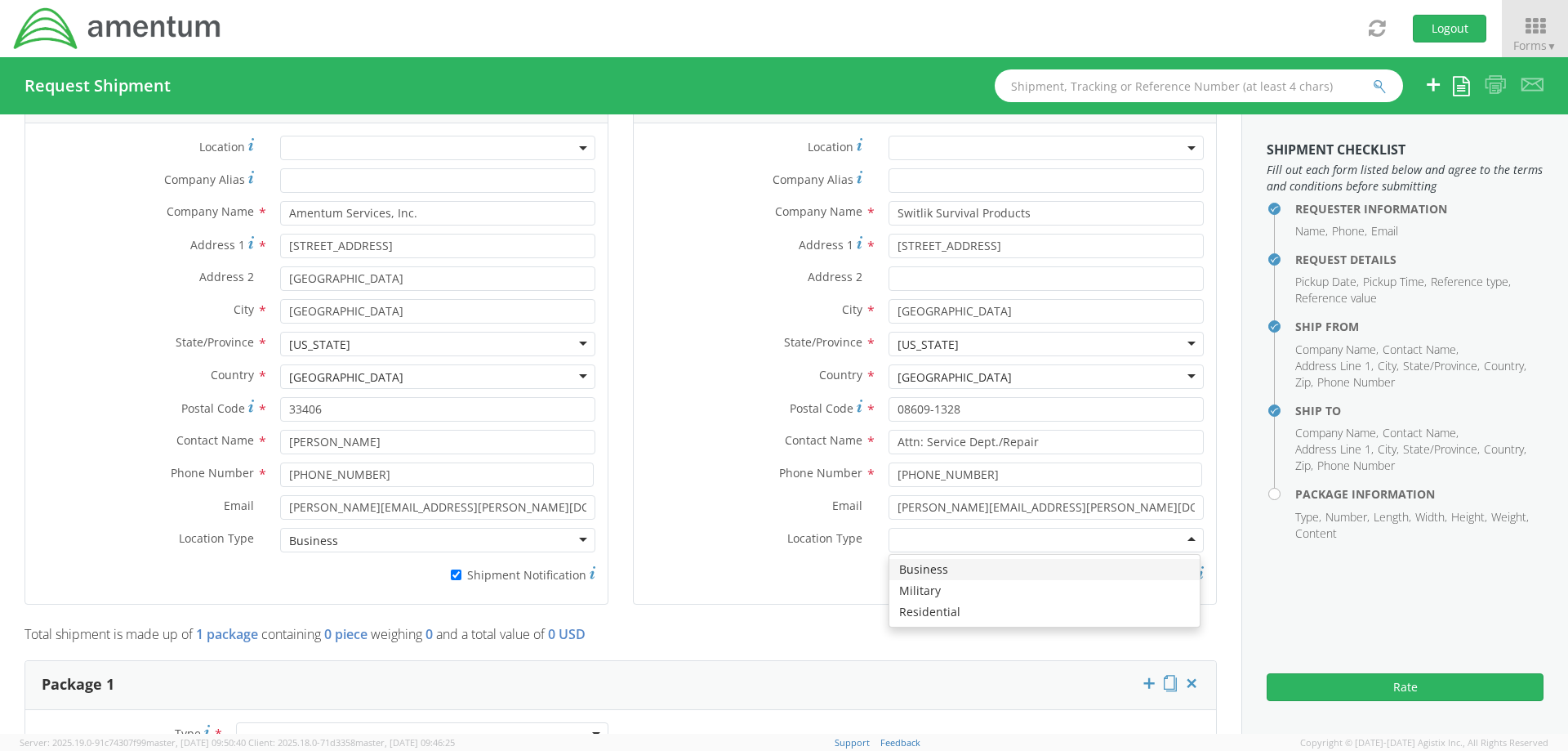
click at [634, 136] on div "Location * Company Alias * Company Name * Switlik Survival Products Switlik Swi…" at bounding box center [925, 363] width 583 height 455
click at [1059, 575] on input "* Shipment Notification" at bounding box center [1064, 574] width 10 height 10
checkbox input "true"
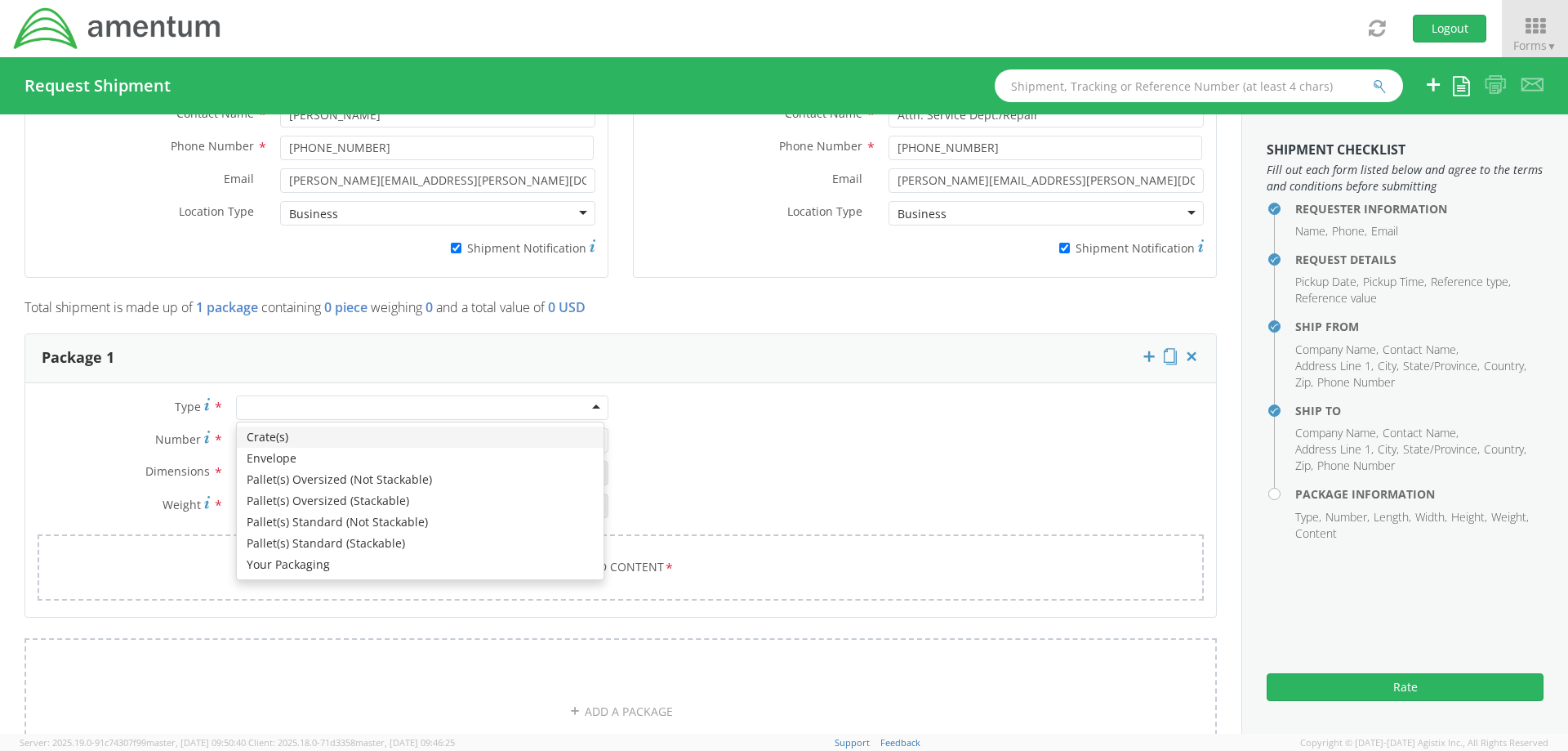
click at [336, 412] on div at bounding box center [422, 408] width 372 height 24
click at [79, 396] on div "Type * Crate(s) Envelope Pallet(s) Oversized (Not Stackable) Pallet(s) Oversize…" at bounding box center [621, 508] width 1191 height 225
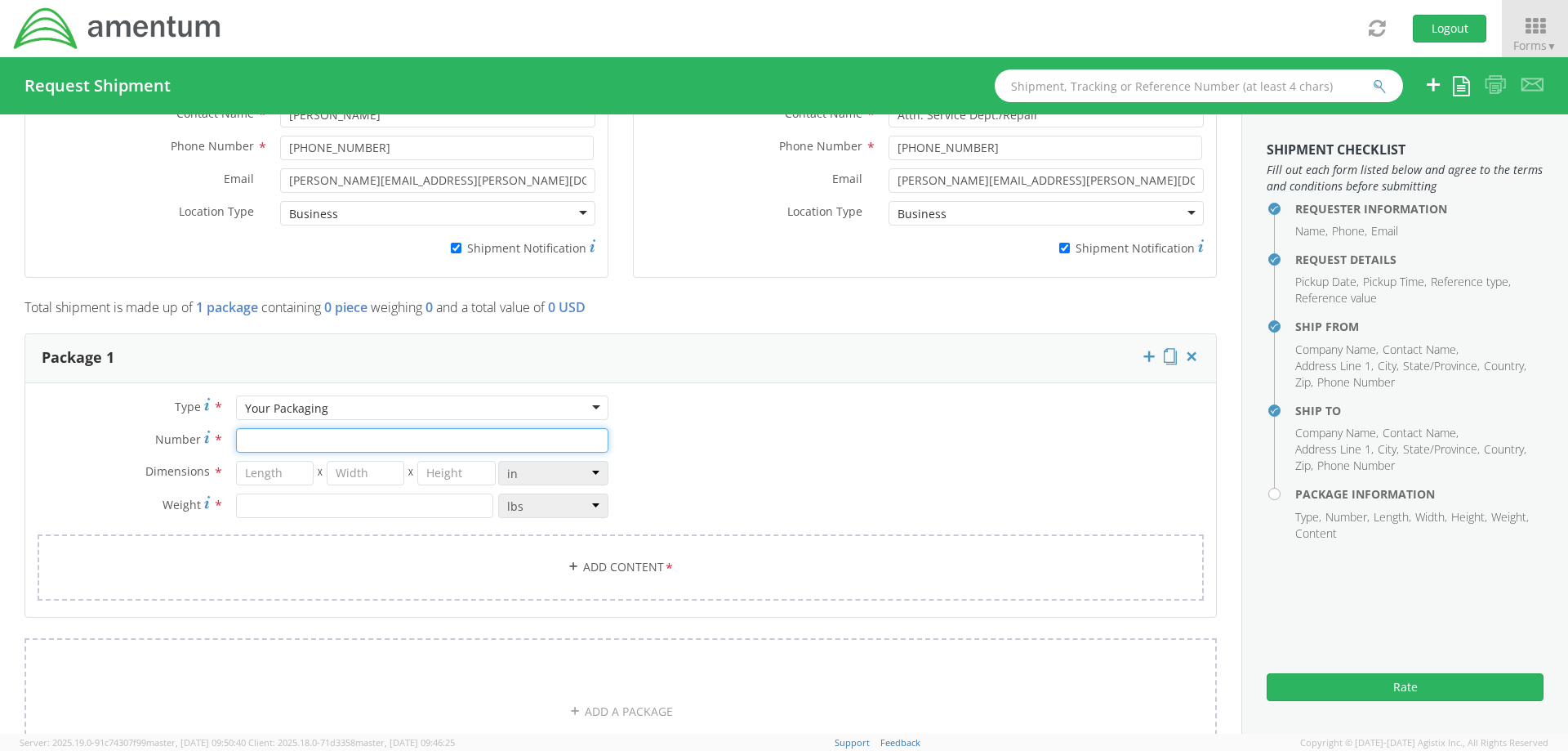
click at [277, 441] on input "Number *" at bounding box center [422, 440] width 372 height 24
type input "1"
type input "24"
type input "12"
type input "8"
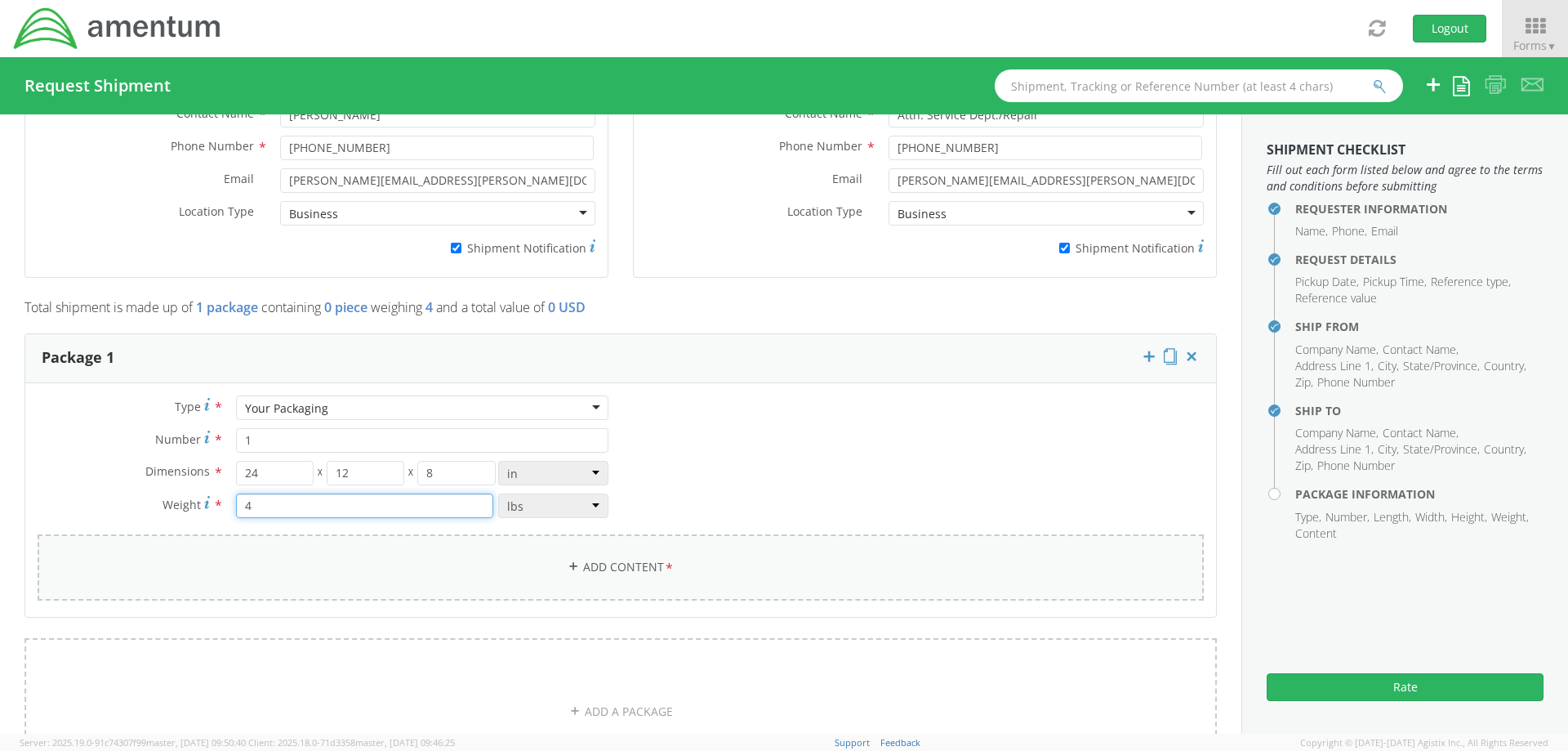
type input "4"
click at [406, 567] on link "Add Content *" at bounding box center [620, 567] width 1166 height 66
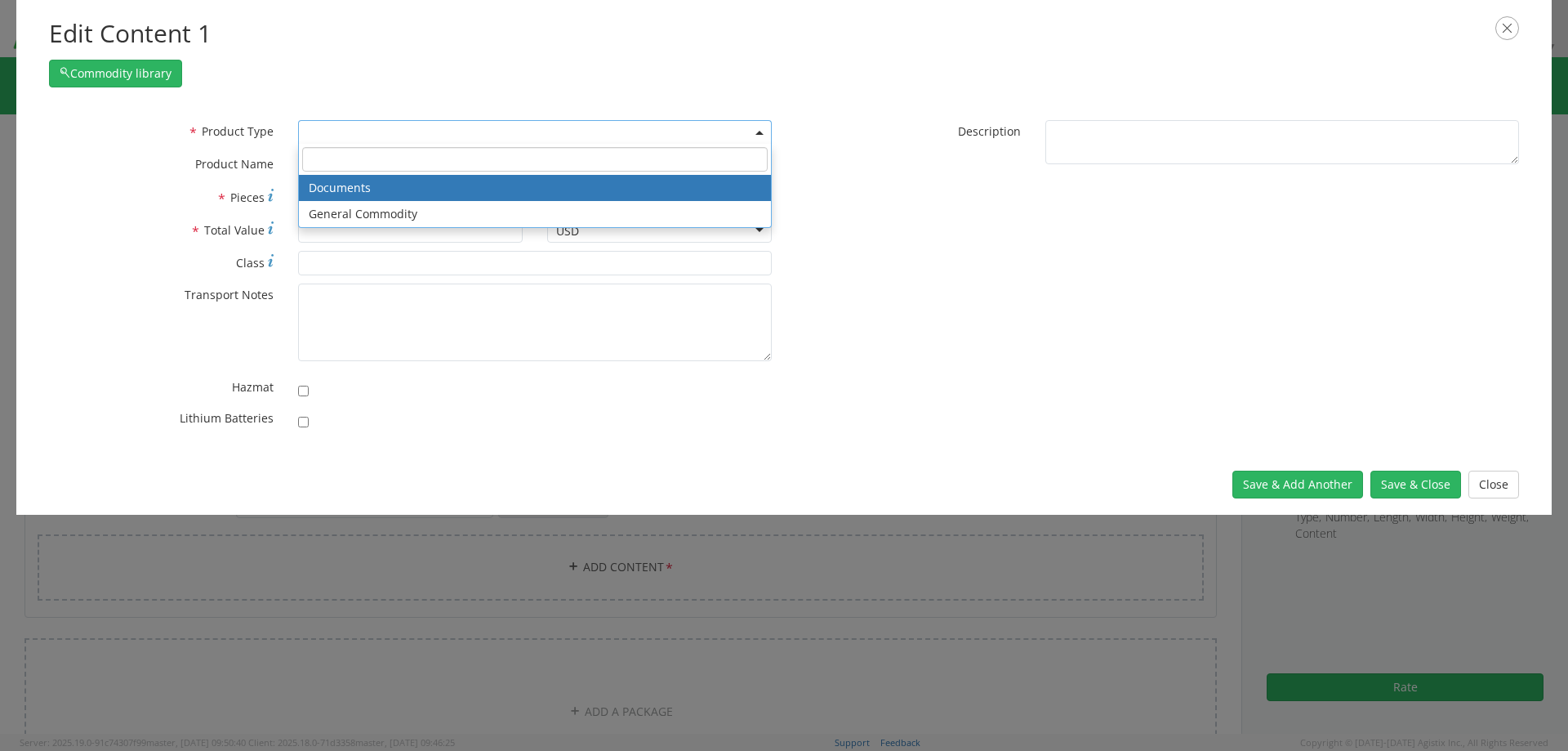
click at [382, 131] on span at bounding box center [535, 132] width 474 height 24
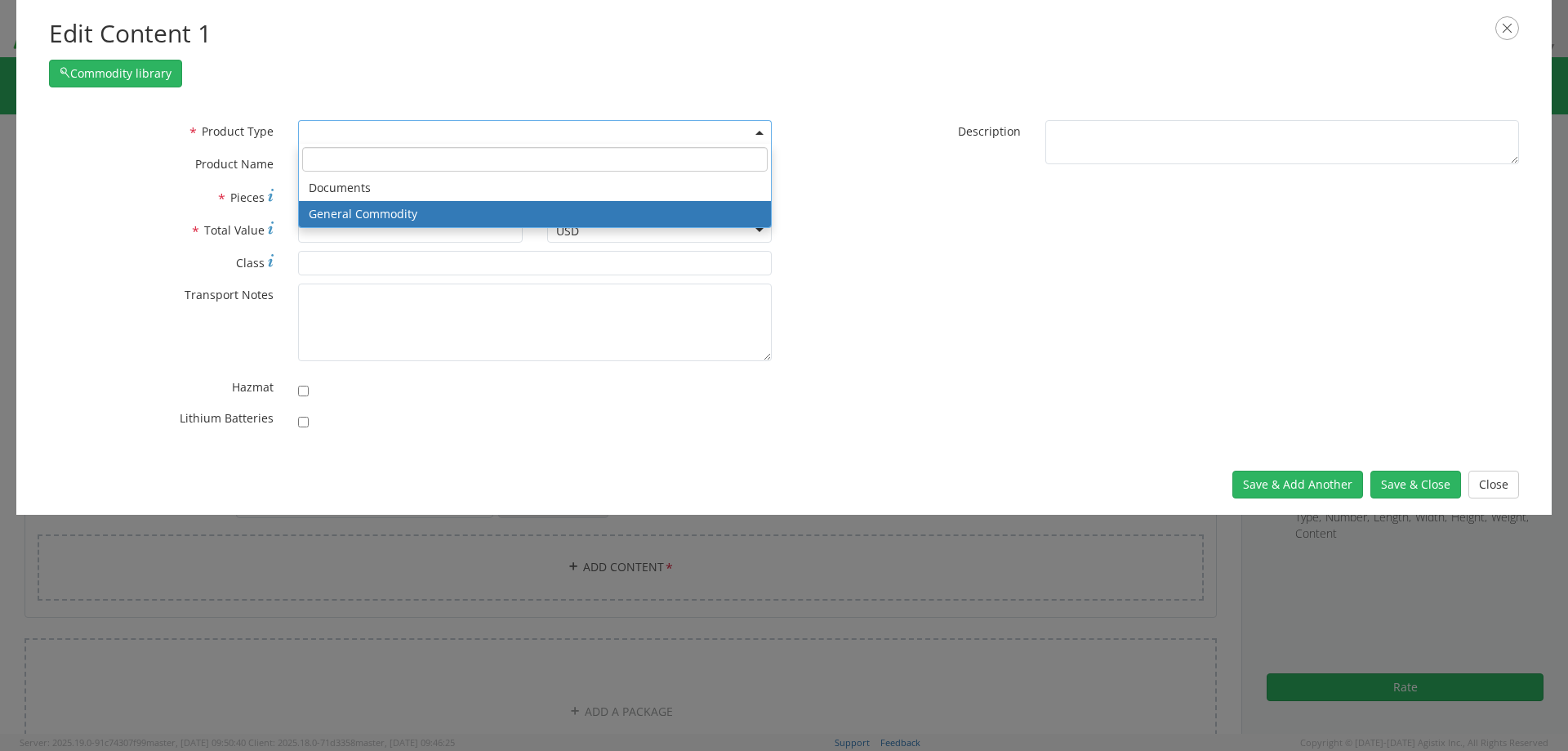
select select "COMMODITY"
type input "General Commodity"
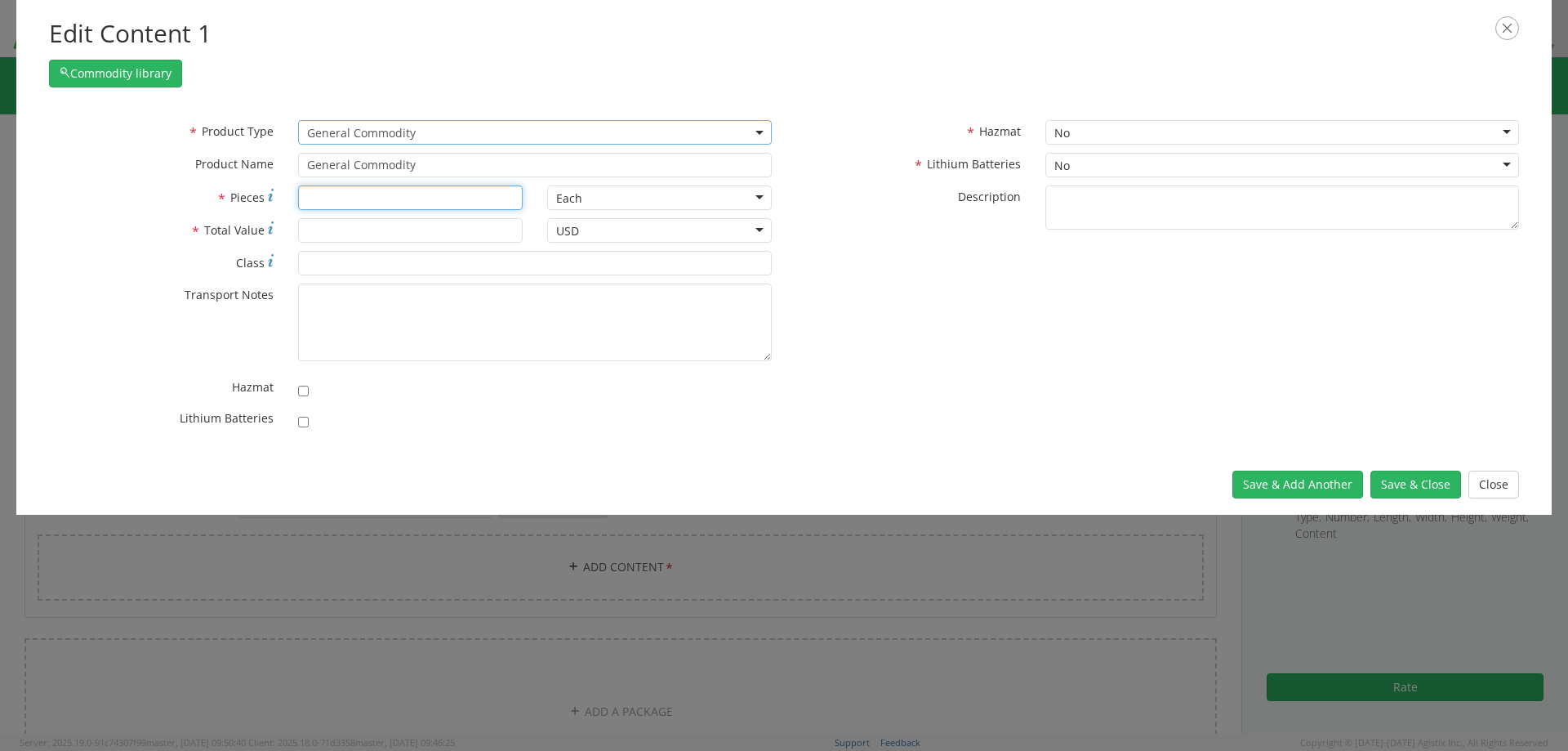
click at [356, 196] on input "* Pieces" at bounding box center [410, 197] width 224 height 24
type input "1"
click at [322, 228] on input "* Total Value" at bounding box center [410, 230] width 224 height 24
type input "500"
drag, startPoint x: 426, startPoint y: 166, endPoint x: 242, endPoint y: 161, distance: 184.1
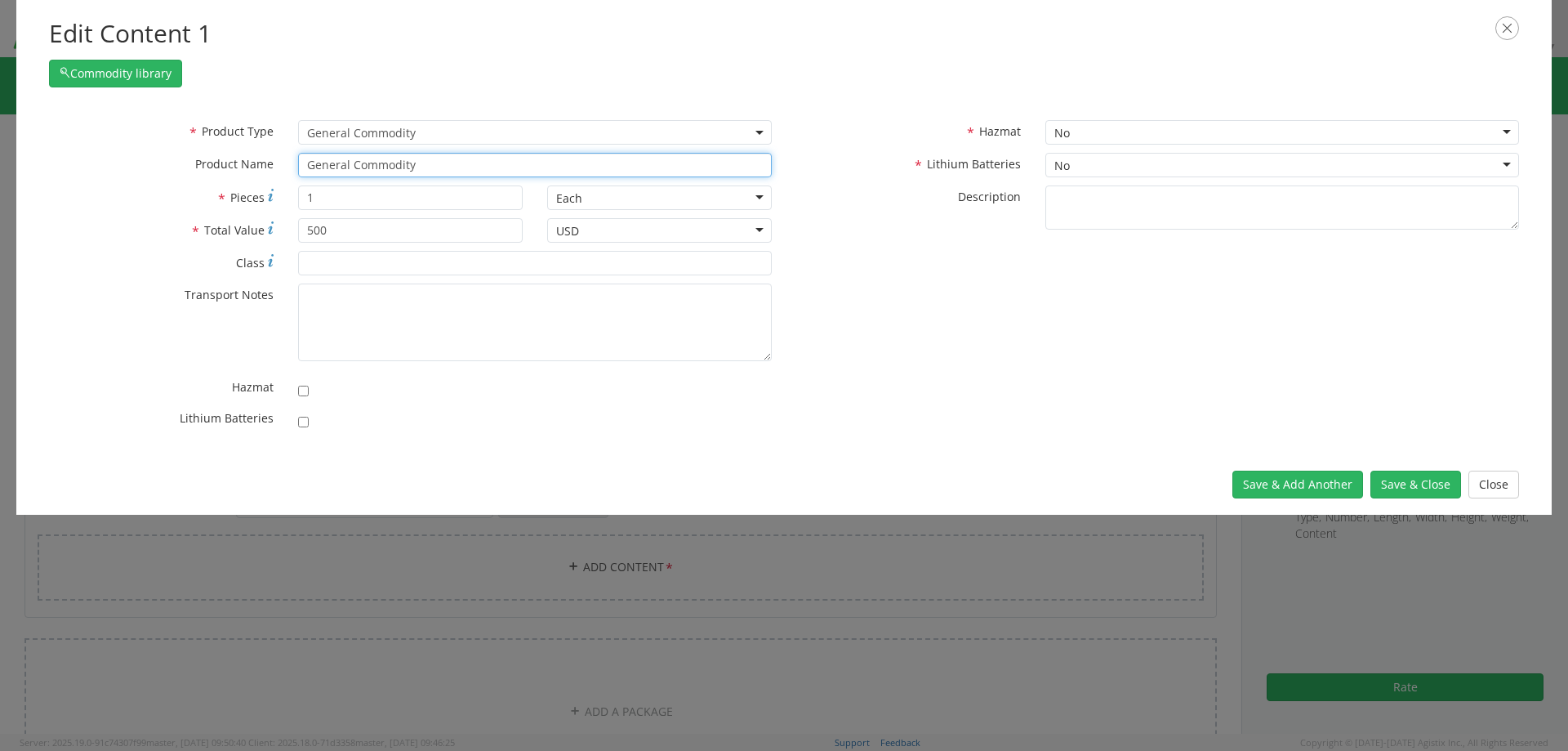
click at [195, 161] on div "* Product Name General Commodity" at bounding box center [410, 165] width 747 height 24
type input "Crew Vest"
click at [1427, 486] on button "Save & Close" at bounding box center [1416, 484] width 91 height 28
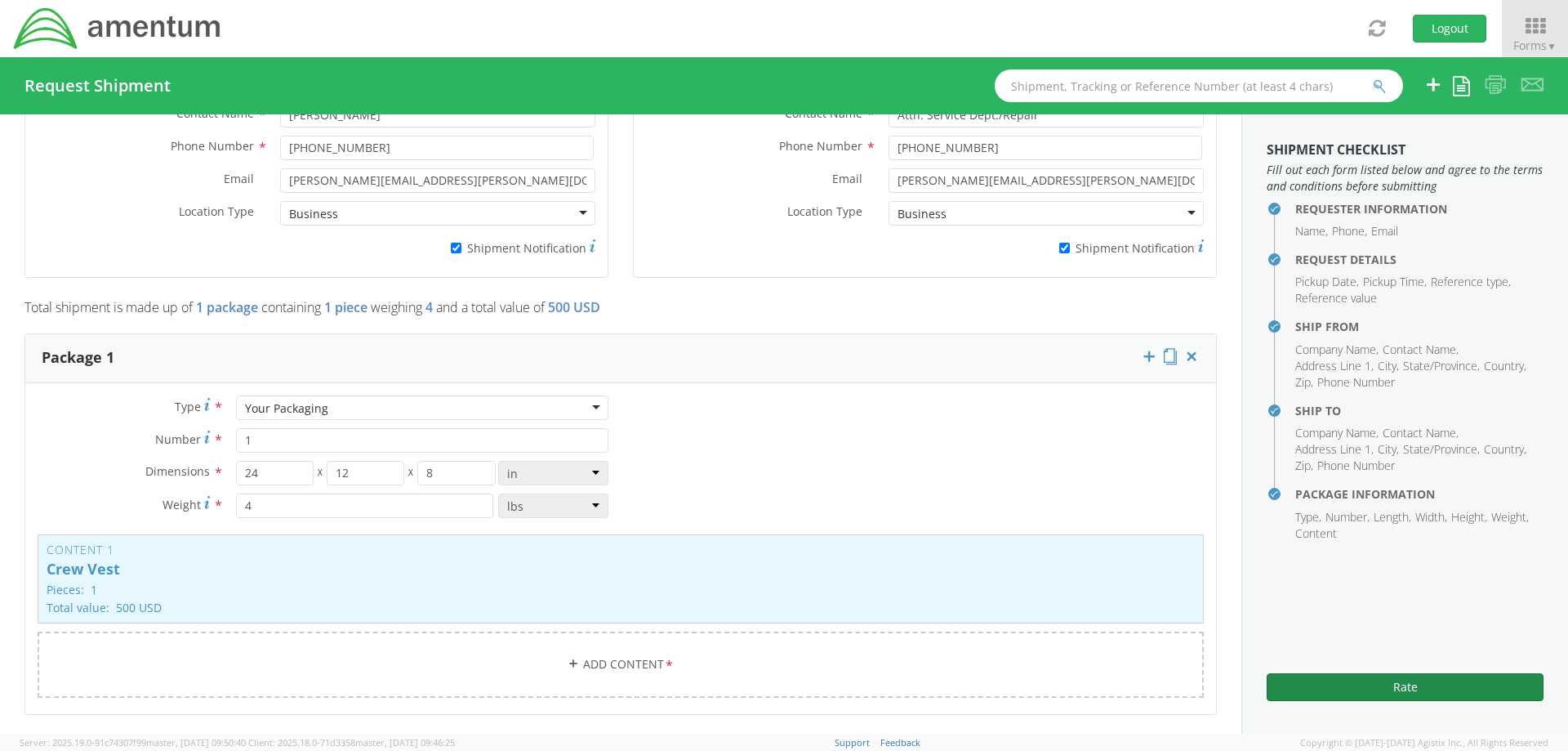
click at [1396, 688] on button "Rate" at bounding box center [1405, 687] width 277 height 28
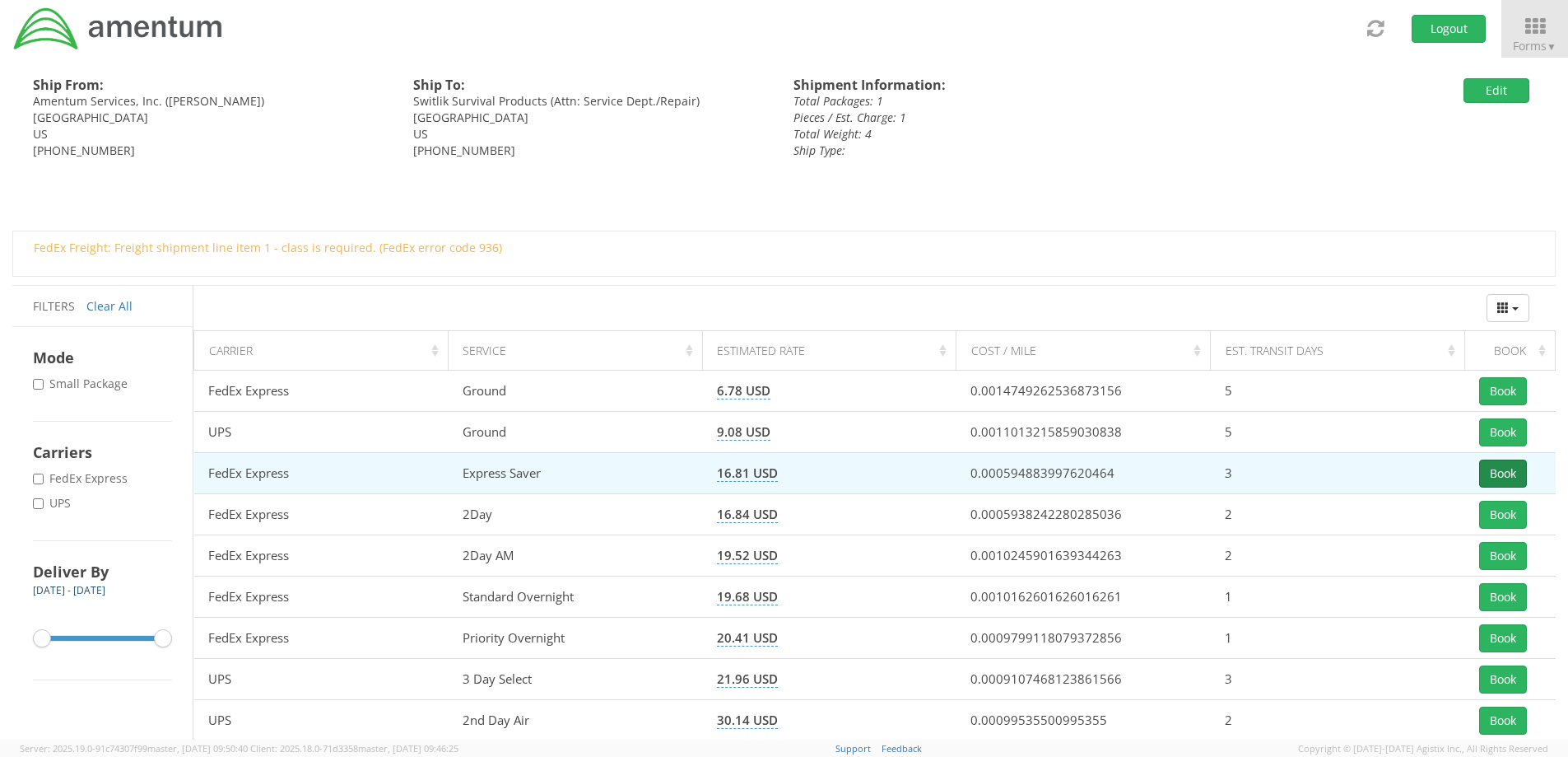
click at [1507, 479] on button "Book" at bounding box center [1503, 473] width 48 height 28
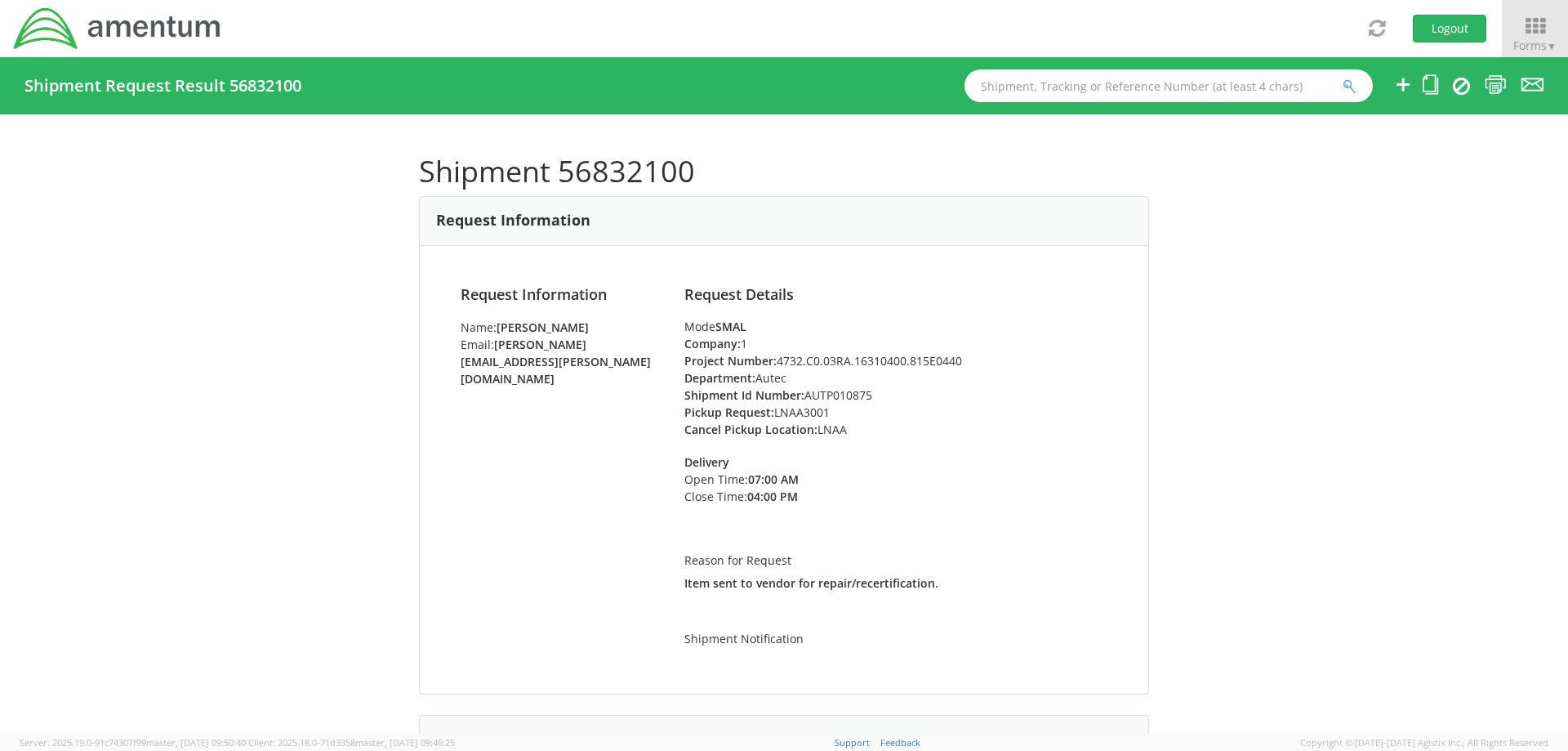
scroll to position [326, 0]
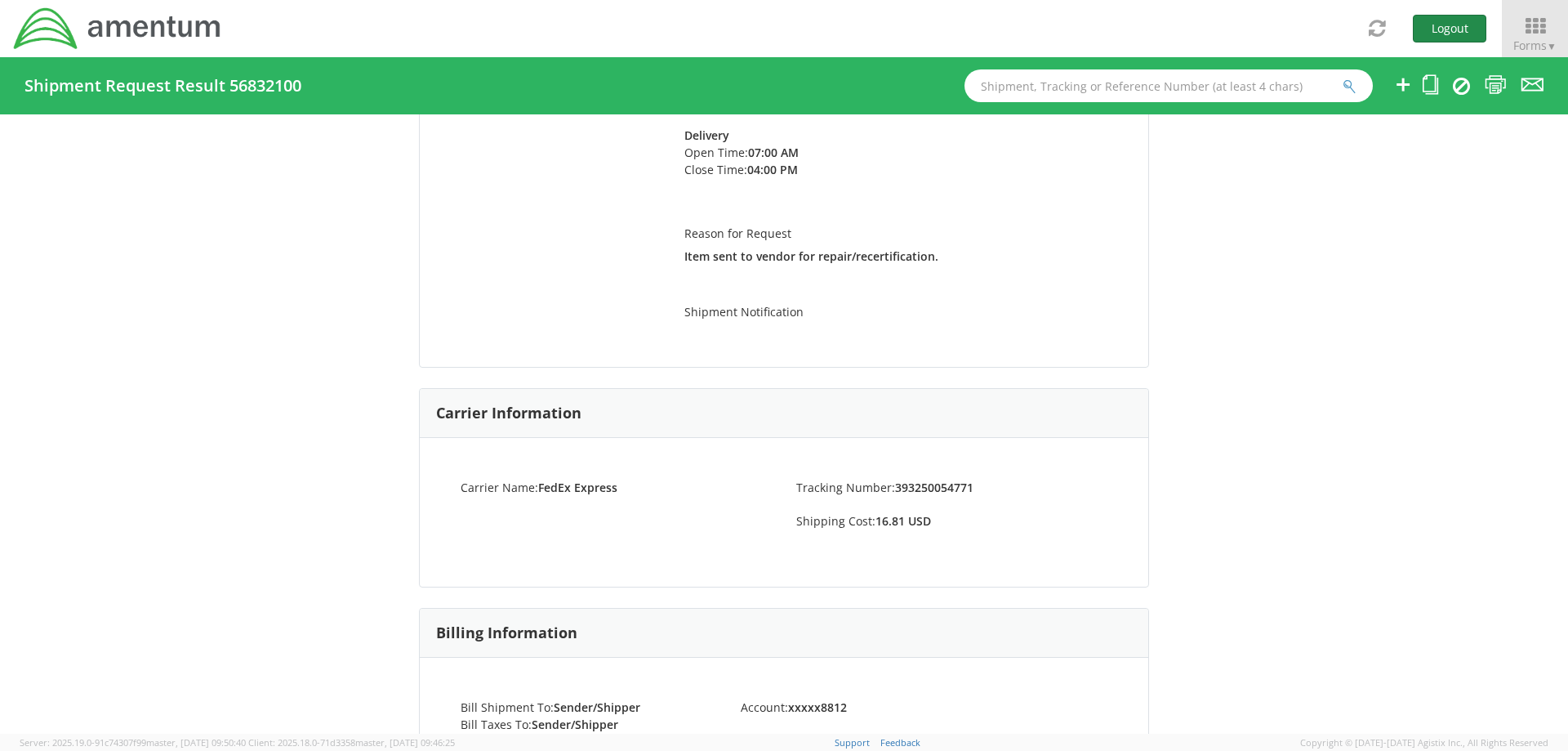
click at [1446, 32] on button "Logout" at bounding box center [1449, 29] width 74 height 28
